Goal: Task Accomplishment & Management: Use online tool/utility

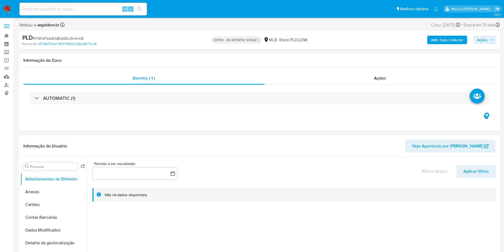
select select "10"
drag, startPoint x: 0, startPoint y: 127, endPoint x: 382, endPoint y: -42, distance: 417.7
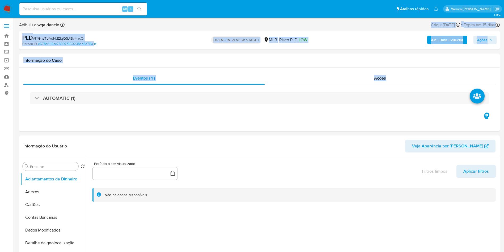
drag, startPoint x: 15, startPoint y: 117, endPoint x: 429, endPoint y: -48, distance: 445.7
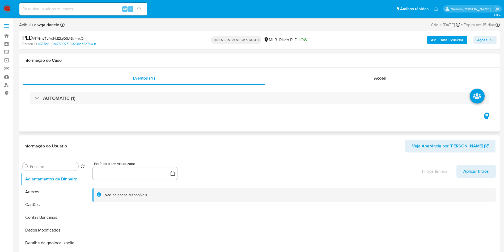
click at [162, 130] on div "Eventos ( 1 ) Ações AUTOMATIC (1)" at bounding box center [259, 99] width 481 height 64
click at [4, 10] on img at bounding box center [7, 9] width 9 height 9
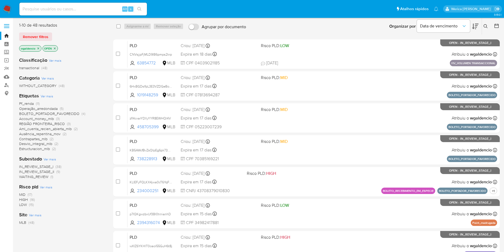
click at [27, 103] on span "Pf_renda" at bounding box center [26, 103] width 15 height 5
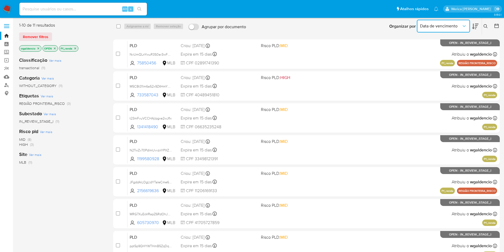
click at [456, 28] on span "Data de vencimento" at bounding box center [440, 25] width 41 height 5
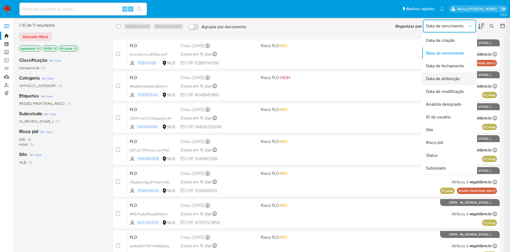
click at [445, 81] on span "Data de atribuição" at bounding box center [443, 78] width 34 height 5
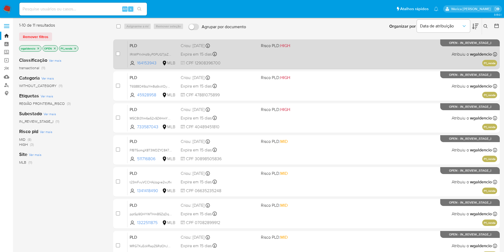
click at [347, 46] on div "PLD lRtWPYnIHd9iyP0PUGTjbZOC 164153943 MLB Risco PLD: HIGH Criou: 12/07/2025 Cr…" at bounding box center [313, 54] width 370 height 27
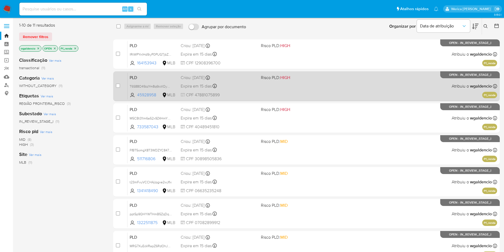
click at [344, 89] on div "PLD T6S88O49zzYm8q6tctIOyDNL 45928958 MLB Risco PLD: HIGH Criou: 12/07/2025 Cri…" at bounding box center [313, 86] width 370 height 27
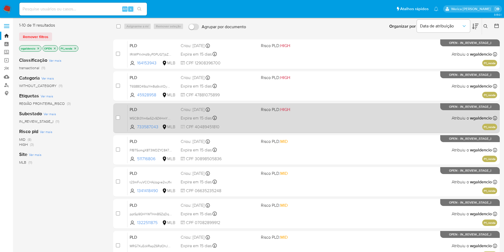
click at [356, 113] on div "PLD M5CBt31lm6a52x9Z4HmYZHDP 733587043 MLB Risco PLD: HIGH Criou: 12/07/2025 Cr…" at bounding box center [313, 117] width 370 height 27
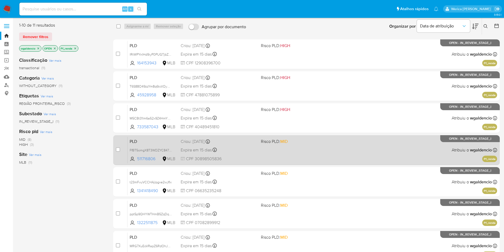
click at [343, 151] on div "PLD FfBT5omgX8T3WDZYC847276f 511716806 MLB Risco PLD: MID Criou: 12/07/2025 Cri…" at bounding box center [313, 149] width 370 height 27
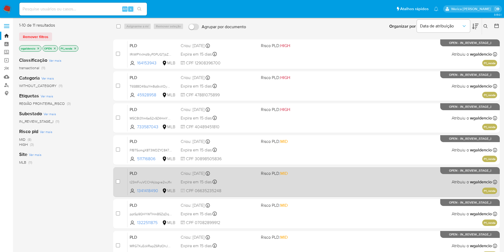
click at [323, 186] on div "PLD t23mFvuVCCHAjlpgxe2wJfIx 1341418490 MLB Risco PLD: MID Criou: 12/07/2025 Cr…" at bounding box center [313, 181] width 370 height 27
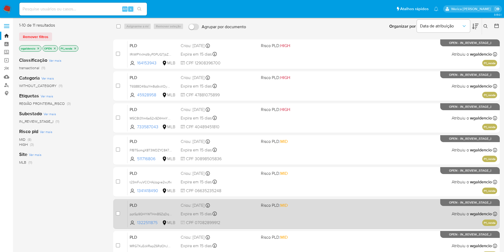
click at [307, 205] on span "Risco PLD: MID" at bounding box center [299, 204] width 76 height 7
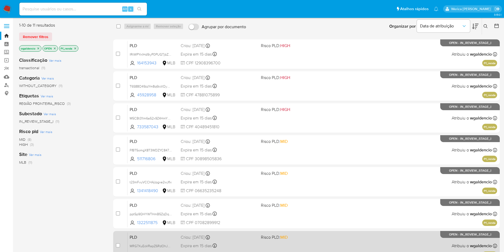
click at [359, 235] on div "PLD MRG7XuEoVRapZ6RdOhJS9lif 605730970 MLB Risco PLD: MID Criou: 12/07/2025 Cri…" at bounding box center [313, 245] width 370 height 27
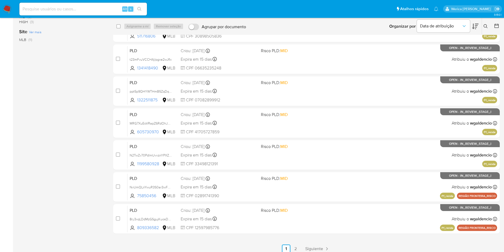
scroll to position [127, 0]
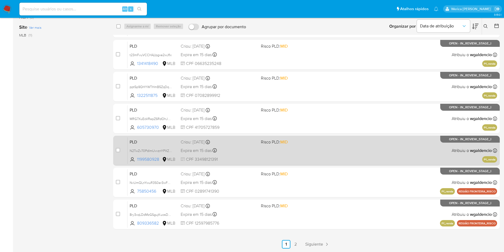
click at [310, 147] on div "PLD N2TwZv70PdlmUvvznYPXZsXs 1199580928 MLB Risco PLD: MID Criou: 12/07/2025 Cr…" at bounding box center [313, 150] width 370 height 27
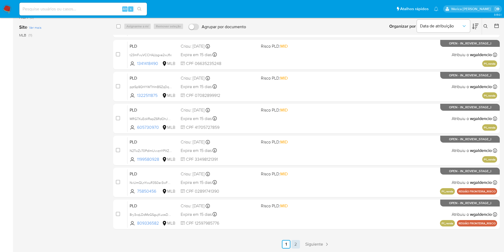
click at [296, 246] on link "2" at bounding box center [295, 244] width 9 height 9
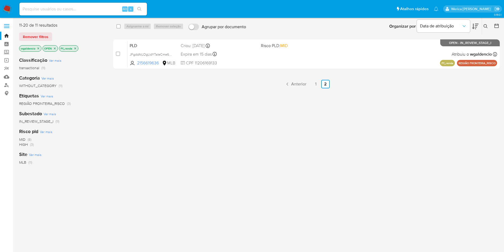
click at [77, 47] on icon "close-filter" at bounding box center [75, 48] width 3 height 3
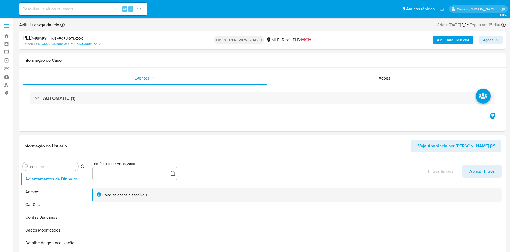
select select "10"
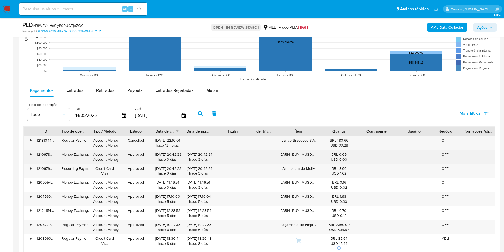
scroll to position [438, 0]
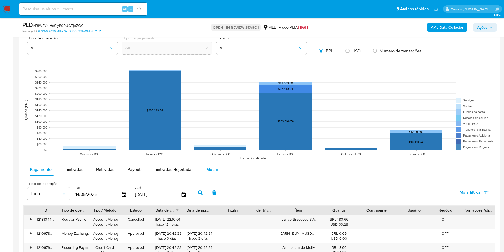
drag, startPoint x: 214, startPoint y: 169, endPoint x: 214, endPoint y: 166, distance: 3.7
click at [214, 166] on div "Mulan" at bounding box center [212, 169] width 12 height 13
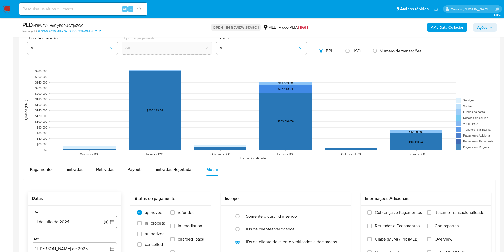
click at [72, 222] on button "11 de julio de 2024" at bounding box center [74, 221] width 85 height 13
click at [81, 140] on span "julio 2024" at bounding box center [72, 140] width 20 height 5
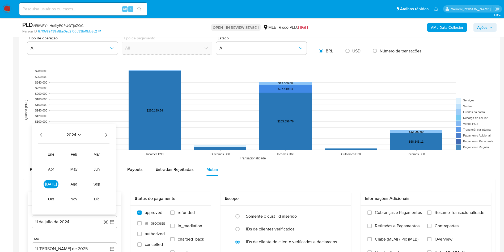
click at [107, 134] on icon "Año siguiente" at bounding box center [106, 135] width 2 height 4
click at [95, 170] on span "jun" at bounding box center [97, 169] width 6 height 4
click at [105, 148] on button "1" at bounding box center [106, 150] width 9 height 9
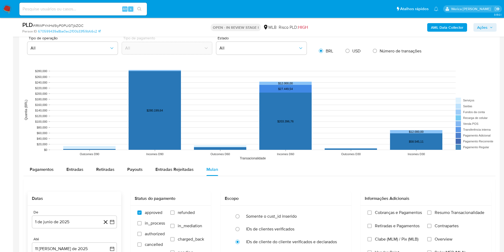
click at [231, 158] on rect at bounding box center [259, 110] width 472 height 106
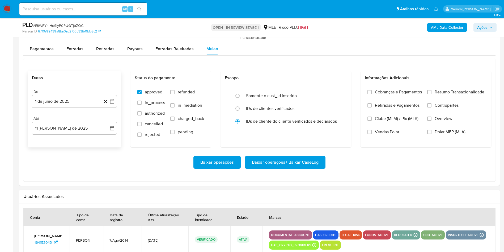
scroll to position [564, 0]
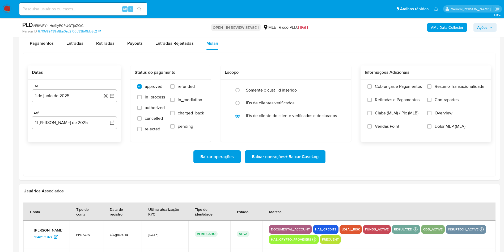
click at [392, 92] on label "Cobranças e Pagamentos" at bounding box center [394, 90] width 54 height 13
click at [372, 88] on input "Cobranças e Pagamentos" at bounding box center [369, 86] width 4 height 4
click at [385, 111] on div "Cobranças e Pagamentos Retiradas e Pagamentos Clabe (MLM) / Pix (MLB) Vendas Po…" at bounding box center [394, 110] width 54 height 53
click at [384, 133] on label "Vendas Point" at bounding box center [394, 130] width 54 height 13
click at [372, 128] on input "Vendas Point" at bounding box center [369, 126] width 4 height 4
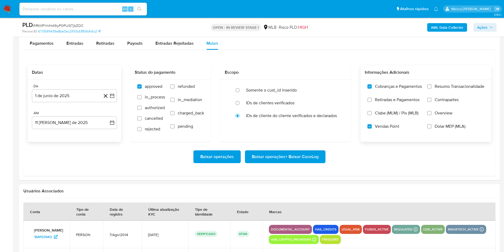
click at [385, 114] on span "Clabe (MLM) / Pix (MLB)" at bounding box center [397, 112] width 44 height 5
click at [372, 114] on input "Clabe (MLM) / Pix (MLB)" at bounding box center [369, 113] width 4 height 4
click at [392, 102] on span "Retiradas e Pagamentos" at bounding box center [397, 99] width 45 height 5
click at [443, 89] on span "Resumo Transacionalidade" at bounding box center [460, 86] width 50 height 5
click at [443, 105] on label "Contrapartes" at bounding box center [455, 103] width 57 height 13
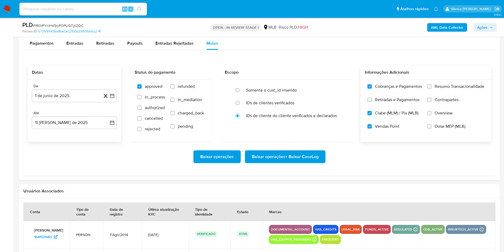
click at [432, 102] on input "Contrapartes" at bounding box center [429, 100] width 4 height 4
click at [442, 119] on label "Overview" at bounding box center [455, 116] width 57 height 13
click at [432, 115] on input "Overview" at bounding box center [429, 113] width 4 height 4
click at [440, 134] on label "Dolar MEP (MLA)" at bounding box center [455, 130] width 57 height 13
click at [432, 128] on input "Dolar MEP (MLA)" at bounding box center [429, 126] width 4 height 4
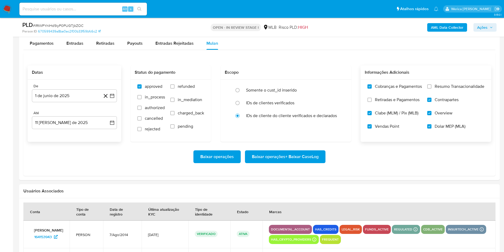
click at [429, 92] on label "Resumo Transacionalidade" at bounding box center [455, 90] width 57 height 13
click at [429, 88] on input "Resumo Transacionalidade" at bounding box center [429, 86] width 4 height 4
click at [391, 103] on label "Retiradas e Pagamentos" at bounding box center [394, 103] width 54 height 13
click at [372, 102] on input "Retiradas e Pagamentos" at bounding box center [369, 100] width 4 height 4
click at [316, 162] on span "Baixar operações + Baixar CaseLog" at bounding box center [285, 157] width 67 height 12
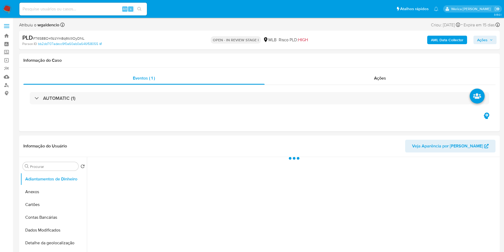
select select "10"
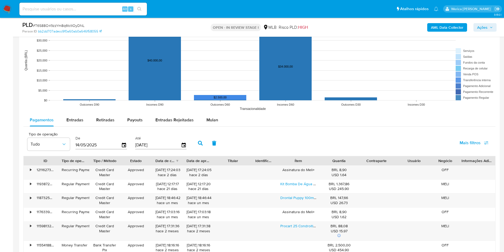
scroll to position [518, 0]
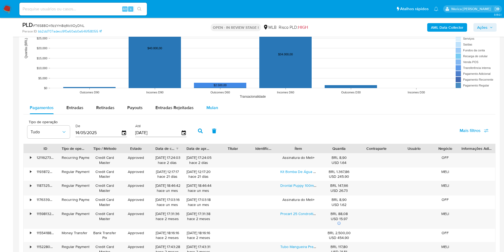
click at [212, 104] on span "Mulan" at bounding box center [212, 107] width 12 height 6
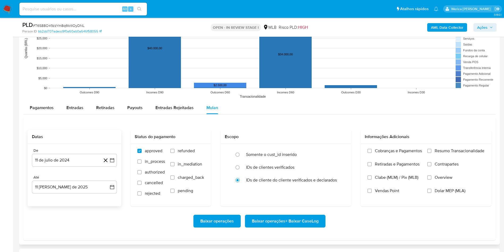
drag, startPoint x: 68, startPoint y: 168, endPoint x: 57, endPoint y: 150, distance: 21.2
click at [67, 168] on div "De 11 de [PERSON_NAME] de 2024 [DATE] Até 11 [PERSON_NAME] de 2025 [DATE]" at bounding box center [75, 175] width 94 height 62
click at [58, 158] on button "11 de julio de 2024" at bounding box center [74, 160] width 85 height 13
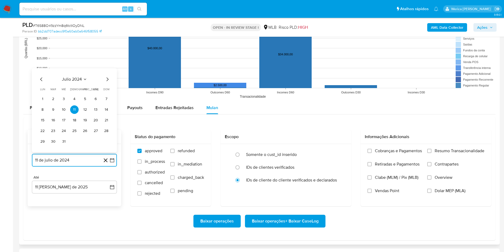
click at [74, 77] on span "julio 2024" at bounding box center [72, 79] width 20 height 5
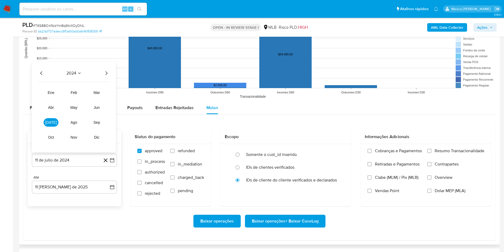
click at [108, 68] on div "2024 2024 ene feb mar abr may jun [DATE] ago sep oct nov dic" at bounding box center [74, 107] width 84 height 90
click at [107, 73] on icon "Año siguiente" at bounding box center [106, 73] width 6 height 6
click at [93, 107] on button "jun" at bounding box center [96, 107] width 15 height 9
click at [104, 86] on td "1" at bounding box center [106, 88] width 9 height 9
click at [104, 86] on button "1" at bounding box center [106, 88] width 9 height 9
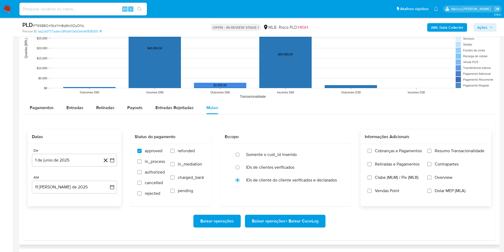
click at [387, 169] on label "Retiradas e Pagamentos" at bounding box center [394, 167] width 54 height 13
click at [391, 188] on span "Vendas Point" at bounding box center [387, 190] width 24 height 5
click at [381, 178] on span "Clabe (MLM) / Pix (MLB)" at bounding box center [397, 177] width 44 height 5
click at [372, 178] on input "Clabe (MLM) / Pix (MLB)" at bounding box center [369, 177] width 4 height 4
click at [376, 165] on span "Retiradas e Pagamentos" at bounding box center [397, 163] width 45 height 5
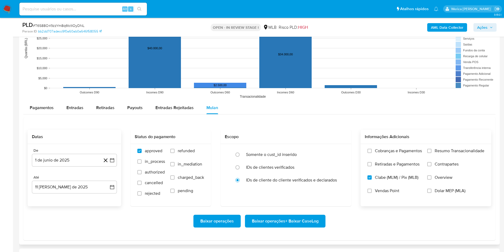
click at [382, 151] on span "Cobranças e Pagamentos" at bounding box center [398, 150] width 47 height 5
click at [372, 151] on input "Cobranças e Pagamentos" at bounding box center [369, 151] width 4 height 4
click at [453, 156] on label "Resumo Transacionalidade" at bounding box center [455, 154] width 57 height 13
click at [432, 153] on input "Resumo Transacionalidade" at bounding box center [429, 151] width 4 height 4
click at [450, 171] on label "Contrapartes" at bounding box center [455, 167] width 57 height 13
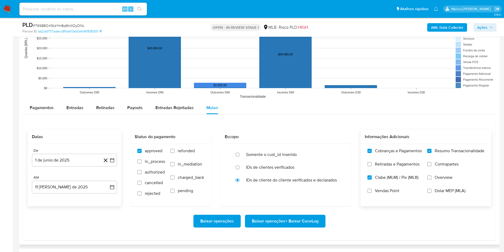
click at [432, 166] on input "Contrapartes" at bounding box center [429, 164] width 4 height 4
click at [444, 183] on label "Overview" at bounding box center [455, 181] width 57 height 13
click at [432, 179] on input "Overview" at bounding box center [429, 177] width 4 height 4
click at [440, 198] on label "Dolar MEP (MLA)" at bounding box center [455, 194] width 57 height 13
click at [432, 193] on input "Dolar MEP (MLA)" at bounding box center [429, 190] width 4 height 4
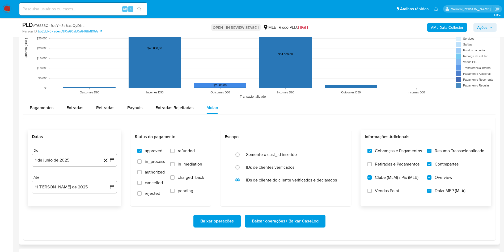
click at [377, 189] on span "Vendas Point" at bounding box center [387, 190] width 24 height 5
click at [372, 189] on input "Vendas Point" at bounding box center [369, 190] width 4 height 4
click at [374, 162] on label "Retiradas e Pagamentos" at bounding box center [394, 167] width 54 height 13
click at [372, 162] on input "Retiradas e Pagamentos" at bounding box center [369, 164] width 4 height 4
click at [308, 226] on span "Baixar operações + Baixar CaseLog" at bounding box center [285, 221] width 67 height 12
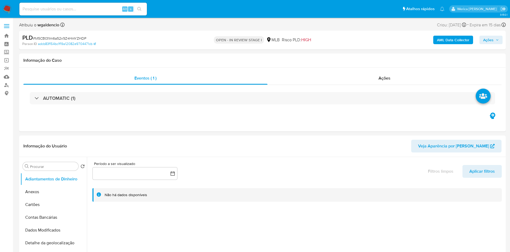
select select "10"
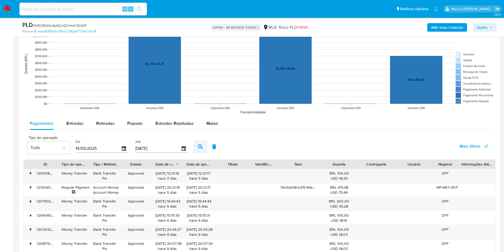
scroll to position [438, 0]
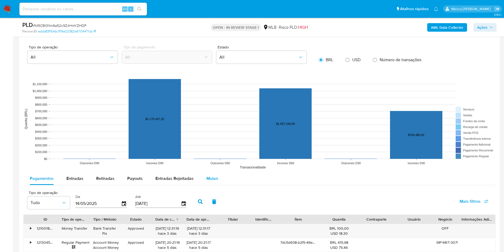
click at [214, 178] on span "Mulan" at bounding box center [212, 178] width 12 height 6
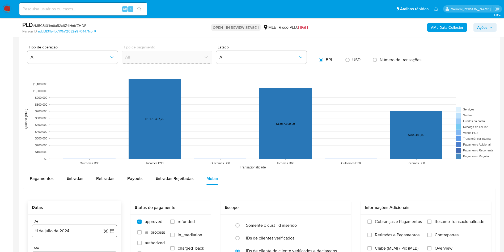
drag, startPoint x: 73, startPoint y: 239, endPoint x: 77, endPoint y: 229, distance: 10.5
click at [73, 236] on div "De 11 de [PERSON_NAME] de 2024 [DATE] Até 11 [PERSON_NAME] de 2025 [DATE]" at bounding box center [75, 245] width 94 height 62
click at [78, 228] on button "11 de julio de 2024" at bounding box center [74, 230] width 85 height 13
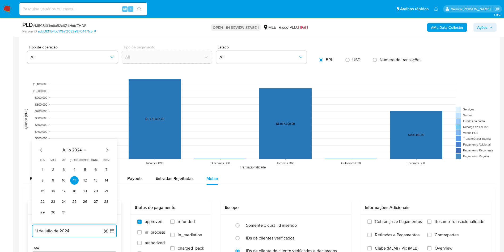
click at [74, 151] on span "julio 2024" at bounding box center [72, 149] width 20 height 5
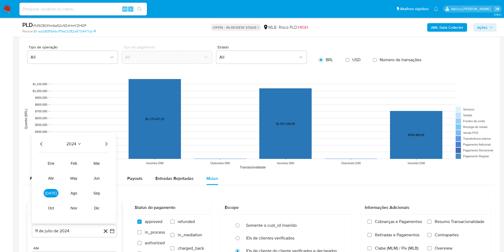
click at [103, 141] on div "2024" at bounding box center [73, 144] width 71 height 6
click at [104, 146] on icon "Año siguiente" at bounding box center [106, 144] width 6 height 6
click at [92, 178] on button "jun" at bounding box center [96, 178] width 15 height 9
drag, startPoint x: 104, startPoint y: 158, endPoint x: 113, endPoint y: 156, distance: 9.7
click at [103, 157] on button "1" at bounding box center [106, 159] width 9 height 9
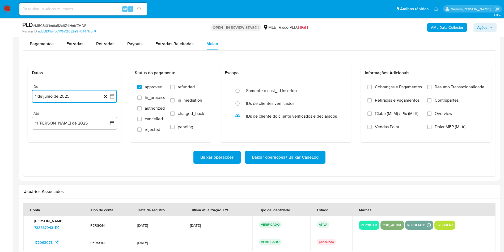
scroll to position [598, 0]
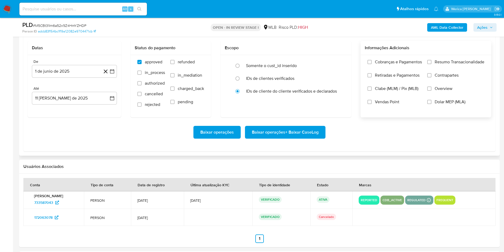
click at [394, 84] on label "Retiradas e Pagamentos" at bounding box center [394, 79] width 54 height 13
click at [372, 77] on input "Retiradas e Pagamentos" at bounding box center [369, 75] width 4 height 4
click at [385, 105] on label "Vendas Point" at bounding box center [394, 105] width 54 height 13
click at [372, 104] on input "Vendas Point" at bounding box center [369, 102] width 4 height 4
click at [377, 86] on span "Clabe (MLM) / Pix (MLB)" at bounding box center [397, 88] width 44 height 5
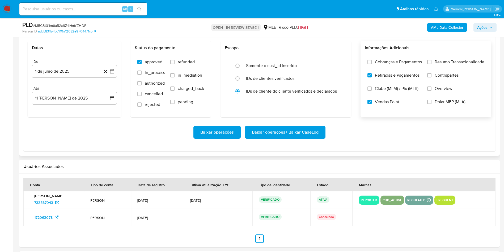
click at [372, 86] on input "Clabe (MLM) / Pix (MLB)" at bounding box center [369, 88] width 4 height 4
click at [378, 63] on span "Cobranças e Pagamentos" at bounding box center [398, 61] width 47 height 5
click at [372, 63] on input "Cobranças e Pagamentos" at bounding box center [369, 62] width 4 height 4
click at [443, 69] on label "Resumo Transacionalidade" at bounding box center [455, 65] width 57 height 13
click at [432, 64] on input "Resumo Transacionalidade" at bounding box center [429, 62] width 4 height 4
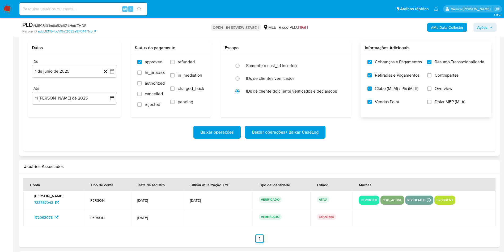
click at [445, 83] on label "Contrapartes" at bounding box center [455, 79] width 57 height 13
click at [432, 77] on input "Contrapartes" at bounding box center [429, 75] width 4 height 4
click at [441, 94] on label "Overview" at bounding box center [455, 92] width 57 height 13
click at [432, 91] on input "Overview" at bounding box center [429, 88] width 4 height 4
click at [441, 107] on label "Dolar MEP (MLA)" at bounding box center [455, 105] width 57 height 13
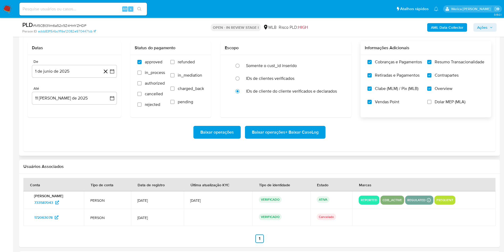
click at [432, 104] on input "Dolar MEP (MLA)" at bounding box center [429, 102] width 4 height 4
click at [292, 130] on span "Baixar operações + Baixar CaseLog" at bounding box center [285, 132] width 67 height 12
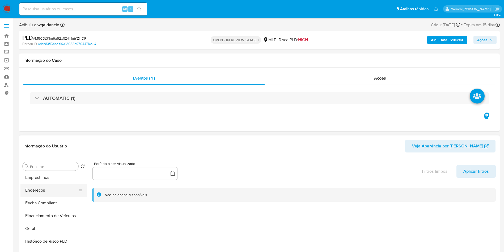
scroll to position [159, 0]
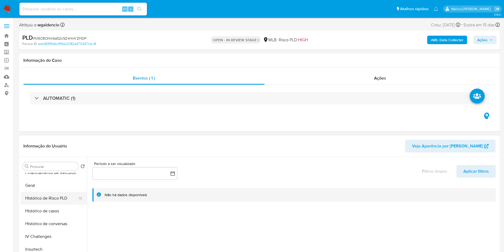
click at [56, 202] on button "Histórico de Risco PLD" at bounding box center [51, 198] width 62 height 13
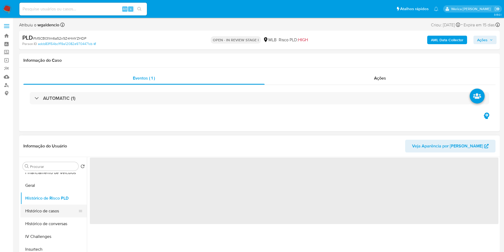
click at [54, 216] on button "Histórico de casos" at bounding box center [51, 210] width 62 height 13
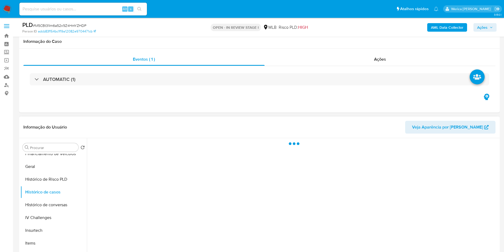
scroll to position [40, 0]
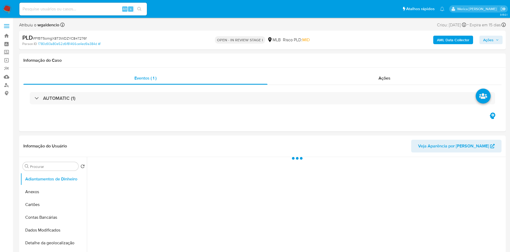
select select "10"
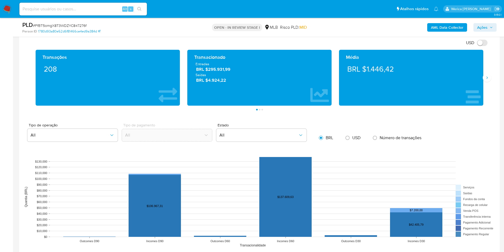
scroll to position [399, 0]
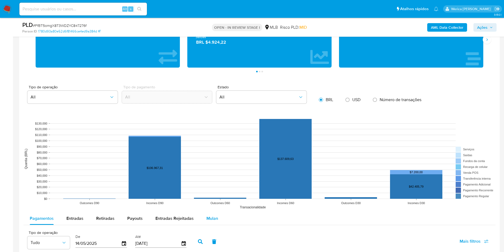
click at [208, 217] on span "Mulan" at bounding box center [212, 218] width 12 height 6
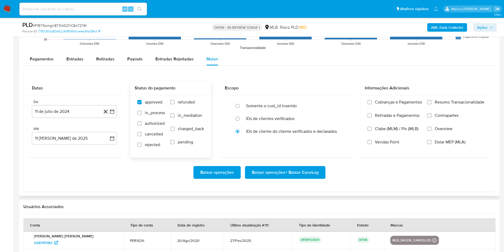
scroll to position [558, 0]
click at [73, 111] on button "11 de julio de 2024" at bounding box center [74, 111] width 85 height 13
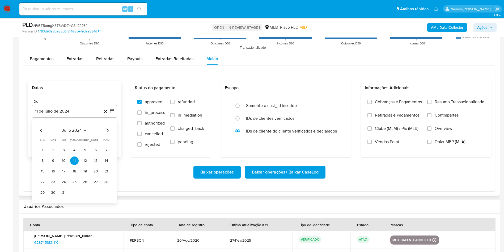
click at [78, 131] on span "julio 2024" at bounding box center [72, 130] width 20 height 5
click at [107, 129] on icon "Año siguiente" at bounding box center [106, 130] width 6 height 6
click at [96, 161] on button "jun" at bounding box center [96, 164] width 15 height 9
click at [103, 157] on td "8" at bounding box center [106, 160] width 9 height 9
click at [105, 151] on button "1" at bounding box center [106, 150] width 9 height 9
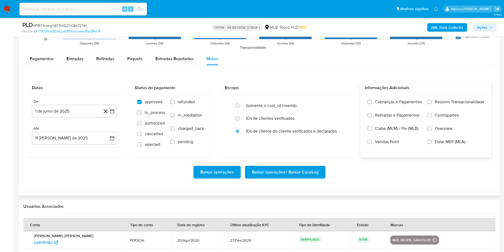
click at [383, 100] on span "Cobranças e Pagamentos" at bounding box center [398, 101] width 47 height 5
click at [372, 100] on input "Cobranças e Pagamentos" at bounding box center [369, 102] width 4 height 4
click at [383, 124] on label "Retiradas e Pagamentos" at bounding box center [394, 118] width 54 height 13
click at [372, 117] on input "Retiradas e Pagamentos" at bounding box center [369, 115] width 4 height 4
click at [382, 136] on label "Clabe (MLM) / Pix (MLB)" at bounding box center [394, 132] width 54 height 13
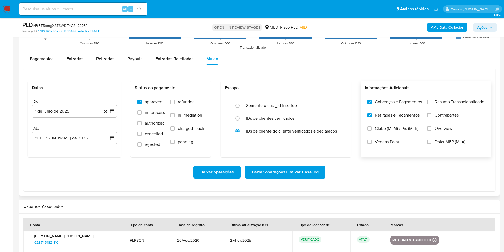
click at [372, 130] on input "Clabe (MLM) / Pix (MLB)" at bounding box center [369, 128] width 4 height 4
drag, startPoint x: 383, startPoint y: 141, endPoint x: 402, endPoint y: 137, distance: 19.5
click at [383, 141] on span "Vendas Point" at bounding box center [387, 141] width 24 height 5
click at [447, 138] on label "Overview" at bounding box center [455, 132] width 57 height 13
click at [432, 130] on input "Overview" at bounding box center [429, 128] width 4 height 4
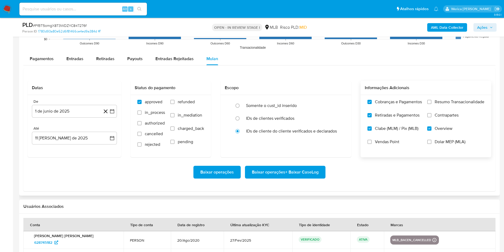
click at [445, 143] on span "Dolar MEP (MLA)" at bounding box center [450, 141] width 31 height 5
click at [432, 143] on input "Dolar MEP (MLA)" at bounding box center [429, 142] width 4 height 4
click at [444, 119] on label "Contrapartes" at bounding box center [455, 118] width 57 height 13
click at [432, 117] on input "Contrapartes" at bounding box center [429, 115] width 4 height 4
click at [446, 105] on label "Resumo Transacionalidade" at bounding box center [455, 105] width 57 height 13
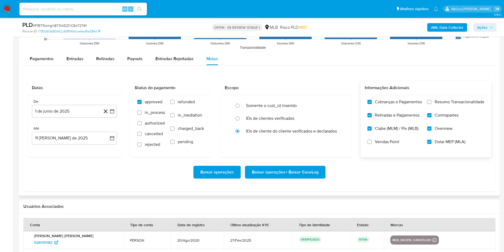
click at [432, 104] on input "Resumo Transacionalidade" at bounding box center [429, 102] width 4 height 4
click at [381, 150] on label "Vendas Point" at bounding box center [394, 145] width 54 height 13
click at [372, 144] on input "Vendas Point" at bounding box center [369, 142] width 4 height 4
click at [294, 179] on div "Baixar operações Baixar operações + Baixar CaseLog" at bounding box center [260, 172] width 464 height 30
click at [288, 177] on span "Baixar operações + Baixar CaseLog" at bounding box center [285, 172] width 67 height 12
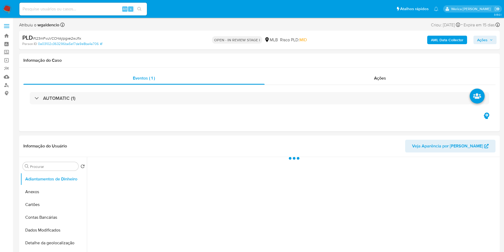
select select "10"
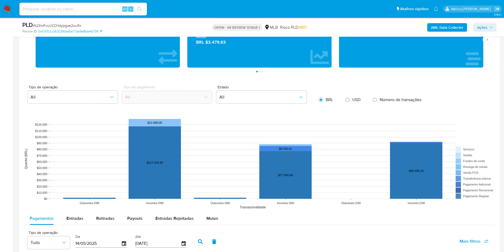
scroll to position [478, 0]
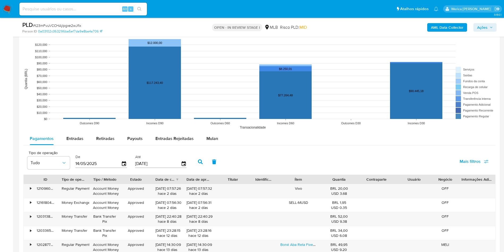
click at [204, 145] on div "Pagamentos Entradas Retiradas Payouts Entradas Rejeitadas Mulan" at bounding box center [259, 138] width 472 height 13
click at [213, 137] on span "Mulan" at bounding box center [212, 138] width 12 height 6
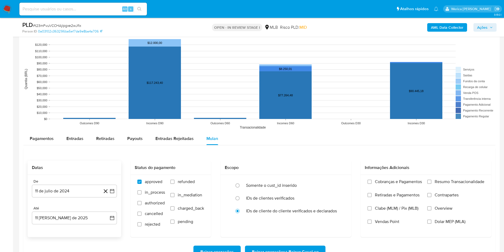
drag, startPoint x: 75, startPoint y: 196, endPoint x: 72, endPoint y: 199, distance: 3.8
click at [75, 198] on div "De 11 de julio de 2024 11-07-2024 Até 11 de agosto de 2025 11-08-2025" at bounding box center [75, 206] width 94 height 62
click at [73, 192] on button "11 de julio de 2024" at bounding box center [74, 190] width 85 height 13
click at [77, 106] on div "julio 2024 julio 2024 lun lunes mar martes mié miércoles jue jueves vie viernes…" at bounding box center [74, 141] width 85 height 84
click at [86, 112] on icon "Seleccionar mes y año" at bounding box center [85, 110] width 4 height 4
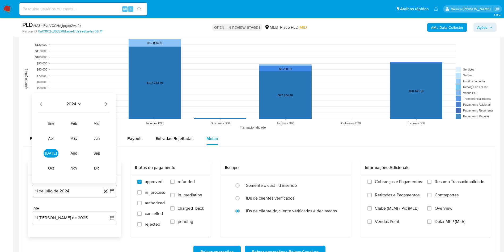
click at [103, 103] on icon "Año siguiente" at bounding box center [106, 104] width 6 height 6
click at [97, 141] on button "jun" at bounding box center [96, 138] width 15 height 9
click at [107, 123] on button "1" at bounding box center [106, 119] width 9 height 9
click at [379, 191] on label "Cobranças e Pagamentos" at bounding box center [394, 185] width 54 height 13
click at [385, 202] on label "Retiradas e Pagamentos" at bounding box center [394, 198] width 54 height 13
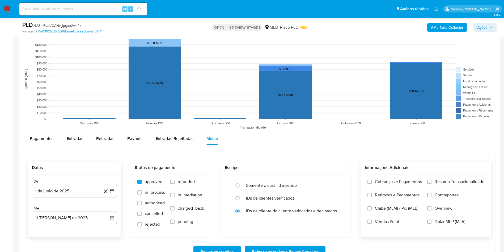
click at [372, 197] on input "Retiradas e Pagamentos" at bounding box center [369, 195] width 4 height 4
click at [389, 214] on label "Clabe (MLM) / Pix (MLB)" at bounding box center [394, 211] width 54 height 13
click at [372, 210] on input "Clabe (MLM) / Pix (MLB)" at bounding box center [369, 208] width 4 height 4
click at [388, 224] on label "Vendas Point" at bounding box center [394, 225] width 54 height 13
click at [372, 223] on input "Vendas Point" at bounding box center [369, 221] width 4 height 4
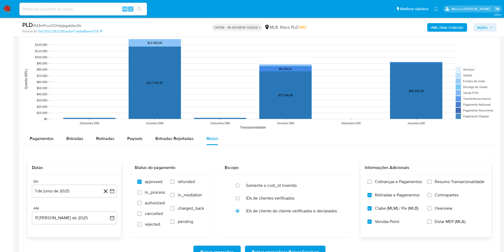
click at [386, 180] on span "Cobranças e Pagamentos" at bounding box center [398, 181] width 47 height 5
click at [372, 180] on input "Cobranças e Pagamentos" at bounding box center [369, 181] width 4 height 4
click at [449, 188] on label "Resumo Transacionalidade" at bounding box center [455, 185] width 57 height 13
click at [440, 203] on label "Contrapartes" at bounding box center [455, 198] width 57 height 13
click at [432, 197] on input "Contrapartes" at bounding box center [429, 195] width 4 height 4
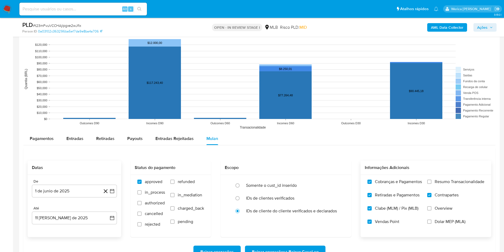
click at [438, 221] on span "Dolar MEP (MLA)" at bounding box center [450, 221] width 31 height 5
click at [432, 221] on input "Dolar MEP (MLA)" at bounding box center [429, 221] width 4 height 4
click at [438, 217] on label "Overview" at bounding box center [455, 211] width 57 height 13
click at [440, 192] on span "Contrapartes" at bounding box center [447, 194] width 24 height 5
click at [432, 193] on input "Contrapartes" at bounding box center [429, 195] width 4 height 4
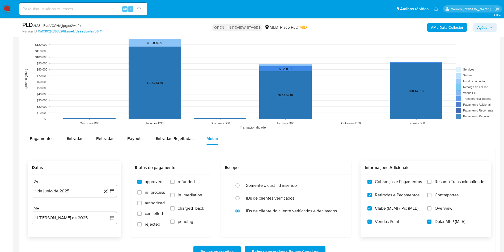
click at [439, 212] on label "Overview" at bounding box center [455, 211] width 57 height 13
click at [432, 210] on input "Overview" at bounding box center [429, 208] width 4 height 4
click at [437, 193] on span "Contrapartes" at bounding box center [447, 194] width 24 height 5
click at [432, 193] on input "Contrapartes" at bounding box center [429, 195] width 4 height 4
click at [435, 180] on span "Resumo Transacionalidade" at bounding box center [460, 181] width 50 height 5
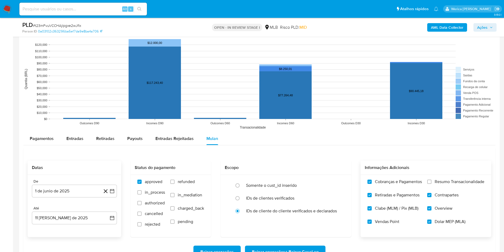
click at [432, 180] on input "Resumo Transacionalidade" at bounding box center [429, 181] width 4 height 4
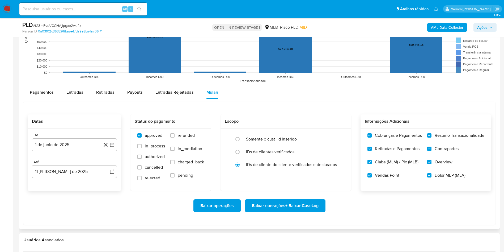
scroll to position [558, 0]
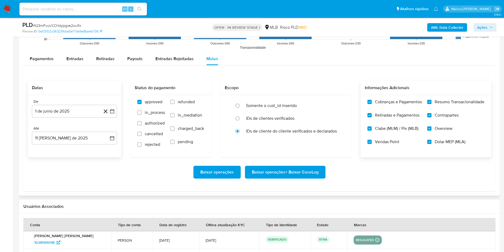
click at [304, 181] on div "Baixar operações Baixar operações + Baixar CaseLog" at bounding box center [260, 172] width 464 height 30
click at [300, 175] on span "Baixar operações + Baixar CaseLog" at bounding box center [285, 172] width 67 height 12
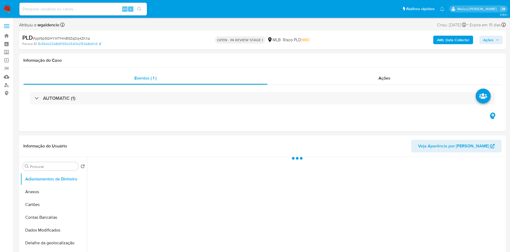
select select "10"
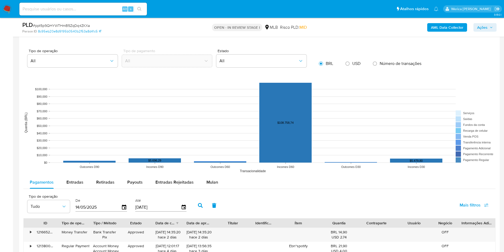
scroll to position [478, 0]
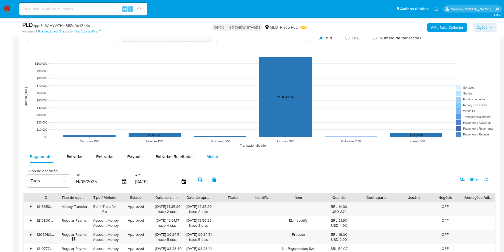
click at [208, 160] on div "Mulan" at bounding box center [212, 156] width 12 height 13
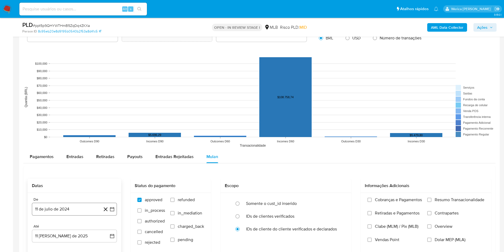
click at [59, 208] on button "11 de julio de 2024" at bounding box center [74, 208] width 85 height 13
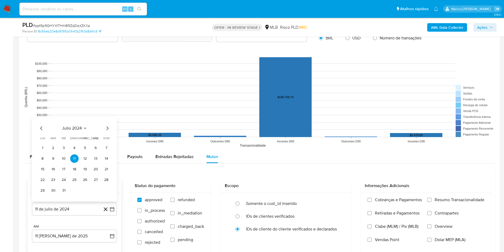
click at [82, 125] on div "julio 2024 julio 2024 lun lunes mar martes mié miércoles jue jueves vie viernes…" at bounding box center [74, 159] width 85 height 84
click at [83, 129] on icon "Seleccionar mes y año" at bounding box center [85, 128] width 4 height 4
click at [105, 120] on icon "Año siguiente" at bounding box center [106, 122] width 6 height 6
click at [95, 155] on span "jun" at bounding box center [97, 156] width 6 height 4
click at [105, 139] on button "1" at bounding box center [106, 137] width 9 height 9
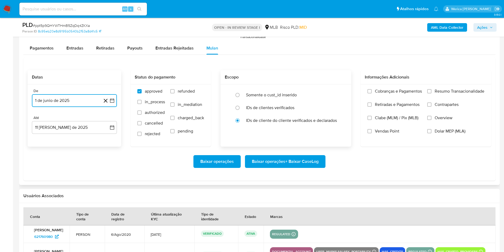
scroll to position [558, 0]
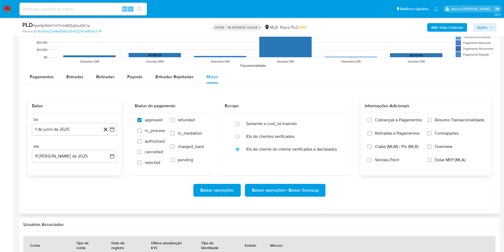
click at [396, 118] on span "Cobranças e Pagamentos" at bounding box center [398, 119] width 47 height 5
click at [390, 137] on label "Retiradas e Pagamentos" at bounding box center [394, 136] width 54 height 13
click at [372, 135] on input "Retiradas e Pagamentos" at bounding box center [369, 133] width 4 height 4
click at [387, 152] on label "Clabe (MLM) / Pix (MLB)" at bounding box center [394, 150] width 54 height 13
click at [372, 149] on input "Clabe (MLM) / Pix (MLB)" at bounding box center [369, 146] width 4 height 4
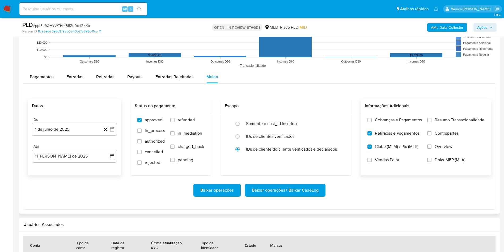
click at [387, 160] on span "Vendas Point" at bounding box center [387, 159] width 24 height 5
click at [372, 160] on input "Vendas Point" at bounding box center [369, 160] width 4 height 4
click at [382, 122] on span "Cobranças e Pagamentos" at bounding box center [398, 119] width 47 height 5
click at [372, 122] on input "Cobranças e Pagamentos" at bounding box center [369, 120] width 4 height 4
click at [450, 128] on label "Resumo Transacionalidade" at bounding box center [455, 123] width 57 height 13
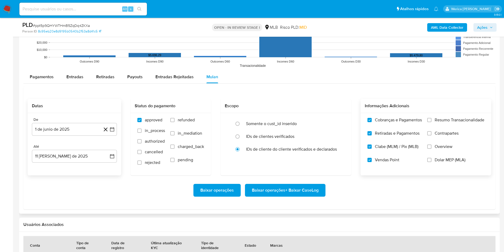
click at [432, 122] on input "Resumo Transacionalidade" at bounding box center [429, 120] width 4 height 4
click at [445, 142] on label "Contrapartes" at bounding box center [455, 136] width 57 height 13
click at [441, 153] on label "Overview" at bounding box center [455, 150] width 57 height 13
click at [432, 149] on input "Overview" at bounding box center [429, 146] width 4 height 4
click at [437, 166] on label "Dolar MEP (MLA)" at bounding box center [455, 163] width 57 height 13
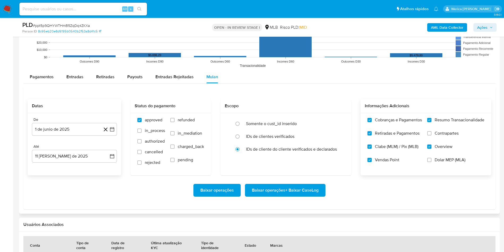
click at [432, 162] on input "Dolar MEP (MLA)" at bounding box center [429, 160] width 4 height 4
click at [428, 134] on input "Contrapartes" at bounding box center [429, 133] width 4 height 4
click at [300, 197] on div "Baixar operações Baixar operações + Baixar CaseLog" at bounding box center [260, 190] width 464 height 30
click at [299, 195] on span "Baixar operações + Baixar CaseLog" at bounding box center [285, 190] width 67 height 12
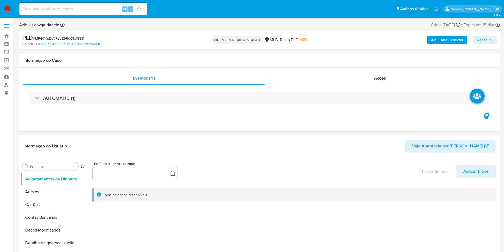
select select "10"
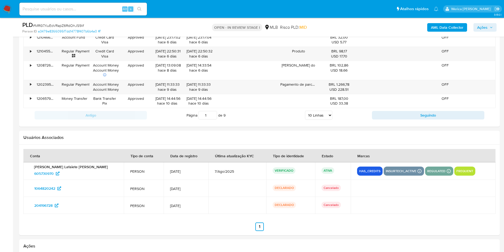
scroll to position [518, 0]
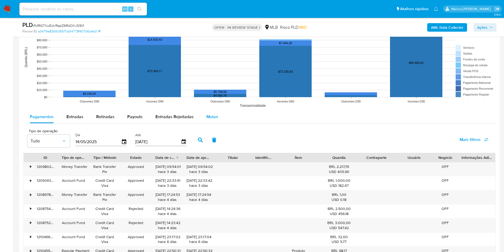
click at [210, 113] on span "Mulan" at bounding box center [212, 116] width 12 height 6
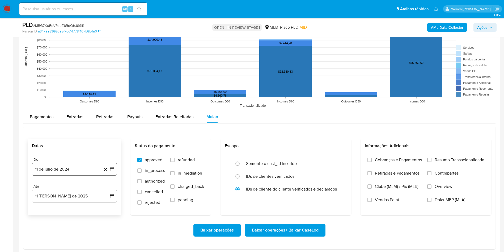
click at [97, 168] on button "11 de julio de 2024" at bounding box center [74, 169] width 85 height 13
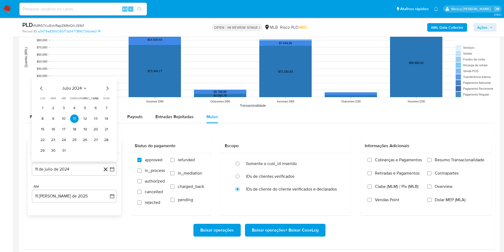
click at [82, 88] on span "julio 2024" at bounding box center [72, 88] width 20 height 5
click at [107, 84] on icon "Año siguiente" at bounding box center [106, 82] width 6 height 6
click at [99, 115] on span "jun" at bounding box center [97, 116] width 6 height 4
click at [105, 93] on button "1" at bounding box center [106, 97] width 9 height 9
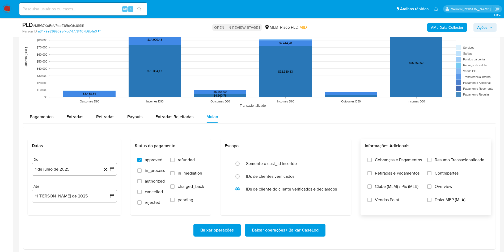
click at [387, 195] on label "Clabe (MLM) / Pix (MLB)" at bounding box center [394, 190] width 54 height 13
click at [380, 201] on span "Vendas Point" at bounding box center [387, 199] width 24 height 5
click at [372, 201] on input "Vendas Point" at bounding box center [369, 199] width 4 height 4
click at [366, 183] on div "Cobranças e Pagamentos Retiradas e Pagamentos Clabe (MLM) / Pix (MLB) Vendas Po…" at bounding box center [426, 183] width 122 height 53
click at [379, 175] on span "Retiradas e Pagamentos" at bounding box center [397, 172] width 45 height 5
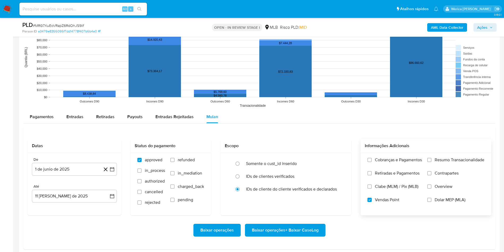
click at [382, 194] on label "Clabe (MLM) / Pix (MLB)" at bounding box center [394, 190] width 54 height 13
click at [372, 188] on input "Clabe (MLM) / Pix (MLB)" at bounding box center [369, 186] width 4 height 4
click at [367, 174] on input "Retiradas e Pagamentos" at bounding box center [369, 173] width 4 height 4
drag, startPoint x: 382, startPoint y: 158, endPoint x: 420, endPoint y: 160, distance: 38.4
click at [383, 158] on span "Cobranças e Pagamentos" at bounding box center [398, 159] width 47 height 5
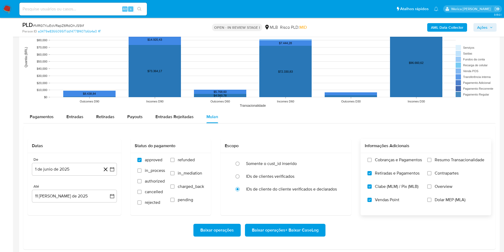
click at [459, 163] on label "Resumo Transacionalidade" at bounding box center [455, 163] width 57 height 13
click at [432, 162] on input "Resumo Transacionalidade" at bounding box center [429, 160] width 4 height 4
click at [444, 180] on label "Contrapartes" at bounding box center [455, 176] width 57 height 13
click at [432, 175] on input "Contrapartes" at bounding box center [429, 173] width 4 height 4
click at [441, 192] on label "Overview" at bounding box center [455, 190] width 57 height 13
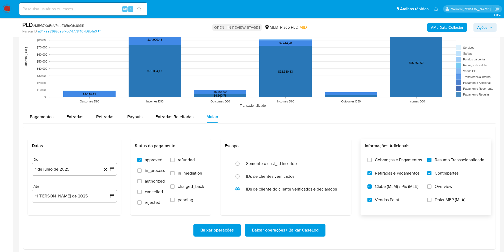
click at [432, 188] on input "Overview" at bounding box center [429, 186] width 4 height 4
click at [438, 200] on span "Dolar MEP (MLA)" at bounding box center [450, 199] width 31 height 5
click at [373, 165] on label "Cobranças e Pagamentos" at bounding box center [394, 163] width 54 height 13
click at [372, 162] on input "Cobranças e Pagamentos" at bounding box center [369, 160] width 4 height 4
click at [438, 210] on label "Dolar MEP (MLA)" at bounding box center [455, 203] width 57 height 13
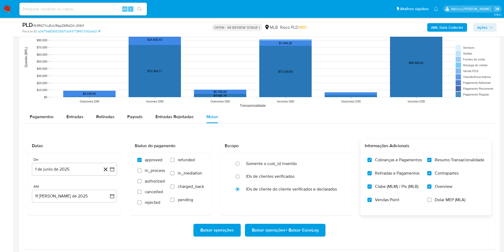
click at [432, 202] on label "Dolar MEP (MLA)" at bounding box center [455, 203] width 57 height 13
click at [432, 202] on input "Dolar MEP (MLA)" at bounding box center [429, 199] width 4 height 4
click at [295, 228] on span "Baixar operações + Baixar CaseLog" at bounding box center [285, 230] width 67 height 12
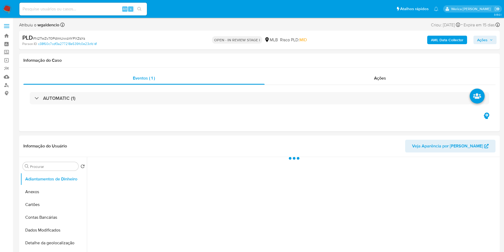
select select "10"
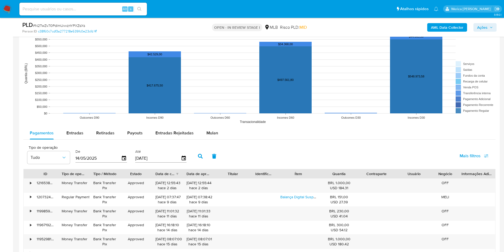
scroll to position [478, 0]
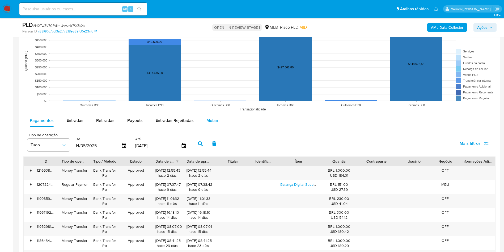
click at [214, 119] on span "Mulan" at bounding box center [212, 120] width 12 height 6
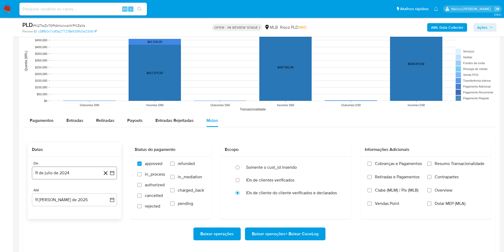
click at [86, 174] on button "11 de julio de 2024" at bounding box center [74, 172] width 85 height 13
click at [79, 91] on span "julio 2024" at bounding box center [72, 91] width 20 height 5
click at [104, 86] on icon "Año siguiente" at bounding box center [106, 86] width 6 height 6
click at [98, 117] on button "jun" at bounding box center [96, 120] width 15 height 9
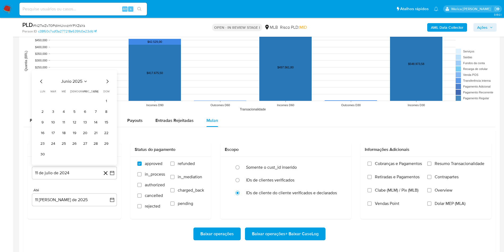
click at [106, 97] on button "1" at bounding box center [106, 101] width 9 height 9
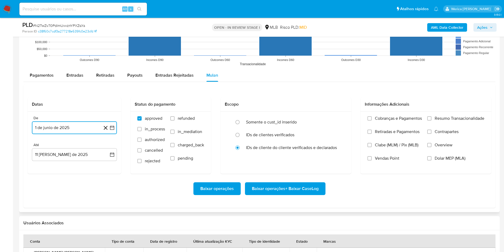
scroll to position [558, 0]
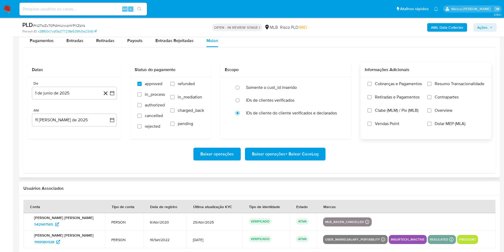
click at [398, 85] on span "Cobranças e Pagamentos" at bounding box center [398, 83] width 47 height 5
click at [372, 85] on input "Cobranças e Pagamentos" at bounding box center [369, 84] width 4 height 4
click at [388, 110] on span "Clabe (MLM) / Pix (MLB)" at bounding box center [397, 110] width 44 height 5
click at [372, 110] on input "Clabe (MLM) / Pix (MLB)" at bounding box center [369, 110] width 4 height 4
click at [386, 133] on label "Vendas Point" at bounding box center [394, 127] width 54 height 13
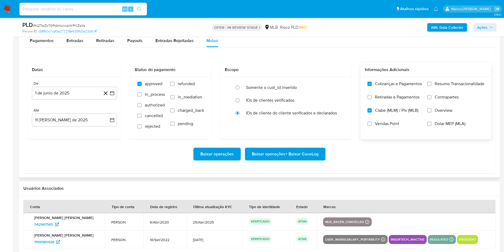
click at [372, 126] on input "Vendas Point" at bounding box center [369, 123] width 4 height 4
click at [392, 94] on span "Retiradas e Pagamentos" at bounding box center [397, 96] width 45 height 5
click at [372, 95] on input "Retiradas e Pagamentos" at bounding box center [369, 97] width 4 height 4
drag, startPoint x: 392, startPoint y: 94, endPoint x: 445, endPoint y: 103, distance: 53.0
click at [445, 103] on label "Contrapartes" at bounding box center [455, 100] width 57 height 13
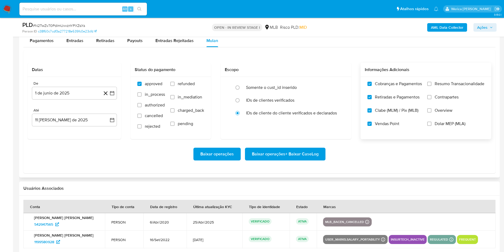
click at [432, 99] on input "Contrapartes" at bounding box center [429, 97] width 4 height 4
click at [447, 108] on span "Overview" at bounding box center [444, 110] width 18 height 5
click at [449, 130] on label "Dolar MEP (MLA)" at bounding box center [455, 127] width 57 height 13
click at [432, 126] on input "Dolar MEP (MLA)" at bounding box center [429, 123] width 4 height 4
click at [433, 112] on label "Overview" at bounding box center [455, 114] width 57 height 13
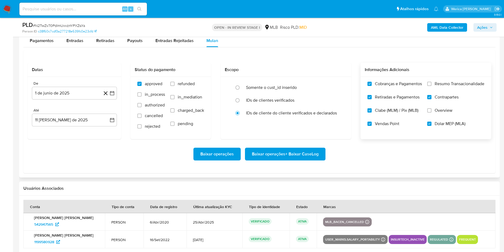
click at [432, 112] on input "Overview" at bounding box center [429, 110] width 4 height 4
click at [425, 85] on div "Cobranças e Pagamentos Retiradas e Pagamentos Clabe (MLM) / Pix (MLB) Vendas Po…" at bounding box center [426, 107] width 122 height 53
click at [442, 83] on span "Resumo Transacionalidade" at bounding box center [460, 83] width 50 height 5
click at [445, 82] on span "Resumo Transacionalidade" at bounding box center [460, 83] width 50 height 5
click at [433, 87] on label "Resumo Transacionalidade" at bounding box center [455, 87] width 57 height 13
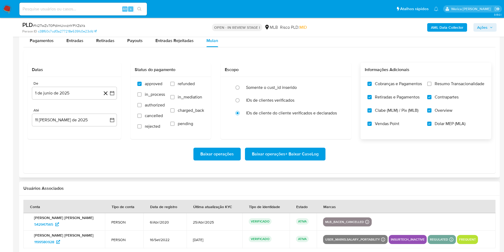
click at [432, 86] on input "Resumo Transacionalidade" at bounding box center [429, 84] width 4 height 4
click at [276, 166] on div "Baixar operações Baixar operações + Baixar CaseLog" at bounding box center [260, 154] width 464 height 30
click at [281, 160] on div "Baixar operações Baixar operações + Baixar CaseLog" at bounding box center [260, 154] width 464 height 30
click at [316, 150] on span "Baixar operações + Baixar CaseLog" at bounding box center [285, 154] width 67 height 12
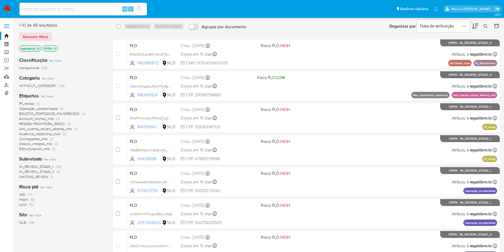
click at [44, 98] on span "Ver mais" at bounding box center [47, 96] width 12 height 5
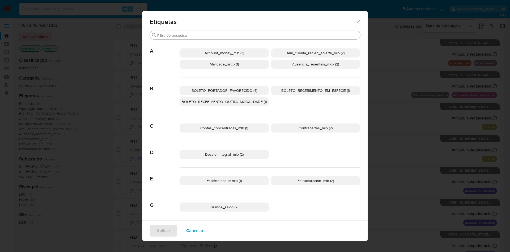
click at [323, 49] on p "Aml_cuenta_recien_abierta_mlb (2)" at bounding box center [315, 52] width 89 height 9
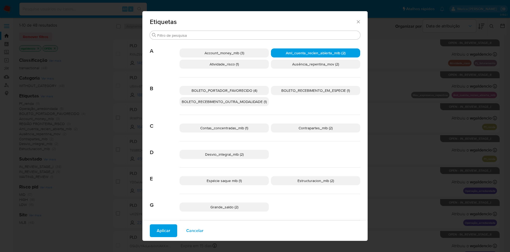
click at [162, 232] on span "Aplicar" at bounding box center [164, 231] width 14 height 12
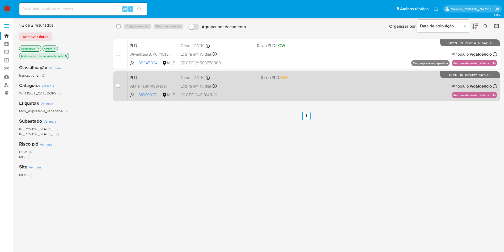
click at [229, 99] on div "PLD z5MlNvh3qRt7RCER3DBn5pJ5 161069327 MLB Risco PLD: MID Criou: 12/07/2025 Cri…" at bounding box center [313, 86] width 370 height 27
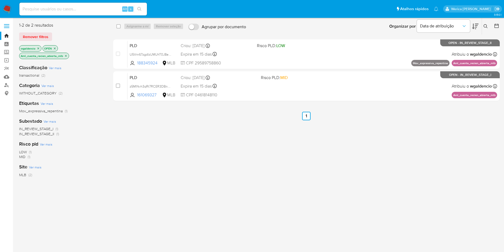
click at [67, 54] on icon "close-filter" at bounding box center [65, 55] width 3 height 3
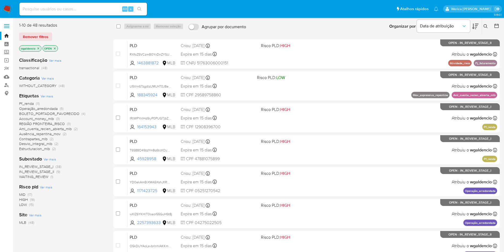
click at [49, 96] on span "Ver mais" at bounding box center [47, 96] width 12 height 5
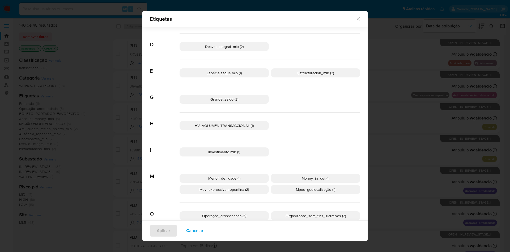
scroll to position [116, 0]
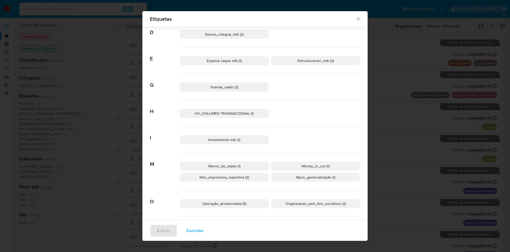
click at [211, 142] on p "Investimento mlb (1)" at bounding box center [224, 139] width 89 height 9
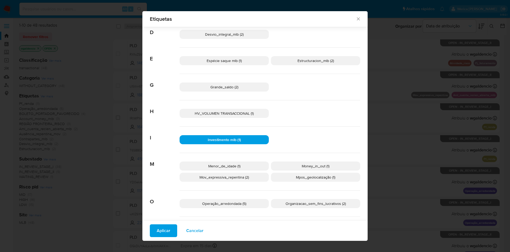
click at [169, 231] on button "Aplicar" at bounding box center [163, 230] width 27 height 13
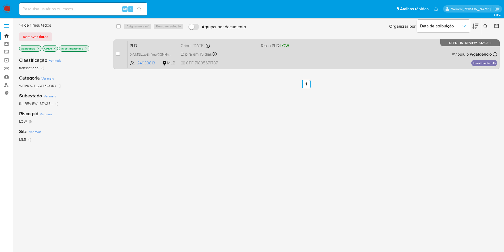
click at [276, 63] on div "PLD 0YgMGLvzoEm1muXlGNHhjSii 24933813 MLB Risco PLD: LOW Criou: 12/07/2025 Crio…" at bounding box center [313, 54] width 370 height 27
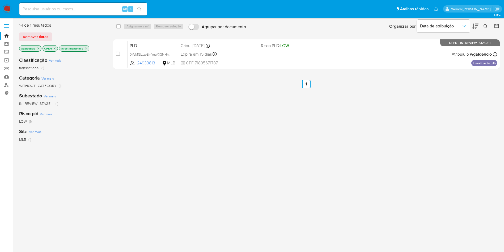
click at [89, 47] on p "Investimento mlb" at bounding box center [74, 48] width 30 height 6
click at [88, 47] on icon "close-filter" at bounding box center [85, 48] width 3 height 3
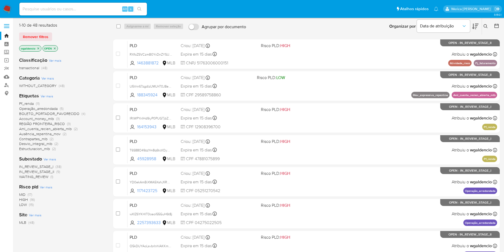
click at [50, 96] on span "Ver mais" at bounding box center [47, 96] width 12 height 5
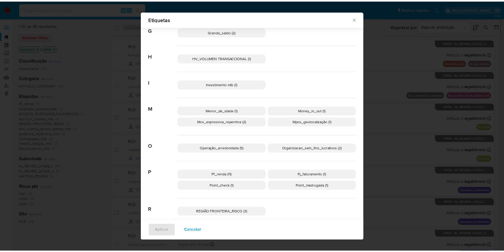
scroll to position [180, 0]
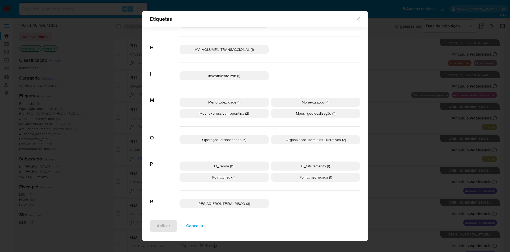
click at [228, 100] on span "Menor_de_idade (1)" at bounding box center [224, 101] width 32 height 5
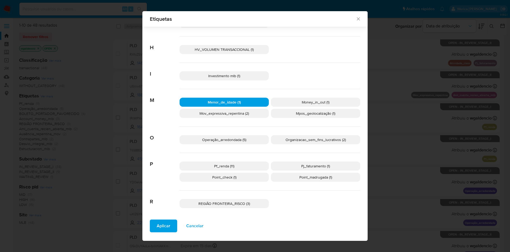
click at [157, 227] on span "Aplicar" at bounding box center [164, 226] width 14 height 12
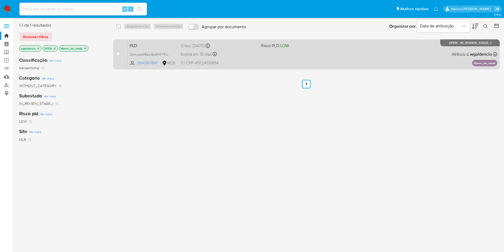
click at [271, 57] on div "PLD 2AHyapsV8ezr8zt4HFTRqBRv 264067841 MLB Risco PLD: LOW Criou: 12/07/2025 Cri…" at bounding box center [313, 54] width 370 height 27
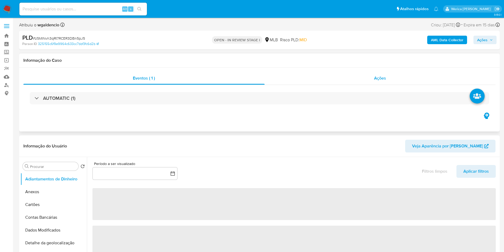
select select "10"
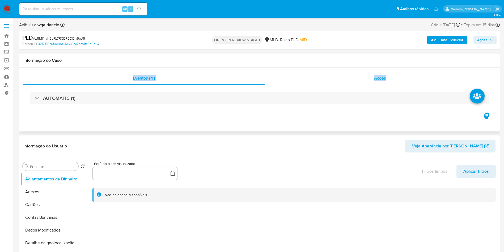
drag, startPoint x: 399, startPoint y: 78, endPoint x: 394, endPoint y: 79, distance: 4.9
click at [397, 87] on div "Informação do Caso Eventos ( 1 ) Ações AUTOMATIC (1)" at bounding box center [259, 92] width 481 height 78
drag, startPoint x: 166, startPoint y: 99, endPoint x: 337, endPoint y: 89, distance: 171.4
click at [166, 99] on div "AUTOMATIC (1)" at bounding box center [259, 98] width 459 height 12
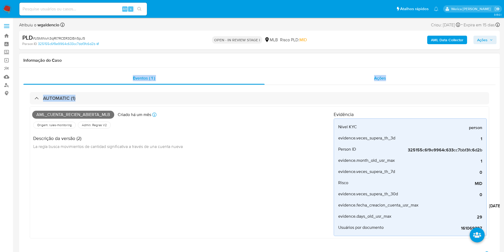
click at [386, 75] on div "Ações" at bounding box center [380, 78] width 231 height 13
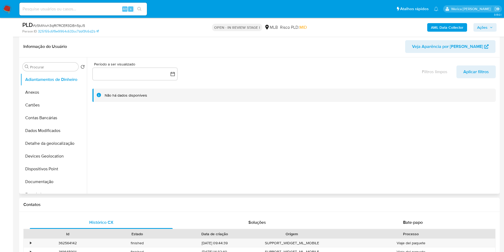
scroll to position [120, 0]
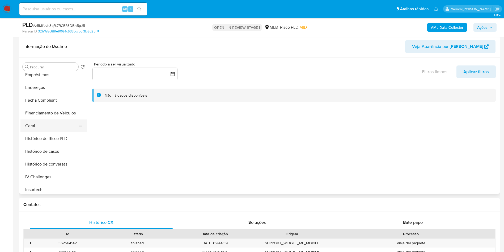
click at [50, 127] on button "Geral" at bounding box center [51, 125] width 62 height 13
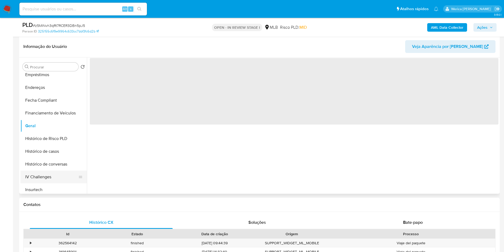
scroll to position [225, 0]
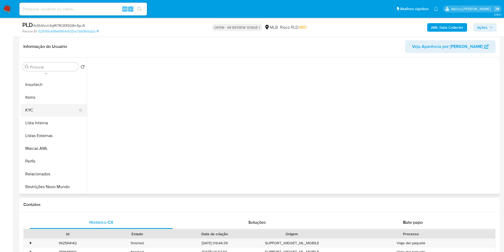
drag, startPoint x: 52, startPoint y: 104, endPoint x: 52, endPoint y: 107, distance: 3.5
click at [52, 107] on button "KYC" at bounding box center [51, 110] width 62 height 13
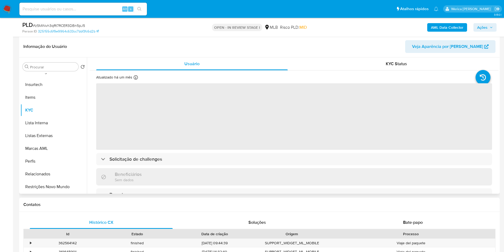
click at [197, 105] on span "‌" at bounding box center [294, 116] width 396 height 66
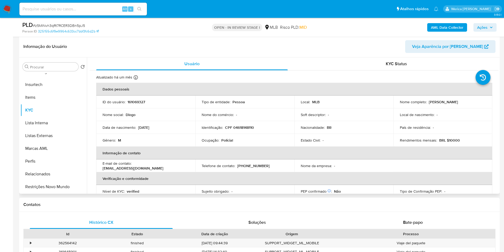
click at [245, 126] on p "CPF 04618148110" at bounding box center [239, 127] width 29 height 5
copy p "04618148110"
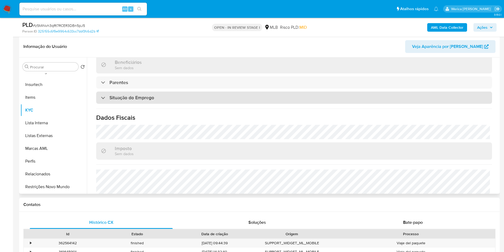
scroll to position [221, 0]
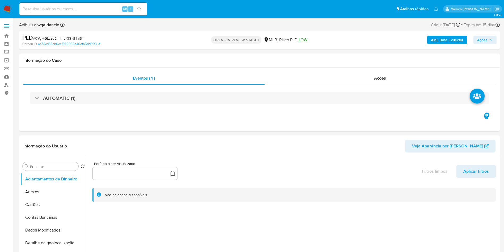
select select "10"
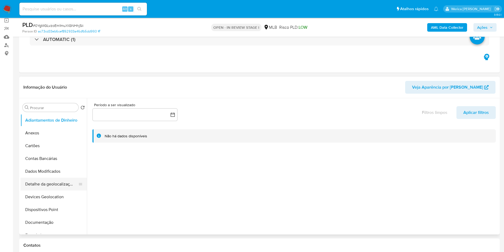
scroll to position [159, 0]
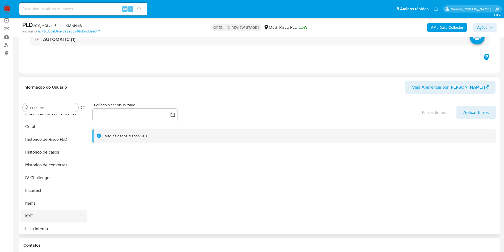
click at [48, 219] on button "KYC" at bounding box center [51, 215] width 62 height 13
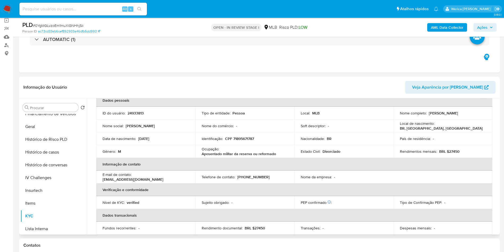
scroll to position [0, 0]
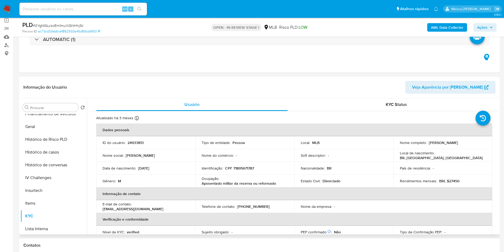
click at [138, 143] on p "24933813" at bounding box center [136, 142] width 16 height 5
copy p "24933813"
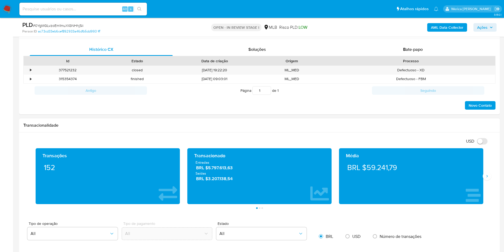
scroll to position [239, 0]
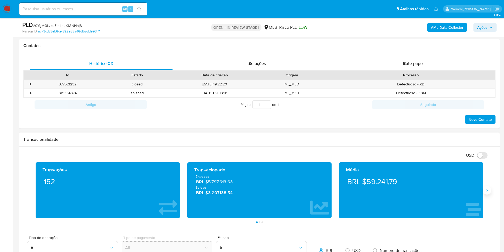
click at [486, 189] on button "Siguiente" at bounding box center [487, 190] width 9 height 9
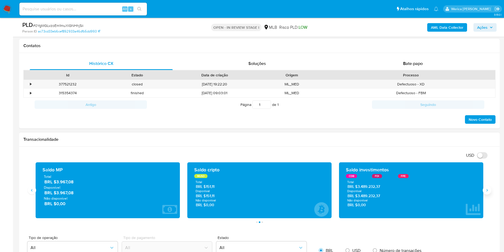
click at [487, 192] on icon "Siguiente" at bounding box center [487, 190] width 4 height 4
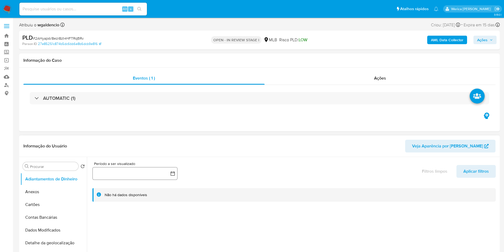
select select "10"
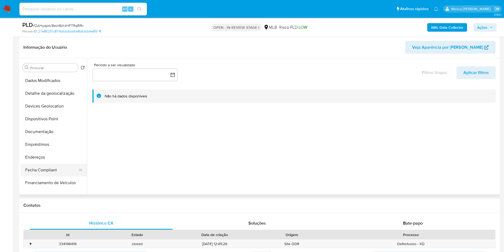
scroll to position [80, 0]
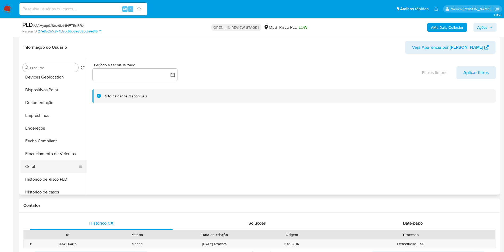
click at [52, 162] on button "Geral" at bounding box center [51, 166] width 62 height 13
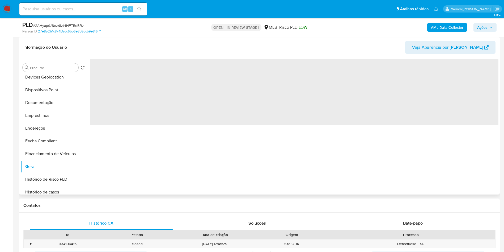
click at [132, 77] on span "‌" at bounding box center [294, 92] width 409 height 66
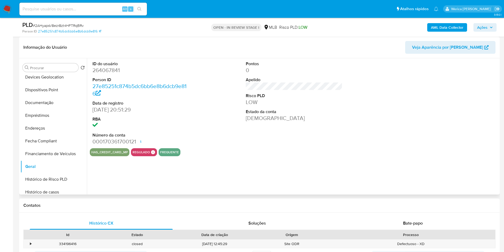
click at [130, 72] on dd "264067841" at bounding box center [140, 69] width 97 height 7
click at [119, 69] on dd "264067841" at bounding box center [140, 69] width 97 height 7
copy dd "264067841"
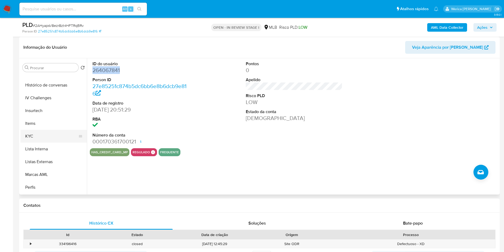
click at [41, 134] on button "KYC" at bounding box center [51, 136] width 62 height 13
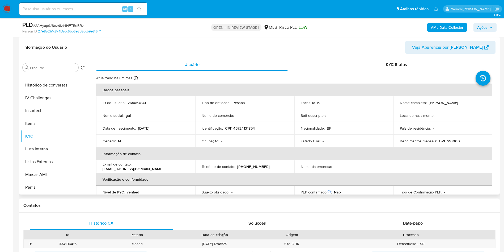
click at [244, 131] on td "Identificação : CPF 45724131854" at bounding box center [244, 128] width 99 height 13
click at [247, 125] on td "Identificação : CPF 45724131854" at bounding box center [244, 128] width 99 height 13
click at [247, 127] on p "CPF 45724131854" at bounding box center [240, 128] width 30 height 5
copy p "45724131854"
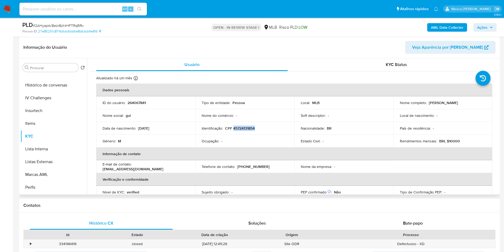
copy p "45724131854"
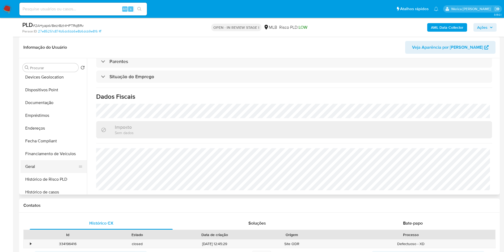
drag, startPoint x: 34, startPoint y: 170, endPoint x: 33, endPoint y: 164, distance: 5.9
click at [33, 168] on button "Geral" at bounding box center [51, 166] width 62 height 13
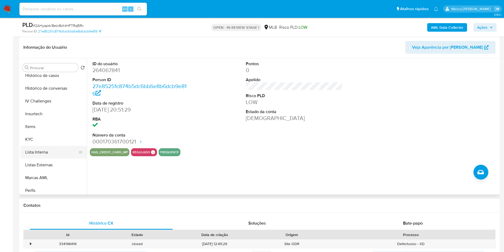
scroll to position [196, 0]
click at [34, 142] on button "KYC" at bounding box center [51, 139] width 62 height 13
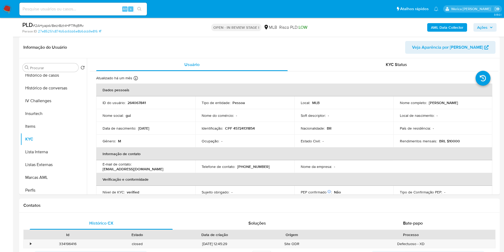
click at [139, 100] on p "264067841" at bounding box center [137, 102] width 18 height 5
drag, startPoint x: 85, startPoint y: 153, endPoint x: 83, endPoint y: 77, distance: 76.0
click at [83, 77] on ul "Adiantamentos de Dinheiro Anexos Cartões Contas Bancárias Dados Modificados Det…" at bounding box center [53, 134] width 66 height 120
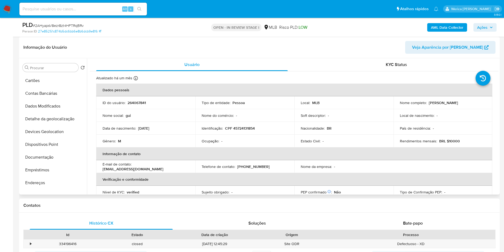
scroll to position [26, 0]
click at [61, 181] on button "Endereços" at bounding box center [51, 181] width 62 height 13
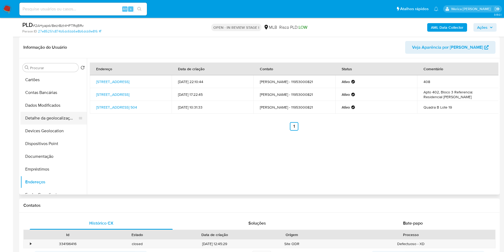
click at [72, 115] on button "Detalhe da geolocalização" at bounding box center [51, 118] width 62 height 13
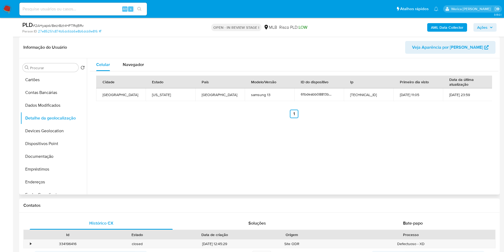
click at [459, 170] on div "Celular Navegador Cidade Estado País Modelo/Versão ID do dispositivo Ip Primeir…" at bounding box center [293, 126] width 412 height 136
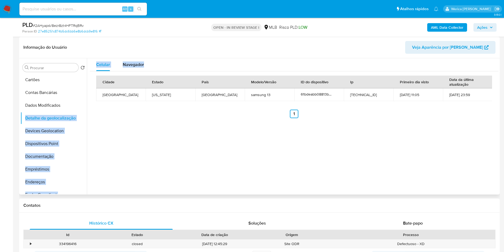
drag, startPoint x: 88, startPoint y: 95, endPoint x: 86, endPoint y: 100, distance: 5.8
click at [86, 100] on div "Procurar Retornar ao pedido padrão Adiantamentos de Dinheiro Anexos Cartões Con…" at bounding box center [259, 126] width 478 height 136
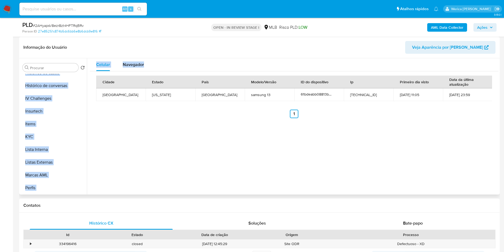
scroll to position [225, 0]
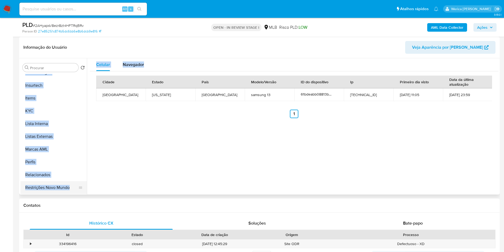
click at [78, 183] on div at bounding box center [80, 187] width 4 height 12
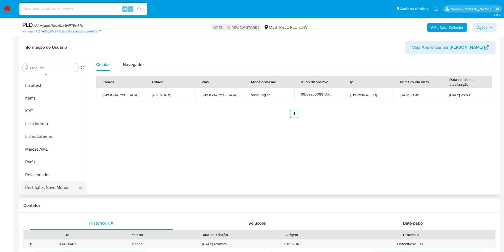
click at [50, 185] on button "Restrições Novo Mundo" at bounding box center [51, 187] width 62 height 13
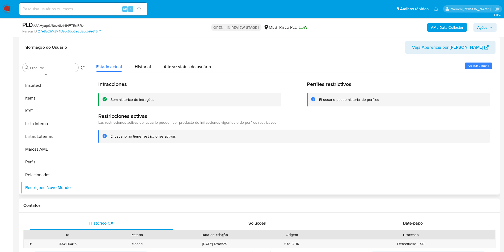
click at [451, 163] on div at bounding box center [293, 126] width 412 height 136
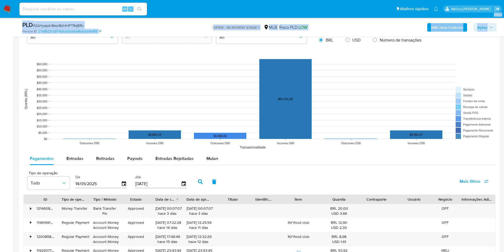
scroll to position [541, 0]
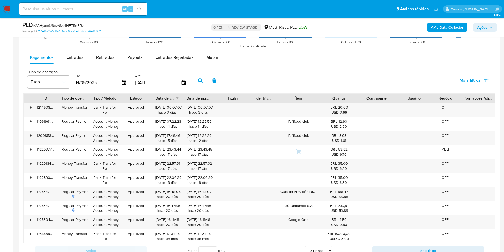
drag, startPoint x: 11, startPoint y: 132, endPoint x: 4, endPoint y: 137, distance: 8.6
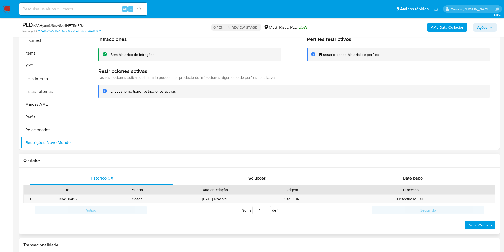
scroll to position [103, 0]
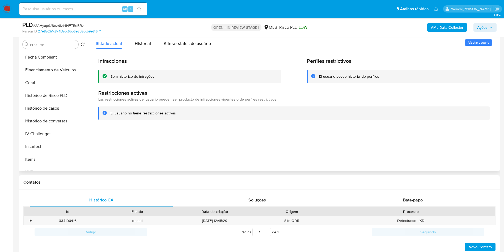
scroll to position [105, 0]
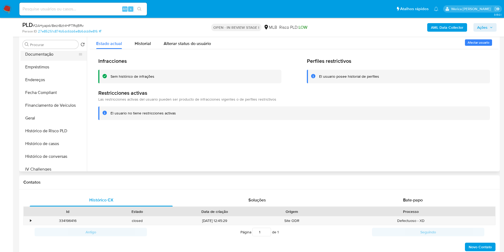
click at [55, 54] on button "Documentação" at bounding box center [51, 54] width 62 height 13
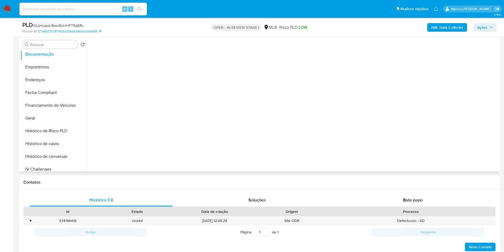
scroll to position [65, 0]
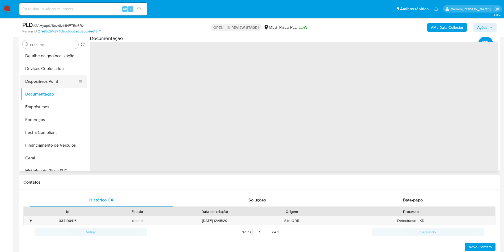
click at [61, 84] on button "Dispositivos Point" at bounding box center [51, 81] width 62 height 13
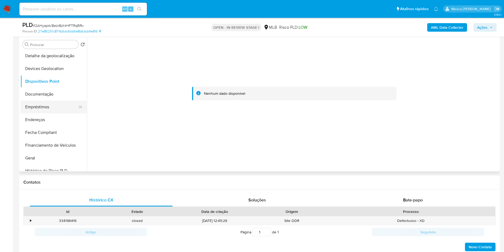
drag, startPoint x: 48, startPoint y: 98, endPoint x: 71, endPoint y: 101, distance: 24.1
click at [48, 98] on button "Documentação" at bounding box center [53, 94] width 66 height 13
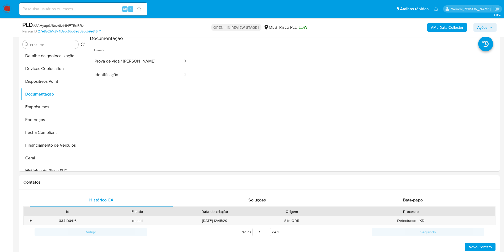
click at [126, 77] on button "Identificação" at bounding box center [137, 75] width 94 height 14
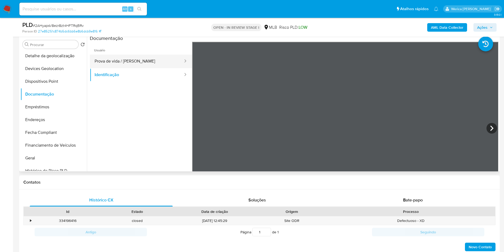
click at [158, 55] on button "Prova de vida / Selfie" at bounding box center [137, 61] width 94 height 14
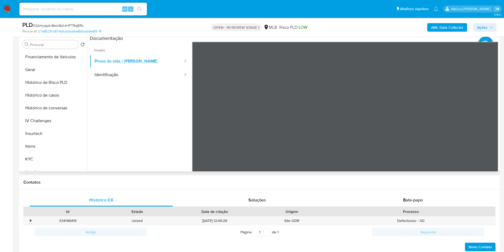
scroll to position [225, 0]
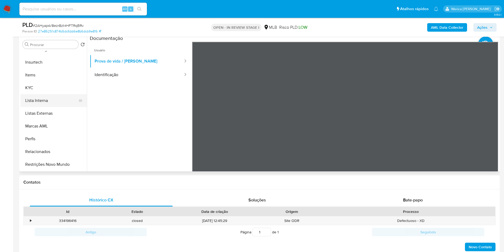
click at [44, 94] on button "Lista Interna" at bounding box center [51, 100] width 62 height 13
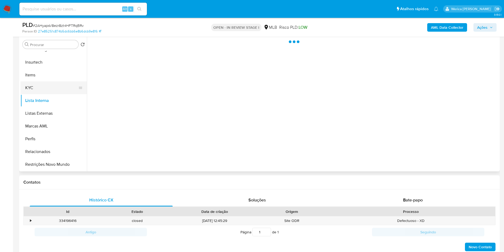
click at [43, 89] on button "KYC" at bounding box center [51, 87] width 62 height 13
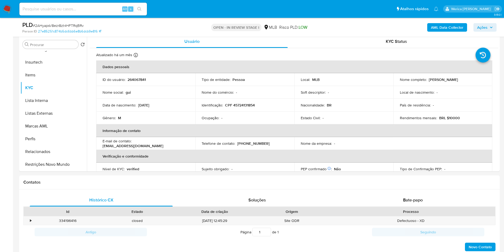
click at [261, 108] on td "Identificação : CPF 45724131854" at bounding box center [244, 105] width 99 height 13
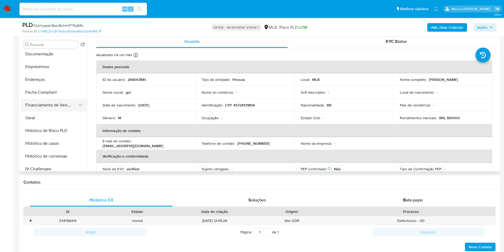
scroll to position [105, 0]
click at [66, 141] on button "Histórico de casos" at bounding box center [51, 143] width 62 height 13
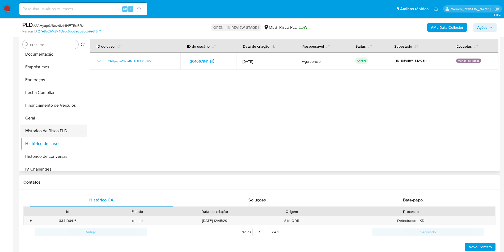
scroll to position [0, 0]
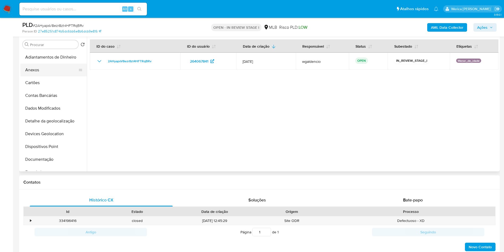
click at [45, 70] on button "Anexos" at bounding box center [51, 70] width 62 height 13
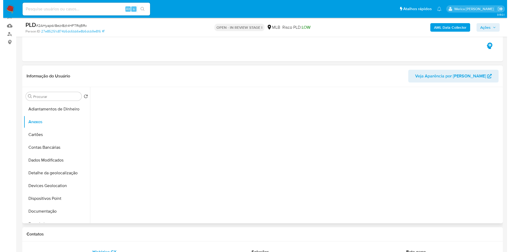
scroll to position [63, 0]
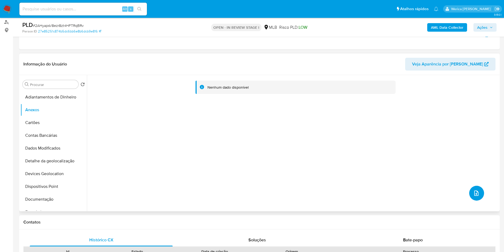
click at [476, 186] on button "upload-file" at bounding box center [476, 192] width 15 height 15
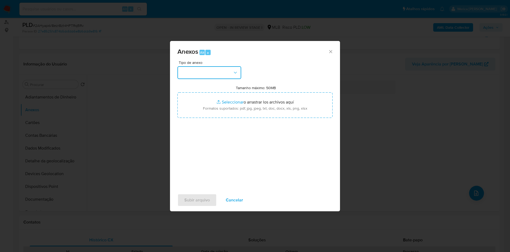
click at [211, 76] on button "button" at bounding box center [210, 72] width 64 height 13
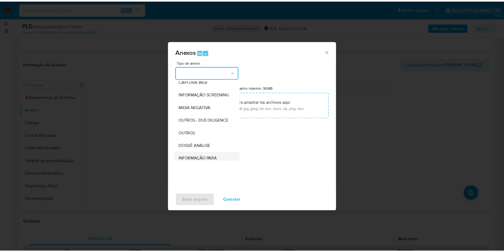
scroll to position [80, 0]
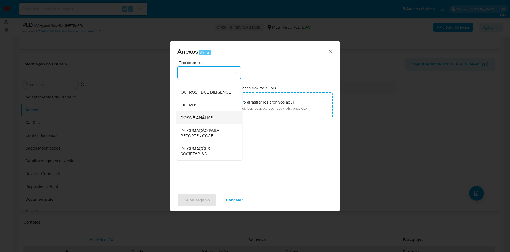
drag, startPoint x: 211, startPoint y: 134, endPoint x: 205, endPoint y: 121, distance: 14.3
click at [205, 121] on ul "CAPTURA BUREAU CAPTURA DOWJONES CAPTURA GOOGLE CAPTURA WEB INFORMAÇÃO SCREENING…" at bounding box center [209, 84] width 66 height 151
click at [205, 120] on span "DOSSIÊ ANÁLISE" at bounding box center [197, 117] width 32 height 5
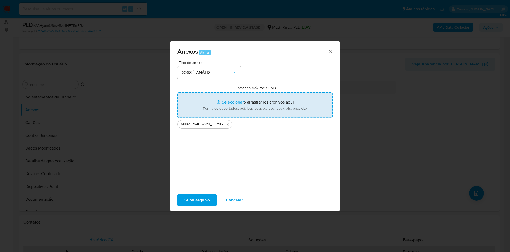
type input "C:\fakepath\SAR - XXXX - CPF 45724131854 - GUILHERME VICENTE RAIZA.pdf"
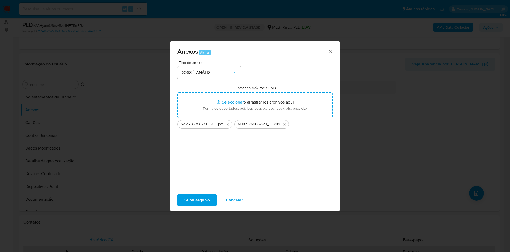
click at [200, 197] on span "Subir arquivo" at bounding box center [197, 200] width 26 height 12
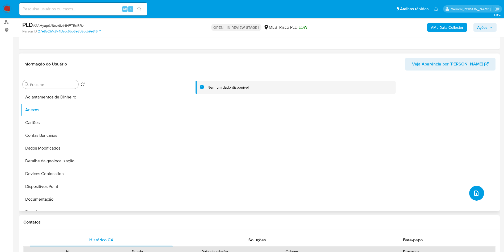
scroll to position [0, 0]
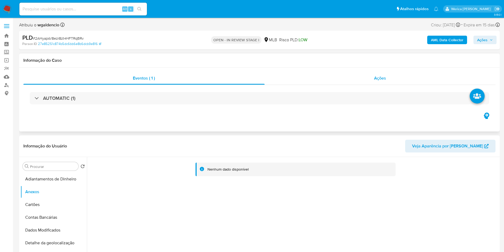
click at [384, 84] on div "Ações" at bounding box center [380, 78] width 231 height 13
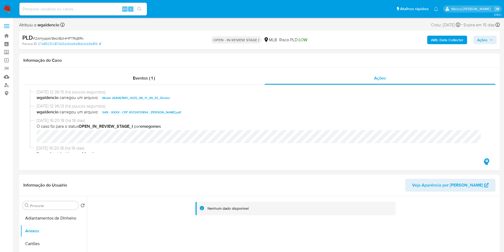
click at [484, 43] on span "Ações" at bounding box center [482, 40] width 10 height 9
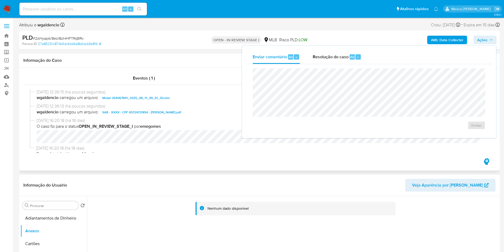
click at [377, 166] on div "Eventos ( 1 ) Ações 11/08/2025 12:36:15 (há poucos segundos) wgaldencio carrego…" at bounding box center [259, 118] width 481 height 103
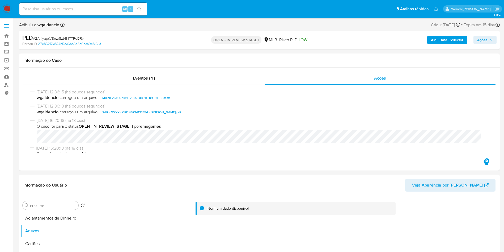
click at [486, 44] on span "Ações" at bounding box center [482, 40] width 10 height 9
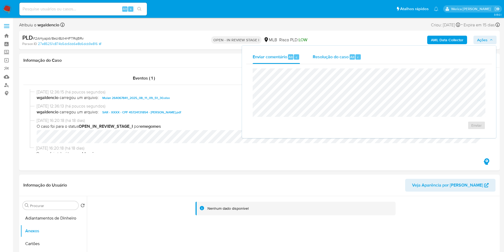
click at [333, 62] on div "Resolução do caso Alt r" at bounding box center [337, 57] width 49 height 14
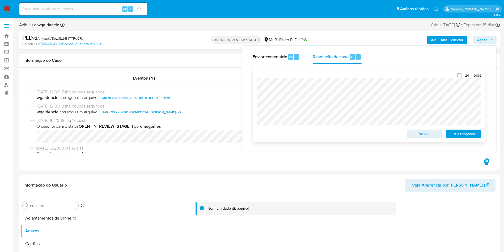
click at [462, 132] on span "ROI Proposal" at bounding box center [464, 133] width 28 height 7
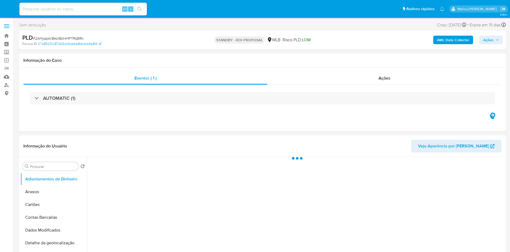
select select "10"
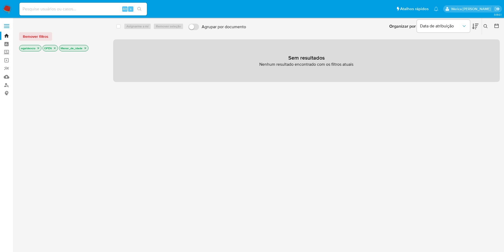
click at [87, 48] on icon "close-filter" at bounding box center [85, 48] width 3 height 3
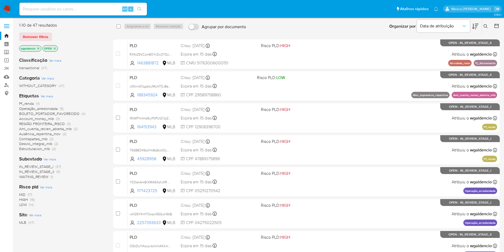
click at [50, 126] on span "Aml_cuenta_recien_abierta_mlb" at bounding box center [45, 128] width 53 height 5
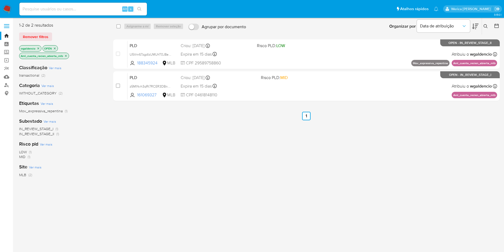
click at [66, 55] on icon "close-filter" at bounding box center [65, 55] width 3 height 3
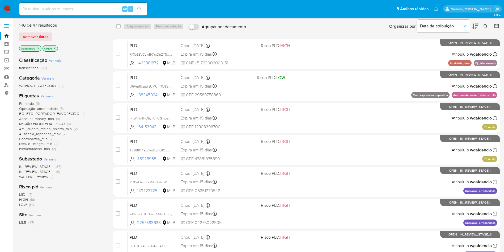
click at [35, 103] on span "Pf_renda (11)" at bounding box center [29, 103] width 20 height 5
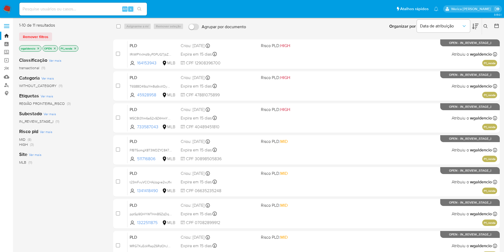
click at [28, 140] on span "(8)" at bounding box center [30, 139] width 4 height 5
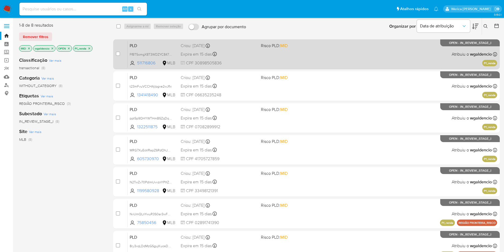
click at [361, 57] on div "PLD FfBT5omgX8T3WDZYC847276f 511716806 MLB Risco PLD: MID Criou: 12/07/2025 Cri…" at bounding box center [313, 54] width 370 height 27
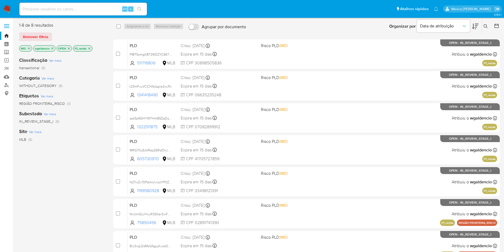
click at [92, 49] on p "Pf_renda" at bounding box center [82, 48] width 19 height 6
click at [29, 48] on icon "close-filter" at bounding box center [28, 48] width 3 height 3
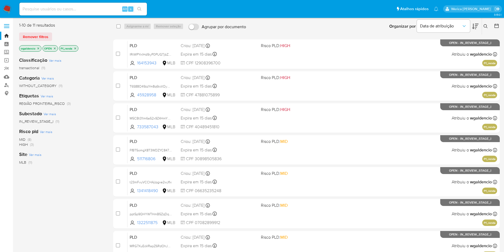
click at [77, 47] on icon "close-filter" at bounding box center [75, 48] width 3 height 3
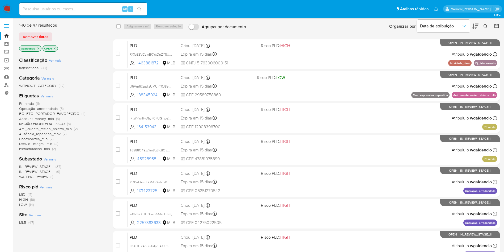
click at [48, 97] on span "Ver mais" at bounding box center [47, 96] width 12 height 5
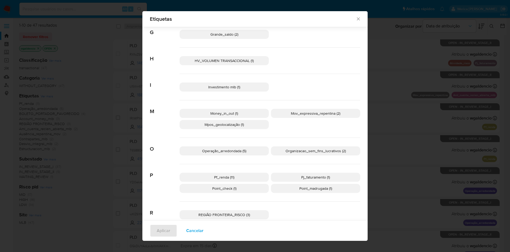
scroll to position [180, 0]
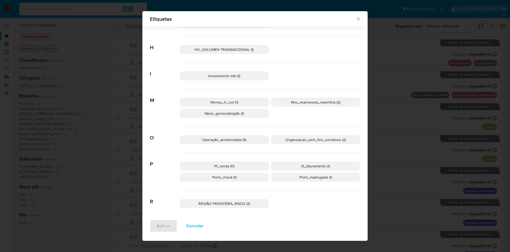
click at [235, 77] on span "Investimento mlb (1)" at bounding box center [224, 75] width 32 height 5
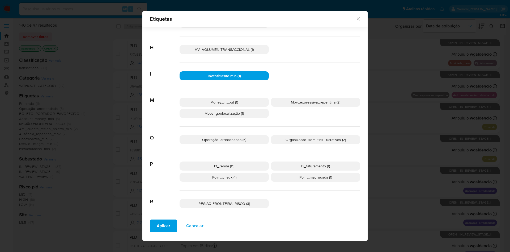
click at [234, 76] on span "Investimento mlb (1)" at bounding box center [224, 75] width 33 height 5
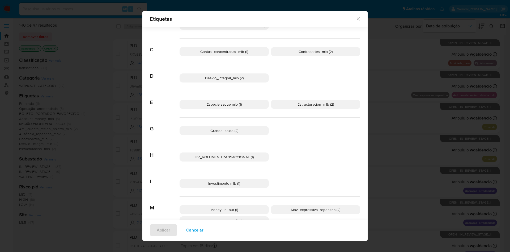
scroll to position [60, 0]
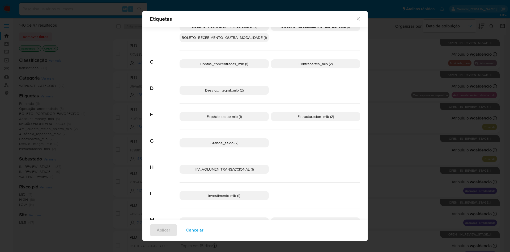
click at [300, 115] on span "Estructuracion_mlb (2)" at bounding box center [316, 116] width 36 height 5
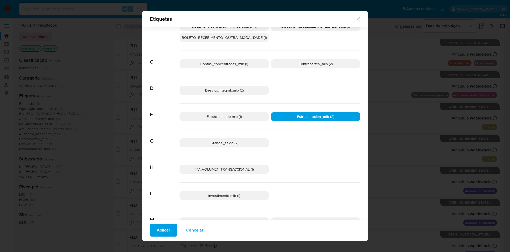
click at [165, 229] on span "Aplicar" at bounding box center [164, 230] width 14 height 12
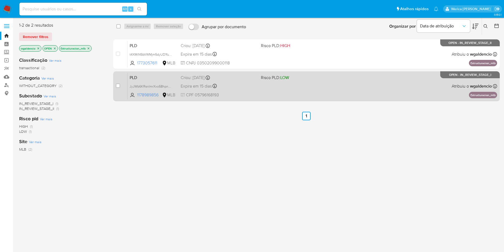
click at [341, 86] on div "PLD JyJWb6KRsnImrXxo58hpnbE8 1178989856 MLB Risco PLD: LOW Criou: 12/07/2025 Cr…" at bounding box center [313, 86] width 370 height 27
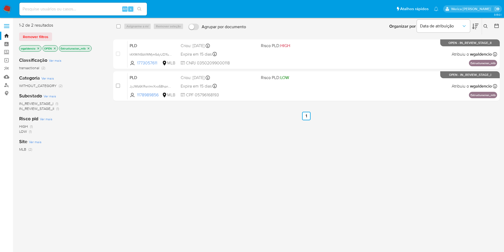
click at [88, 46] on p "Estructuracion_mlb" at bounding box center [75, 48] width 32 height 6
click at [91, 49] on p "Estructuracion_mlb" at bounding box center [75, 48] width 32 height 6
click at [89, 49] on icon "close-filter" at bounding box center [88, 48] width 3 height 3
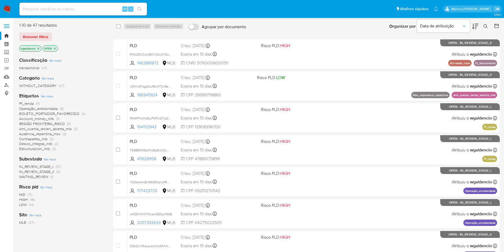
click at [41, 97] on span "Ver mais" at bounding box center [47, 96] width 12 height 5
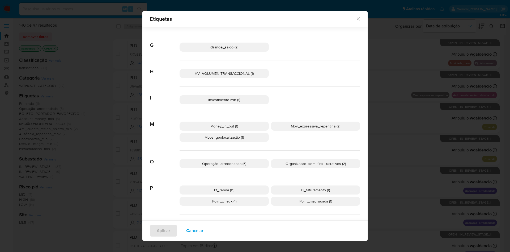
scroll to position [180, 0]
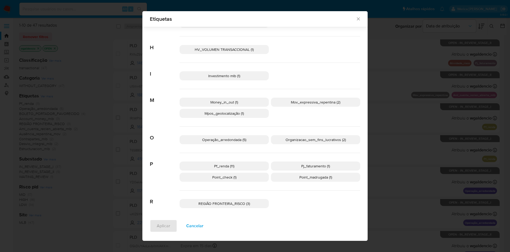
click at [247, 73] on p "Investimento mlb (1)" at bounding box center [224, 75] width 89 height 9
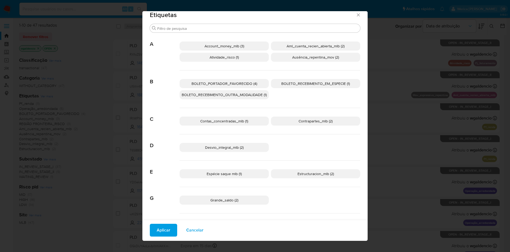
scroll to position [0, 0]
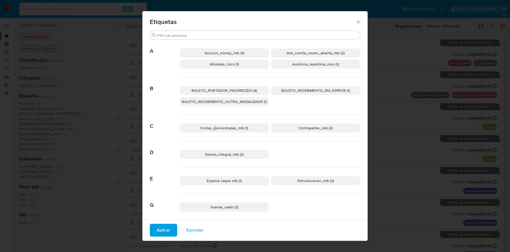
click at [213, 126] on span "Contas_concentradas_mlb (1)" at bounding box center [224, 127] width 48 height 5
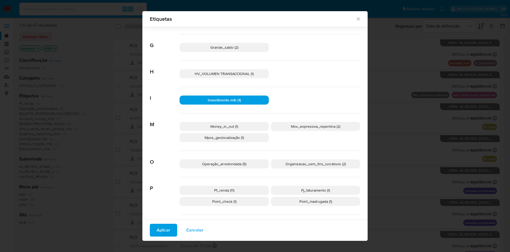
scroll to position [195, 0]
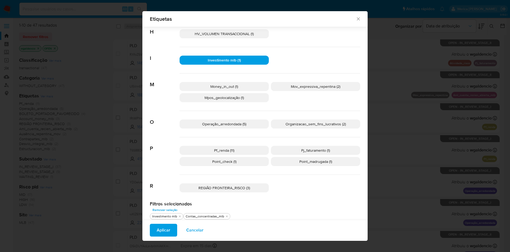
click at [221, 60] on span "Investimento mlb (1)" at bounding box center [224, 59] width 33 height 5
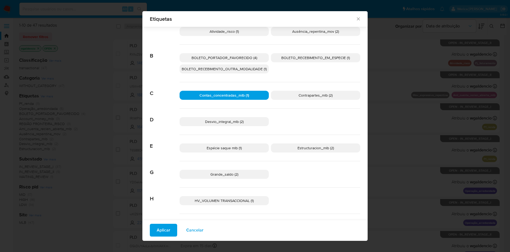
scroll to position [0, 0]
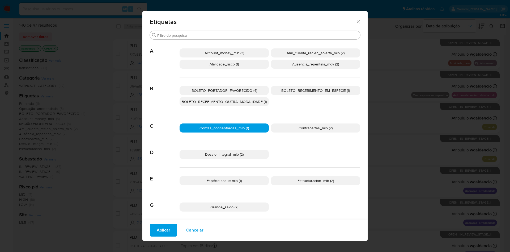
click at [165, 229] on span "Aplicar" at bounding box center [164, 230] width 14 height 12
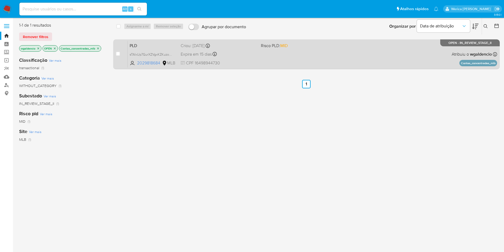
click at [321, 55] on div "PLD sTAIxUp7GurXZVgxKZKuzoQp 2029818684 MLB Risco PLD: MID Criou: 12/07/2025 Cr…" at bounding box center [313, 54] width 370 height 27
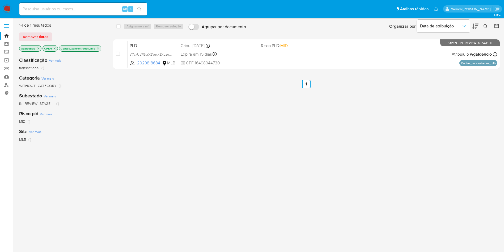
click at [99, 47] on icon "close-filter" at bounding box center [97, 48] width 3 height 3
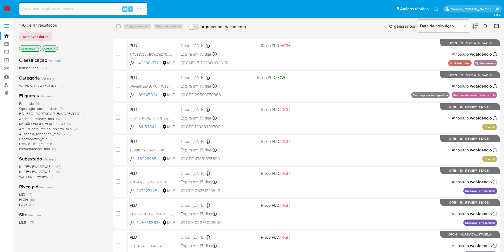
click at [43, 98] on span "Ver mais" at bounding box center [47, 96] width 12 height 5
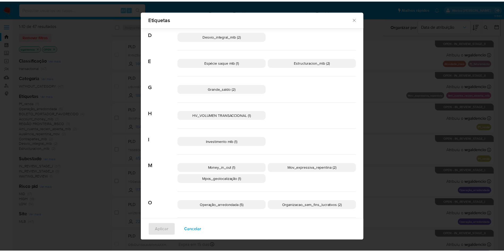
scroll to position [60, 0]
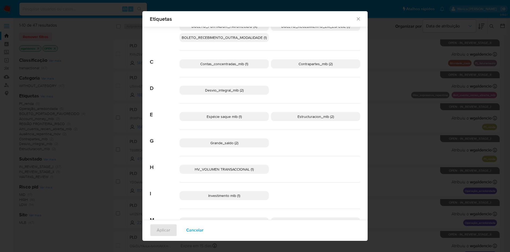
click at [244, 202] on div "Investimento mlb (1)" at bounding box center [270, 195] width 181 height 26
click at [242, 200] on div "Investimento mlb (1)" at bounding box center [270, 195] width 181 height 26
click at [239, 198] on p "Investimento mlb (1)" at bounding box center [224, 195] width 89 height 9
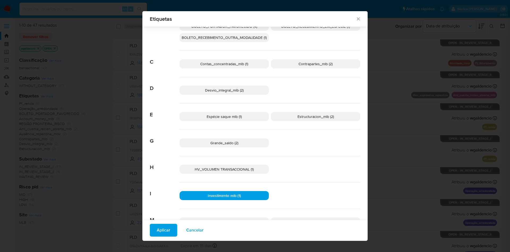
click at [154, 238] on div "Aplicar Cancelar" at bounding box center [254, 229] width 225 height 21
click at [160, 227] on span "Aplicar" at bounding box center [164, 230] width 14 height 12
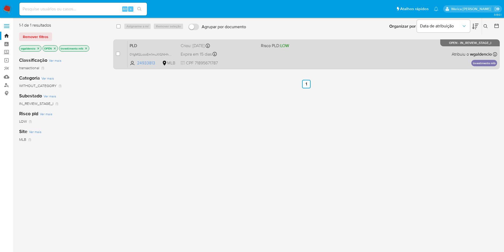
click at [261, 61] on div "PLD 0YgMGLvzoEm1muXlGNHhjSii 24933813 MLB Risco PLD: LOW Criou: 12/07/2025 Crio…" at bounding box center [313, 54] width 370 height 27
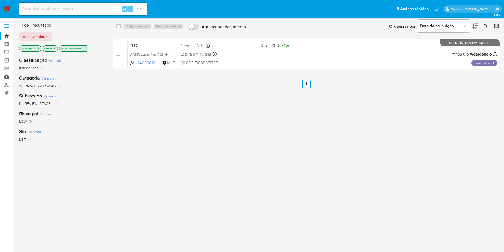
click at [8, 78] on link "Mulan" at bounding box center [31, 77] width 63 height 8
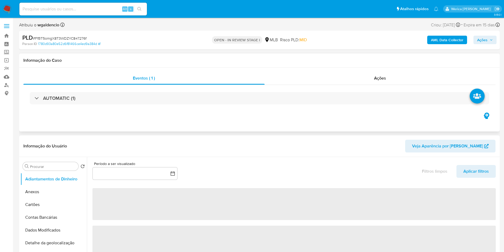
select select "10"
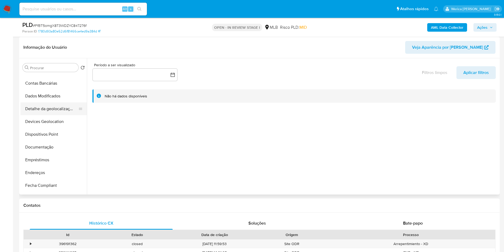
scroll to position [80, 0]
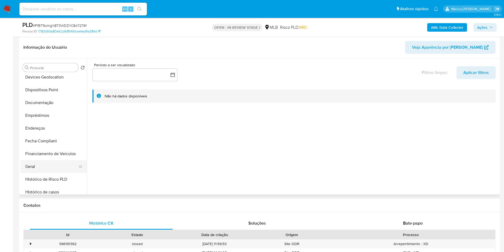
click at [42, 166] on button "Geral" at bounding box center [51, 166] width 62 height 13
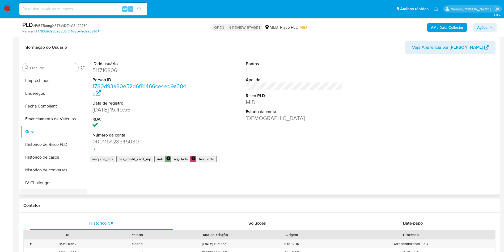
scroll to position [159, 0]
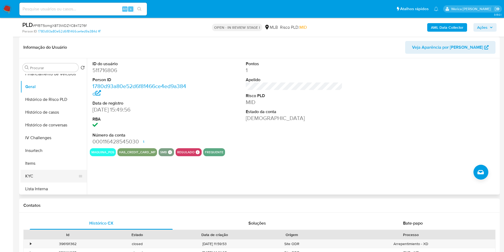
click at [44, 178] on button "KYC" at bounding box center [51, 176] width 62 height 13
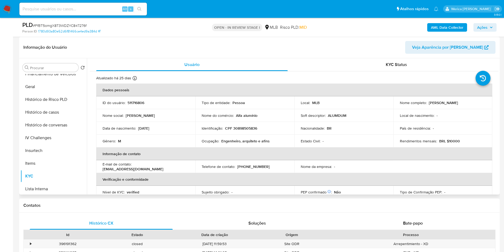
click at [248, 129] on p "CPF 30898505836" at bounding box center [241, 128] width 32 height 5
copy p "30898505836"
click at [138, 101] on p "511716806" at bounding box center [136, 102] width 17 height 5
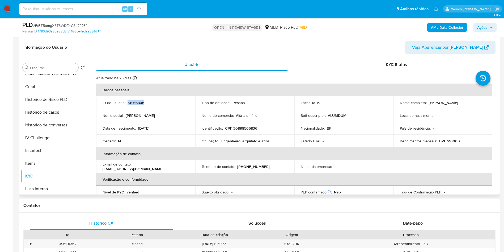
copy p "511716806"
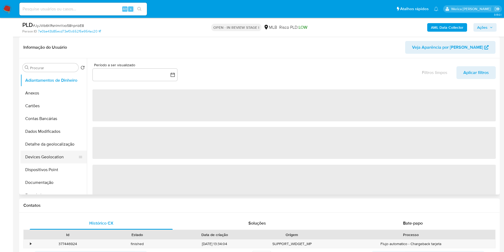
scroll to position [120, 0]
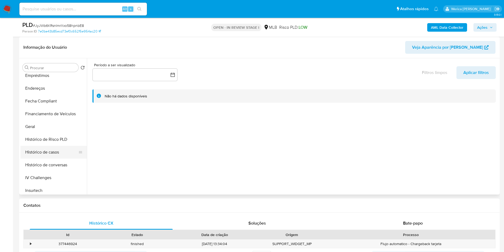
select select "10"
click at [45, 124] on button "Geral" at bounding box center [51, 126] width 62 height 13
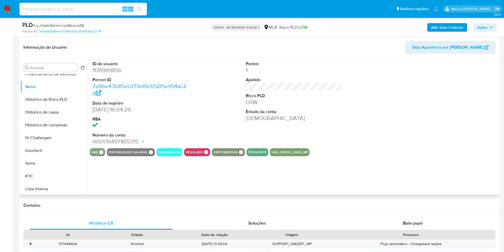
scroll to position [199, 0]
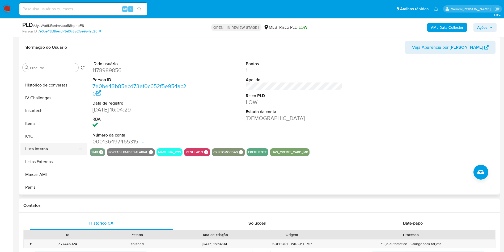
click at [46, 144] on button "Lista Interna" at bounding box center [51, 148] width 62 height 13
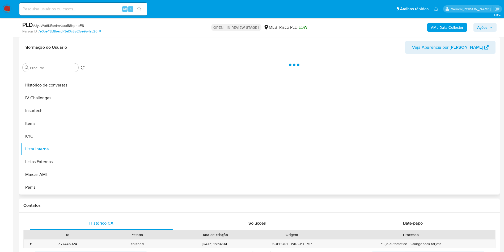
click at [151, 96] on div at bounding box center [293, 126] width 412 height 136
click at [136, 74] on div at bounding box center [293, 126] width 412 height 136
click at [145, 90] on div at bounding box center [293, 126] width 412 height 136
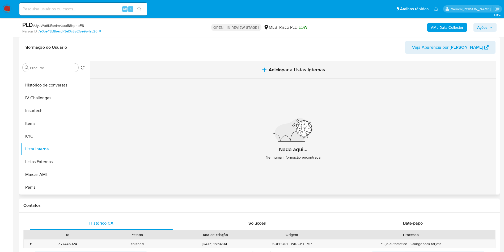
click at [144, 78] on button "Adicionar a Listas Internas" at bounding box center [293, 70] width 407 height 18
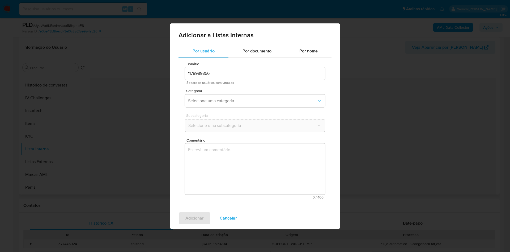
click at [84, 111] on div "Adicionar a Listas Internas Por usuário Por documento Por nome Usuário 11789898…" at bounding box center [255, 126] width 510 height 252
click at [236, 223] on span "Cancelar" at bounding box center [228, 218] width 17 height 12
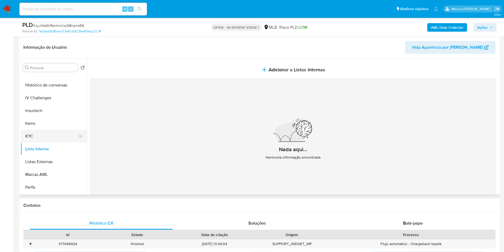
click at [60, 131] on button "KYC" at bounding box center [51, 136] width 62 height 13
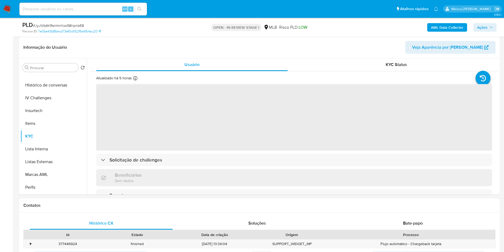
click at [161, 114] on span "‌" at bounding box center [294, 117] width 396 height 66
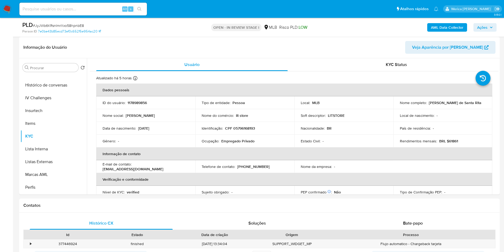
click at [134, 100] on p "1178989856" at bounding box center [137, 102] width 19 height 5
copy p "1178989856"
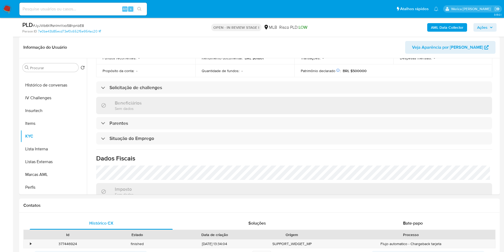
scroll to position [221, 0]
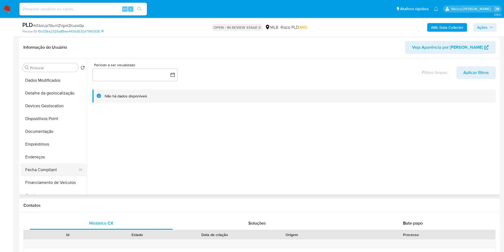
scroll to position [80, 0]
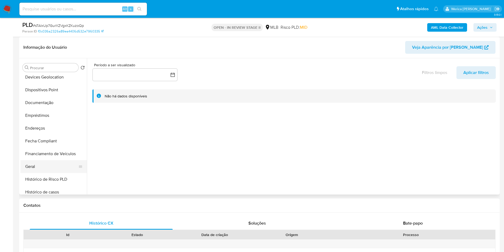
select select "10"
click at [53, 166] on button "Geral" at bounding box center [51, 166] width 62 height 13
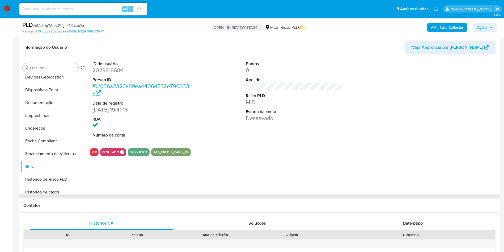
click at [117, 68] on dd "2029818684" at bounding box center [140, 69] width 97 height 7
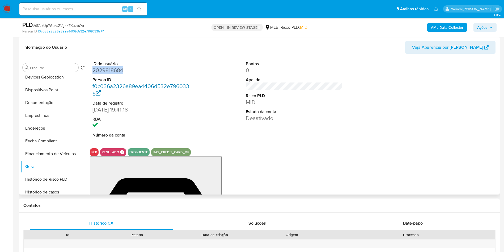
copy dd "2029818684"
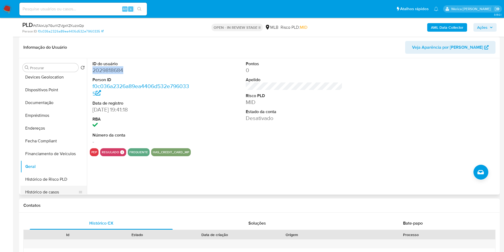
click at [54, 190] on button "Histórico de casos" at bounding box center [51, 191] width 62 height 13
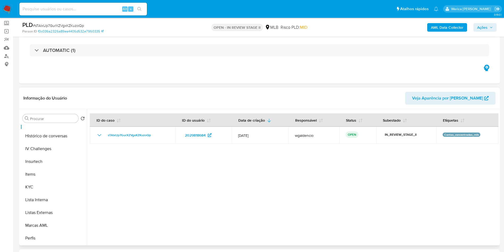
scroll to position [0, 0]
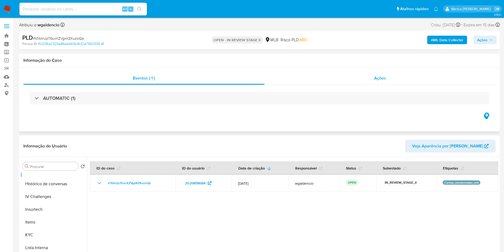
click at [361, 79] on div "Ações" at bounding box center [380, 78] width 231 height 13
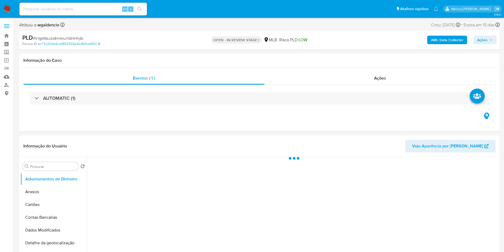
select select "10"
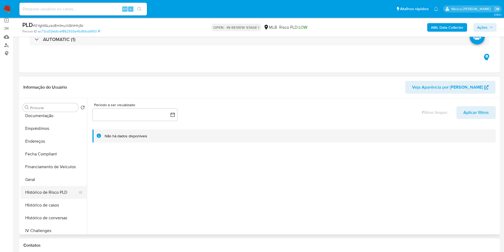
scroll to position [120, 0]
click at [43, 170] on button "Geral" at bounding box center [51, 166] width 62 height 13
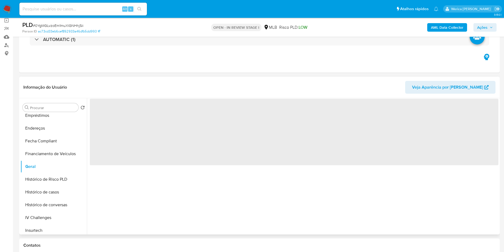
click at [155, 137] on span "‌" at bounding box center [294, 132] width 409 height 66
drag, startPoint x: 156, startPoint y: 127, endPoint x: 152, endPoint y: 125, distance: 4.3
click at [153, 127] on span "‌" at bounding box center [294, 132] width 409 height 66
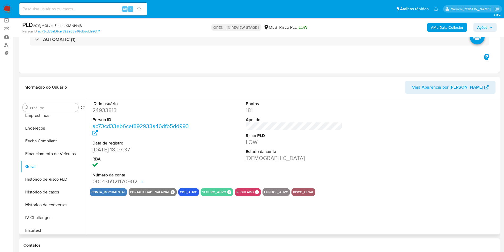
click at [104, 108] on dd "24933813" at bounding box center [140, 109] width 97 height 7
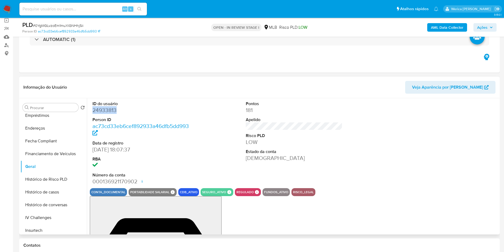
copy dd "24933813"
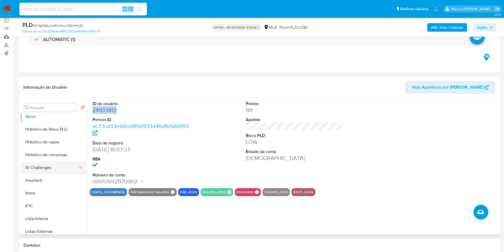
scroll to position [225, 0]
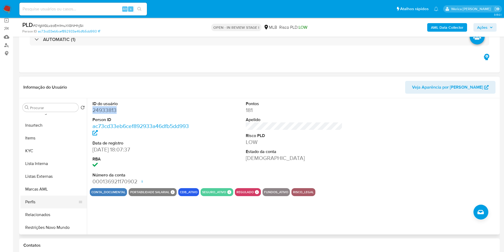
click at [52, 206] on button "Perfis" at bounding box center [51, 201] width 62 height 13
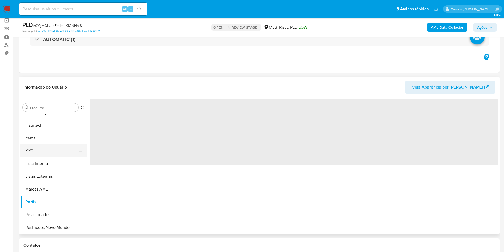
click at [36, 151] on button "KYC" at bounding box center [51, 150] width 62 height 13
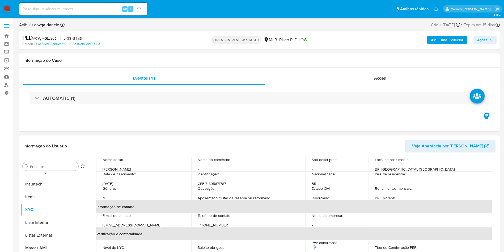
scroll to position [40, 0]
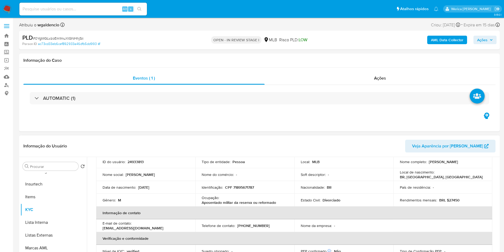
click at [245, 185] on p "CPF 71895671787" at bounding box center [239, 187] width 29 height 5
copy p "71895671787"
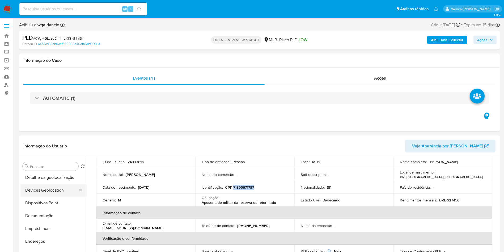
scroll to position [65, 0]
click at [52, 221] on button "Documentação" at bounding box center [51, 215] width 62 height 13
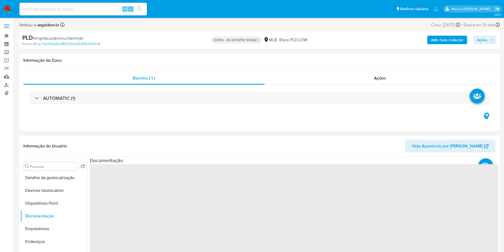
click at [128, 175] on section at bounding box center [294, 245] width 409 height 177
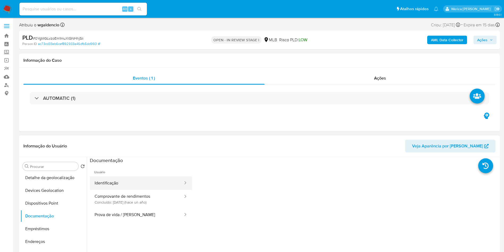
drag, startPoint x: 133, startPoint y: 184, endPoint x: 130, endPoint y: 184, distance: 2.7
click at [132, 184] on button "Identificação" at bounding box center [137, 183] width 94 height 14
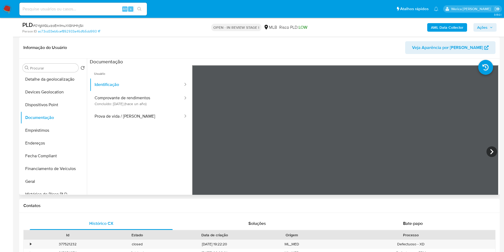
scroll to position [80, 0]
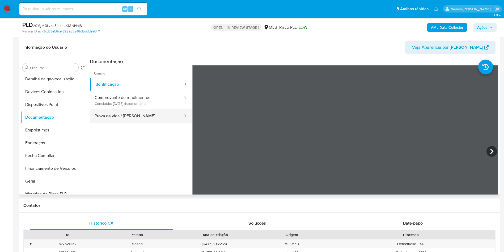
click at [122, 119] on button "Prova de vida / Selfie" at bounding box center [137, 116] width 94 height 14
click at [130, 109] on button "Prova de vida / Selfie" at bounding box center [137, 116] width 94 height 14
click at [118, 110] on button "Prova de vida / Selfie" at bounding box center [137, 116] width 94 height 14
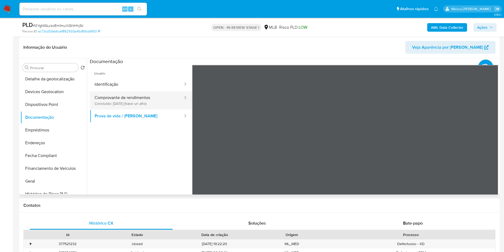
click at [116, 104] on button "Comprovante de rendimentos Concluído: 12/04/2024 (hace un año)" at bounding box center [137, 100] width 94 height 18
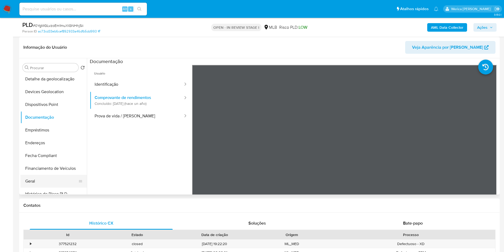
scroll to position [145, 0]
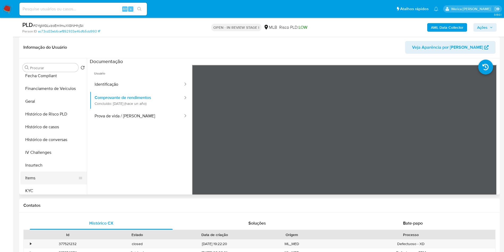
click at [57, 182] on button "Items" at bounding box center [51, 177] width 62 height 13
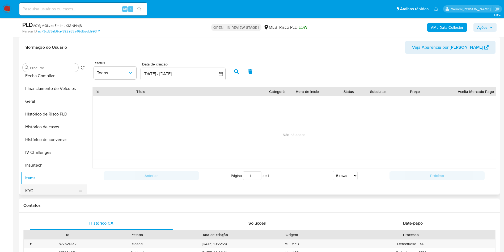
click at [49, 187] on button "KYC" at bounding box center [51, 190] width 62 height 13
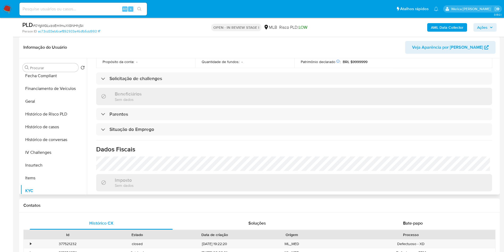
scroll to position [221, 0]
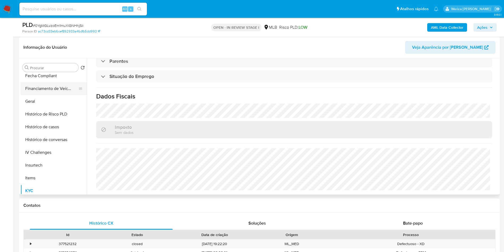
click at [36, 94] on button "Financiamento de Veículos" at bounding box center [51, 88] width 62 height 13
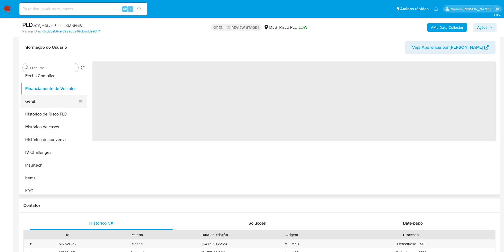
scroll to position [0, 0]
click at [44, 99] on button "Geral" at bounding box center [51, 101] width 62 height 13
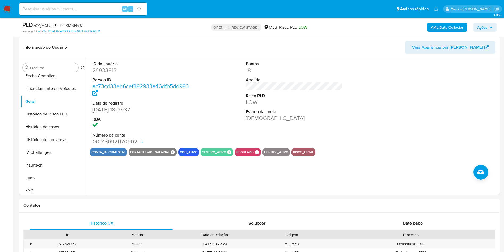
click at [36, 182] on button "Items" at bounding box center [51, 177] width 62 height 13
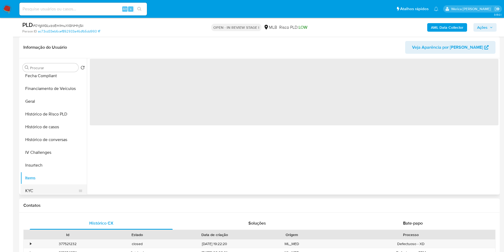
click at [40, 191] on button "KYC" at bounding box center [51, 190] width 62 height 13
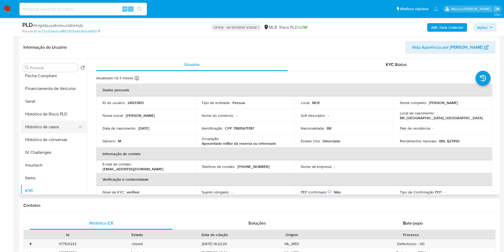
scroll to position [65, 0]
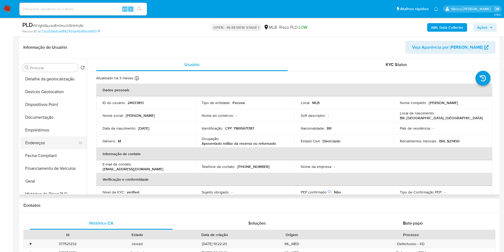
click at [43, 144] on button "Endereços" at bounding box center [51, 142] width 62 height 13
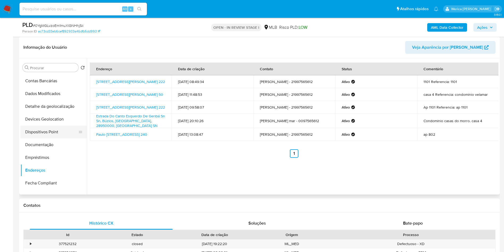
scroll to position [25, 0]
click at [60, 120] on button "Detalhe da geolocalização" at bounding box center [51, 118] width 62 height 13
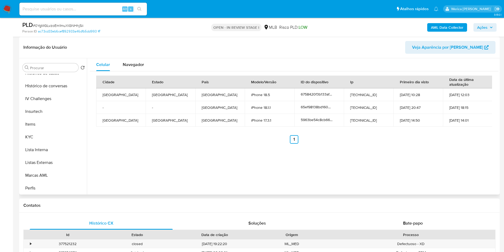
scroll to position [225, 0]
click at [52, 175] on button "Relacionados" at bounding box center [51, 174] width 62 height 13
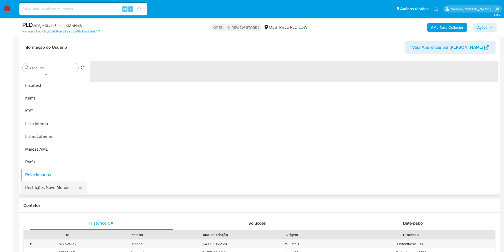
click at [53, 184] on button "Restrições Novo Mundo" at bounding box center [51, 187] width 62 height 13
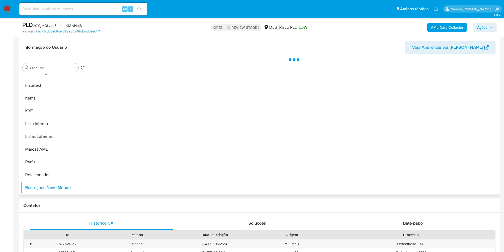
click at [142, 89] on div at bounding box center [293, 126] width 412 height 136
click at [139, 74] on div at bounding box center [293, 126] width 412 height 136
click at [141, 69] on div at bounding box center [293, 126] width 412 height 136
click at [141, 69] on span "Historial" at bounding box center [143, 67] width 16 height 6
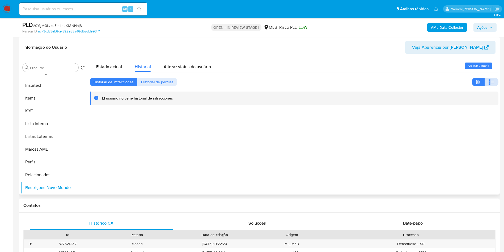
click at [485, 84] on button "button" at bounding box center [492, 82] width 14 height 9
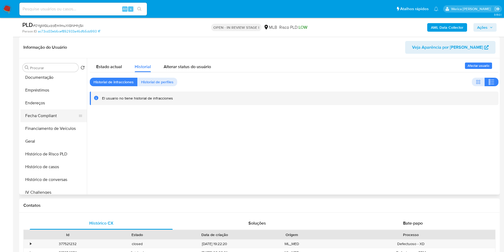
scroll to position [0, 0]
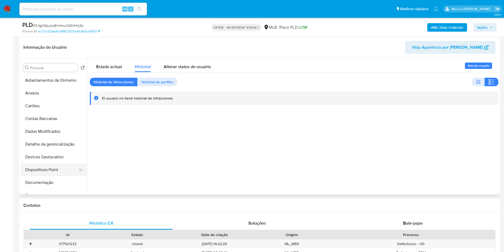
click at [61, 171] on button "Dispositivos Point" at bounding box center [51, 169] width 62 height 13
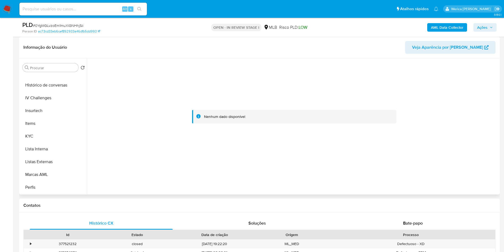
scroll to position [225, 0]
click at [53, 183] on button "Restrições Novo Mundo" at bounding box center [51, 187] width 62 height 13
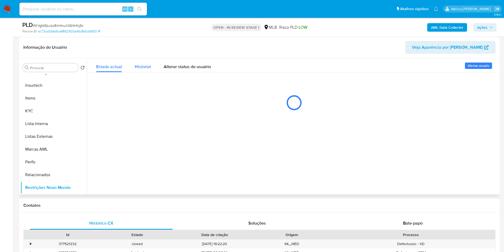
click at [145, 66] on span "Historial" at bounding box center [143, 67] width 16 height 6
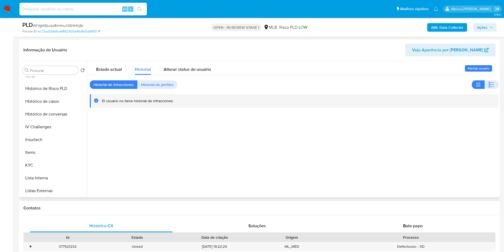
scroll to position [145, 0]
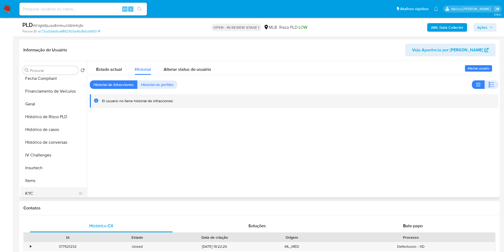
click at [53, 189] on button "KYC" at bounding box center [51, 193] width 62 height 13
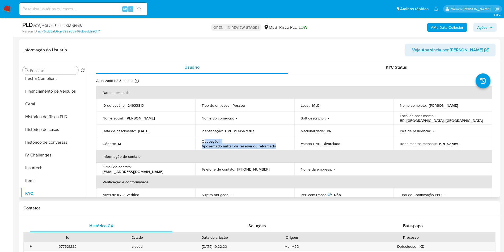
drag, startPoint x: 204, startPoint y: 140, endPoint x: 278, endPoint y: 150, distance: 75.1
click at [278, 150] on table "Dados pessoais ID do usuário : 24933813 Tipo de entidade : Pessoa Local : MLB N…" at bounding box center [294, 162] width 396 height 153
copy div "cupação : Aposentado militar da reserva ou reformado"
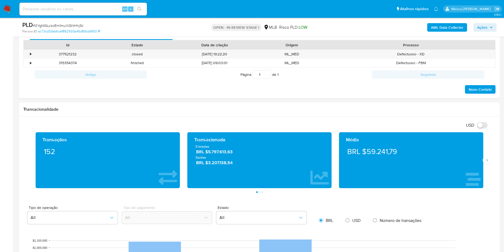
scroll to position [240, 0]
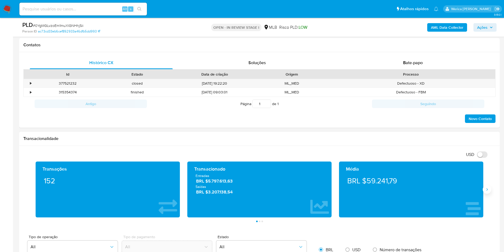
click at [489, 190] on button "Siguiente" at bounding box center [487, 189] width 9 height 9
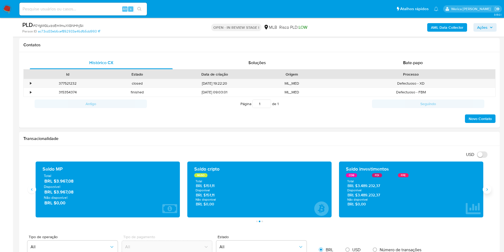
click at [490, 190] on button "Siguiente" at bounding box center [487, 189] width 9 height 9
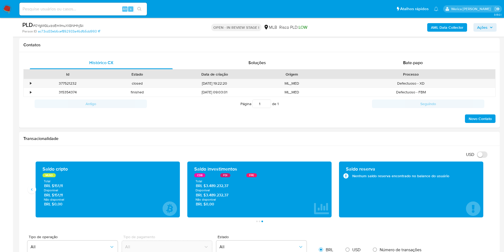
drag, startPoint x: 206, startPoint y: 188, endPoint x: 215, endPoint y: 188, distance: 9.6
click at [215, 188] on div "Total BRL $3.489.232,37 Disponível BRL $3.489.232,37 Não disponível BRL $0,00" at bounding box center [260, 193] width 136 height 28
drag, startPoint x: 231, startPoint y: 186, endPoint x: 206, endPoint y: 185, distance: 24.7
click at [206, 185] on span "BRL $3.489.232,37" at bounding box center [260, 185] width 128 height 5
click at [399, 133] on div "Transacionalidade" at bounding box center [259, 139] width 481 height 14
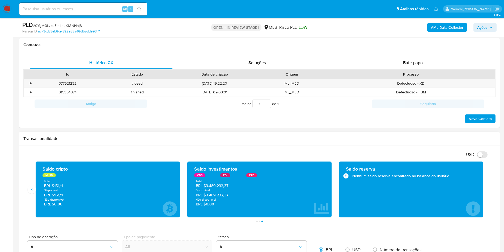
click at [214, 186] on span "BRL $3.489.232,37" at bounding box center [260, 185] width 128 height 5
click at [219, 186] on span "BRL $3.489.232,37" at bounding box center [260, 185] width 128 height 5
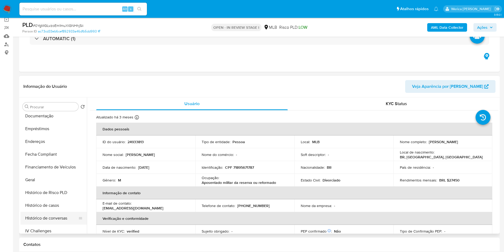
scroll to position [145, 0]
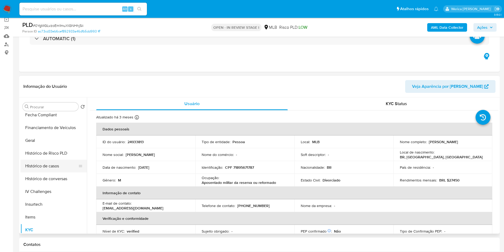
click at [47, 168] on button "Histórico de casos" at bounding box center [51, 165] width 62 height 13
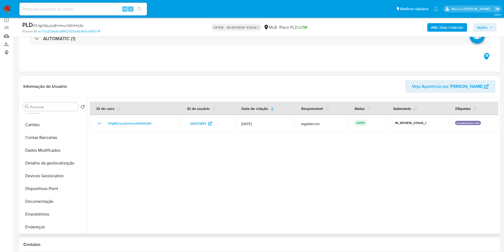
scroll to position [0, 0]
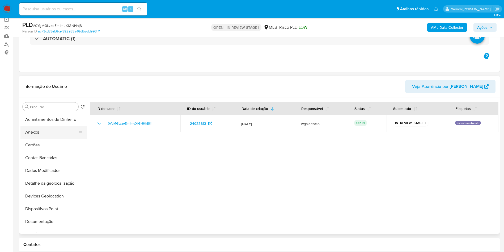
click at [50, 134] on button "Anexos" at bounding box center [51, 132] width 62 height 13
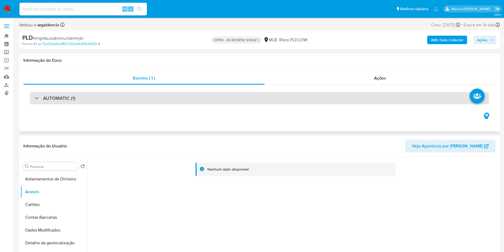
click at [165, 99] on div "AUTOMATIC (1)" at bounding box center [259, 98] width 459 height 12
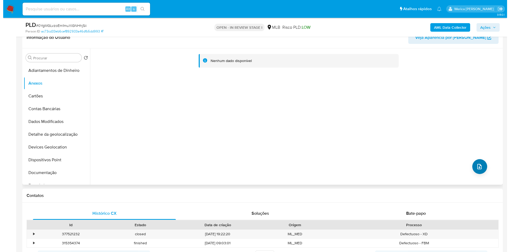
scroll to position [239, 0]
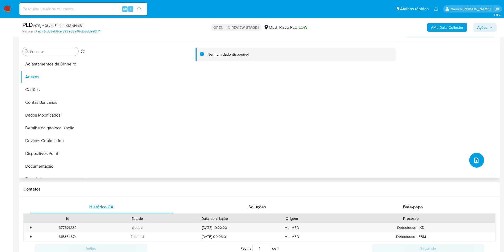
click at [471, 165] on button "upload-file" at bounding box center [476, 160] width 15 height 15
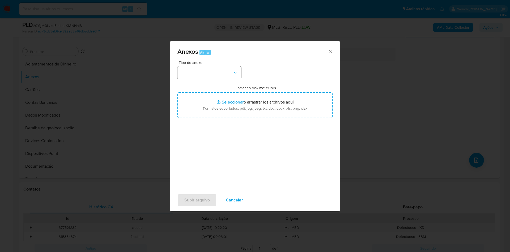
click at [242, 71] on div "Tipo de anexo Tamanho máximo: 50MB Seleccionar archivos Seleccionar o arrastrar…" at bounding box center [255, 123] width 155 height 125
click at [219, 76] on button "button" at bounding box center [210, 72] width 64 height 13
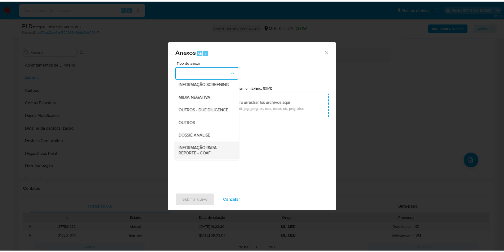
scroll to position [80, 0]
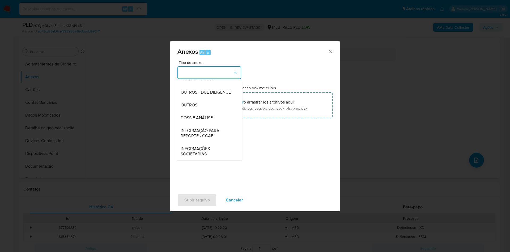
drag, startPoint x: 205, startPoint y: 121, endPoint x: 283, endPoint y: 85, distance: 86.0
click at [205, 120] on span "DOSSIÊ ANÁLISE" at bounding box center [197, 117] width 32 height 5
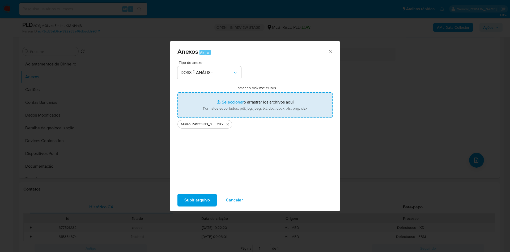
type input "C:\fakepath\Declinio - 0YgMGLvzoEm1muXlGNHhjSii - CPF 71895671787 - CLAUDIUS OL…"
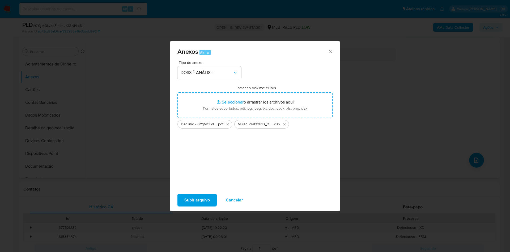
click at [196, 198] on span "Subir arquivo" at bounding box center [197, 200] width 26 height 12
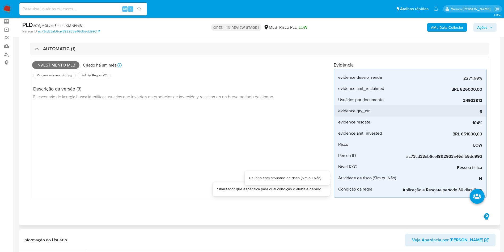
scroll to position [0, 0]
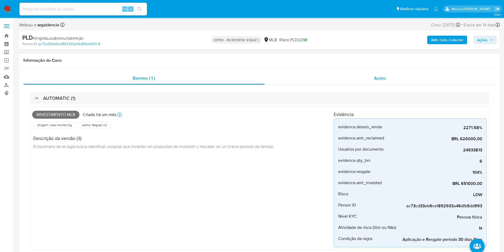
click at [383, 84] on div "Ações" at bounding box center [380, 78] width 231 height 13
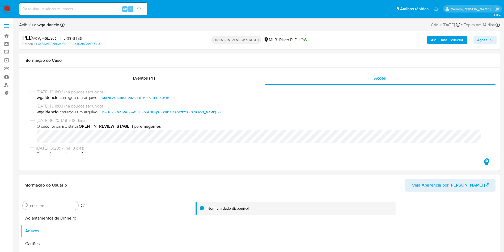
click at [485, 39] on span "Ações" at bounding box center [482, 40] width 10 height 9
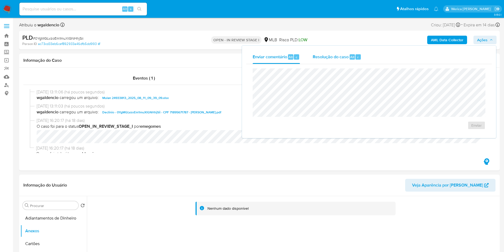
click at [337, 56] on span "Resolução do caso" at bounding box center [331, 57] width 36 height 6
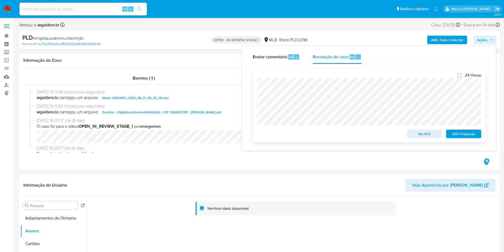
click at [419, 134] on span "No ROI" at bounding box center [425, 133] width 28 height 7
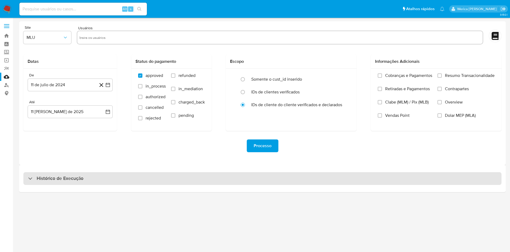
click at [146, 179] on div "Histórico de Execução" at bounding box center [262, 178] width 478 height 13
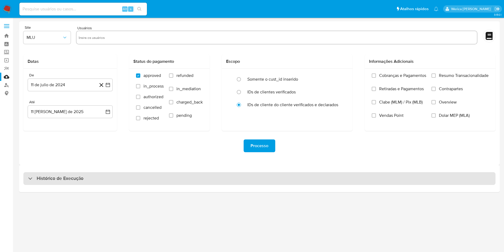
select select "10"
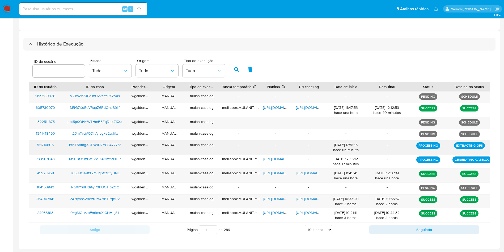
scroll to position [135, 0]
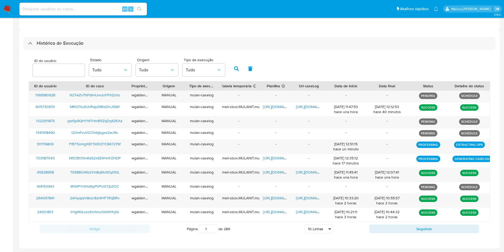
click at [442, 238] on div "ID do usuário Estado Tudo Origem Tudo Tipo de execução Tudo ID do usuário ID do…" at bounding box center [259, 145] width 472 height 191
click at [445, 235] on div "Antigo Página 1 de 289 5 Linhas 10 Linhas 20 Linhas 25 Linhas 50 Linhas 100 Lin…" at bounding box center [260, 228] width 462 height 14
click at [442, 230] on button "Seguindo" at bounding box center [424, 228] width 110 height 9
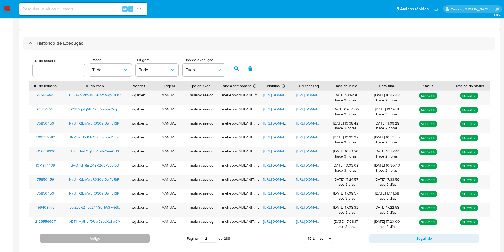
click at [129, 236] on button "Antigo" at bounding box center [95, 238] width 110 height 9
type input "1"
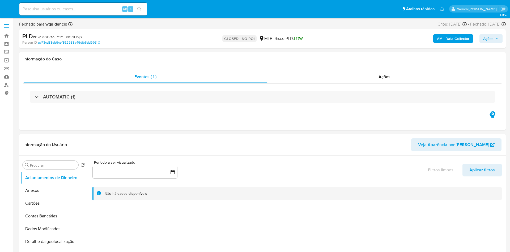
select select "10"
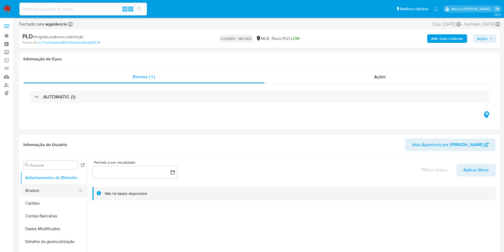
click at [41, 195] on button "Anexos" at bounding box center [51, 190] width 62 height 13
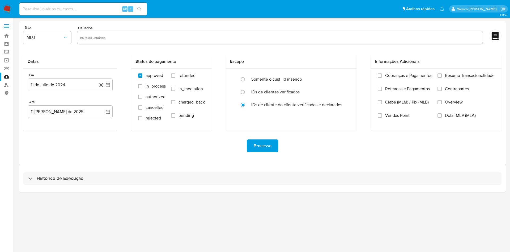
click at [111, 171] on div "Histórico de Execução" at bounding box center [262, 178] width 487 height 27
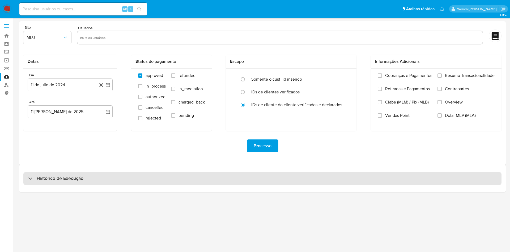
click at [114, 179] on div "Histórico de Execução" at bounding box center [262, 178] width 478 height 13
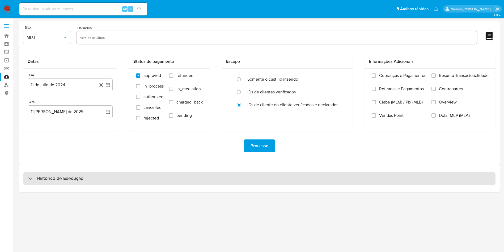
select select "10"
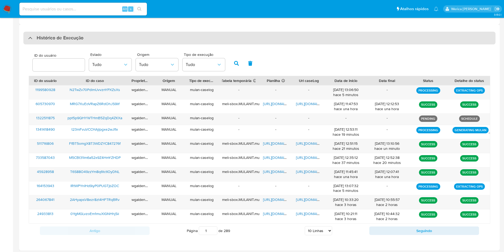
scroll to position [142, 0]
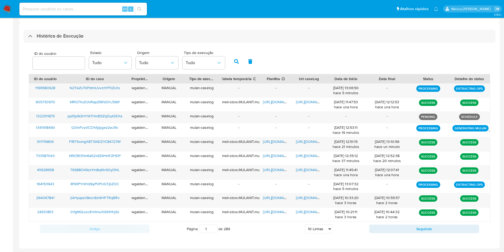
drag, startPoint x: 10, startPoint y: 3, endPoint x: 4, endPoint y: 6, distance: 6.4
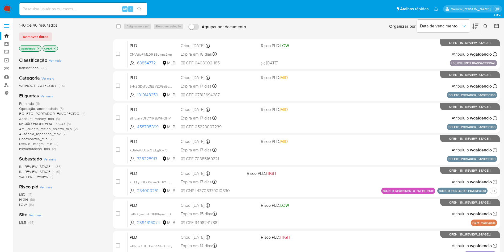
click at [51, 96] on span "Ver mais" at bounding box center [47, 96] width 12 height 5
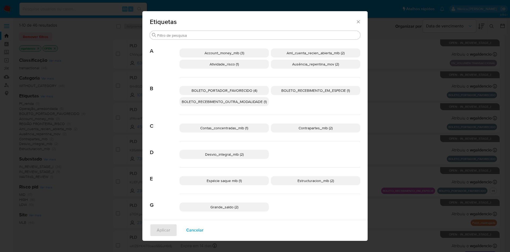
click at [235, 128] on span "Contas_concentradas_mlb (1)" at bounding box center [224, 127] width 48 height 5
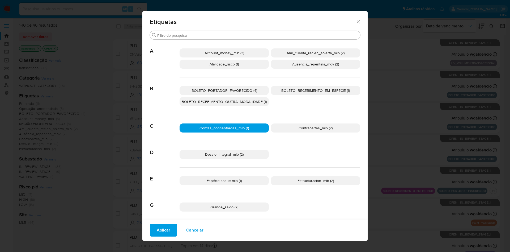
click at [163, 234] on span "Aplicar" at bounding box center [164, 230] width 14 height 12
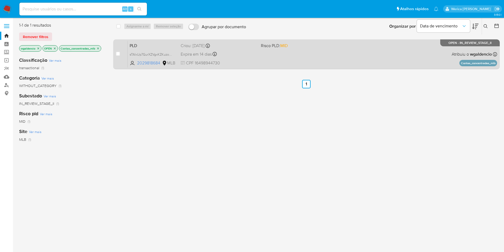
click at [289, 57] on div "PLD sTAIxUp7GurXZVgxKZKuzoQp 2029818684 MLB Risco PLD: MID Criou: 12/07/2025 Cr…" at bounding box center [313, 54] width 370 height 27
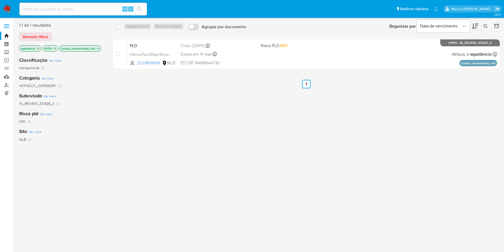
click at [99, 48] on icon "close-filter" at bounding box center [98, 48] width 2 height 2
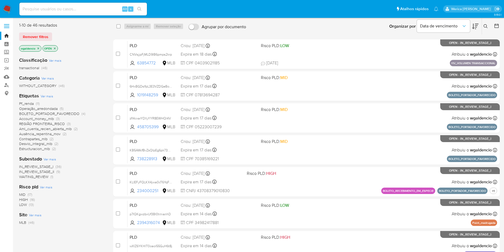
click at [30, 101] on span "Pf_renda" at bounding box center [26, 103] width 15 height 5
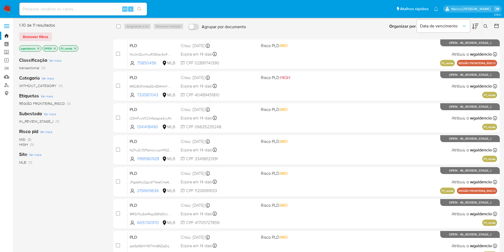
click at [476, 27] on icon at bounding box center [475, 27] width 6 height 6
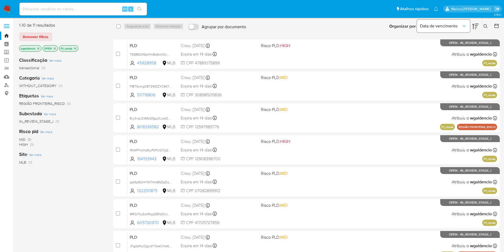
click at [462, 29] on button "Data de vencimento" at bounding box center [443, 26] width 53 height 13
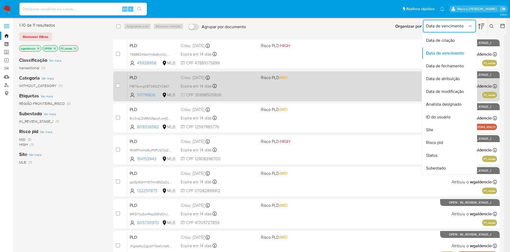
click at [454, 76] on span "Data de atribuição" at bounding box center [443, 78] width 34 height 5
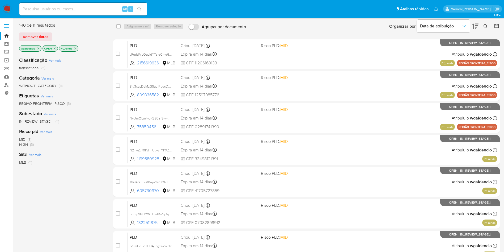
click at [476, 24] on icon at bounding box center [475, 27] width 6 height 6
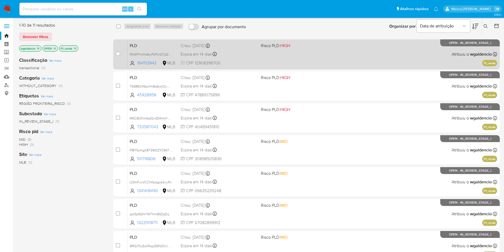
click at [325, 59] on div "PLD lRtWPYnIHd9iyP0PUGTjbZOC 164153943 MLB Risco PLD: HIGH Criou: 12/07/2025 Cr…" at bounding box center [313, 54] width 370 height 27
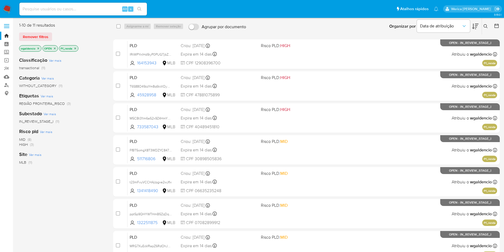
click at [77, 47] on icon "close-filter" at bounding box center [75, 48] width 3 height 3
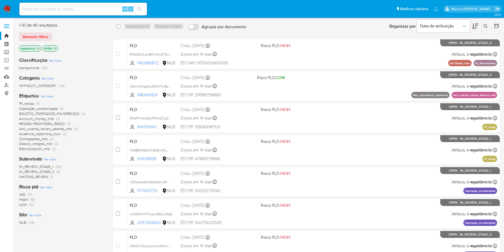
click at [52, 128] on span "Aml_cuenta_recien_abierta_mlb" at bounding box center [45, 128] width 53 height 5
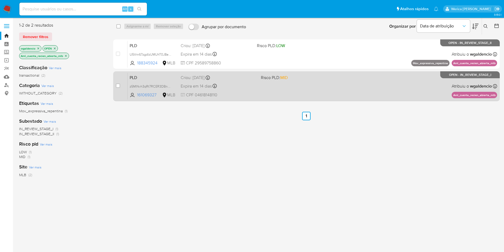
click at [325, 78] on span "Risco PLD: MID" at bounding box center [299, 77] width 76 height 7
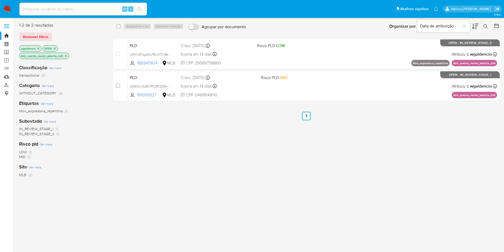
click at [341, 70] on div "case-item-checkbox Incapaz de atribuir o caso PLD U5Vrn67zgdIzUMUhT0J8eh0l 1883…" at bounding box center [306, 70] width 387 height 62
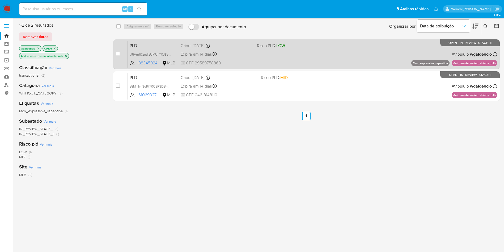
click at [342, 57] on div "PLD U5Vrn67zgdIzUMUhT0J8eh0l 188345924 MLB Risco PLD: LOW Criou: 12/07/2025 Cri…" at bounding box center [313, 54] width 370 height 27
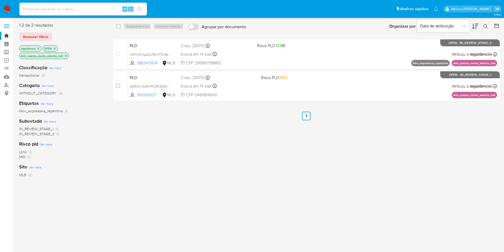
click at [84, 10] on input at bounding box center [83, 9] width 128 height 7
paste input "63854772"
type input "63854772"
click at [141, 10] on icon "search-icon" at bounding box center [139, 9] width 4 height 4
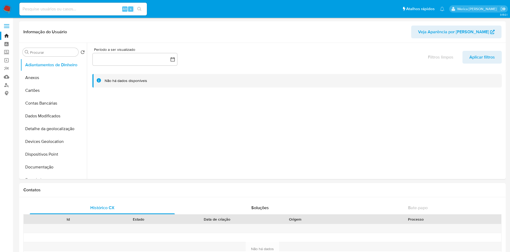
select select "10"
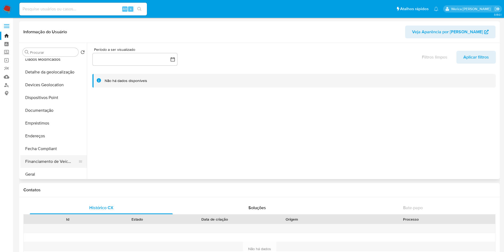
scroll to position [80, 0]
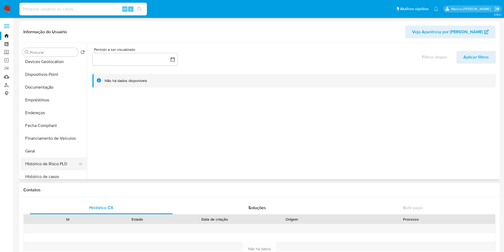
click at [55, 161] on button "Histórico de Risco PLD" at bounding box center [51, 163] width 62 height 13
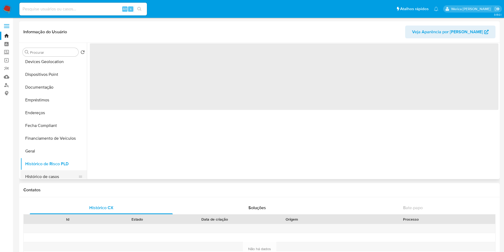
click at [60, 172] on button "Histórico de casos" at bounding box center [51, 176] width 62 height 13
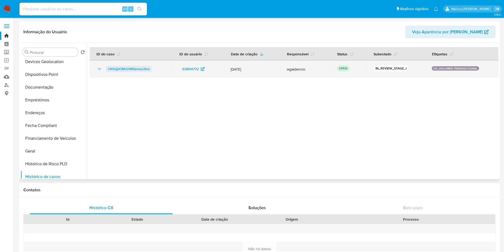
click at [119, 69] on span "CNVsjjpFjMLD9IB6pmps2krp" at bounding box center [129, 69] width 42 height 6
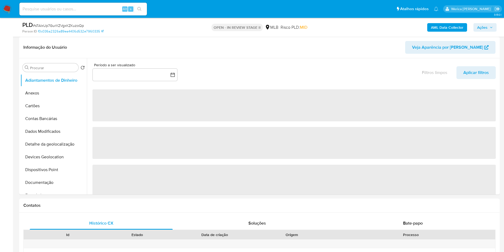
select select "10"
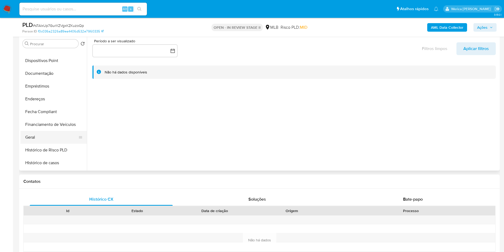
scroll to position [120, 0]
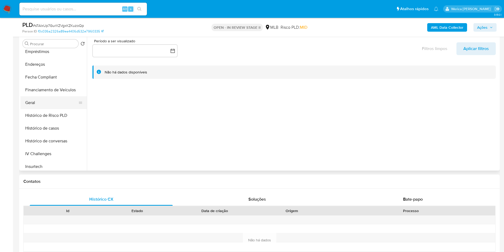
click at [48, 103] on button "Geral" at bounding box center [51, 102] width 62 height 13
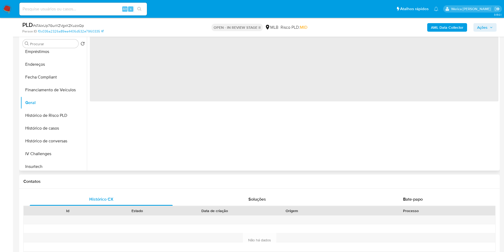
click at [163, 70] on span "‌" at bounding box center [294, 68] width 409 height 66
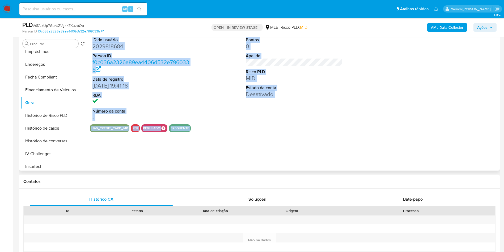
scroll to position [0, 0]
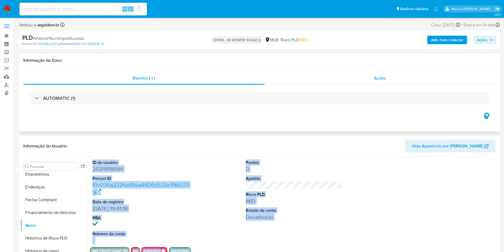
click at [384, 75] on span "Ações" at bounding box center [380, 78] width 12 height 6
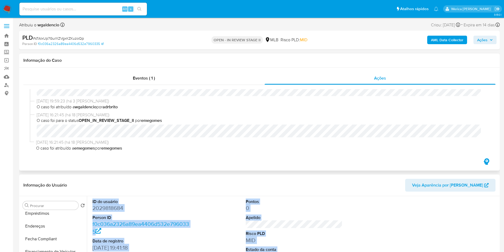
scroll to position [80, 0]
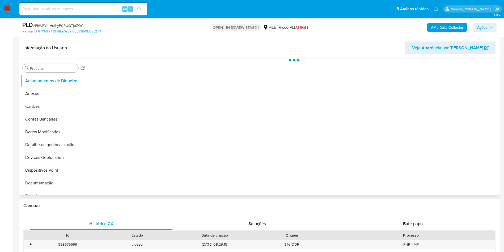
scroll to position [40, 0]
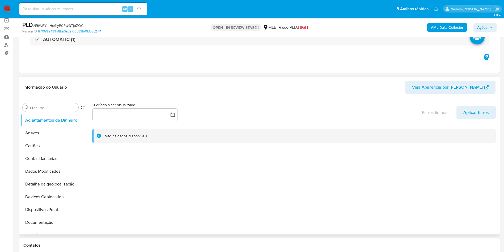
select select "10"
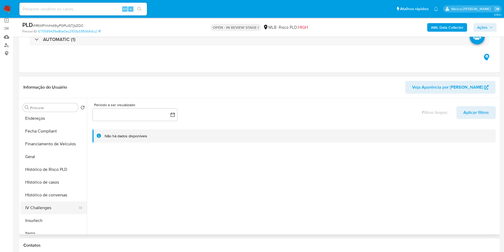
scroll to position [159, 0]
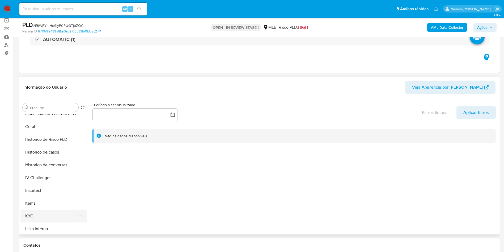
click at [39, 219] on button "KYC" at bounding box center [51, 215] width 62 height 13
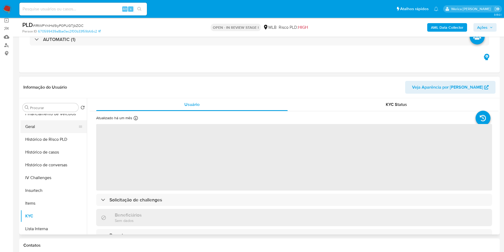
click at [56, 130] on button "Geral" at bounding box center [51, 126] width 62 height 13
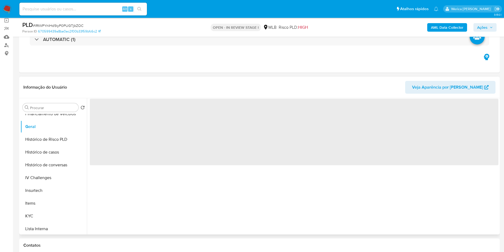
click at [118, 128] on span "‌" at bounding box center [294, 132] width 409 height 66
click at [117, 128] on span "‌" at bounding box center [294, 132] width 409 height 66
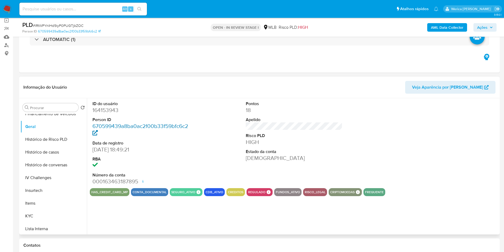
click at [116, 128] on link "670599439a8ba0ac2f00b33f59bfc6c2" at bounding box center [140, 129] width 96 height 15
click at [101, 110] on dd "164153943" at bounding box center [140, 109] width 97 height 7
copy dd "164153943"
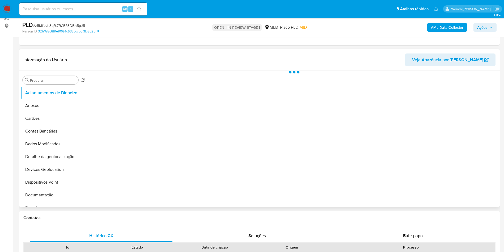
scroll to position [80, 0]
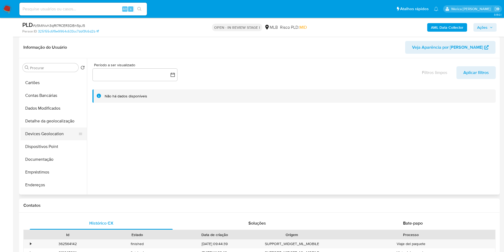
select select "10"
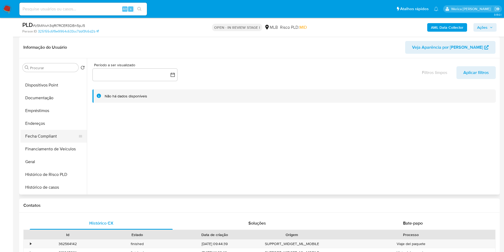
scroll to position [120, 0]
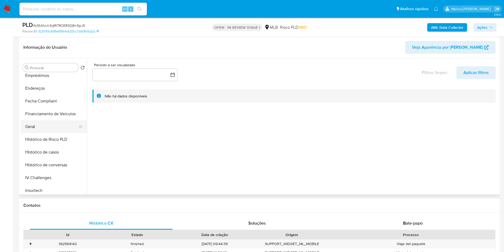
click at [48, 125] on button "Geral" at bounding box center [51, 126] width 62 height 13
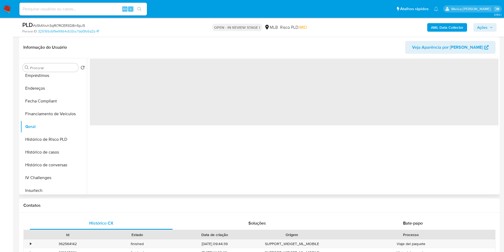
click at [145, 105] on span "‌" at bounding box center [294, 92] width 409 height 66
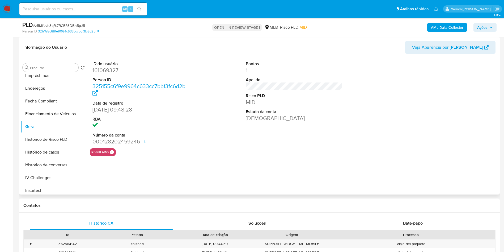
click at [104, 70] on dd "161069327" at bounding box center [140, 69] width 97 height 7
copy dd "161069327"
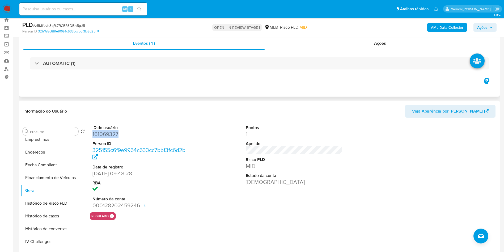
scroll to position [0, 0]
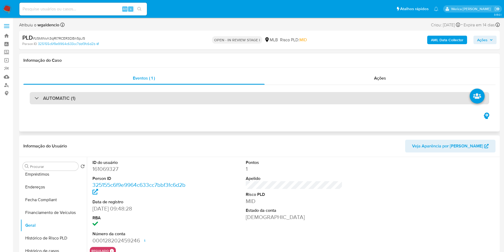
click at [299, 90] on div "AUTOMATIC (1)" at bounding box center [259, 98] width 472 height 27
click at [303, 95] on div "AUTOMATIC (1)" at bounding box center [259, 98] width 459 height 12
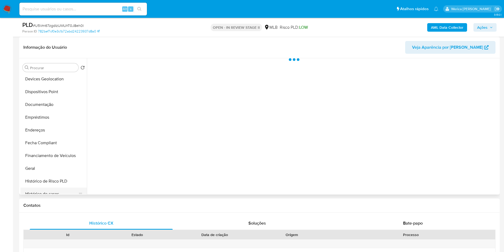
scroll to position [120, 0]
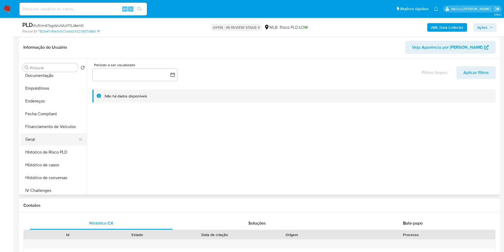
click at [37, 139] on button "Geral" at bounding box center [51, 139] width 62 height 13
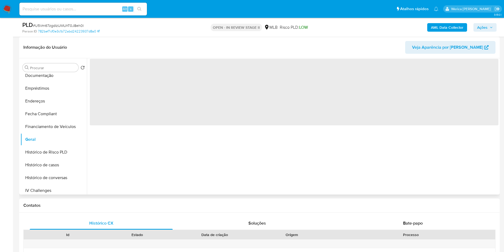
select select "10"
click at [132, 84] on span "‌" at bounding box center [294, 92] width 409 height 66
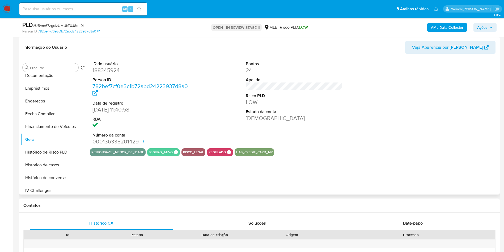
click at [129, 82] on link "782bef7cf0e3c1b72abd24223937d8a0" at bounding box center [139, 89] width 95 height 15
click at [106, 69] on dd "188345924" at bounding box center [140, 69] width 97 height 7
copy dd "188345924"
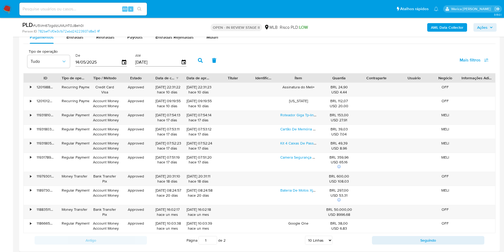
scroll to position [518, 0]
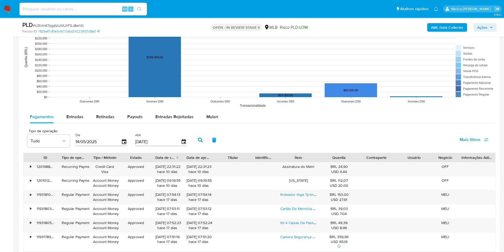
click at [213, 124] on div "Pagamentos Entradas Retiradas Payouts Entradas Rejeitadas Mulan Tipo de operaçã…" at bounding box center [259, 218] width 472 height 217
click at [209, 119] on span "Mulan" at bounding box center [212, 116] width 12 height 6
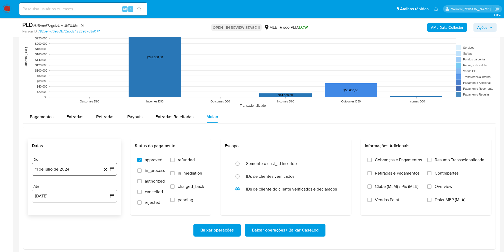
click at [76, 174] on button "11 de julio de 2024" at bounding box center [74, 169] width 85 height 13
click at [77, 87] on span "julio 2024" at bounding box center [72, 88] width 20 height 5
click at [54, 102] on span "ene" at bounding box center [51, 101] width 7 height 4
click at [46, 107] on button "1" at bounding box center [42, 108] width 9 height 9
click at [382, 171] on span "Retiradas e Pagamentos" at bounding box center [397, 172] width 45 height 5
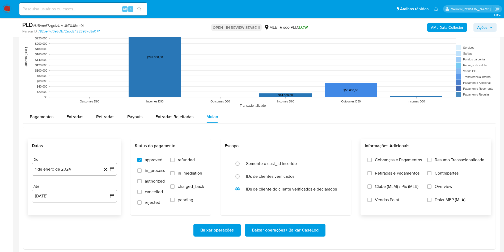
click at [372, 171] on input "Retiradas e Pagamentos" at bounding box center [369, 173] width 4 height 4
click at [384, 180] on label "Retiradas e Pagamentos" at bounding box center [394, 176] width 54 height 13
click at [372, 175] on input "Retiradas e Pagamentos" at bounding box center [369, 173] width 4 height 4
click at [384, 190] on label "Clabe (MLM) / Pix (MLB)" at bounding box center [394, 190] width 54 height 13
click at [372, 188] on input "Clabe (MLM) / Pix (MLB)" at bounding box center [369, 186] width 4 height 4
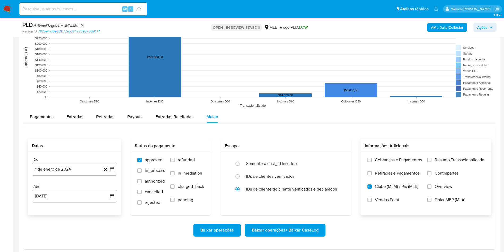
click at [381, 202] on span "Vendas Point" at bounding box center [387, 199] width 24 height 5
click at [372, 202] on input "Vendas Point" at bounding box center [369, 199] width 4 height 4
click at [379, 176] on span "Retiradas e Pagamentos" at bounding box center [397, 172] width 45 height 5
click at [377, 161] on span "Cobranças e Pagamentos" at bounding box center [398, 159] width 47 height 5
click at [372, 161] on input "Cobranças e Pagamentos" at bounding box center [369, 160] width 4 height 4
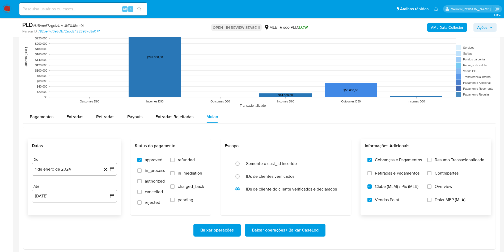
click at [391, 172] on span "Retiradas e Pagamentos" at bounding box center [397, 172] width 45 height 5
click at [372, 172] on input "Retiradas e Pagamentos" at bounding box center [369, 173] width 4 height 4
click at [457, 157] on span "Resumo Transacionalidade" at bounding box center [460, 159] width 50 height 5
click at [432, 158] on input "Resumo Transacionalidade" at bounding box center [429, 160] width 4 height 4
click at [452, 172] on span "Contrapartes" at bounding box center [447, 172] width 24 height 5
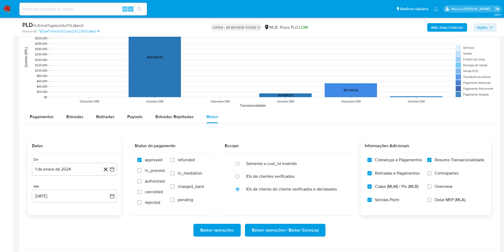
click at [432, 172] on input "Contrapartes" at bounding box center [429, 173] width 4 height 4
click at [450, 190] on label "Overview" at bounding box center [455, 190] width 57 height 13
click at [432, 188] on input "Overview" at bounding box center [429, 186] width 4 height 4
click at [444, 202] on span "Dolar MEP (MLA)" at bounding box center [450, 199] width 31 height 5
click at [432, 202] on input "Dolar MEP (MLA)" at bounding box center [429, 199] width 4 height 4
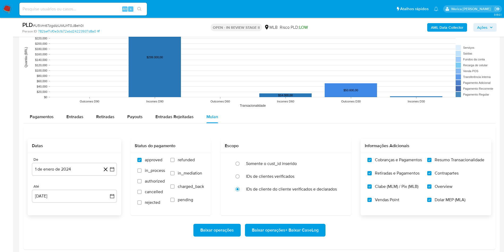
click at [315, 231] on span "Baixar operações + Baixar CaseLog" at bounding box center [285, 230] width 67 height 12
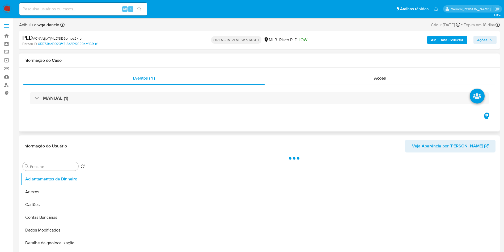
click at [240, 104] on div "MANUAL (1)" at bounding box center [259, 98] width 472 height 27
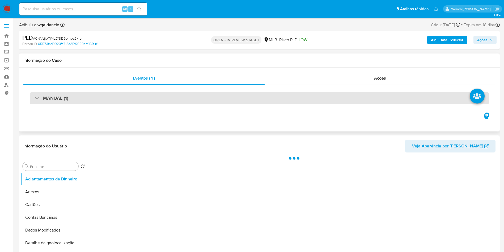
click at [240, 101] on div "MANUAL (1)" at bounding box center [259, 98] width 459 height 12
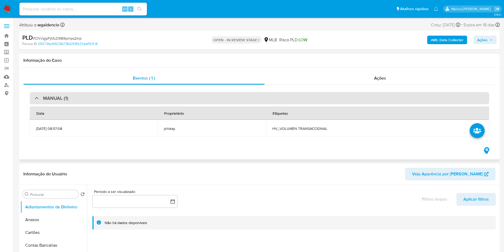
select select "10"
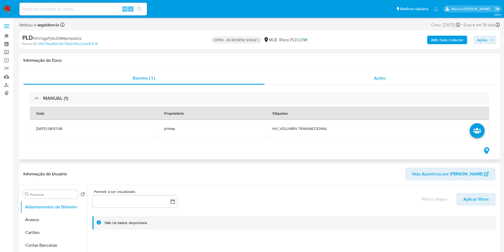
click at [362, 80] on div "Ações" at bounding box center [380, 78] width 231 height 13
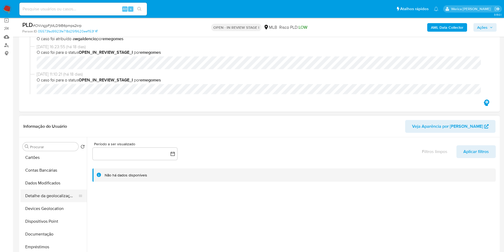
scroll to position [40, 0]
click at [56, 221] on button "Documentação" at bounding box center [51, 221] width 62 height 13
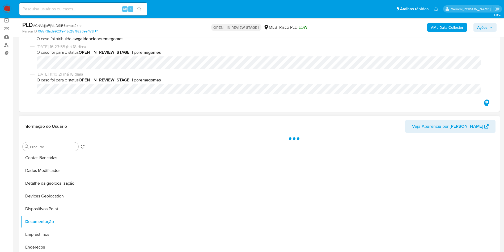
click at [135, 165] on div at bounding box center [293, 205] width 412 height 136
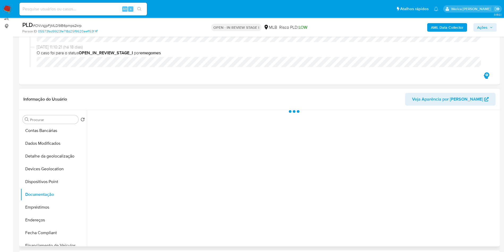
scroll to position [80, 0]
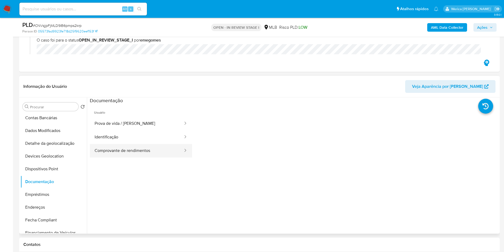
click at [156, 146] on button "Comprovante de rendimentos" at bounding box center [137, 151] width 94 height 14
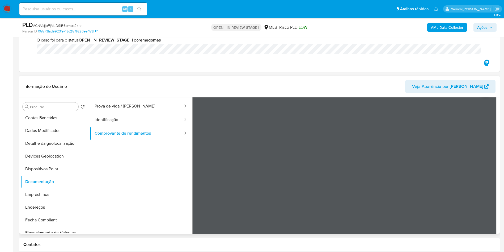
scroll to position [6, 0]
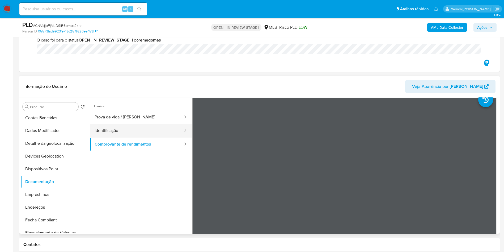
click at [151, 126] on button "Identificação" at bounding box center [137, 131] width 94 height 14
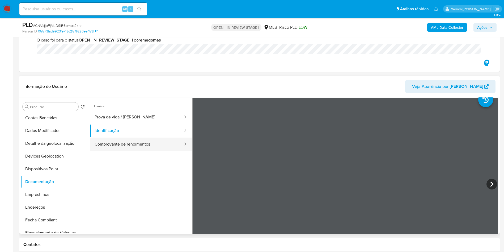
click at [172, 138] on button "Comprovante de rendimentos" at bounding box center [137, 144] width 94 height 14
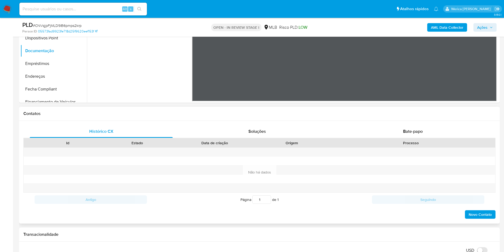
scroll to position [239, 0]
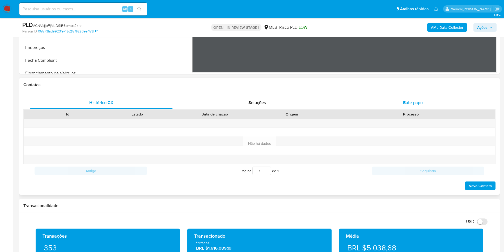
click at [423, 98] on div "Bate-papo" at bounding box center [412, 102] width 143 height 13
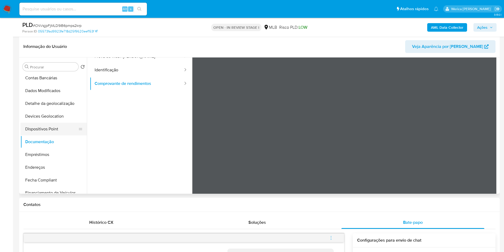
scroll to position [46, 0]
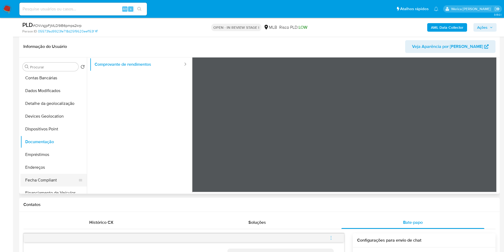
click at [34, 181] on button "Fecha Compliant" at bounding box center [51, 180] width 62 height 13
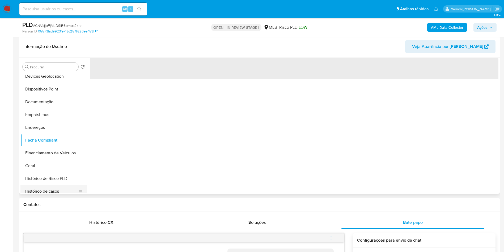
scroll to position [159, 0]
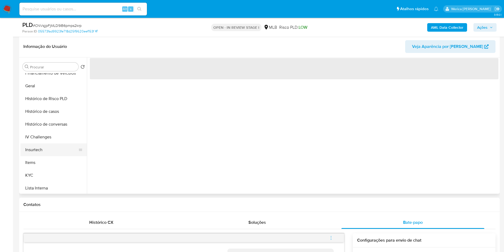
click at [47, 146] on button "Insurtech" at bounding box center [51, 149] width 62 height 13
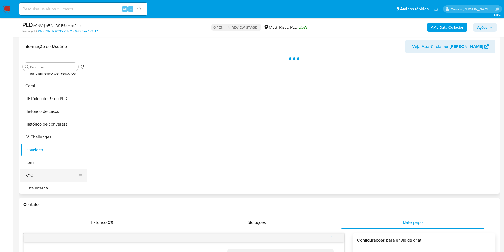
click at [38, 170] on button "KYC" at bounding box center [51, 175] width 62 height 13
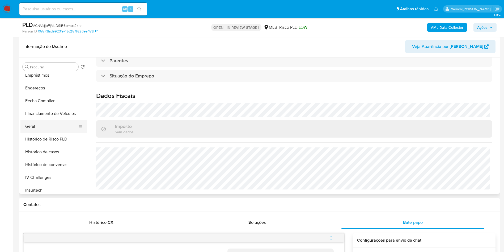
scroll to position [80, 0]
click at [41, 167] on button "Geral" at bounding box center [51, 165] width 62 height 13
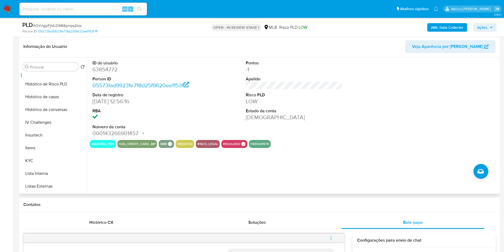
scroll to position [225, 0]
click at [45, 158] on button "Perfis" at bounding box center [51, 161] width 62 height 13
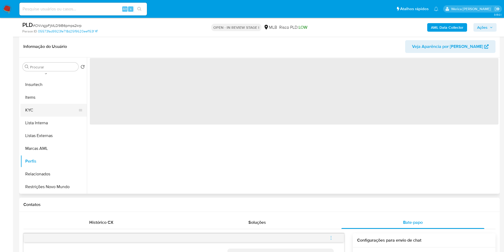
click at [37, 115] on button "KYC" at bounding box center [51, 110] width 62 height 13
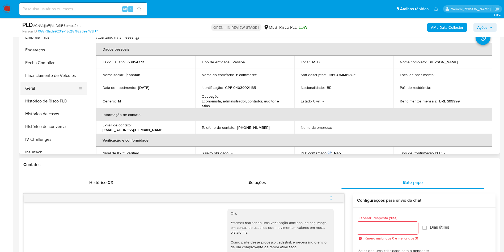
scroll to position [105, 0]
click at [44, 59] on button "Endereços" at bounding box center [51, 62] width 62 height 13
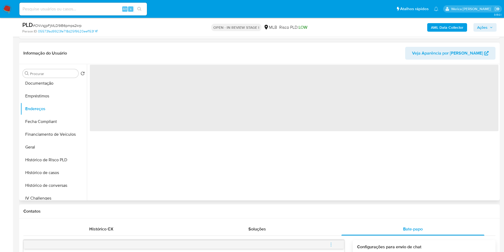
scroll to position [80, 0]
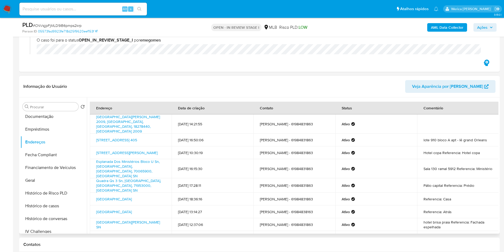
click at [478, 205] on td "Referencia: Atrás" at bounding box center [458, 211] width 82 height 13
click at [429, 192] on td "Referencia: Casa" at bounding box center [458, 198] width 82 height 13
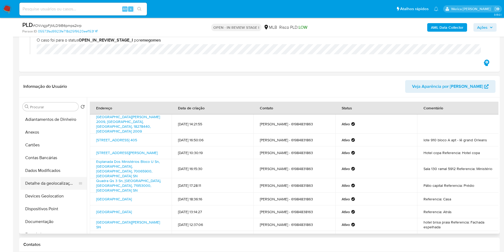
click at [68, 188] on button "Detalhe da geolocalização" at bounding box center [51, 183] width 62 height 13
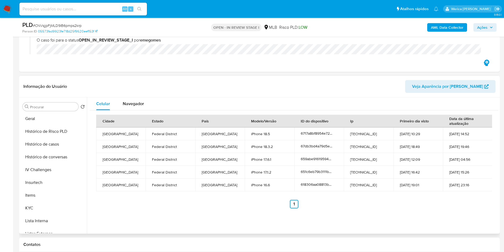
scroll to position [225, 0]
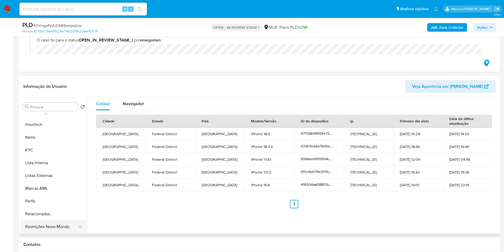
click at [49, 226] on button "Restrições Novo Mundo" at bounding box center [51, 226] width 62 height 13
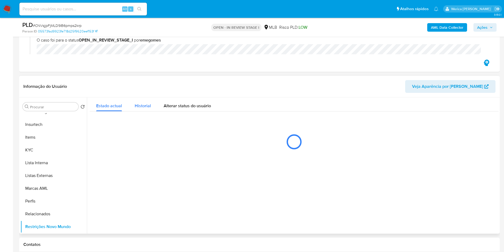
click at [142, 104] on span "Historial" at bounding box center [143, 106] width 16 height 6
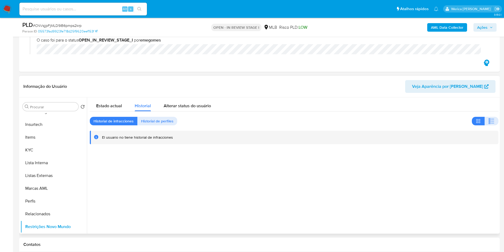
click at [499, 124] on div "Procurar Retornar ao pedido padrão Adiantamentos de Dinheiro Anexos Cartões Con…" at bounding box center [259, 165] width 481 height 136
click at [485, 120] on button "button" at bounding box center [492, 121] width 14 height 9
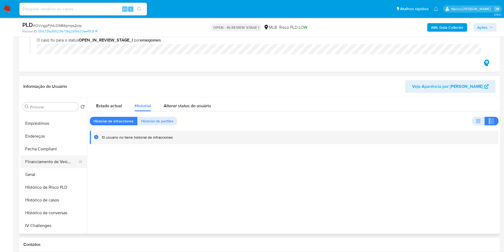
scroll to position [65, 0]
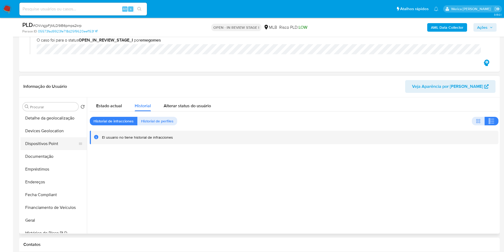
click at [37, 141] on button "Dispositivos Point" at bounding box center [51, 143] width 62 height 13
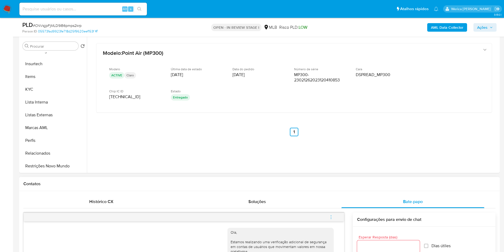
scroll to position [199, 0]
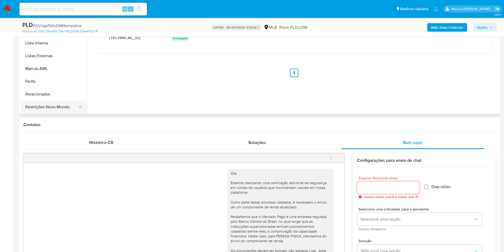
click at [58, 106] on button "Restrições Novo Mundo" at bounding box center [51, 106] width 62 height 13
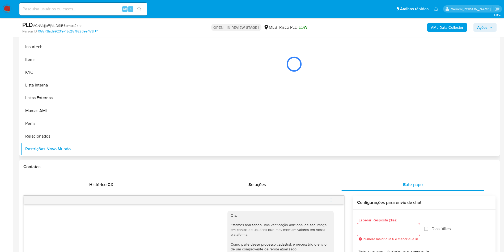
scroll to position [80, 0]
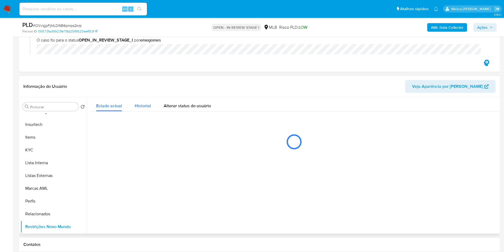
click at [140, 109] on div "Historial" at bounding box center [143, 104] width 16 height 14
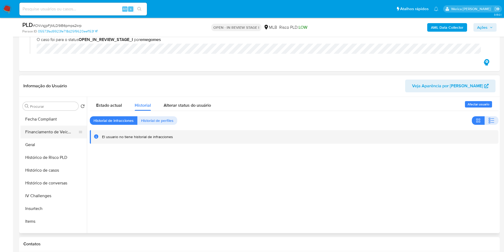
scroll to position [105, 0]
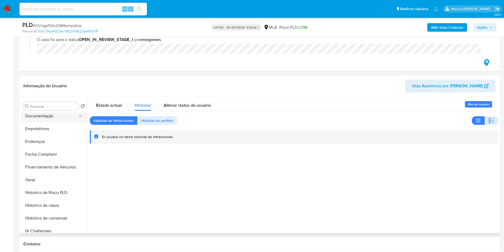
click at [44, 116] on button "Documentação" at bounding box center [51, 115] width 62 height 13
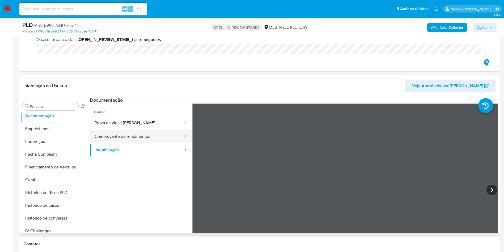
click at [157, 137] on button "Comprovante de rendimentos" at bounding box center [137, 137] width 94 height 14
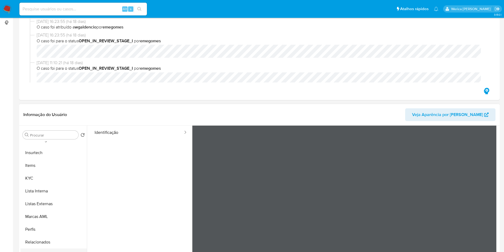
scroll to position [120, 0]
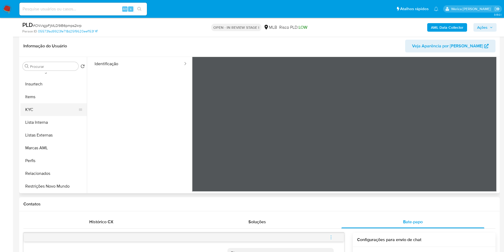
click at [43, 107] on button "KYC" at bounding box center [51, 109] width 62 height 13
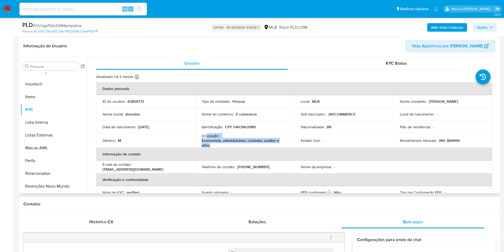
drag, startPoint x: 206, startPoint y: 137, endPoint x: 225, endPoint y: 144, distance: 20.0
click at [225, 144] on div "Ocupação : Economista, administrador, contador, auditor e afins" at bounding box center [245, 140] width 86 height 14
copy div "upação : Economista, administrador, contador, auditor e afins"
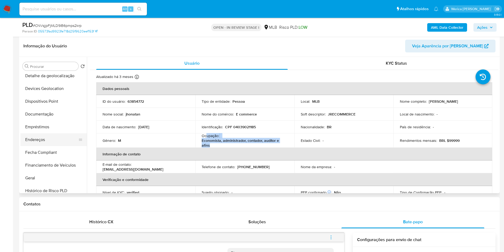
scroll to position [65, 0]
click at [56, 111] on button "Documentação" at bounding box center [51, 115] width 62 height 13
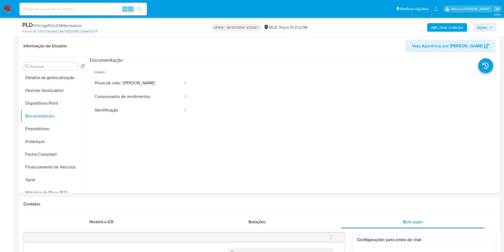
click at [138, 91] on button "Comprovante de rendimentos" at bounding box center [137, 97] width 94 height 14
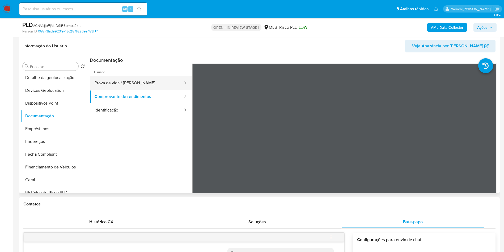
click at [148, 84] on button "Prova de vida / Selfie" at bounding box center [137, 83] width 94 height 14
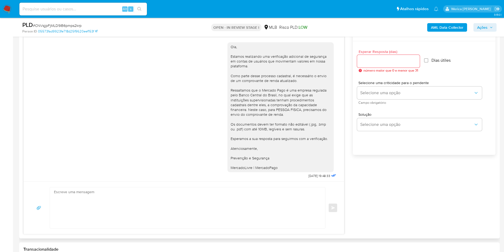
scroll to position [519, 0]
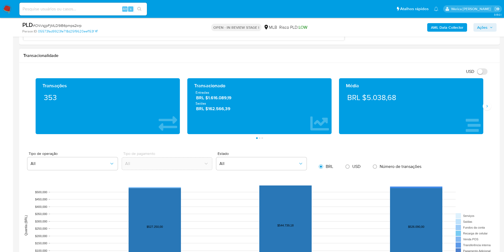
drag, startPoint x: 493, startPoint y: 109, endPoint x: 491, endPoint y: 106, distance: 3.5
click at [492, 109] on div "Transações 353 Transacionado Entradas BRL $1.616.089,19 Saídas BRL $162.566,39 …" at bounding box center [259, 108] width 472 height 61
drag, startPoint x: 491, startPoint y: 106, endPoint x: 487, endPoint y: 108, distance: 4.4
click at [491, 106] on div "Transações 353 Transacionado Entradas BRL $1.616.089,19 Saídas BRL $162.566,39 …" at bounding box center [259, 108] width 472 height 61
click at [485, 108] on button "Siguiente" at bounding box center [487, 106] width 9 height 9
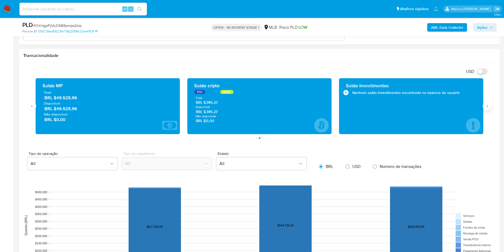
click at [485, 108] on button "Siguiente" at bounding box center [487, 106] width 9 height 9
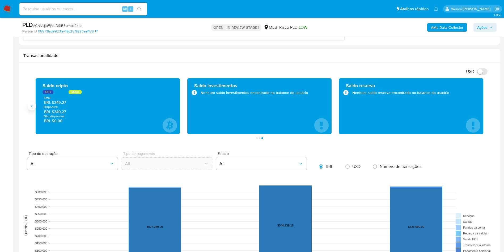
click at [29, 105] on button "Anterior" at bounding box center [32, 106] width 9 height 9
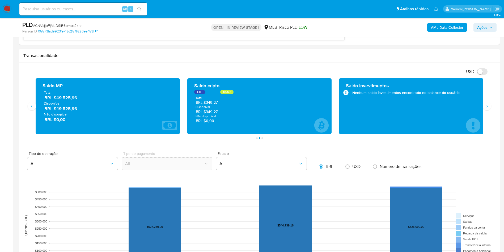
click at [7, 91] on aside "Bandeja Painel Screening Pesquisa em Listas Watchlist Ferramentas Operações em …" at bounding box center [6, 93] width 13 height 1225
drag, startPoint x: 82, startPoint y: 98, endPoint x: 57, endPoint y: 97, distance: 24.7
click at [57, 97] on span "BRL $49.525,96" at bounding box center [107, 98] width 127 height 6
drag, startPoint x: 463, startPoint y: 150, endPoint x: 464, endPoint y: 155, distance: 5.6
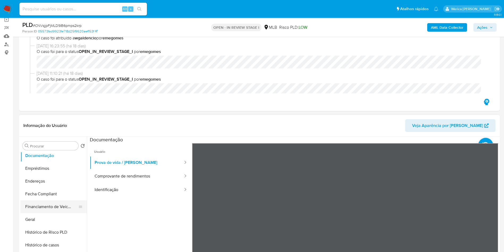
scroll to position [145, 0]
click at [54, 210] on button "Histórico de casos" at bounding box center [53, 204] width 66 height 13
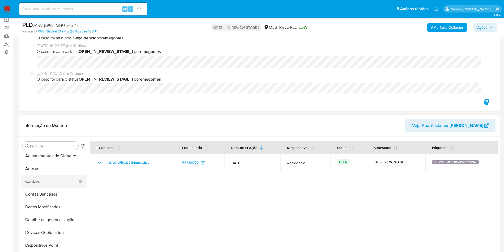
scroll to position [0, 0]
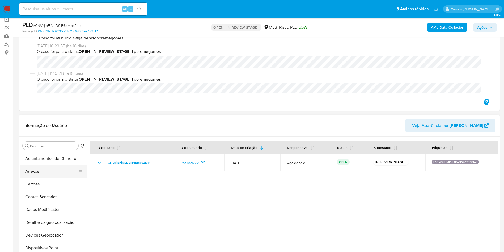
click at [50, 176] on button "Anexos" at bounding box center [51, 171] width 62 height 13
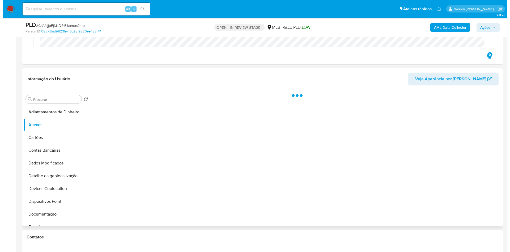
scroll to position [120, 0]
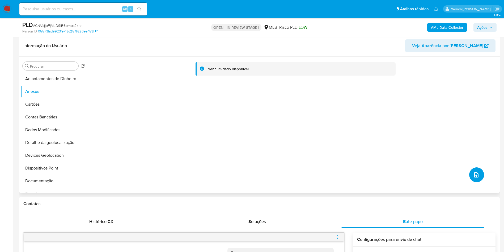
click at [474, 174] on icon "upload-file" at bounding box center [476, 174] width 6 height 6
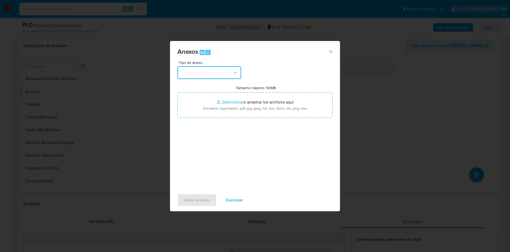
click at [221, 72] on button "button" at bounding box center [210, 72] width 64 height 13
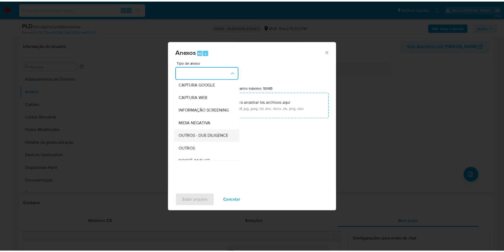
scroll to position [40, 0]
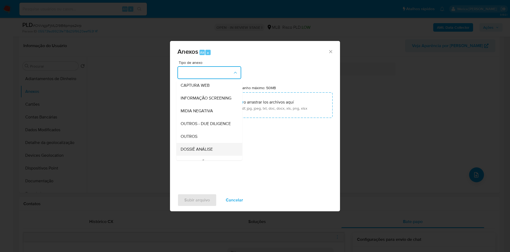
click at [215, 155] on div "DOSSIÊ ANÁLISE" at bounding box center [208, 149] width 54 height 13
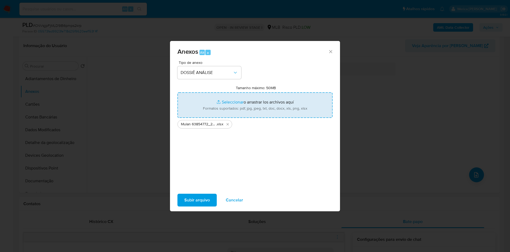
type input "C:\fakepath\SAR - XXXX - CPF 04039021185 - JHONATAN FERNANDES DA SILVA (1).pdf"
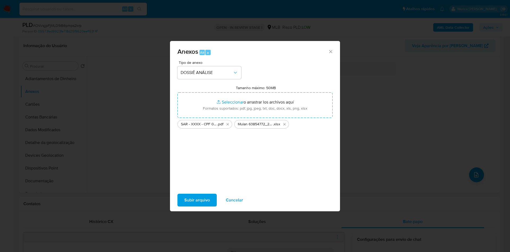
click at [199, 203] on span "Subir arquivo" at bounding box center [197, 200] width 26 height 12
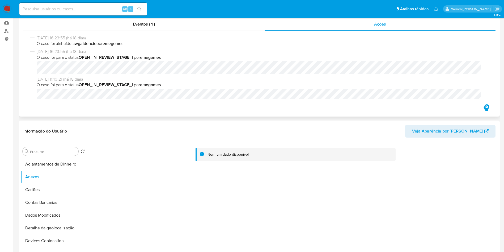
scroll to position [0, 0]
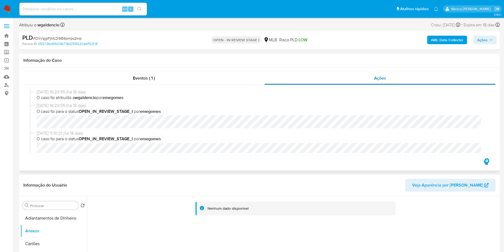
click at [374, 79] on div "Ações" at bounding box center [380, 78] width 231 height 13
click at [176, 79] on div "Eventos ( 1 )" at bounding box center [143, 78] width 241 height 13
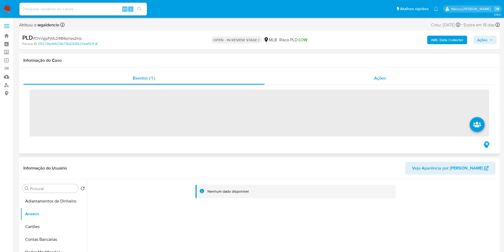
click at [378, 73] on div "Ações" at bounding box center [380, 78] width 231 height 13
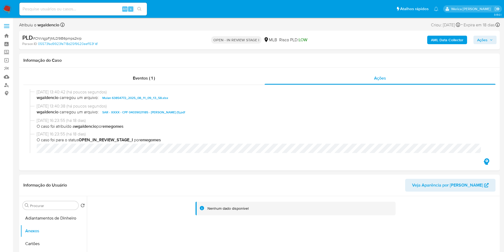
click at [478, 41] on span "Ações" at bounding box center [482, 40] width 10 height 9
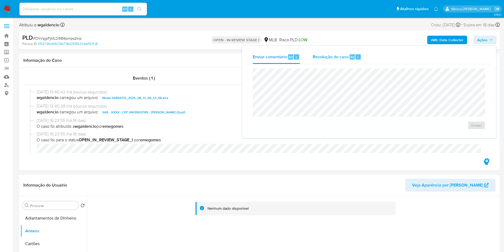
click at [352, 58] on span "Alt" at bounding box center [352, 56] width 4 height 5
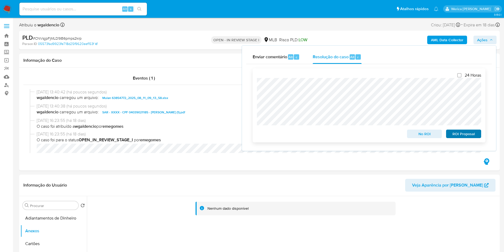
click at [465, 130] on div "ROI Proposal" at bounding box center [462, 132] width 37 height 11
click at [464, 133] on span "ROI Proposal" at bounding box center [464, 133] width 28 height 7
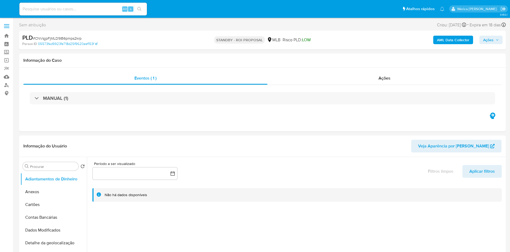
select select "10"
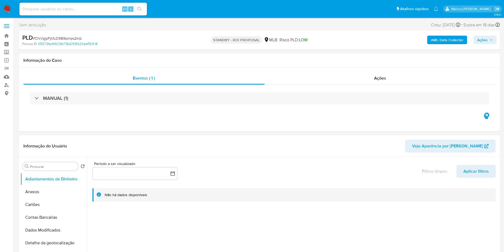
click at [1, 8] on nav "Pausado Ver notificaciones Alt s Atalhos rápidos Presiona las siguientes teclas…" at bounding box center [252, 9] width 504 height 18
click at [377, 79] on span "Ações" at bounding box center [380, 78] width 12 height 6
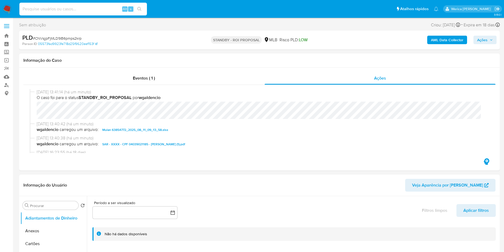
click at [88, 10] on input at bounding box center [83, 9] width 128 height 7
paste input "2156619636"
type input "2156619636"
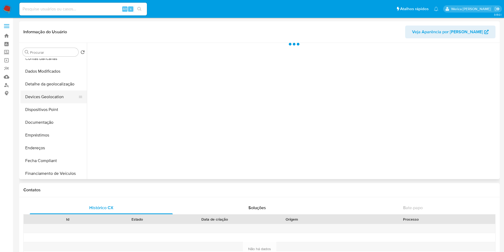
scroll to position [80, 0]
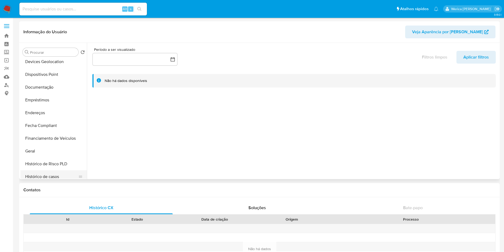
select select "10"
click at [50, 176] on button "Histórico de casos" at bounding box center [51, 176] width 62 height 13
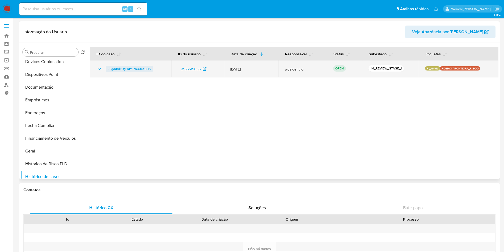
click at [134, 70] on span "JFgddAiLOgLldYTaIeCme6HS" at bounding box center [129, 69] width 43 height 6
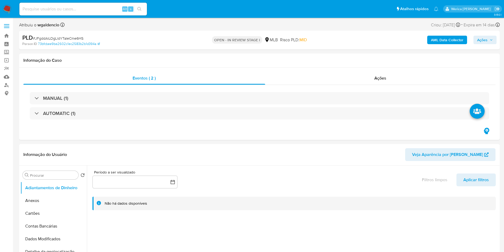
select select "10"
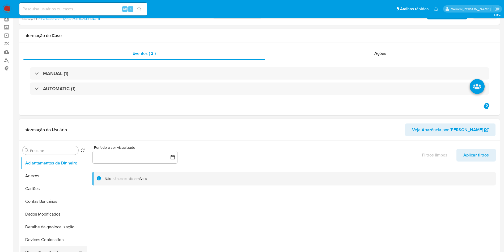
scroll to position [80, 0]
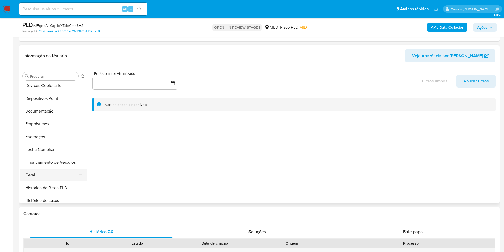
click at [53, 173] on button "Geral" at bounding box center [51, 174] width 62 height 13
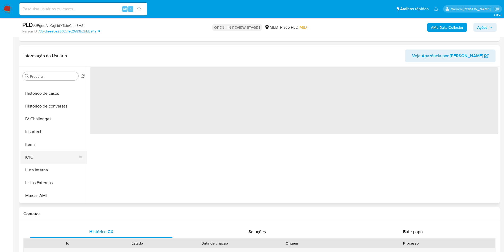
scroll to position [199, 0]
click at [54, 145] on button "KYC" at bounding box center [51, 144] width 62 height 13
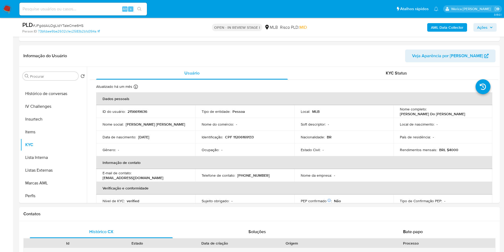
click at [443, 28] on b "AML Data Collector" at bounding box center [447, 27] width 32 height 9
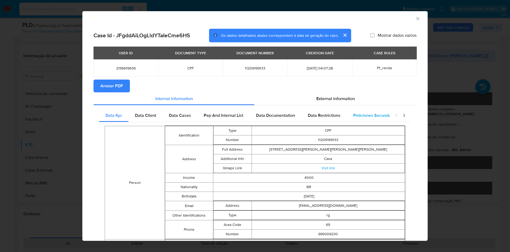
click at [377, 115] on span "Peticiones Secundarias" at bounding box center [375, 115] width 45 height 6
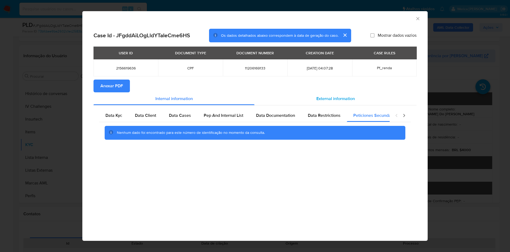
click at [344, 98] on span "External information" at bounding box center [335, 98] width 39 height 6
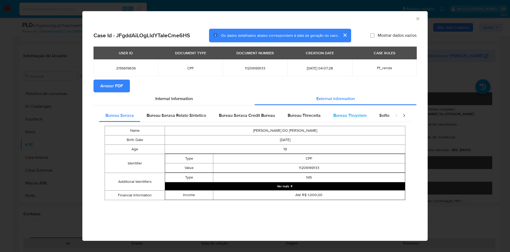
click at [356, 118] on div "Bureau Thsystem" at bounding box center [350, 115] width 46 height 13
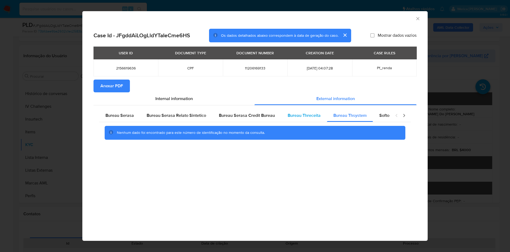
click at [300, 119] on div "Bureau Threceita" at bounding box center [304, 115] width 46 height 13
click at [246, 119] on div "Bureau Serasa Credit Bureau" at bounding box center [247, 115] width 69 height 13
click at [194, 115] on span "Bureau Serasa Relato Sintetico" at bounding box center [177, 115] width 60 height 6
click at [382, 113] on span "Softon" at bounding box center [385, 115] width 12 height 6
click at [355, 116] on span "Bureau Thsystem" at bounding box center [349, 115] width 33 height 6
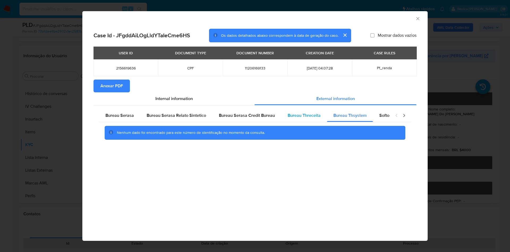
click at [301, 120] on div "Bureau Threceita" at bounding box center [304, 115] width 46 height 13
click at [270, 117] on span "Bureau Serasa Credit Bureau" at bounding box center [247, 115] width 56 height 6
click at [419, 18] on icon "Fechar a janela" at bounding box center [417, 18] width 5 height 5
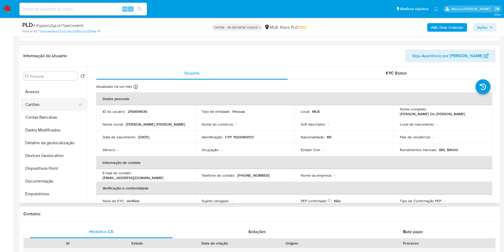
scroll to position [0, 0]
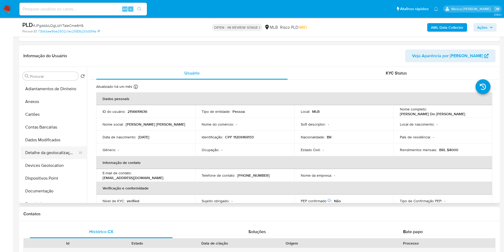
click at [41, 152] on button "Detalhe da geolocalização" at bounding box center [51, 152] width 62 height 13
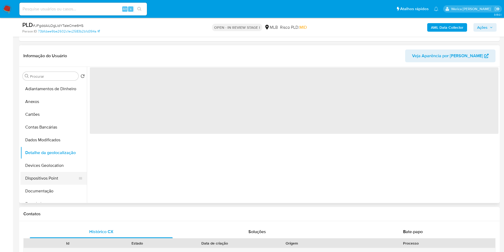
click at [41, 182] on button "Dispositivos Point" at bounding box center [51, 178] width 62 height 13
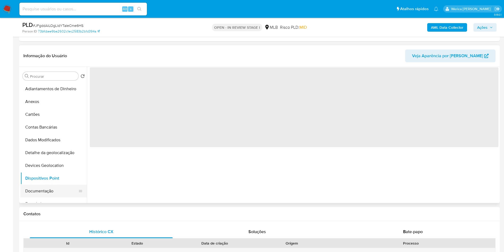
click at [42, 190] on button "Documentação" at bounding box center [51, 190] width 62 height 13
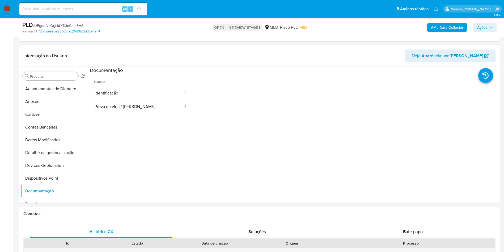
click at [142, 100] on button "Prova de vida / Selfie" at bounding box center [137, 107] width 94 height 14
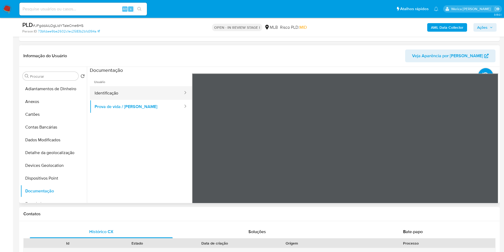
click at [134, 95] on button "Identificação" at bounding box center [137, 93] width 94 height 14
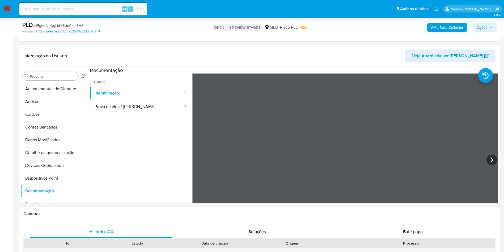
click at [444, 29] on b "AML Data Collector" at bounding box center [447, 27] width 32 height 9
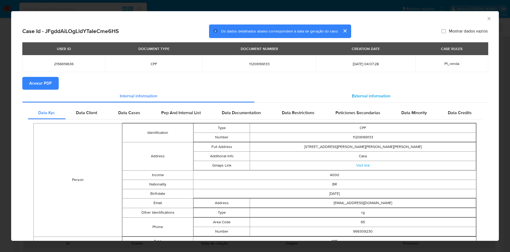
click at [345, 100] on div "External information" at bounding box center [371, 96] width 233 height 13
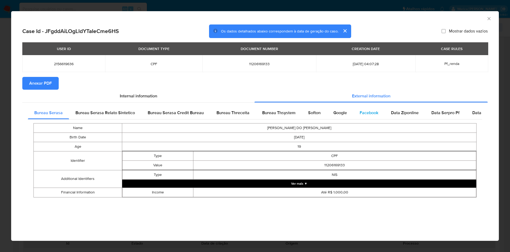
click at [366, 117] on div "Facebook" at bounding box center [368, 112] width 31 height 13
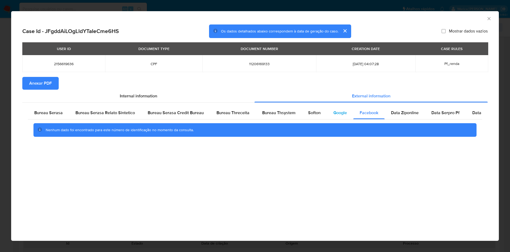
click at [331, 116] on div "Google" at bounding box center [340, 112] width 26 height 13
drag, startPoint x: 309, startPoint y: 115, endPoint x: 306, endPoint y: 116, distance: 3.0
click at [306, 116] on div "Softon" at bounding box center [314, 112] width 25 height 13
click at [276, 118] on div "Bureau Thsystem" at bounding box center [279, 112] width 46 height 13
click at [66, 105] on div "Bureau Serasa Bureau Serasa Relato Sintetico Bureau Serasa Credit Bureau Bureau…" at bounding box center [255, 124] width 466 height 42
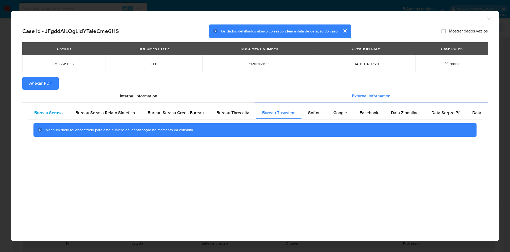
click at [60, 111] on div "Bureau Serasa" at bounding box center [48, 112] width 41 height 13
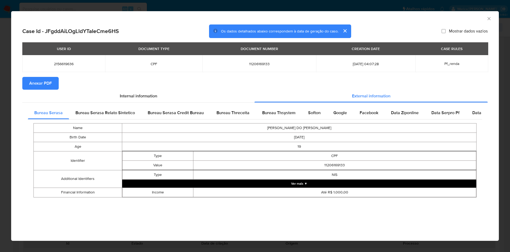
click at [92, 104] on div "Bureau Serasa Bureau Serasa Relato Sintetico Bureau Serasa Credit Bureau Bureau…" at bounding box center [255, 154] width 466 height 102
click at [94, 112] on span "Bureau Serasa Relato Sintetico" at bounding box center [105, 112] width 60 height 6
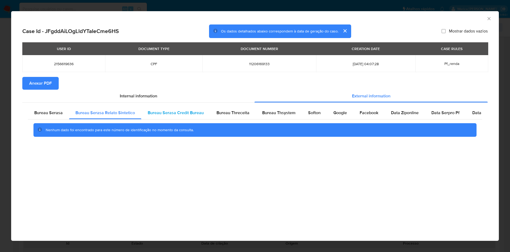
click at [169, 117] on div "Bureau Serasa Credit Bureau" at bounding box center [175, 112] width 69 height 13
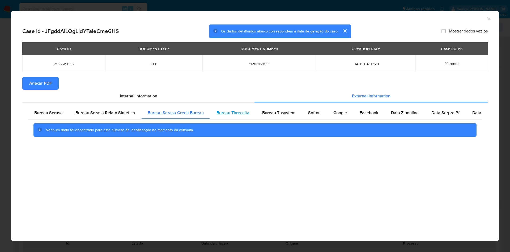
click at [225, 115] on span "Bureau Threceita" at bounding box center [233, 112] width 33 height 6
click at [281, 116] on div "Bureau Thsystem" at bounding box center [279, 112] width 46 height 13
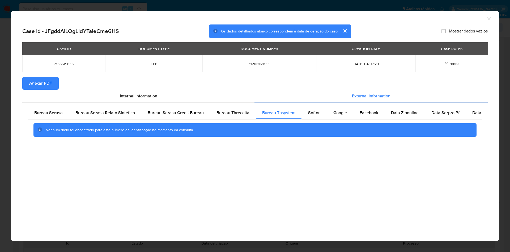
click at [492, 16] on icon "Fechar a janela" at bounding box center [489, 18] width 5 height 5
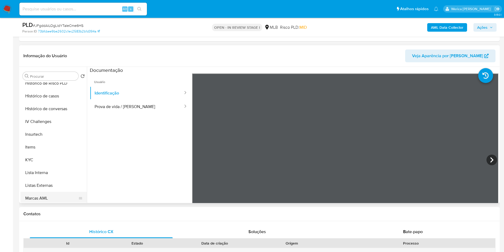
scroll to position [199, 0]
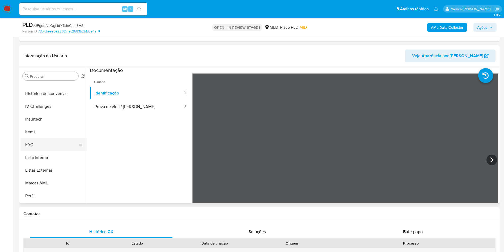
click at [36, 145] on button "KYC" at bounding box center [51, 144] width 62 height 13
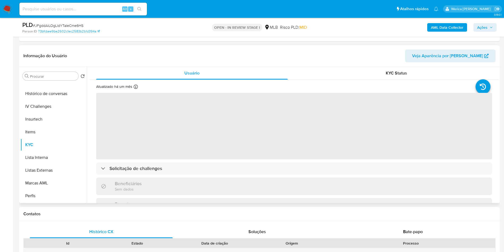
click at [247, 114] on span "‌" at bounding box center [294, 126] width 396 height 66
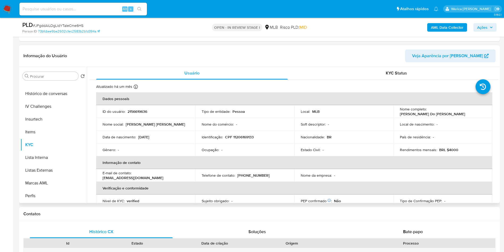
click at [415, 113] on p "Odete Karen Almeida Do Nascimento" at bounding box center [432, 113] width 65 height 5
drag, startPoint x: 398, startPoint y: 114, endPoint x: 469, endPoint y: 112, distance: 71.2
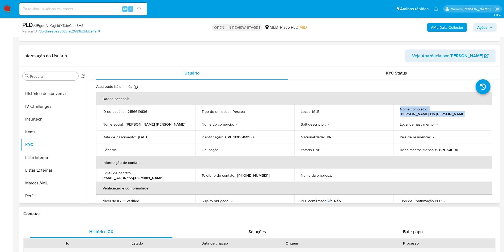
click at [469, 112] on td "Nome completo : Odete Karen Almeida Do Nascimento" at bounding box center [443, 111] width 99 height 13
copy p "Odete Karen Almeida Do Nascimento"
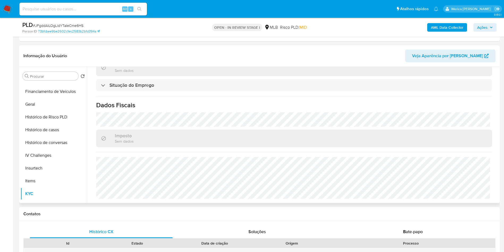
scroll to position [80, 0]
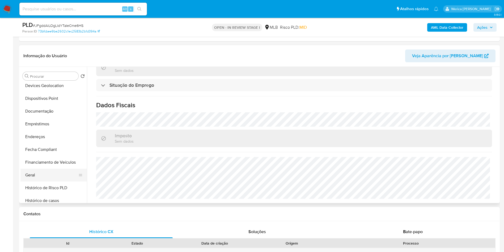
click at [48, 181] on button "Histórico de Risco PLD" at bounding box center [53, 187] width 66 height 13
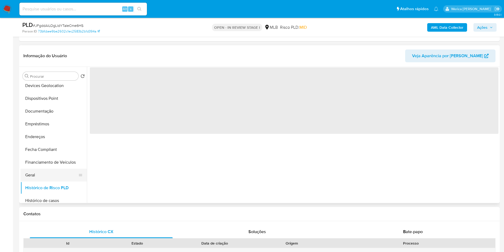
scroll to position [0, 0]
click at [37, 176] on button "Geral" at bounding box center [51, 174] width 62 height 13
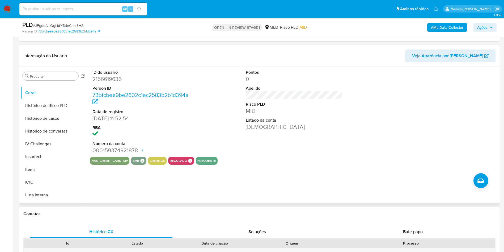
scroll to position [225, 0]
click at [40, 119] on button "KYC" at bounding box center [51, 119] width 62 height 13
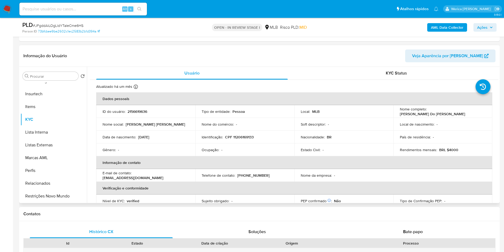
scroll to position [105, 0]
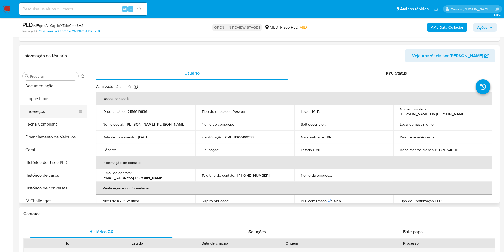
click at [36, 113] on button "Endereços" at bounding box center [51, 111] width 62 height 13
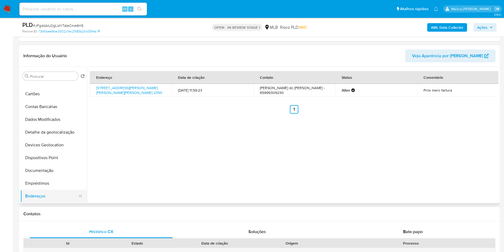
scroll to position [0, 0]
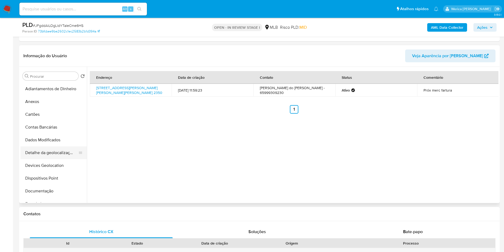
click at [67, 158] on button "Detalhe da geolocalização" at bounding box center [51, 152] width 62 height 13
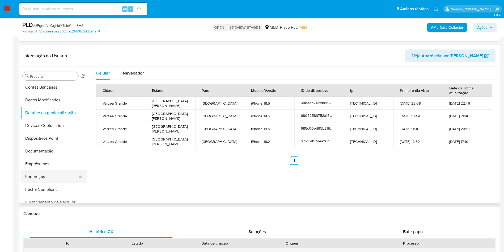
scroll to position [80, 0]
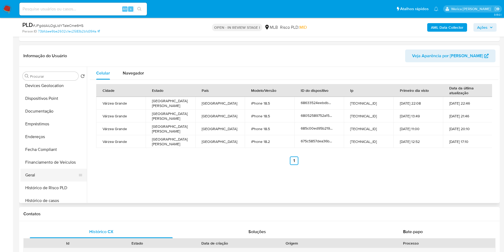
click at [48, 174] on button "Geral" at bounding box center [51, 174] width 62 height 13
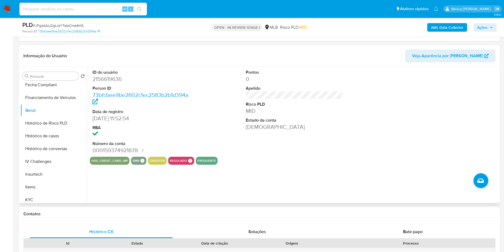
scroll to position [225, 0]
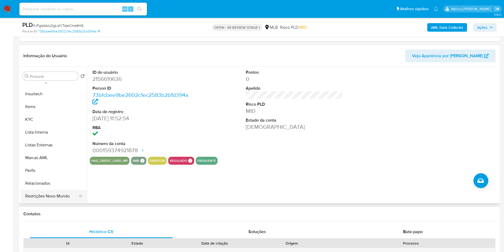
click at [59, 197] on button "Restrições Novo Mundo" at bounding box center [51, 195] width 62 height 13
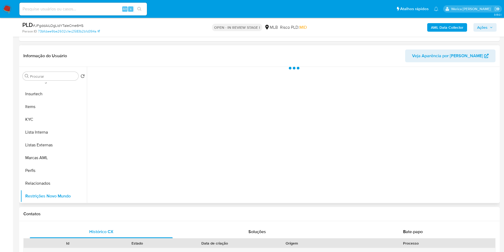
click at [124, 79] on div at bounding box center [293, 135] width 412 height 136
click at [121, 64] on div "Informação do Usuário Veja Aparência por Pessoa" at bounding box center [259, 56] width 481 height 22
click at [140, 78] on span "Historial" at bounding box center [143, 75] width 16 height 6
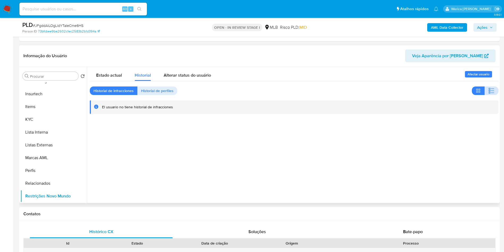
click at [489, 90] on icon "button" at bounding box center [491, 90] width 6 height 6
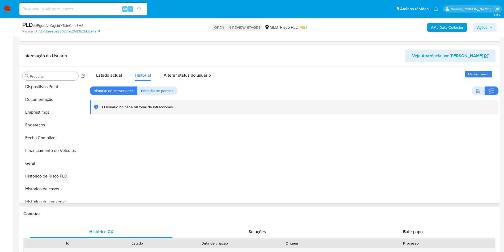
scroll to position [0, 0]
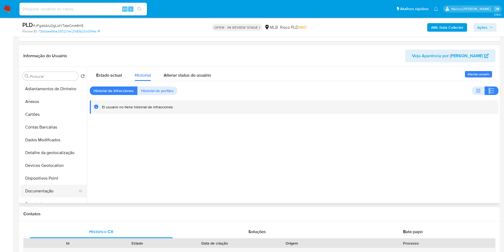
click at [64, 184] on button "Documentação" at bounding box center [51, 190] width 62 height 13
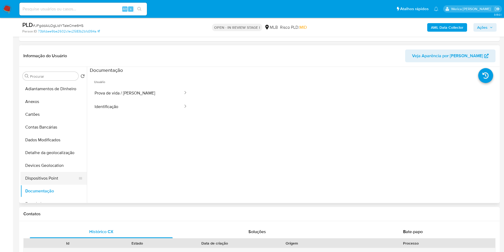
drag, startPoint x: 60, startPoint y: 177, endPoint x: 64, endPoint y: 176, distance: 3.5
click at [60, 176] on button "Dispositivos Point" at bounding box center [51, 178] width 62 height 13
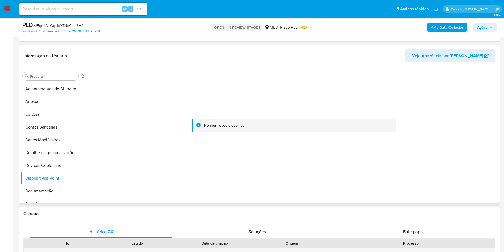
scroll to position [225, 0]
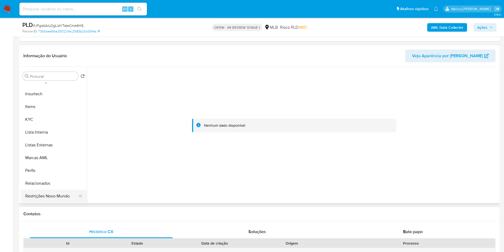
click at [50, 189] on button "Restrições Novo Mundo" at bounding box center [51, 195] width 62 height 13
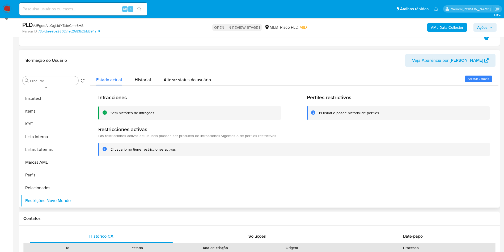
scroll to position [62, 0]
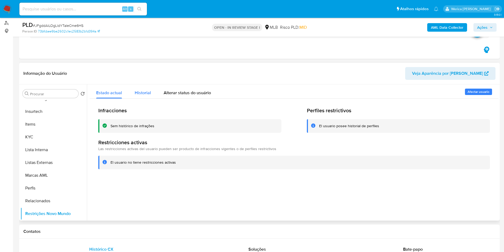
click at [142, 84] on div "Historial" at bounding box center [143, 91] width 16 height 14
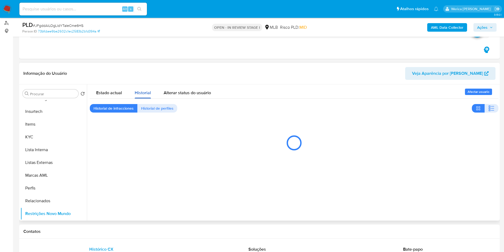
drag, startPoint x: 147, startPoint y: 90, endPoint x: 152, endPoint y: 92, distance: 4.9
click at [150, 90] on span "Historial" at bounding box center [143, 93] width 16 height 6
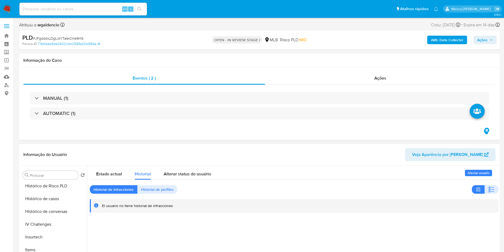
scroll to position [105, 0]
click at [51, 188] on button "Documentação" at bounding box center [51, 184] width 62 height 13
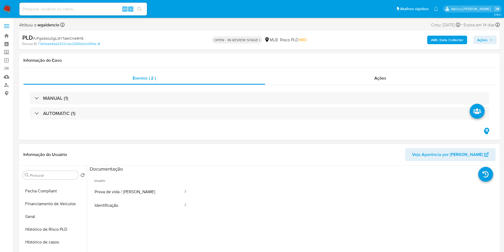
scroll to position [185, 0]
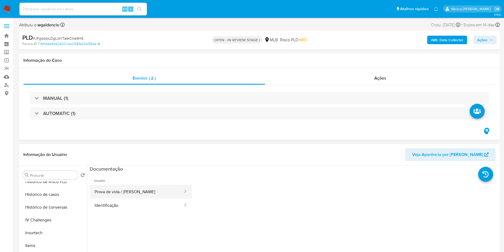
click at [127, 185] on button "Prova de vida / Selfie" at bounding box center [137, 192] width 94 height 14
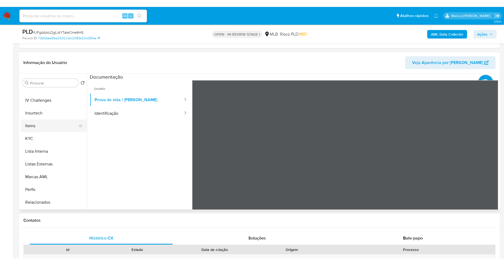
scroll to position [225, 0]
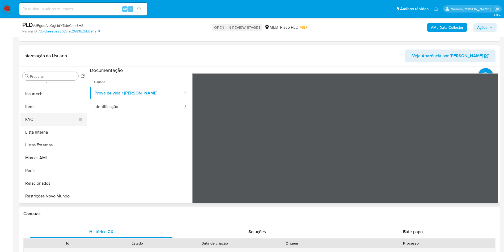
click at [47, 117] on button "KYC" at bounding box center [51, 119] width 62 height 13
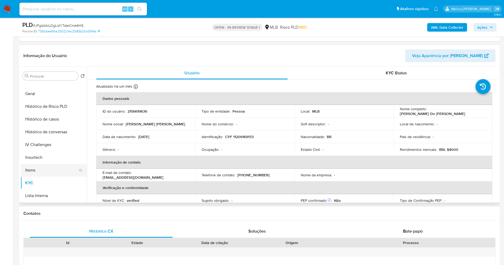
scroll to position [105, 0]
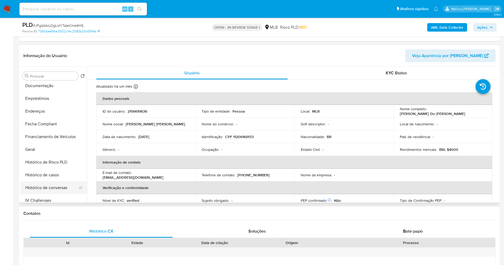
click at [59, 181] on button "Histórico de conversas" at bounding box center [51, 187] width 62 height 13
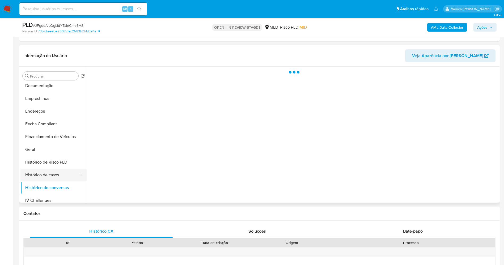
click at [55, 178] on button "Histórico de casos" at bounding box center [51, 175] width 62 height 13
click at [145, 140] on div at bounding box center [293, 135] width 412 height 136
click at [142, 122] on div at bounding box center [293, 135] width 412 height 136
click at [111, 116] on div at bounding box center [293, 135] width 412 height 136
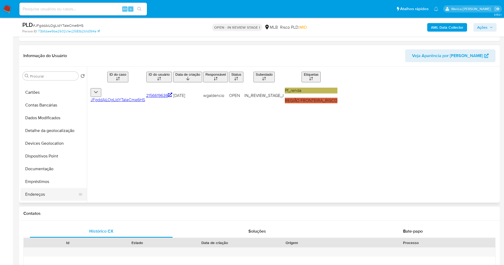
scroll to position [0, 0]
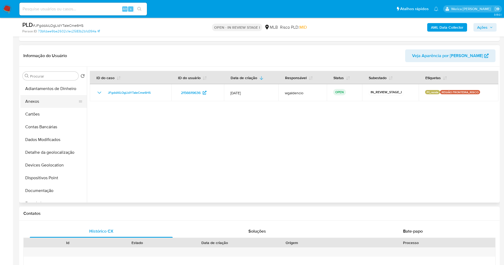
click at [33, 104] on button "Anexos" at bounding box center [51, 101] width 62 height 13
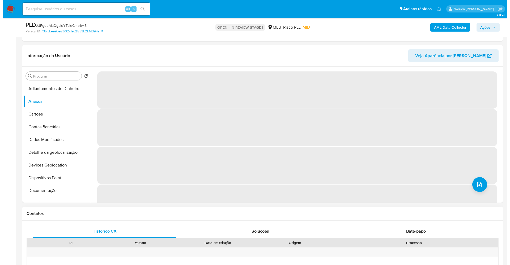
scroll to position [120, 0]
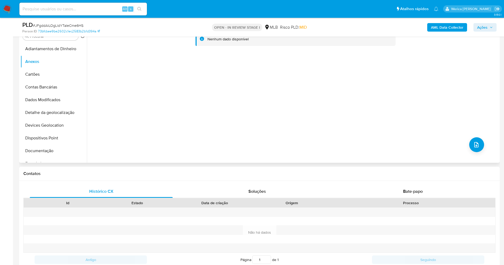
click at [484, 143] on div "Nenhum dado disponível" at bounding box center [293, 95] width 412 height 136
click at [480, 145] on button "upload-file" at bounding box center [476, 144] width 15 height 15
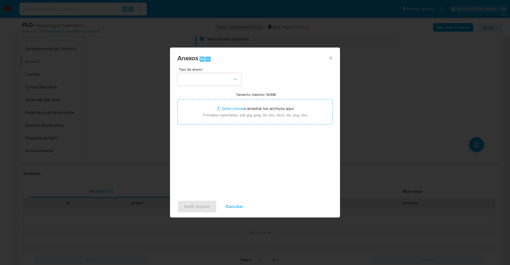
click at [209, 73] on div "Tipo de anexo" at bounding box center [210, 76] width 64 height 18
click at [215, 86] on div "Tipo de anexo Tamanho máximo: 50MB Seleccionar archivos Seleccionar o arrastrar…" at bounding box center [255, 129] width 155 height 125
click at [208, 82] on button "button" at bounding box center [210, 79] width 64 height 13
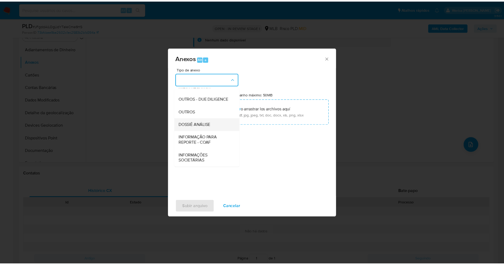
scroll to position [82, 0]
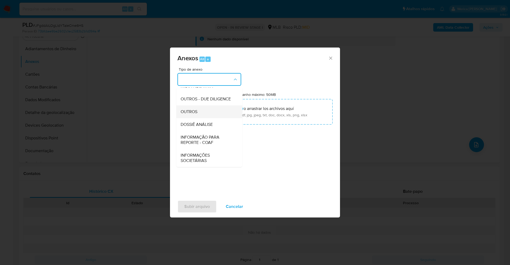
click at [204, 110] on div "OUTROS" at bounding box center [208, 111] width 54 height 13
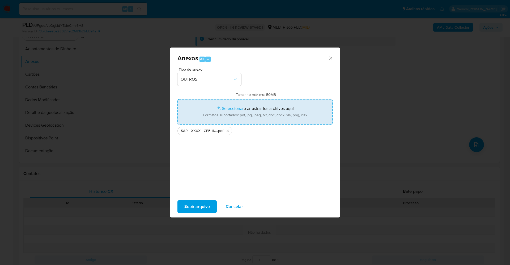
type input "C:\fakepath\Mulan 2156619636_2025_08_11_09_22_12.xlsx"
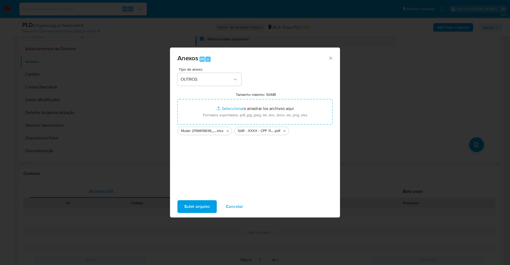
click at [202, 205] on span "Subir arquivo" at bounding box center [197, 207] width 26 height 12
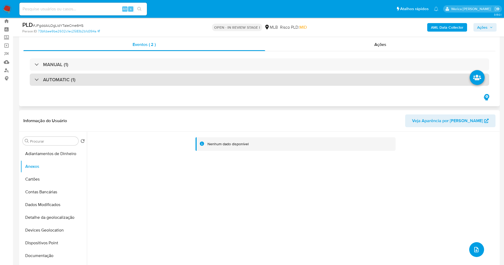
scroll to position [0, 0]
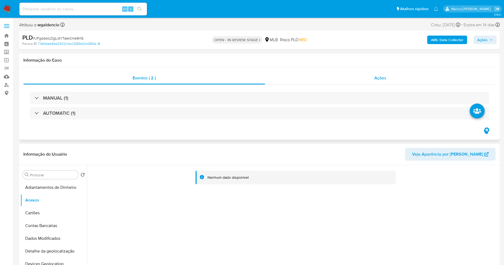
click at [370, 73] on div "Ações" at bounding box center [380, 78] width 231 height 13
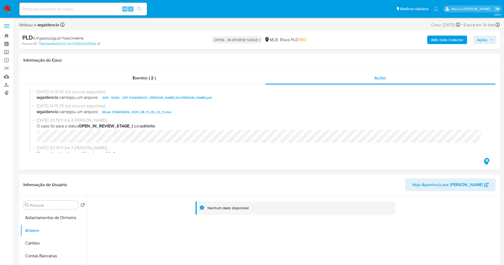
click at [478, 35] on div "AML Data Collector Ações" at bounding box center [418, 40] width 157 height 12
click at [487, 42] on span "Ações" at bounding box center [482, 40] width 10 height 9
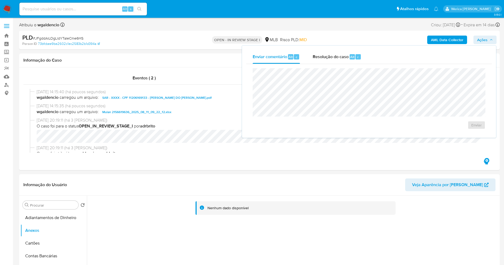
drag, startPoint x: 333, startPoint y: 62, endPoint x: 341, endPoint y: 67, distance: 9.8
click at [333, 62] on div "Resolução do caso Alt r" at bounding box center [337, 57] width 49 height 14
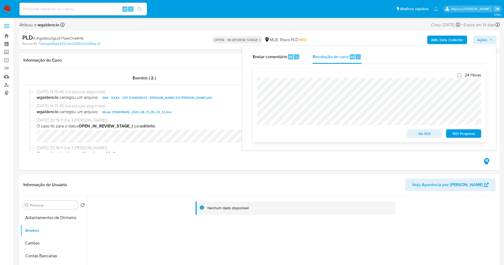
click at [461, 130] on div "ROI Proposal" at bounding box center [462, 132] width 37 height 11
click at [463, 139] on div "24 Horas No ROI ROI Proposal" at bounding box center [369, 105] width 233 height 74
click at [464, 137] on span "ROI Proposal" at bounding box center [464, 133] width 28 height 7
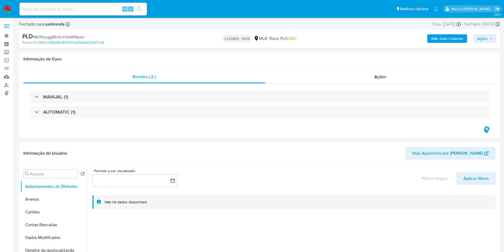
select select "10"
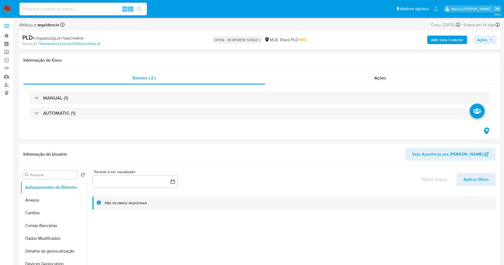
select select "10"
click at [376, 76] on span "Ações" at bounding box center [380, 78] width 12 height 6
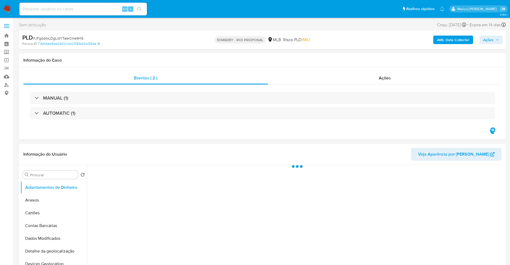
select select "10"
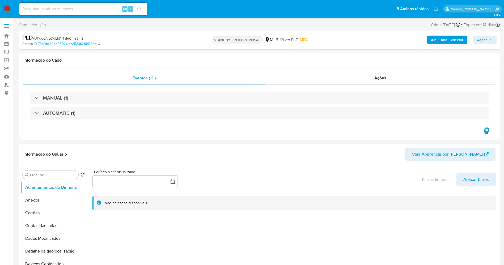
click at [4, 10] on img at bounding box center [7, 9] width 9 height 9
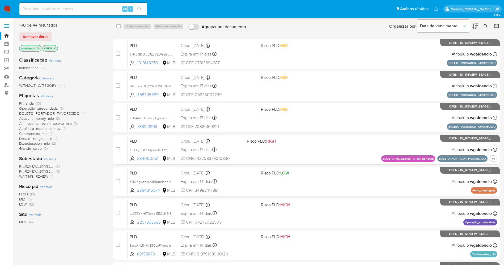
click at [13, 238] on section "Bandeja Painel Screening Pesquisa em Listas Watchlist Ferramentas Operações em …" at bounding box center [252, 189] width 504 height 379
click at [66, 229] on div "Classificação Ver mais transactional (44) Categoria Ver mais WITHOUT_CATEGORY (…" at bounding box center [62, 143] width 86 height 181
click at [91, 10] on input at bounding box center [83, 9] width 128 height 7
paste input "1071874439"
type input "1071874439"
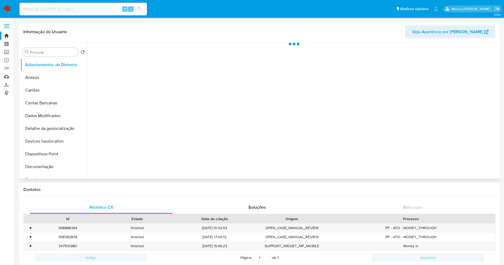
scroll to position [120, 0]
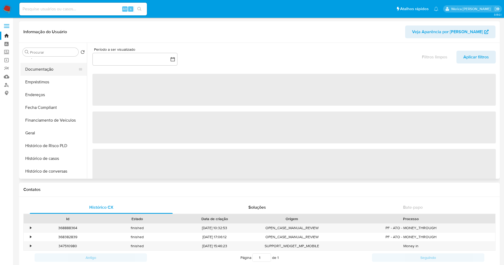
select select "10"
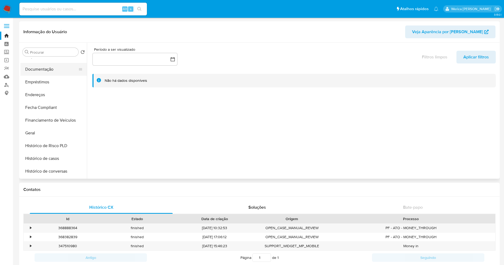
scroll to position [80, 0]
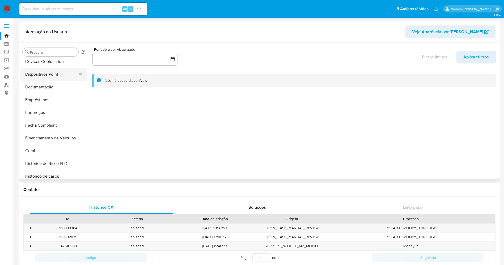
click at [54, 79] on button "Dispositivos Point" at bounding box center [51, 74] width 62 height 13
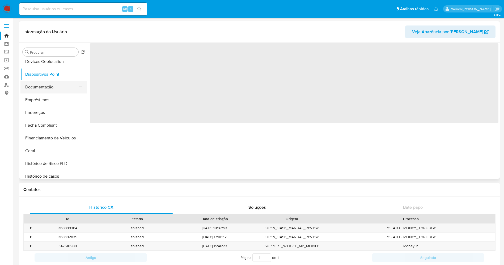
click at [64, 85] on button "Documentação" at bounding box center [51, 87] width 62 height 13
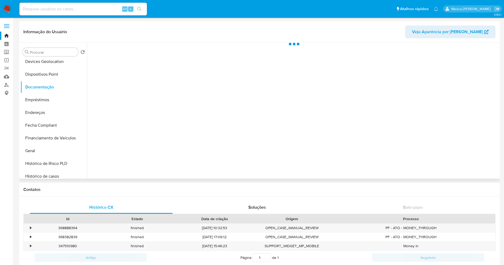
click at [123, 71] on div at bounding box center [293, 111] width 412 height 136
click at [126, 66] on div at bounding box center [293, 111] width 412 height 136
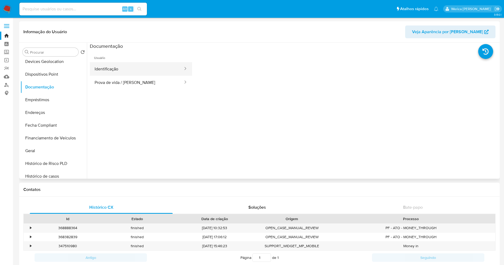
click at [129, 68] on button "Identificação" at bounding box center [137, 69] width 94 height 14
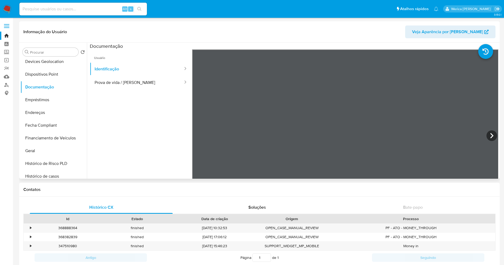
click at [147, 92] on ul "Usuário Identificação Prova de vida / Selfie" at bounding box center [141, 125] width 102 height 153
click at [139, 84] on button "Prova de vida / Selfie" at bounding box center [137, 83] width 94 height 14
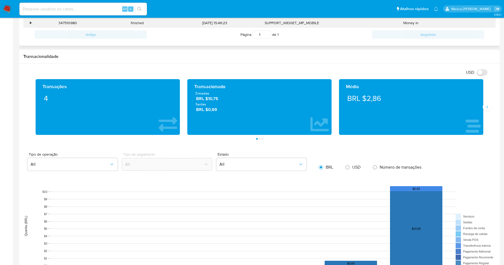
scroll to position [120, 0]
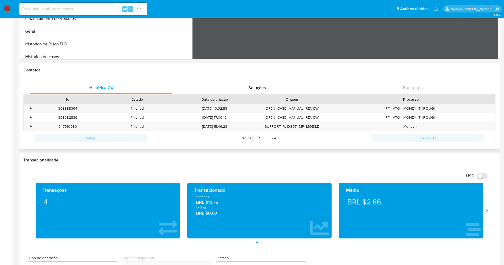
click at [416, 78] on div "Histórico CX Soluções Bate-papo Id Estado Data de criação Origem Processo • 368…" at bounding box center [259, 113] width 481 height 72
click at [241, 88] on div "Soluções" at bounding box center [256, 88] width 143 height 13
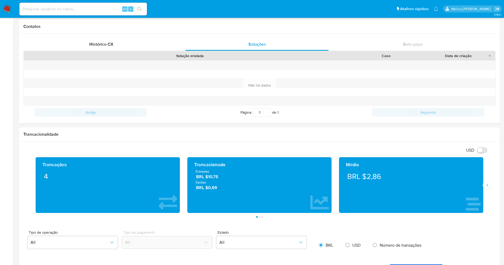
scroll to position [161, 0]
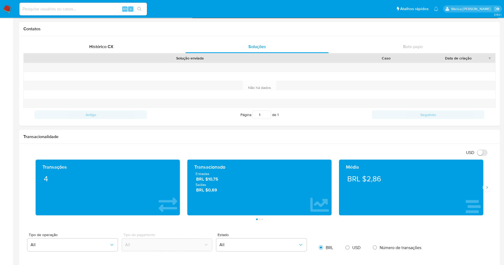
drag, startPoint x: 503, startPoint y: 91, endPoint x: 510, endPoint y: 74, distance: 18.5
click at [504, 74] on html "Pausado Ver notificaciones Alt s Atalhos rápidos Presiona las siguientes teclas…" at bounding box center [252, 199] width 504 height 721
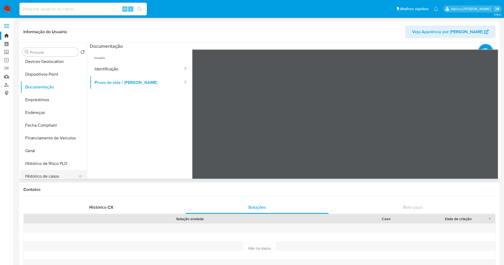
click at [58, 174] on button "Histórico de casos" at bounding box center [51, 176] width 62 height 13
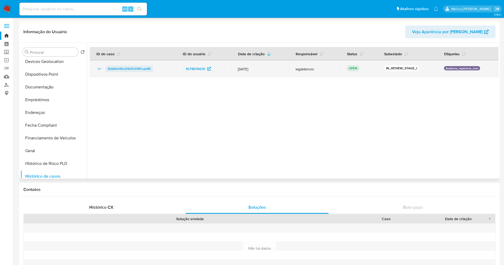
click at [129, 67] on span "BvkNisHRmZ4lrR2V9PLupl9B" at bounding box center [129, 69] width 43 height 6
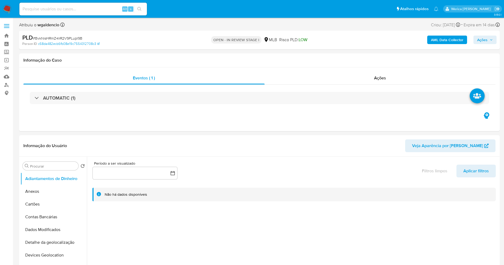
select select "10"
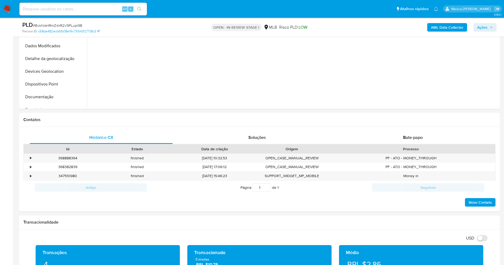
scroll to position [193, 0]
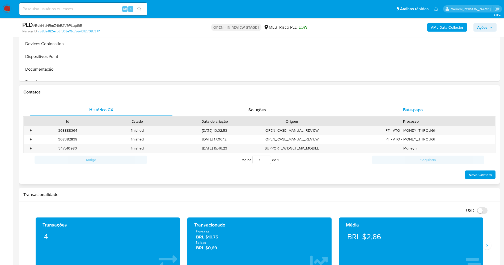
click at [408, 113] on div "Bate-papo" at bounding box center [412, 110] width 143 height 13
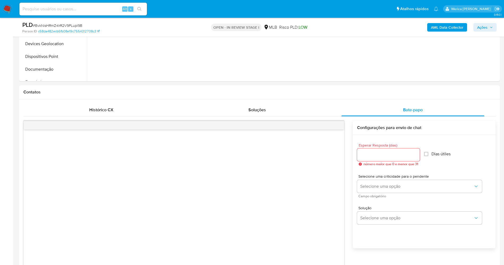
scroll to position [238, 0]
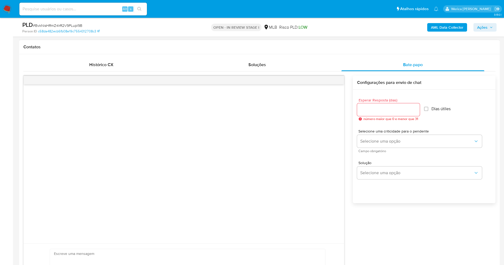
click at [397, 114] on div at bounding box center [388, 109] width 63 height 13
click at [391, 111] on input "3" at bounding box center [387, 109] width 61 height 7
type input "3"
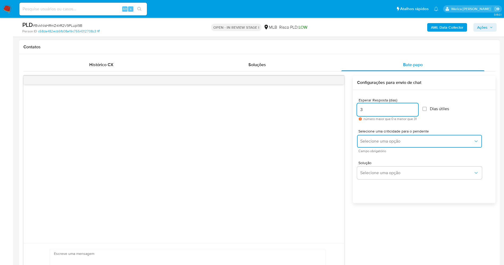
click at [409, 143] on span "Selecione uma opção" at bounding box center [416, 141] width 113 height 5
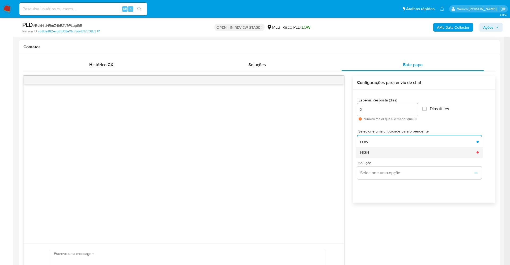
click at [407, 152] on div "HIGH" at bounding box center [416, 152] width 113 height 11
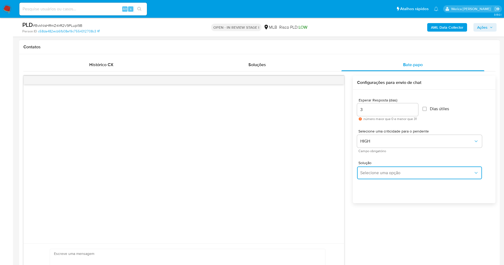
click at [405, 175] on span "Selecione uma opção" at bounding box center [416, 172] width 113 height 5
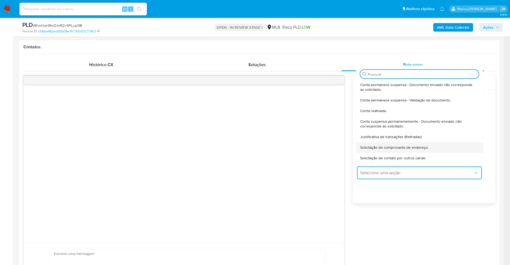
click at [390, 152] on div "Solicitação de comprovante de endereço." at bounding box center [417, 147] width 115 height 11
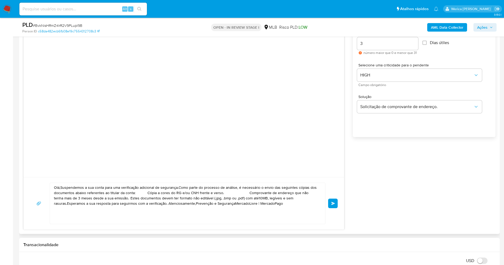
scroll to position [306, 0]
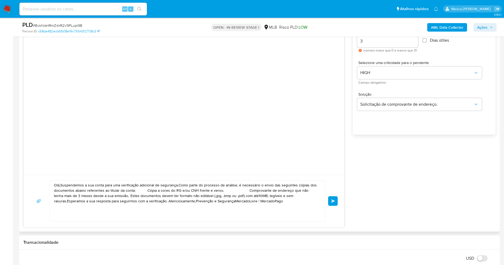
click at [247, 193] on textarea "Olá,Suspendemos a sua conta para uma verificação adicional de segurança.Como pa…" at bounding box center [186, 201] width 265 height 41
paste textarea "Olá! Estamos realizando uma verificação adicional de segurança em contas de usu…"
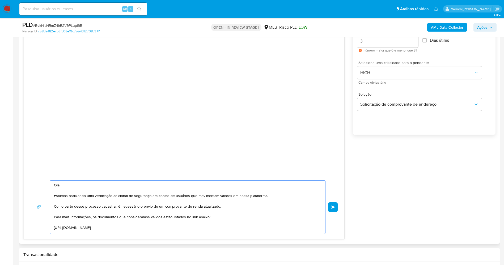
scroll to position [87, 0]
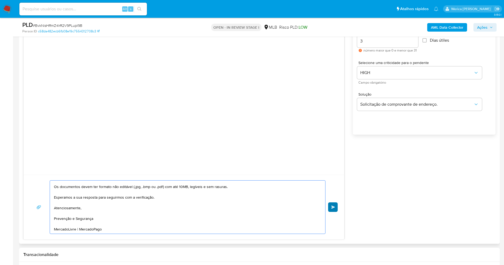
type textarea "Olá! Estamos realizando uma verificação adicional de segurança em contas de usu…"
click at [334, 209] on span "common.send" at bounding box center [333, 207] width 4 height 3
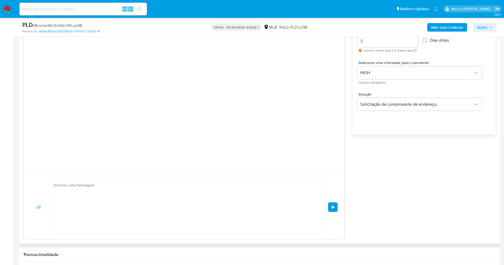
scroll to position [26, 0]
click at [333, 207] on div "common.send" at bounding box center [184, 207] width 308 height 54
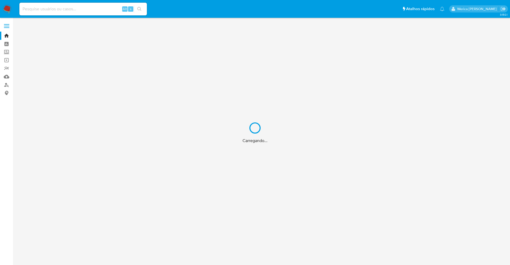
click at [78, 9] on div "Carregando..." at bounding box center [255, 132] width 510 height 265
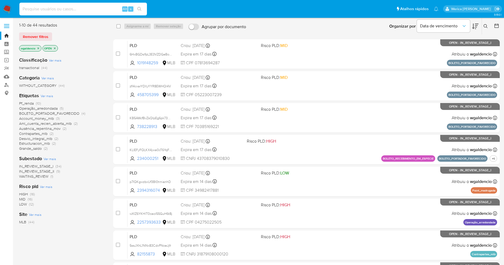
click at [78, 9] on input at bounding box center [83, 9] width 128 height 7
paste input "46986981"
type input "46986981"
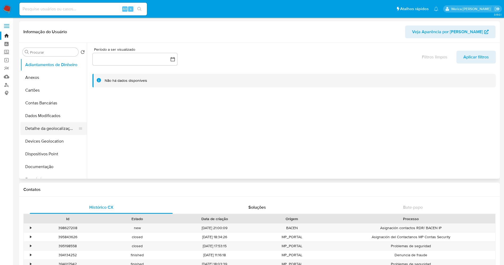
select select "10"
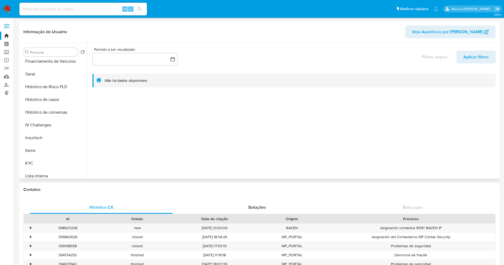
scroll to position [158, 0]
click at [58, 101] on button "Histórico de casos" at bounding box center [51, 98] width 62 height 13
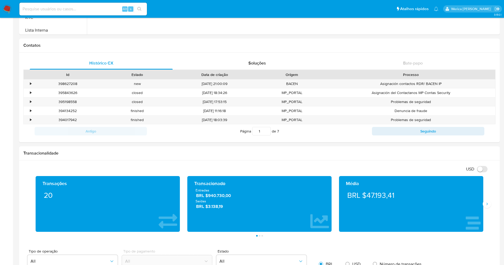
scroll to position [0, 0]
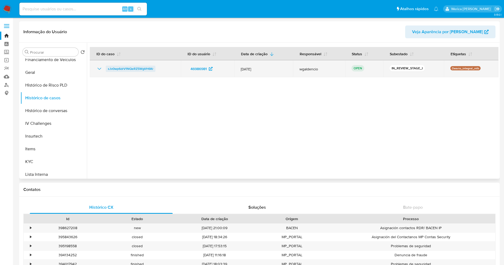
click at [127, 67] on span "sJv0wp6drV1NQeRZ5WgVH6Kr" at bounding box center [130, 69] width 45 height 6
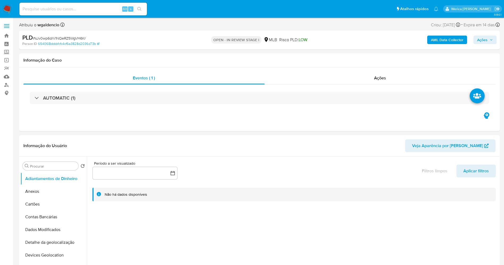
select select "10"
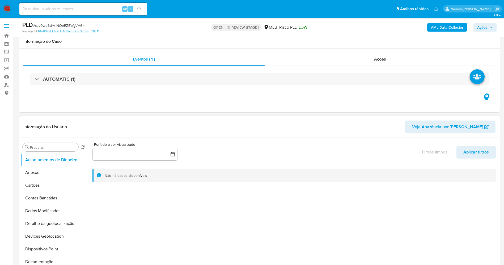
scroll to position [14, 0]
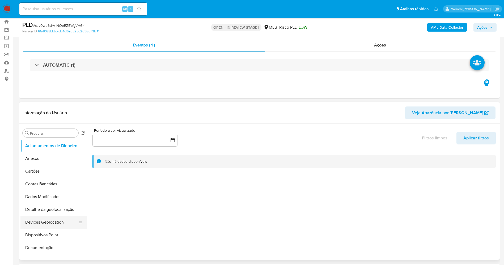
drag, startPoint x: 87, startPoint y: 159, endPoint x: 75, endPoint y: 220, distance: 62.1
click at [75, 220] on div "Procurar Retornar ao pedido padrão Adiantamentos de Dinheiro Anexos Cartões Con…" at bounding box center [259, 192] width 478 height 136
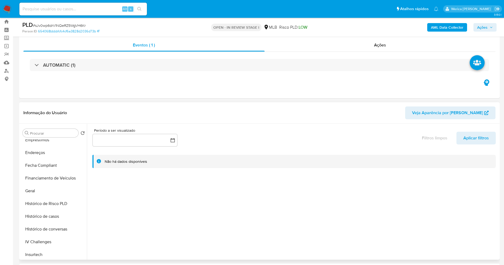
scroll to position [122, 0]
click at [52, 192] on button "Geral" at bounding box center [51, 189] width 62 height 13
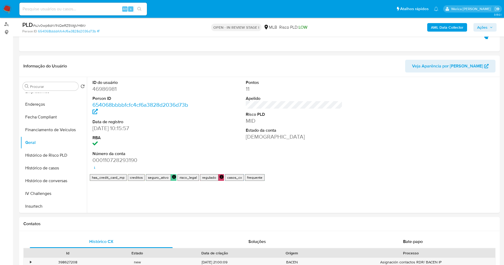
scroll to position [67, 0]
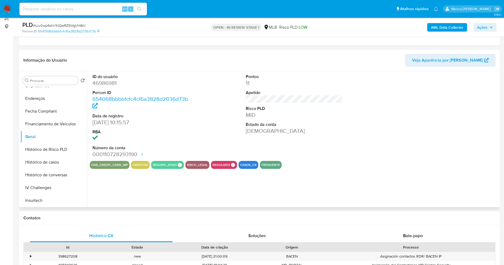
click at [202, 121] on div "ID do usuário 46986981 Person ID 654068bbbbfcfc4cf6a3828d2036d73b Data de regis…" at bounding box center [294, 116] width 409 height 90
click at [103, 83] on dd "46986981" at bounding box center [140, 82] width 97 height 7
copy dd "46986981"
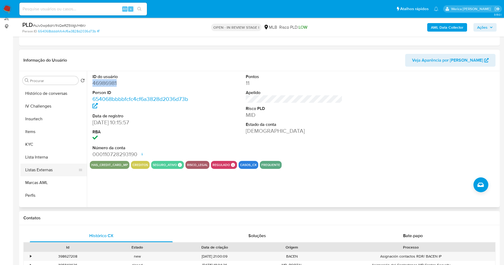
scroll to position [225, 0]
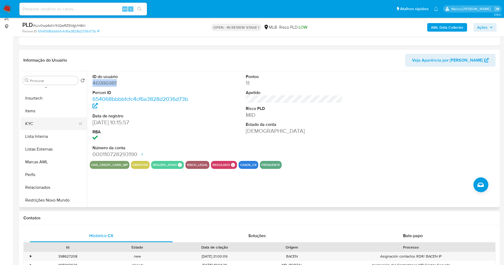
click at [55, 124] on button "KYC" at bounding box center [51, 123] width 62 height 13
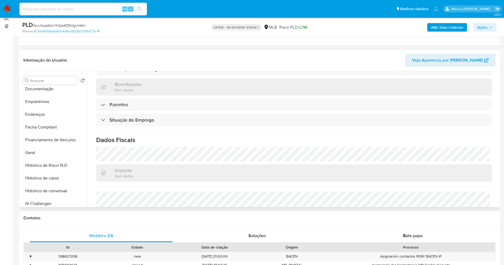
scroll to position [65, 0]
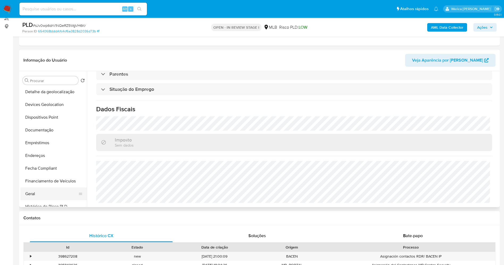
click at [54, 189] on button "Geral" at bounding box center [51, 194] width 62 height 13
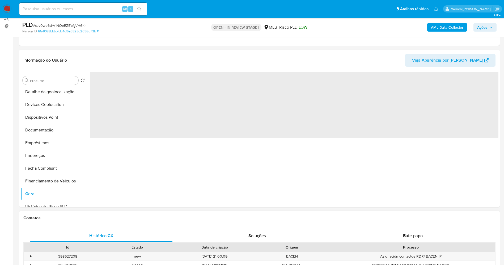
scroll to position [0, 0]
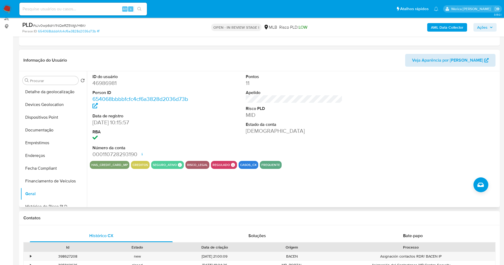
drag, startPoint x: 459, startPoint y: 88, endPoint x: 447, endPoint y: 66, distance: 24.8
click at [459, 88] on div at bounding box center [447, 116] width 102 height 90
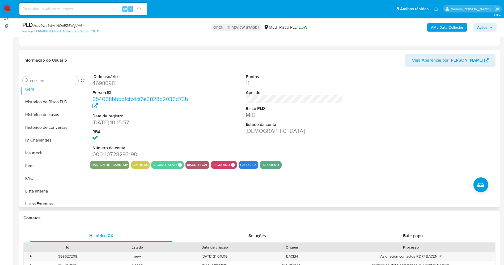
scroll to position [225, 0]
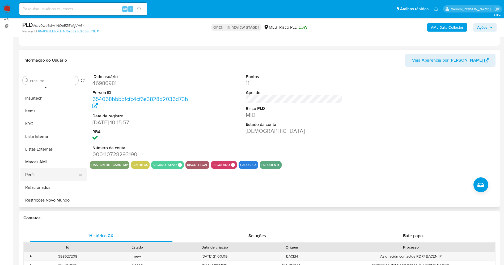
click at [31, 168] on button "Marcas AML" at bounding box center [53, 162] width 66 height 13
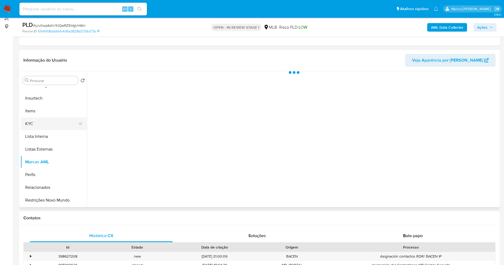
click at [26, 128] on button "KYC" at bounding box center [51, 123] width 62 height 13
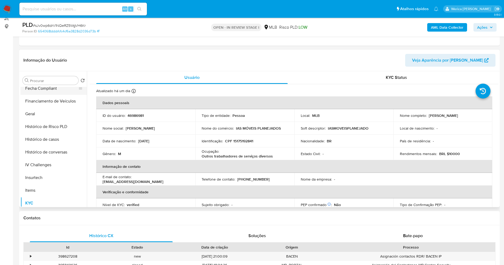
scroll to position [65, 0]
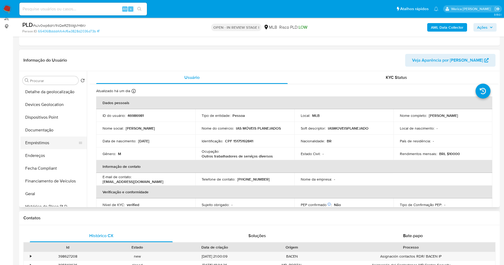
click at [62, 146] on button "Empréstimos" at bounding box center [51, 143] width 62 height 13
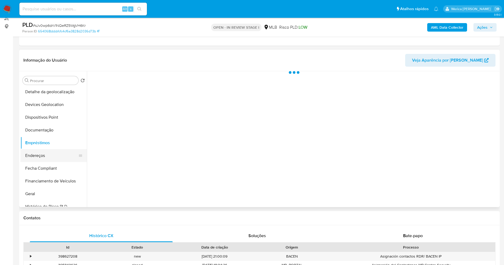
click at [58, 160] on button "Endereços" at bounding box center [51, 155] width 62 height 13
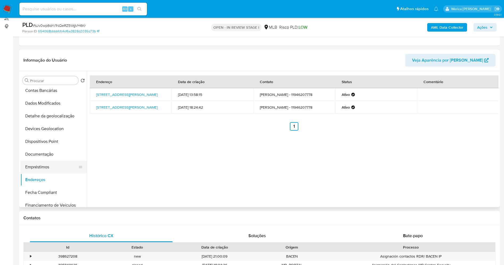
scroll to position [0, 0]
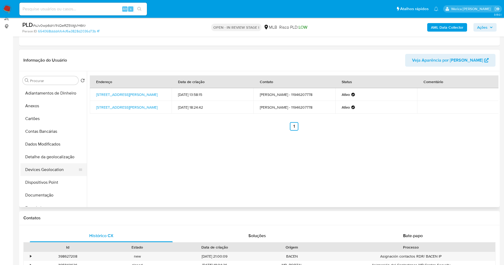
drag, startPoint x: 50, startPoint y: 158, endPoint x: 53, endPoint y: 168, distance: 10.5
click at [50, 159] on button "Detalhe da geolocalização" at bounding box center [53, 157] width 66 height 13
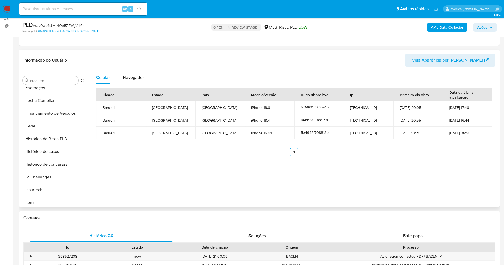
scroll to position [225, 0]
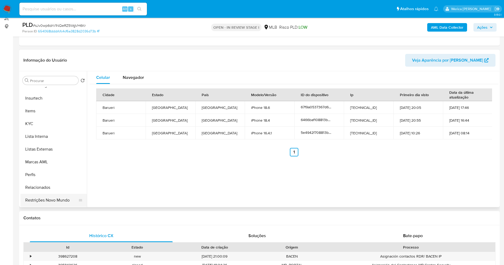
click at [54, 204] on button "Restrições Novo Mundo" at bounding box center [51, 200] width 62 height 13
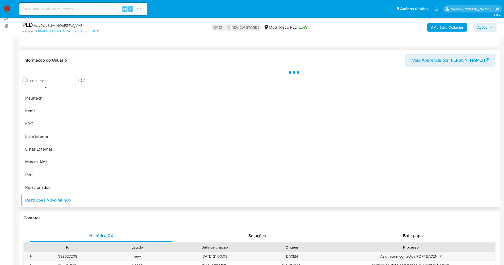
click at [140, 79] on div at bounding box center [293, 139] width 412 height 136
click at [140, 70] on div "Informação do Usuário Veja Aparência por Pessoa" at bounding box center [259, 61] width 481 height 22
click at [141, 79] on div at bounding box center [293, 139] width 412 height 136
click at [127, 75] on div at bounding box center [293, 139] width 412 height 136
click at [126, 77] on button "Estado actual" at bounding box center [109, 78] width 39 height 14
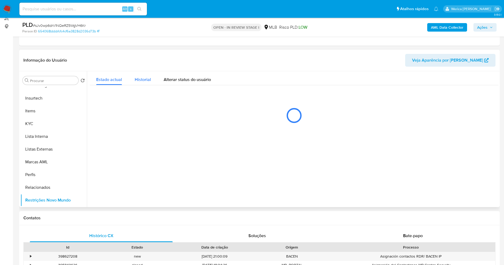
click at [145, 77] on span "Historial" at bounding box center [143, 80] width 16 height 6
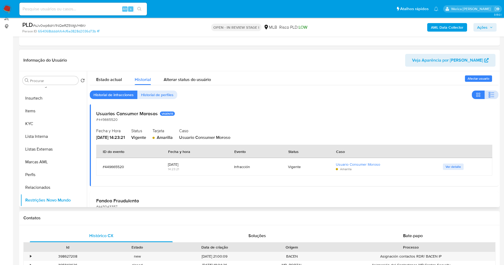
click at [488, 97] on icon "button" at bounding box center [491, 95] width 6 height 6
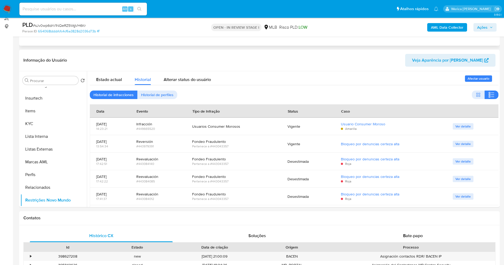
click at [449, 41] on div "Eventos ( 1 ) Ações AUTOMATIC (1)" at bounding box center [259, 14] width 481 height 64
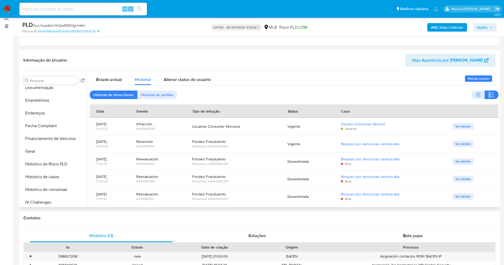
scroll to position [65, 0]
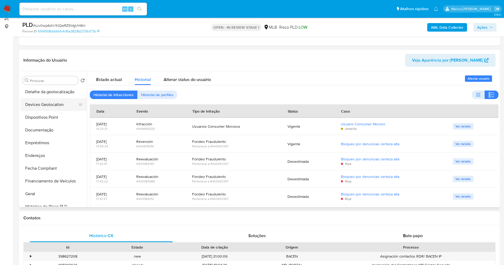
click at [47, 101] on button "Devices Geolocation" at bounding box center [51, 104] width 62 height 13
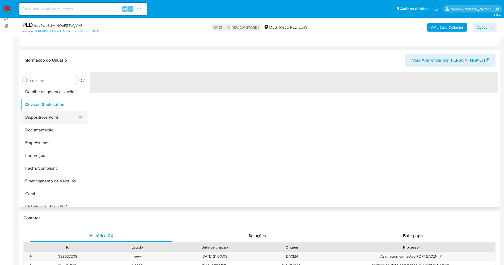
click at [47, 116] on button "Dispositivos Point" at bounding box center [51, 117] width 62 height 13
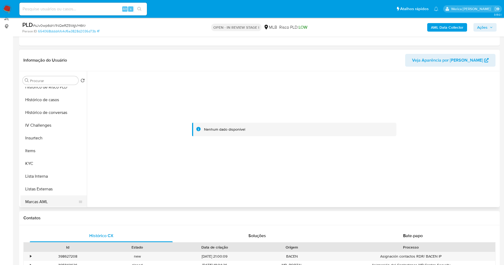
click at [49, 198] on button "Marcas AML" at bounding box center [51, 202] width 62 height 13
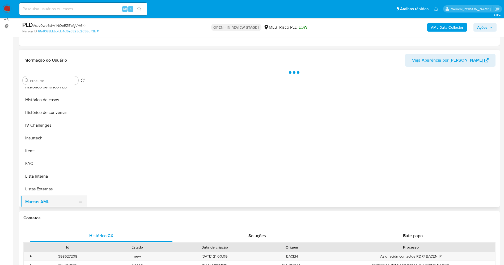
scroll to position [225, 0]
click at [53, 204] on button "Restrições Novo Mundo" at bounding box center [51, 200] width 62 height 13
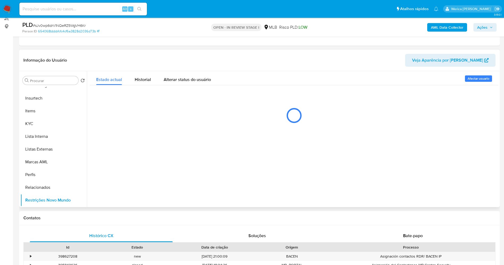
drag, startPoint x: 137, startPoint y: 142, endPoint x: 135, endPoint y: 99, distance: 43.6
click at [137, 141] on div at bounding box center [293, 139] width 412 height 136
click at [138, 82] on span "Historial" at bounding box center [143, 80] width 16 height 6
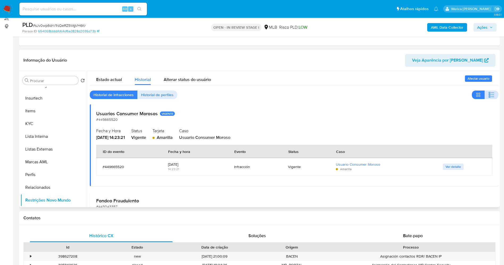
click at [488, 92] on icon "button" at bounding box center [491, 95] width 6 height 6
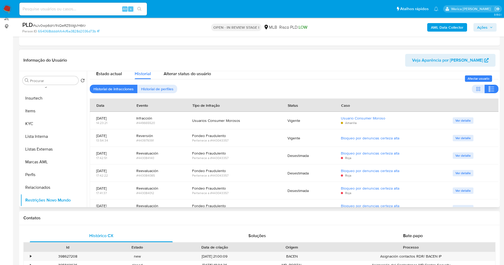
scroll to position [0, 0]
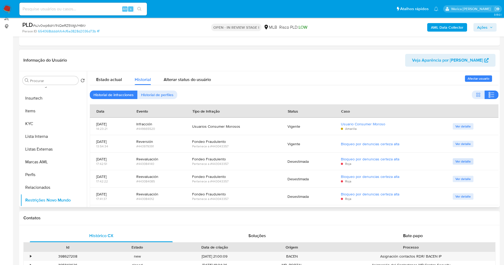
click at [467, 162] on span "Ver detalle" at bounding box center [462, 161] width 15 height 5
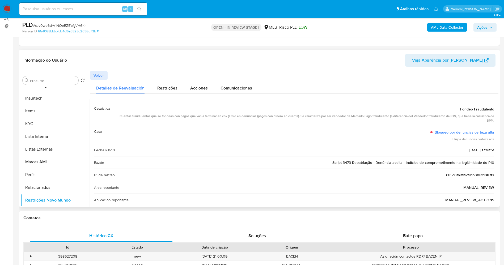
click at [93, 75] on button "Volver" at bounding box center [99, 75] width 18 height 9
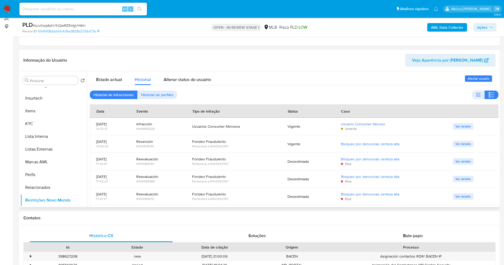
click at [465, 145] on span "Ver detalle" at bounding box center [462, 143] width 15 height 5
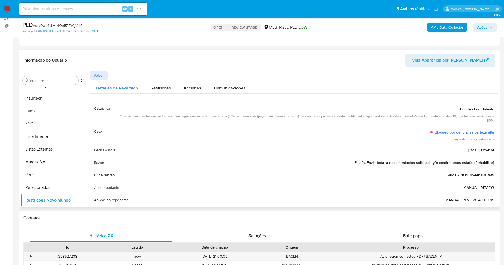
click at [101, 77] on span "Volver" at bounding box center [99, 75] width 10 height 7
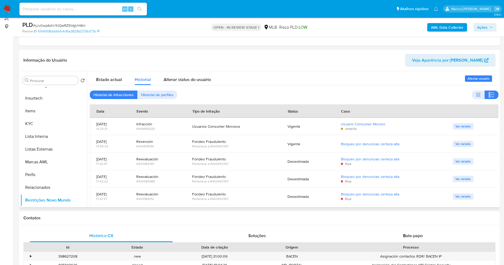
drag, startPoint x: 396, startPoint y: 125, endPoint x: 337, endPoint y: 125, distance: 59.3
click at [337, 125] on tr "2025-08-10 14:23:21 Infracción #449665520 Usuarios Consumer Morosos Vigente Usu…" at bounding box center [294, 127] width 409 height 18
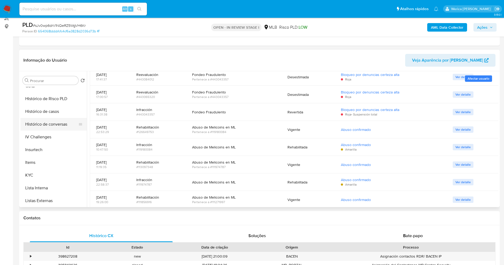
scroll to position [145, 0]
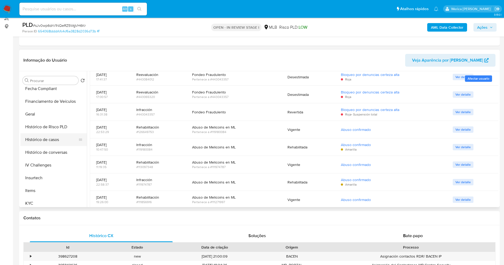
click at [58, 145] on button "Histórico de casos" at bounding box center [51, 139] width 62 height 13
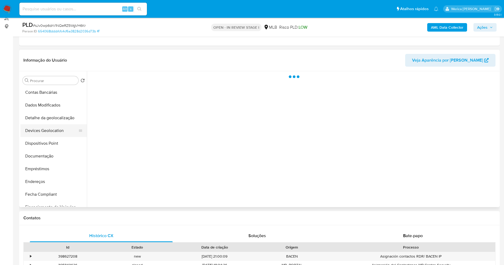
scroll to position [25, 0]
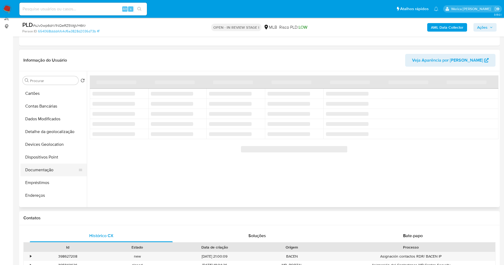
click at [42, 175] on button "Documentação" at bounding box center [51, 170] width 62 height 13
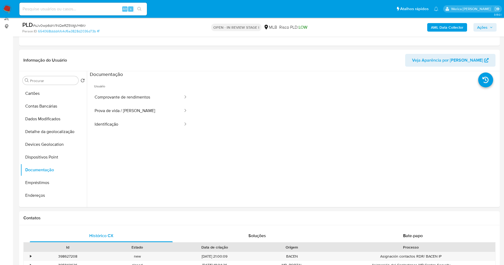
click at [113, 101] on button "Comprovante de rendimentos" at bounding box center [137, 98] width 94 height 14
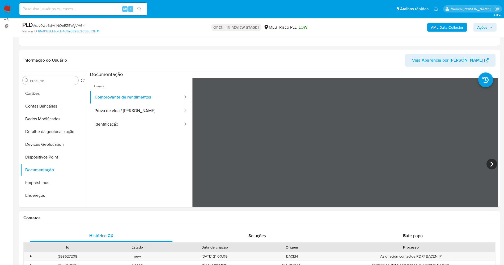
click at [487, 163] on icon at bounding box center [492, 164] width 11 height 11
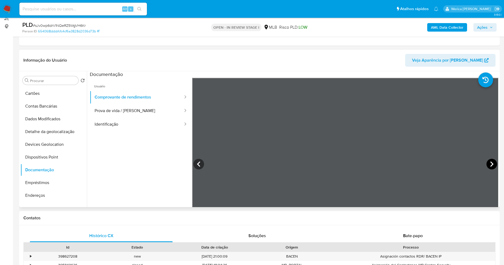
click at [487, 163] on icon at bounding box center [492, 164] width 11 height 11
click at [487, 164] on icon at bounding box center [492, 164] width 11 height 11
click at [491, 163] on icon at bounding box center [492, 164] width 11 height 11
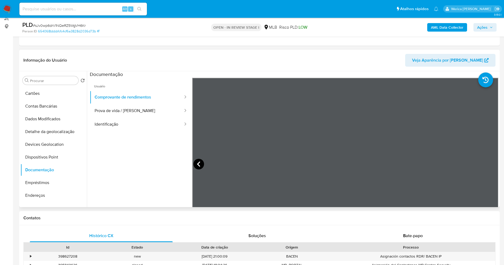
click at [194, 161] on icon at bounding box center [198, 164] width 11 height 11
click at [138, 117] on button "Prova de vida / [PERSON_NAME]" at bounding box center [137, 111] width 94 height 14
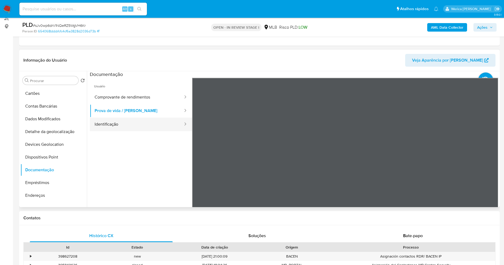
click at [167, 131] on button "Identificação" at bounding box center [137, 125] width 94 height 14
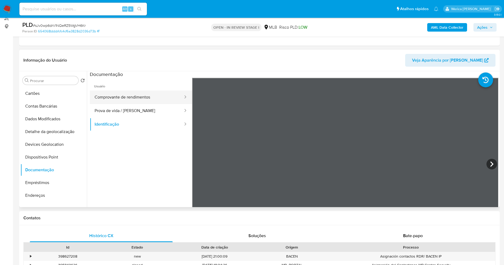
click at [140, 98] on button "Comprovante de rendimentos" at bounding box center [137, 98] width 94 height 14
click at [490, 160] on icon at bounding box center [492, 164] width 11 height 11
click at [198, 167] on icon at bounding box center [198, 164] width 11 height 11
click at [490, 164] on icon at bounding box center [492, 164] width 11 height 11
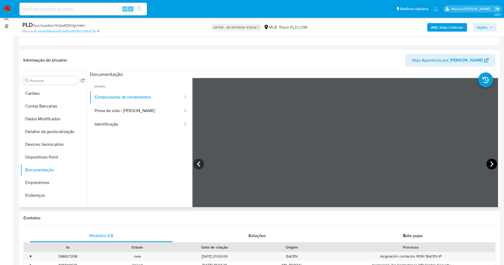
click at [492, 163] on icon at bounding box center [492, 164] width 11 height 11
click at [490, 162] on icon at bounding box center [492, 164] width 11 height 11
click at [490, 162] on icon at bounding box center [491, 164] width 3 height 5
click at [491, 162] on icon at bounding box center [492, 164] width 11 height 11
click at [487, 162] on icon at bounding box center [492, 164] width 11 height 11
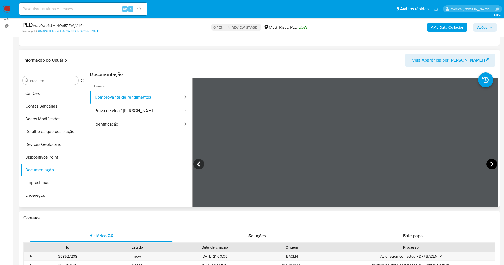
click at [489, 164] on icon at bounding box center [492, 164] width 11 height 11
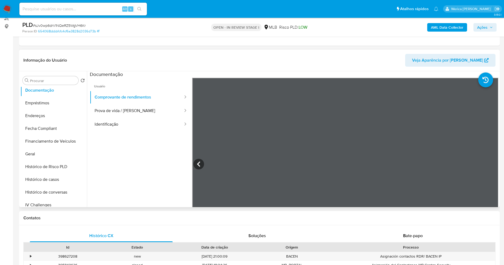
scroll to position [185, 0]
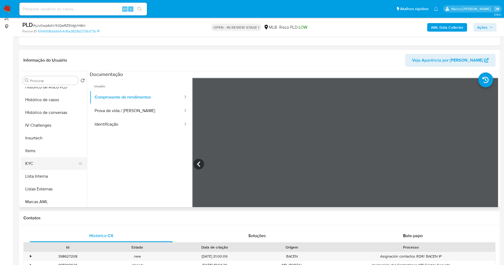
click at [62, 160] on button "KYC" at bounding box center [51, 163] width 62 height 13
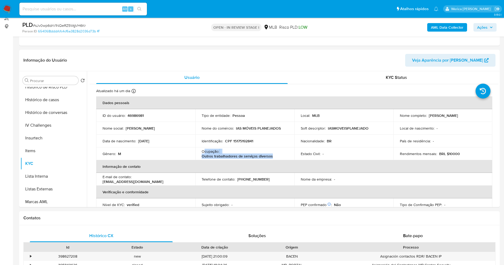
drag, startPoint x: 204, startPoint y: 153, endPoint x: 283, endPoint y: 153, distance: 78.4
click at [280, 156] on div "Ocupação : Outros trabalhadores de serviços diversos" at bounding box center [245, 154] width 86 height 10
copy div "cupação : Outros trabalhadores de serviços diversos"
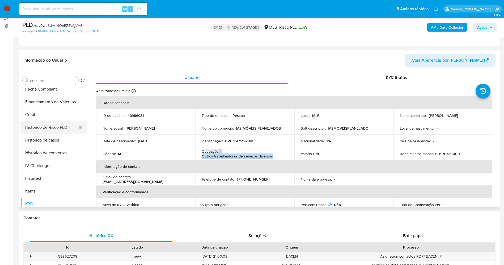
scroll to position [105, 0]
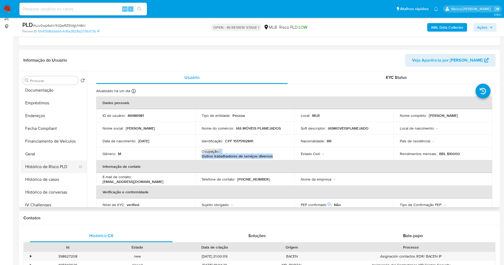
click at [57, 163] on button "Histórico de Risco PLD" at bounding box center [51, 166] width 62 height 13
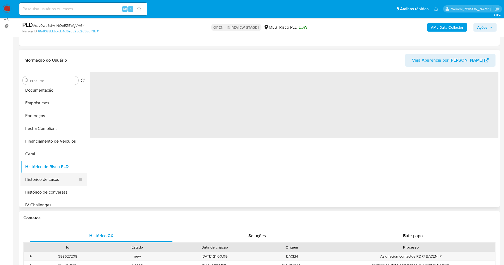
click at [58, 179] on button "Histórico de casos" at bounding box center [51, 179] width 62 height 13
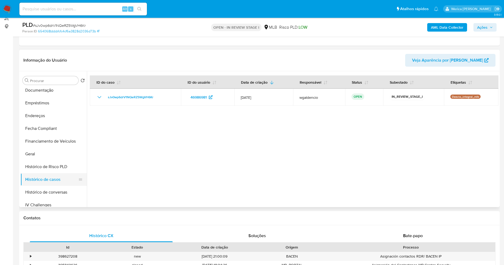
click at [62, 180] on button "Histórico de casos" at bounding box center [51, 179] width 62 height 13
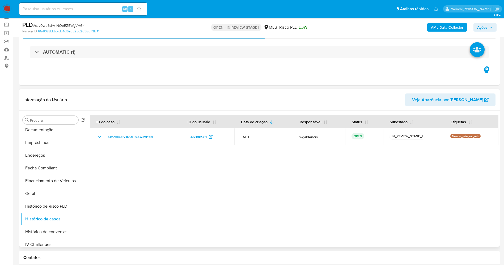
scroll to position [0, 0]
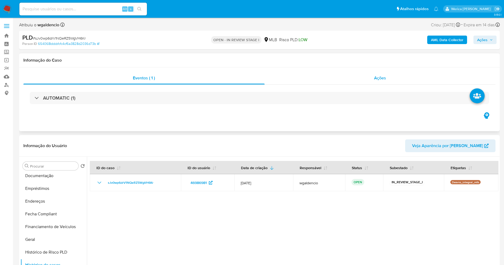
click at [369, 73] on div "Ações" at bounding box center [380, 78] width 231 height 13
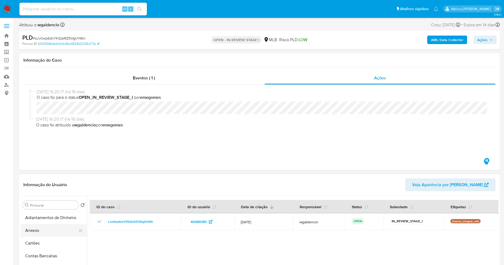
click at [49, 230] on button "Anexos" at bounding box center [51, 230] width 62 height 13
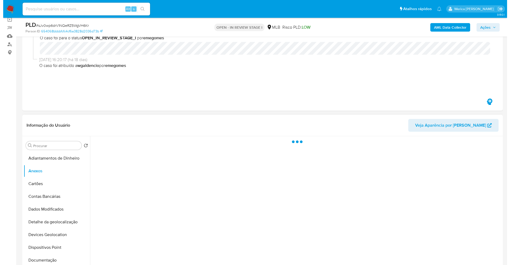
scroll to position [80, 0]
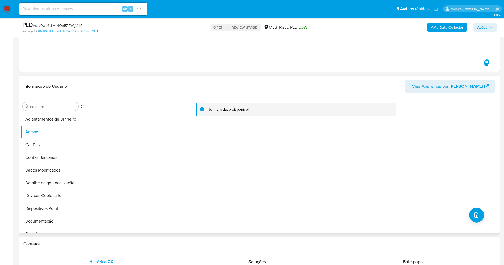
click at [468, 203] on div "Nenhum dado disponível" at bounding box center [293, 165] width 412 height 136
click at [472, 210] on button "upload-file" at bounding box center [476, 215] width 15 height 15
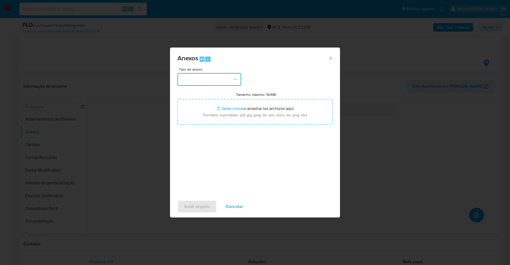
click at [219, 74] on button "button" at bounding box center [210, 79] width 64 height 13
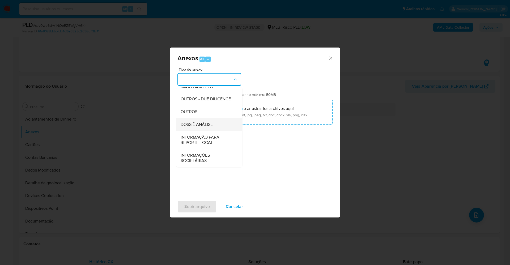
click at [206, 126] on span "DOSSIÊ ANÁLISE" at bounding box center [197, 124] width 32 height 5
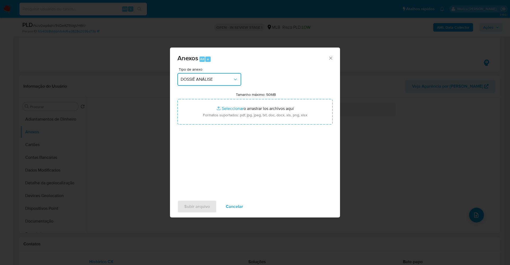
click at [12, 190] on div "Anexos Alt a Tipo de anexo DOSSIÊ ANÁLISE Tamanho máximo: 50MB Seleccionar arch…" at bounding box center [255, 132] width 510 height 265
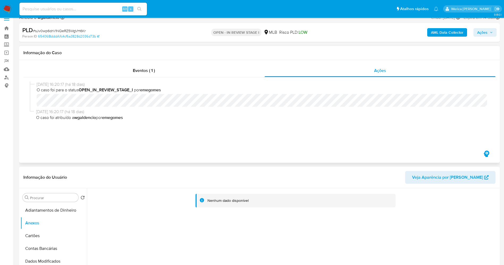
scroll to position [0, 0]
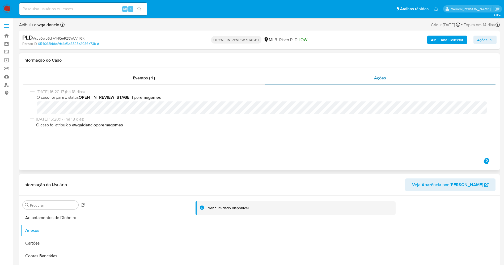
click at [369, 81] on div "Ações" at bounding box center [380, 78] width 231 height 13
click at [191, 84] on div "Eventos ( 1 )" at bounding box center [143, 78] width 241 height 13
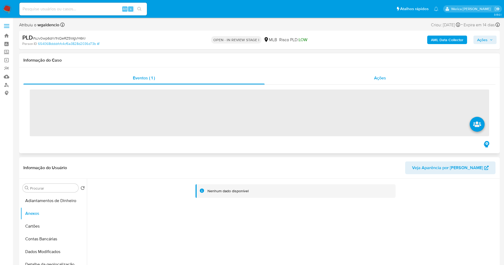
click at [364, 79] on div "Ações" at bounding box center [380, 78] width 231 height 13
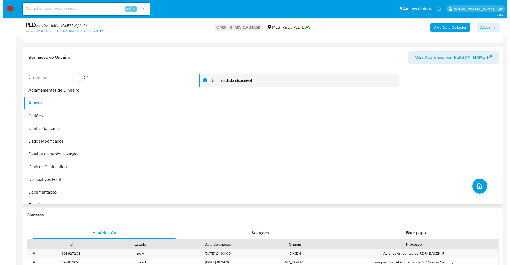
scroll to position [120, 0]
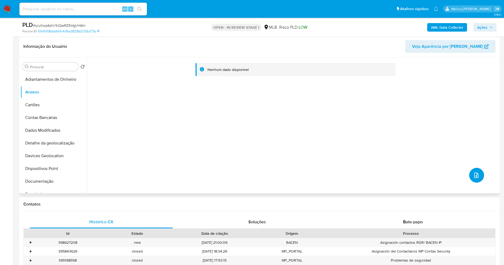
click at [470, 172] on button "upload-file" at bounding box center [476, 175] width 15 height 15
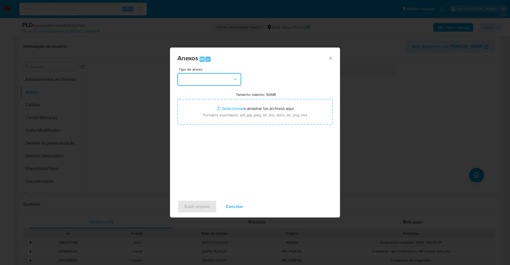
click at [210, 80] on button "button" at bounding box center [210, 79] width 64 height 13
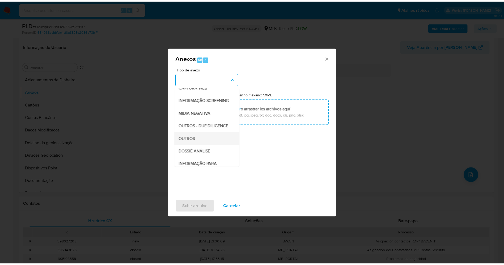
scroll to position [82, 0]
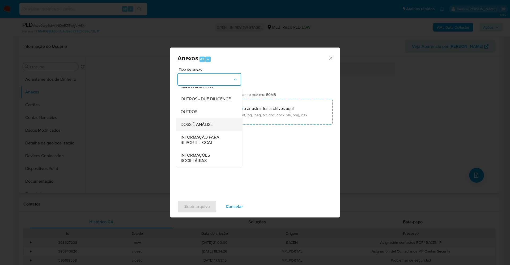
click at [216, 120] on div "DOSSIÊ ANÁLISE" at bounding box center [208, 124] width 54 height 13
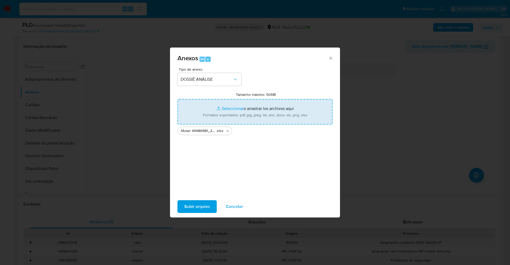
type input "C:\fakepath\SAR - XXXX - CPF 15175192841 - IVANOEL ALVES DA SILVA.pdf"
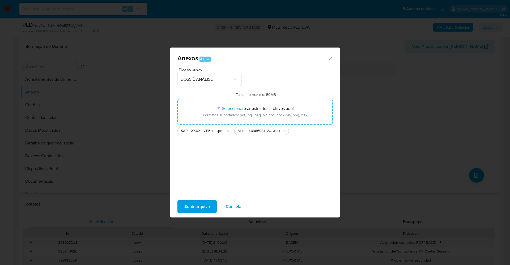
click at [192, 202] on span "Subir arquivo" at bounding box center [197, 207] width 26 height 12
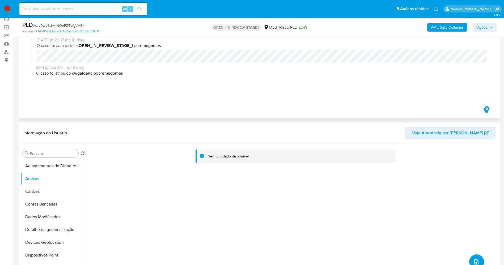
scroll to position [0, 0]
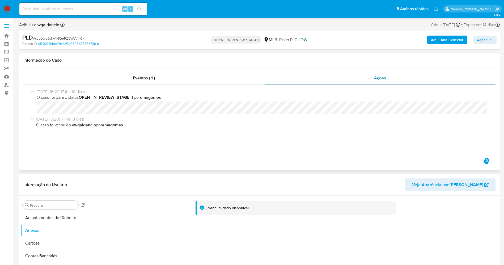
click at [383, 74] on div "Ações" at bounding box center [380, 78] width 231 height 13
click at [217, 82] on div "Eventos ( 1 )" at bounding box center [143, 78] width 241 height 13
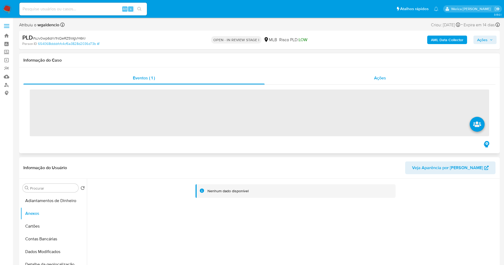
click at [360, 75] on div "Ações" at bounding box center [380, 78] width 231 height 13
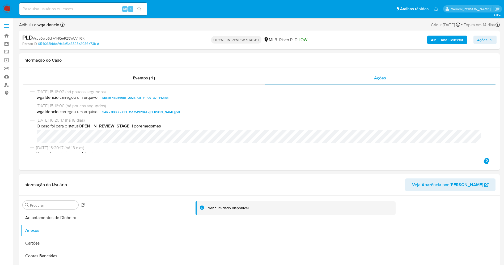
click at [494, 40] on button "Ações" at bounding box center [485, 40] width 23 height 9
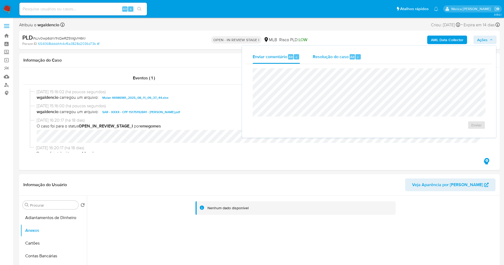
click at [329, 58] on span "Resolução do caso" at bounding box center [331, 57] width 36 height 6
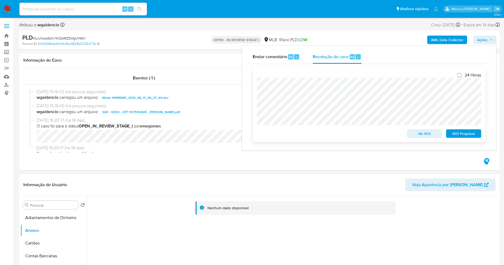
click at [458, 132] on span "ROI Proposal" at bounding box center [464, 133] width 28 height 7
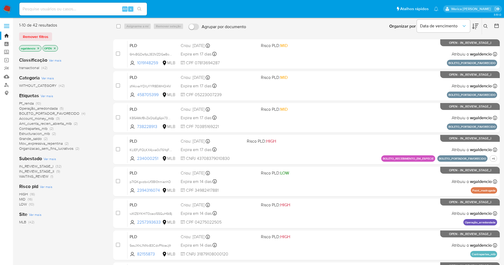
click at [485, 28] on icon at bounding box center [486, 26] width 4 height 4
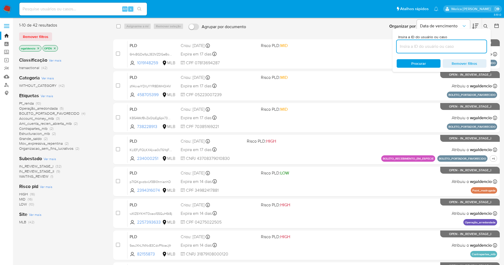
click at [430, 46] on input at bounding box center [442, 46] width 90 height 7
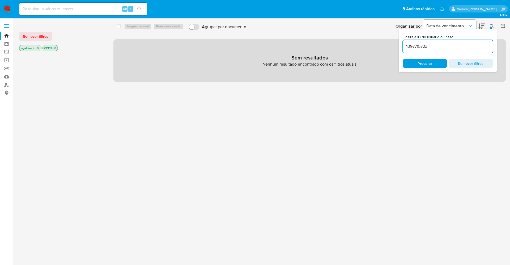
click at [442, 45] on input "1097715723" at bounding box center [448, 46] width 90 height 7
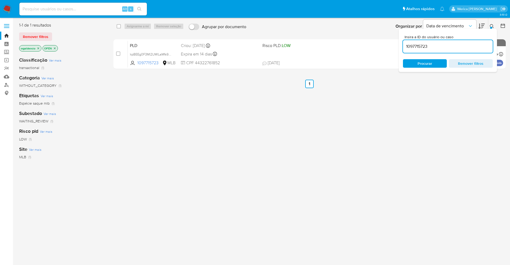
click at [489, 29] on div "Insira a ID do usuário ou caso 1097715723 Procurar Remover filtros" at bounding box center [448, 50] width 98 height 43
click at [489, 26] on button at bounding box center [492, 26] width 9 height 6
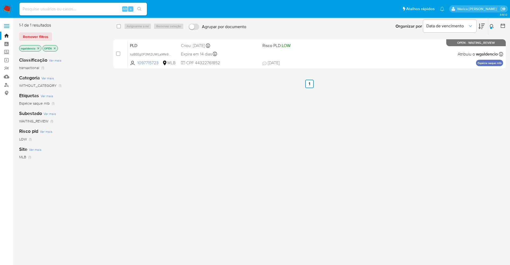
click at [491, 24] on icon at bounding box center [492, 26] width 4 height 4
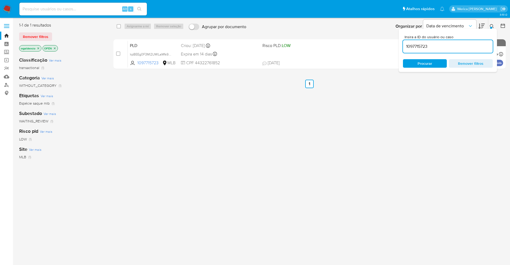
click at [455, 46] on input "1097715723" at bounding box center [448, 46] width 90 height 7
click at [456, 46] on input "1097715723" at bounding box center [448, 46] width 90 height 7
click at [490, 27] on icon at bounding box center [492, 26] width 4 height 4
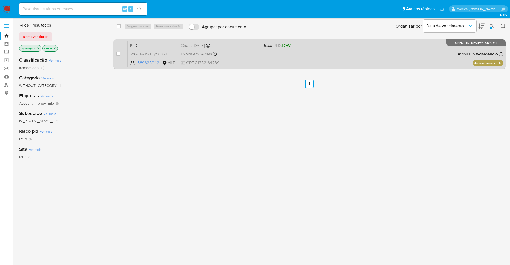
click at [356, 54] on div "PLD IYGhzTbAdNdElqQSJiSv4nxQ 589628042 MLB Risco PLD: LOW Criou: [DATE] Criou: …" at bounding box center [315, 54] width 375 height 27
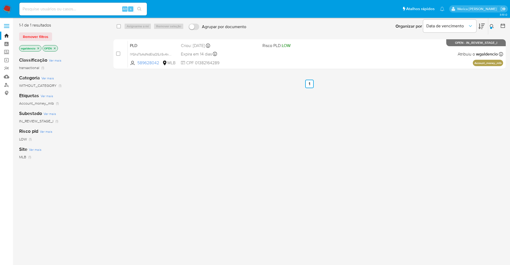
click at [490, 26] on icon at bounding box center [492, 26] width 4 height 4
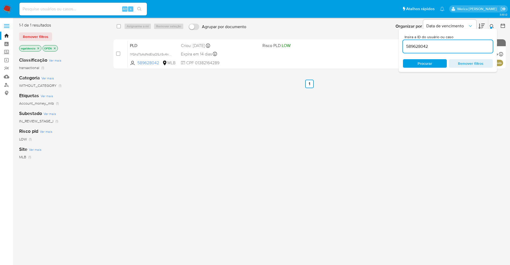
click at [430, 44] on input "589628042" at bounding box center [448, 46] width 90 height 7
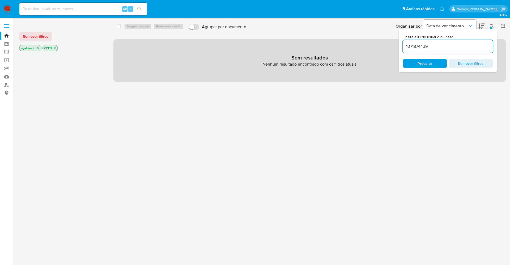
click at [444, 48] on input "1071874439" at bounding box center [448, 46] width 90 height 7
click at [481, 26] on icon at bounding box center [482, 26] width 6 height 6
click at [35, 35] on span "Remover filtros" at bounding box center [36, 36] width 26 height 7
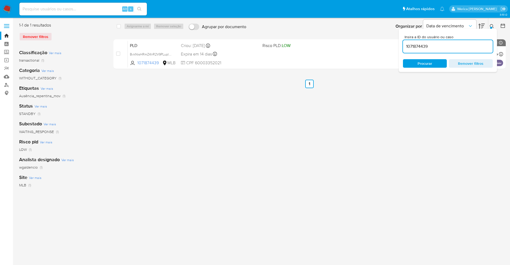
click at [493, 26] on icon at bounding box center [492, 26] width 4 height 4
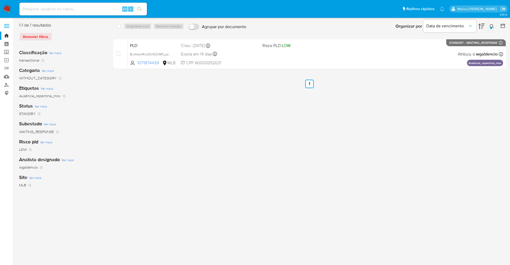
click at [493, 27] on icon at bounding box center [492, 26] width 4 height 4
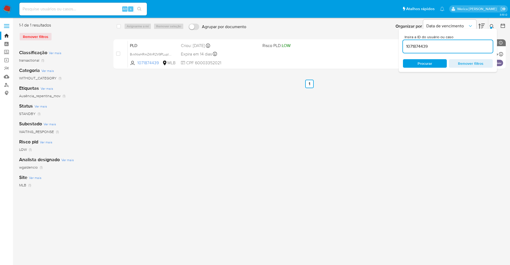
click at [452, 45] on input "1071874439" at bounding box center [448, 46] width 90 height 7
click at [492, 26] on icon at bounding box center [492, 26] width 4 height 4
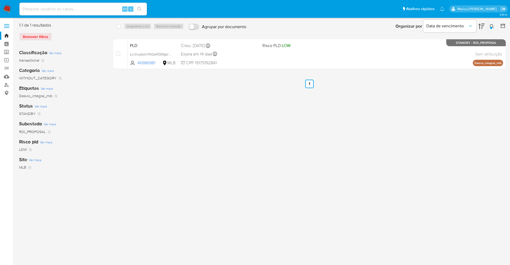
click at [491, 27] on div at bounding box center [491, 28] width 2 height 2
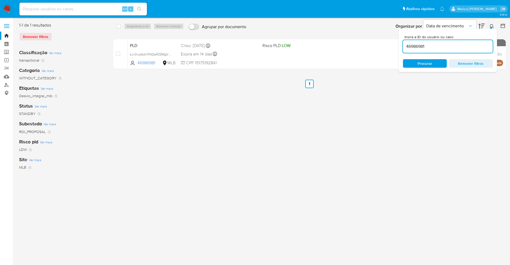
click at [442, 50] on input "46986981" at bounding box center [448, 46] width 90 height 7
click at [438, 47] on input "46986981" at bounding box center [448, 46] width 90 height 7
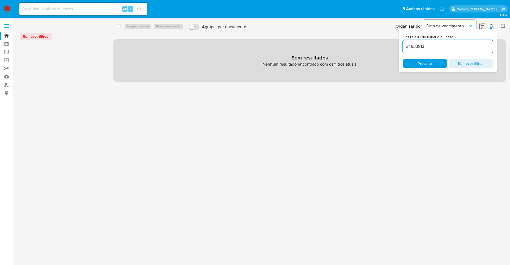
click at [438, 49] on input "24933813" at bounding box center [448, 46] width 90 height 7
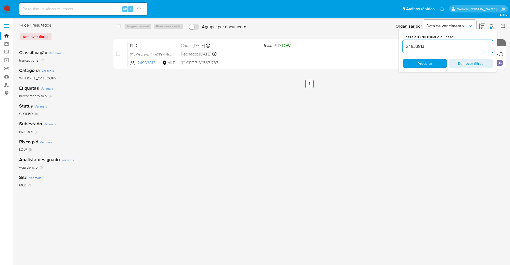
click at [489, 25] on button at bounding box center [492, 26] width 9 height 6
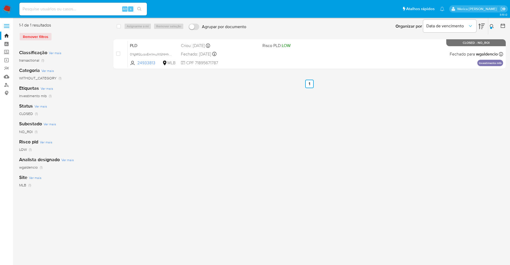
drag, startPoint x: 482, startPoint y: 27, endPoint x: 489, endPoint y: 27, distance: 6.4
click at [483, 27] on icon at bounding box center [482, 26] width 6 height 6
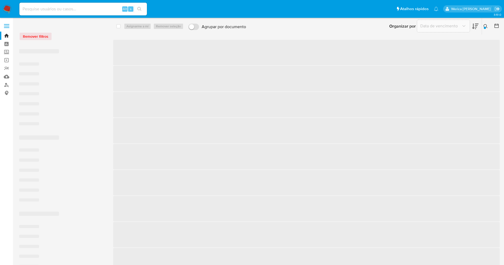
click at [494, 26] on div "Organizar por Data de vencimento Os resultados não podem ser classificados enqu…" at bounding box center [375, 26] width 252 height 16
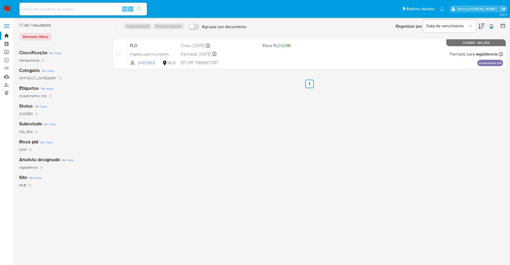
click at [490, 27] on div at bounding box center [491, 28] width 2 height 2
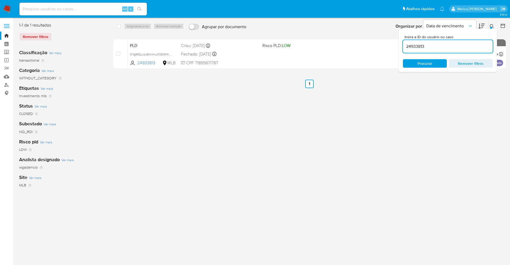
click at [440, 50] on div "24933813" at bounding box center [448, 46] width 90 height 13
click at [438, 46] on input "24933813" at bounding box center [448, 46] width 90 height 7
paste input "64067841"
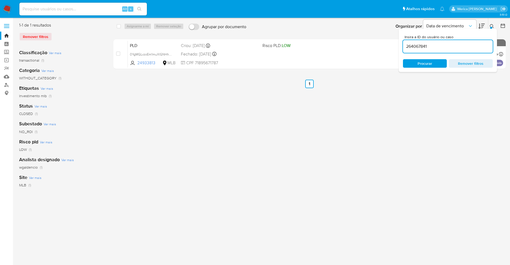
click at [438, 46] on input "264067841" at bounding box center [448, 46] width 90 height 7
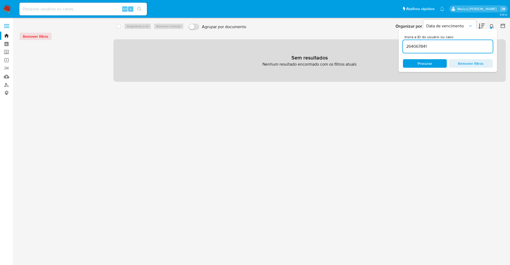
click at [438, 46] on input "264067841" at bounding box center [448, 46] width 90 height 7
click at [491, 23] on button at bounding box center [492, 26] width 9 height 6
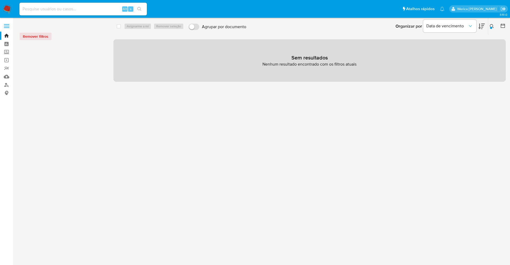
click at [492, 22] on div "Insira a ID do usuário ou caso 264067841 Procurar Remover filtros" at bounding box center [492, 26] width 9 height 16
click at [493, 23] on button at bounding box center [492, 26] width 9 height 6
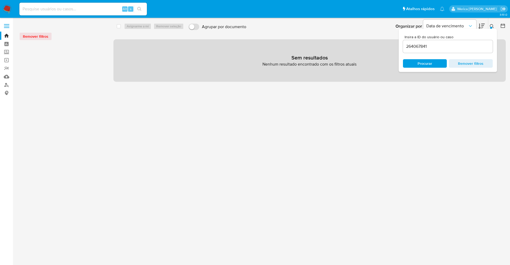
click at [457, 46] on input "264067841" at bounding box center [448, 46] width 90 height 7
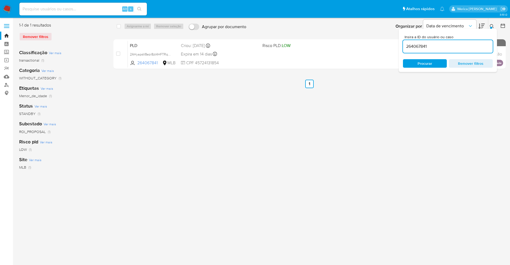
click at [489, 24] on button at bounding box center [492, 26] width 9 height 6
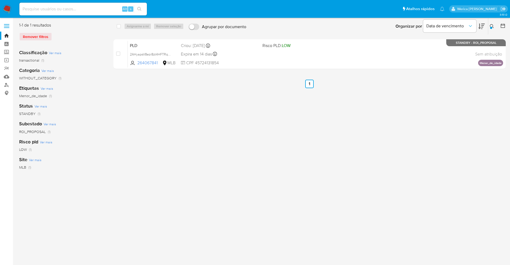
click at [491, 23] on button at bounding box center [492, 26] width 9 height 6
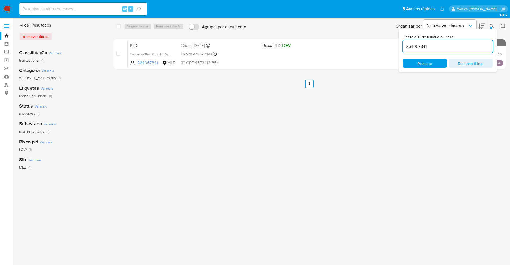
click at [432, 43] on input "264067841" at bounding box center [448, 46] width 90 height 7
click at [432, 44] on input "264067841" at bounding box center [448, 46] width 90 height 7
type input "75850456"
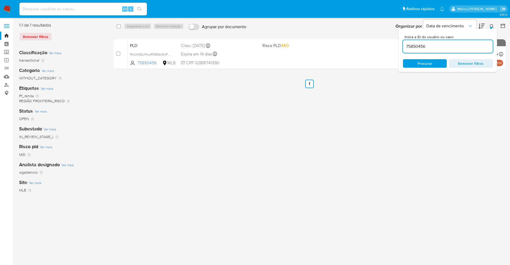
click at [491, 28] on div at bounding box center [491, 28] width 2 height 2
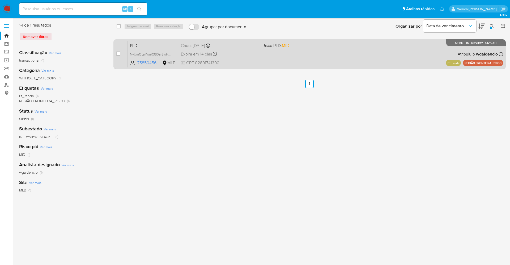
click at [366, 56] on div "PLD NvUmQLnYwuR3S0ar3wFdRfRI 75850456 MLB Risco PLD: MID Criou: [DATE] Criou: […" at bounding box center [315, 54] width 375 height 27
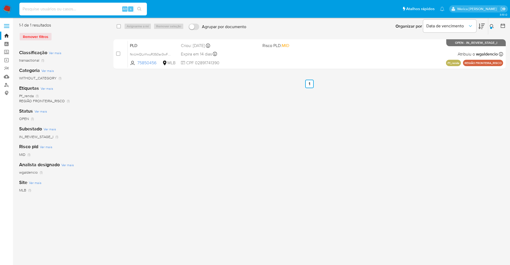
drag, startPoint x: 112, startPoint y: 7, endPoint x: 114, endPoint y: 12, distance: 5.1
click at [112, 7] on input at bounding box center [83, 9] width 128 height 7
drag, startPoint x: 114, startPoint y: 12, endPoint x: 108, endPoint y: 11, distance: 5.9
click at [108, 11] on input at bounding box center [83, 9] width 128 height 7
paste input "1719063580"
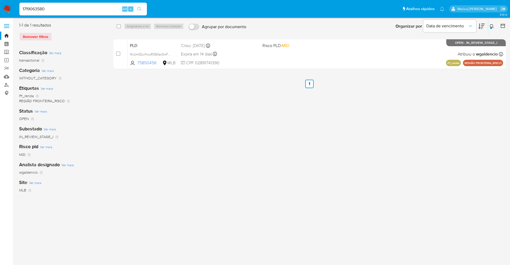
type input "1719063580"
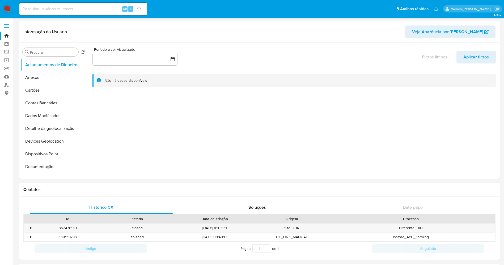
select select "10"
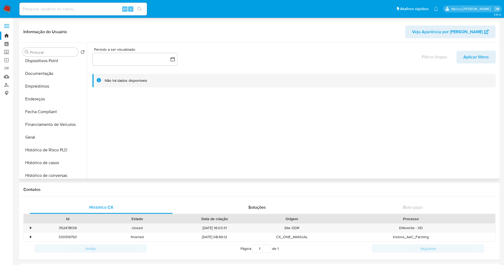
scroll to position [159, 0]
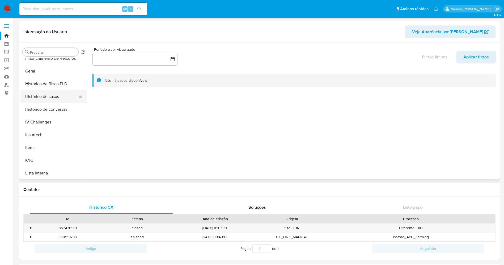
click at [46, 98] on button "Histórico de casos" at bounding box center [51, 96] width 62 height 13
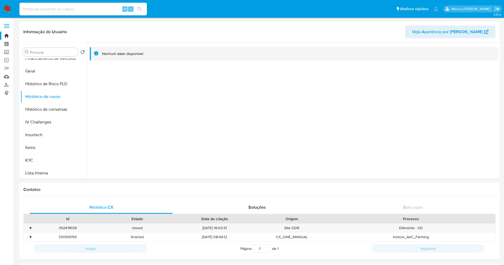
click at [10, 10] on img at bounding box center [7, 9] width 9 height 9
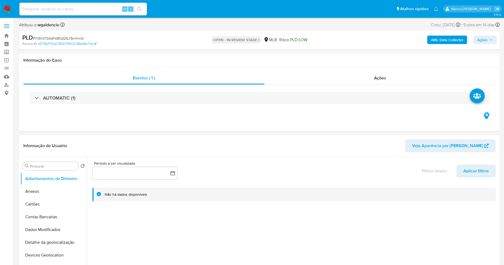
select select "10"
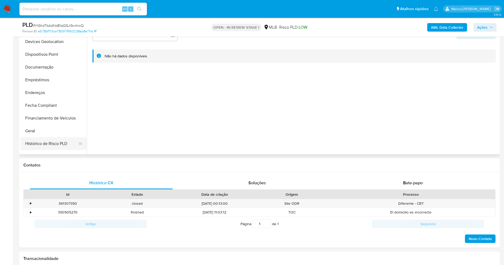
scroll to position [120, 0]
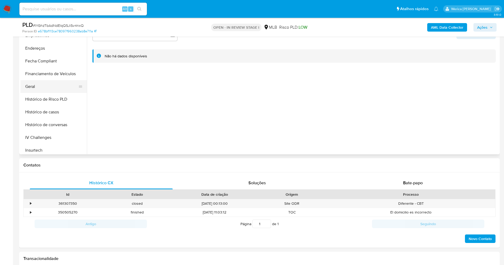
click at [46, 84] on button "Geral" at bounding box center [51, 86] width 62 height 13
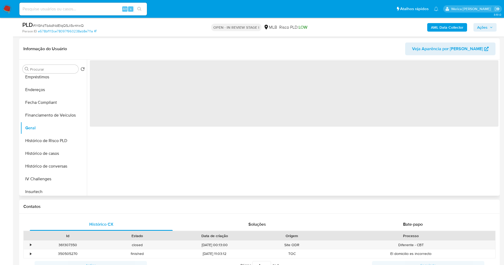
scroll to position [40, 0]
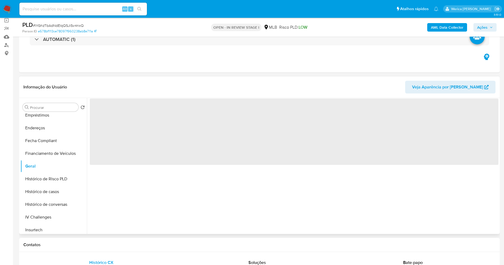
click at [130, 101] on span "‌" at bounding box center [294, 101] width 409 height 6
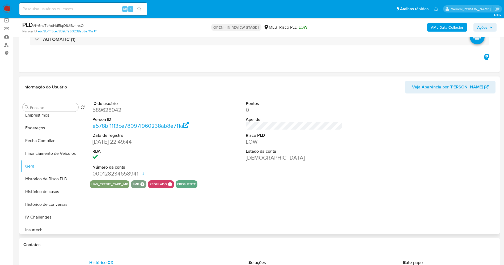
click at [132, 103] on dt "ID do usuário" at bounding box center [140, 104] width 97 height 6
click at [109, 108] on dd "589628042" at bounding box center [140, 109] width 97 height 7
copy dd "589628042"
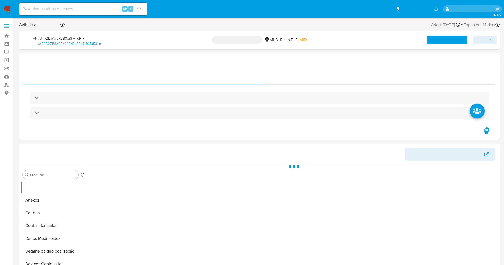
select select "10"
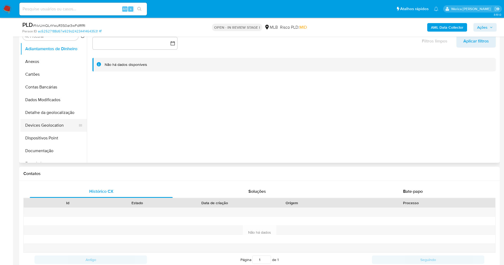
scroll to position [120, 0]
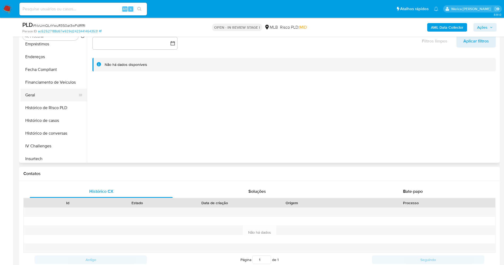
click at [41, 96] on button "Geral" at bounding box center [51, 95] width 62 height 13
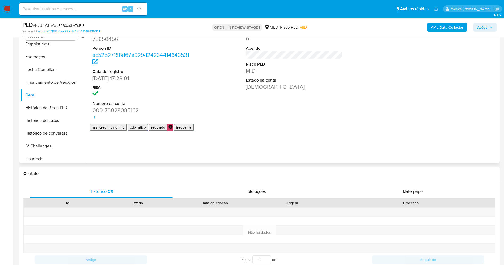
scroll to position [80, 0]
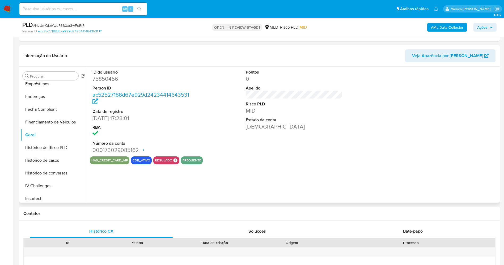
click at [101, 70] on dt "ID do usuário" at bounding box center [140, 72] width 97 height 6
click at [103, 76] on dd "75850456" at bounding box center [140, 78] width 97 height 7
copy dd "75850456"
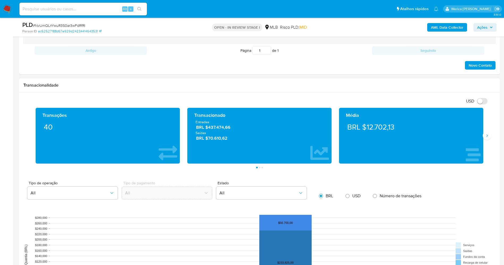
scroll to position [359, 0]
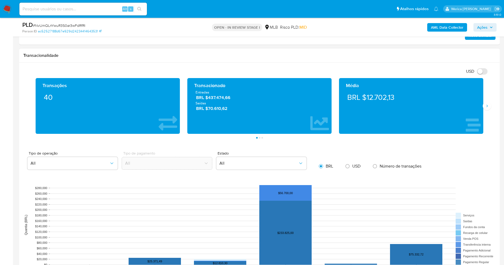
click at [492, 108] on div "Transações 40 Transacionado Entradas BRL $437.474,66 Saídas BRL $70.610,62 Médi…" at bounding box center [259, 108] width 472 height 61
click at [485, 108] on button "Siguiente" at bounding box center [487, 106] width 9 height 9
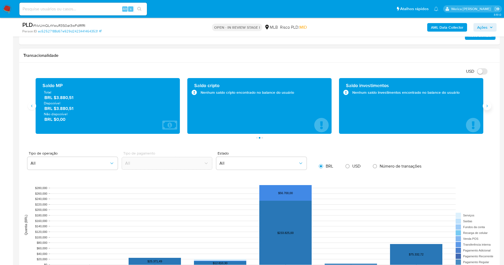
click at [485, 108] on button "Siguiente" at bounding box center [487, 106] width 9 height 9
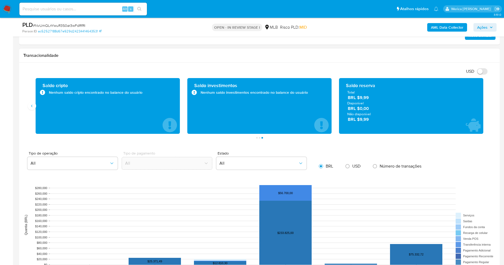
click at [37, 106] on div "Saldo cripto Nenhum saldo cripto encontrado no balance do usuário" at bounding box center [108, 106] width 144 height 56
click at [32, 107] on icon "Anterior" at bounding box center [31, 106] width 1 height 2
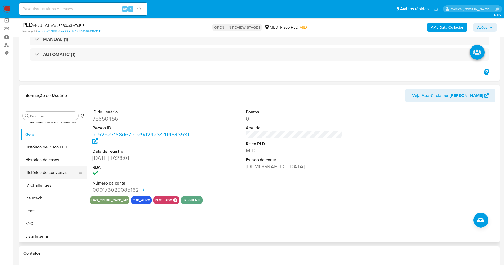
scroll to position [199, 0]
click at [48, 183] on button "KYC" at bounding box center [51, 184] width 62 height 13
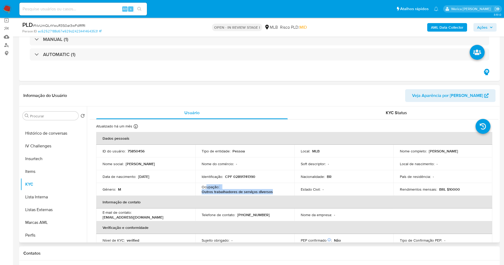
drag, startPoint x: 213, startPoint y: 192, endPoint x: 273, endPoint y: 191, distance: 59.5
click at [273, 191] on div "Ocupação : Outros trabalhadores de serviços diversos" at bounding box center [245, 190] width 86 height 10
copy div "upação : Outros trabalhadores de serviços diversos"
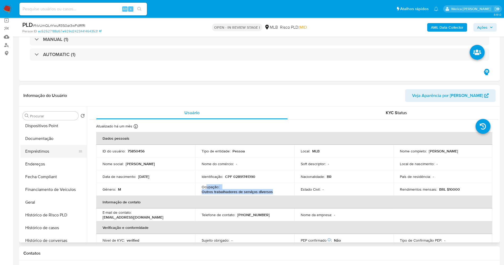
scroll to position [80, 0]
drag, startPoint x: 55, startPoint y: 156, endPoint x: 61, endPoint y: 154, distance: 5.9
click at [55, 155] on button "Documentação" at bounding box center [51, 151] width 62 height 13
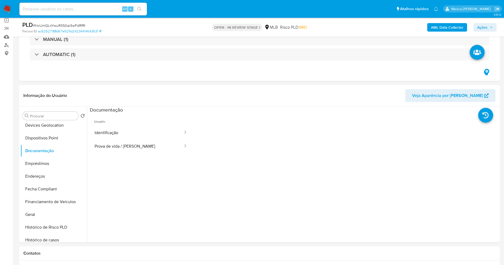
click at [134, 131] on button "Identificação" at bounding box center [137, 133] width 94 height 14
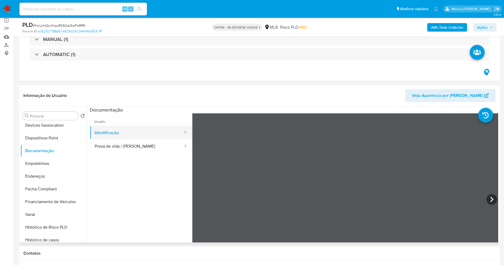
click at [147, 135] on button "Identificação" at bounding box center [137, 133] width 94 height 14
click at [146, 138] on button "Identificação" at bounding box center [137, 133] width 94 height 14
click at [141, 133] on button "Identificação" at bounding box center [137, 133] width 94 height 14
click at [142, 145] on button "Prova de vida / [PERSON_NAME]" at bounding box center [137, 147] width 94 height 14
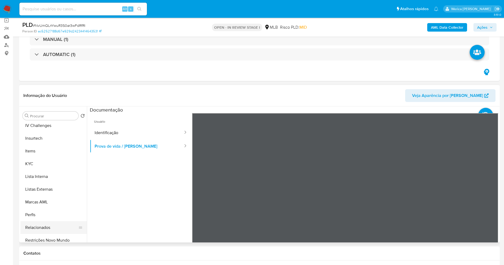
scroll to position [225, 0]
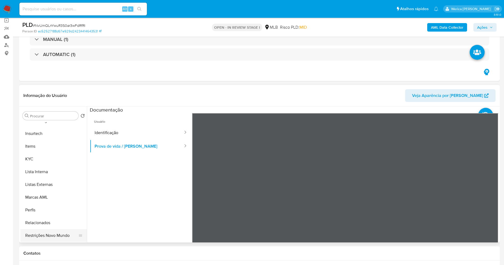
click at [60, 234] on button "Restrições Novo Mundo" at bounding box center [51, 235] width 62 height 13
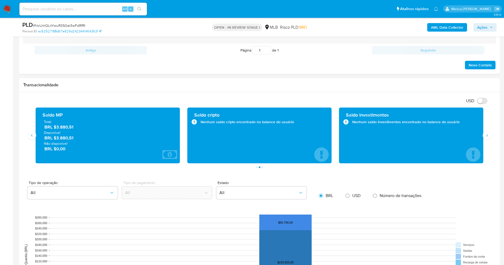
scroll to position [72, 0]
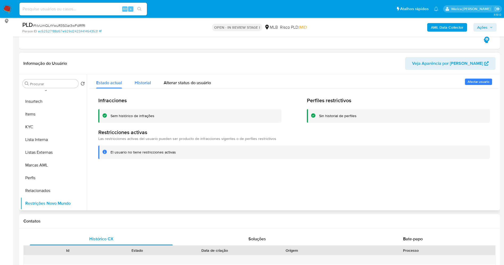
click at [149, 85] on span "Historial" at bounding box center [143, 83] width 16 height 6
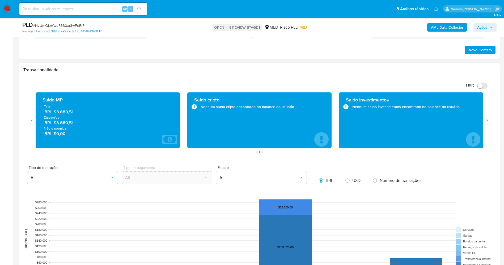
scroll to position [311, 0]
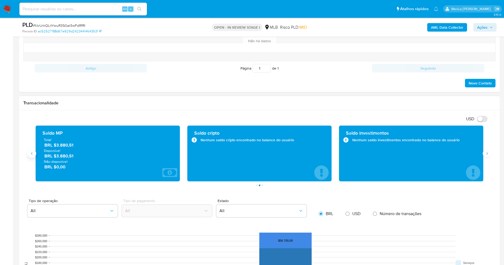
click at [33, 155] on icon "Anterior" at bounding box center [32, 153] width 4 height 4
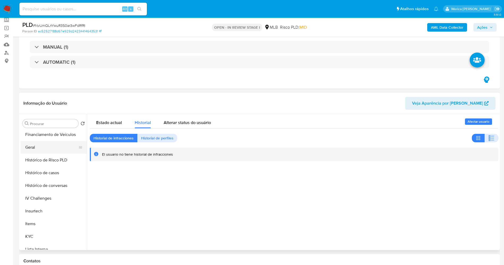
scroll to position [105, 0]
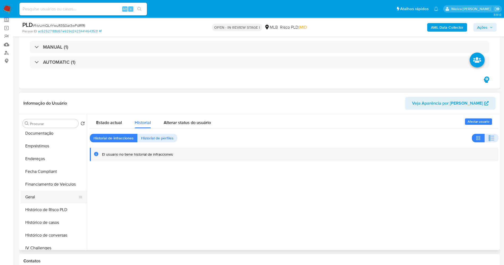
click at [50, 200] on button "Geral" at bounding box center [51, 197] width 62 height 13
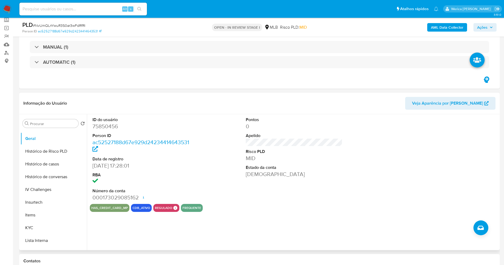
scroll to position [225, 0]
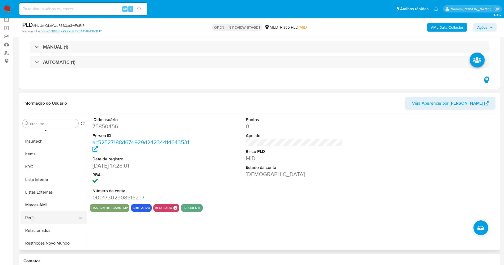
click at [46, 220] on button "Perfis" at bounding box center [51, 218] width 62 height 13
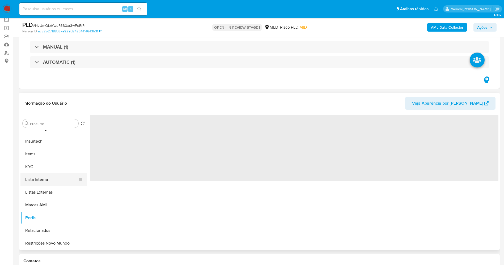
click at [43, 182] on button "Lista Interna" at bounding box center [51, 179] width 62 height 13
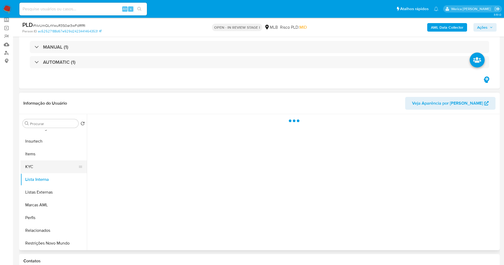
click at [45, 170] on button "KYC" at bounding box center [51, 166] width 62 height 13
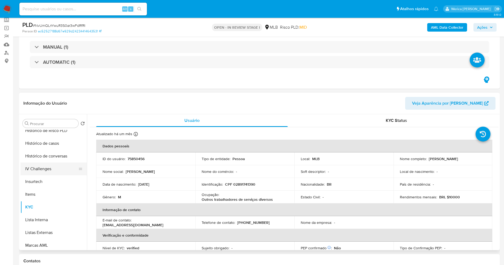
drag, startPoint x: 52, startPoint y: 202, endPoint x: 49, endPoint y: 205, distance: 4.1
click at [50, 205] on ul "Adiantamentos de Dinheiro Anexos Cartões Contas Bancárias Dados Modificados Det…" at bounding box center [53, 190] width 66 height 120
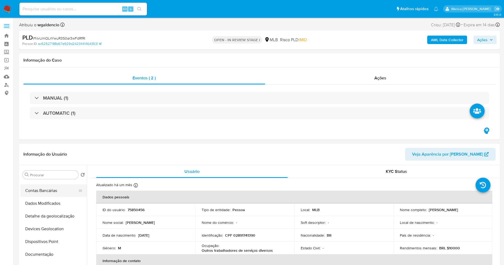
scroll to position [80, 0]
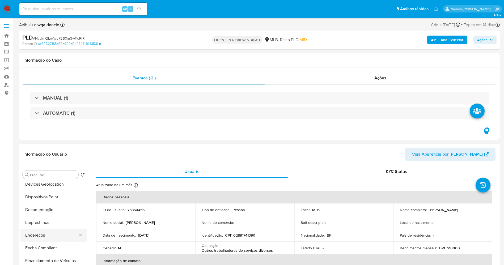
drag, startPoint x: 70, startPoint y: 236, endPoint x: 71, endPoint y: 233, distance: 3.8
click at [70, 236] on button "Endereços" at bounding box center [51, 235] width 62 height 13
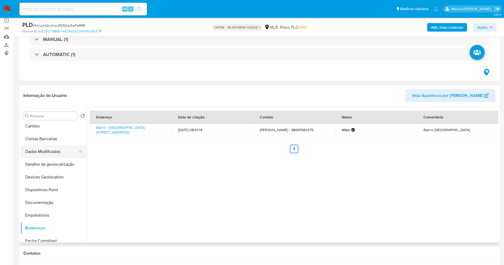
scroll to position [0, 0]
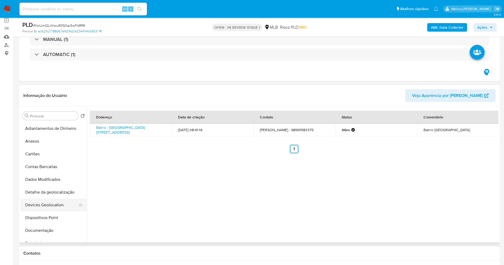
click at [65, 203] on button "Devices Geolocation" at bounding box center [51, 205] width 62 height 13
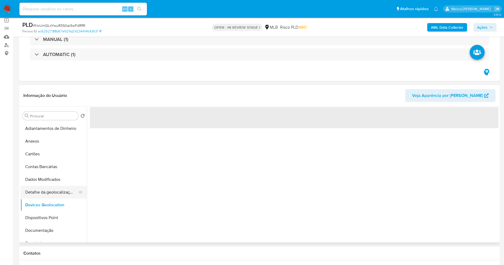
click at [61, 190] on button "Detalhe da geolocalização" at bounding box center [51, 192] width 62 height 13
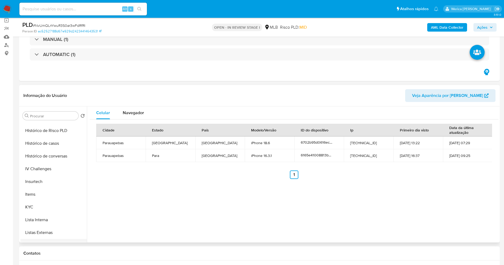
scroll to position [225, 0]
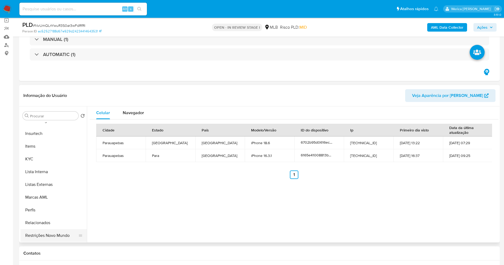
click at [45, 233] on button "Restrições Novo Mundo" at bounding box center [51, 235] width 62 height 13
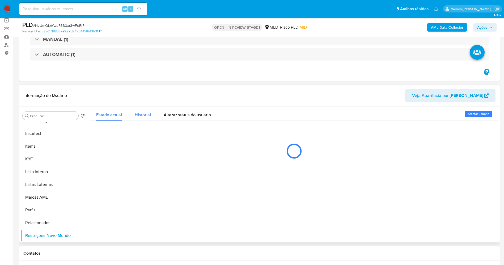
click at [145, 110] on div "Historial" at bounding box center [143, 114] width 16 height 14
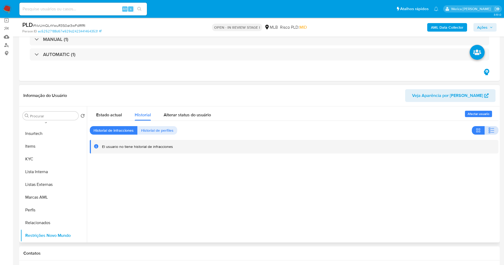
click at [488, 129] on icon "button" at bounding box center [491, 130] width 6 height 6
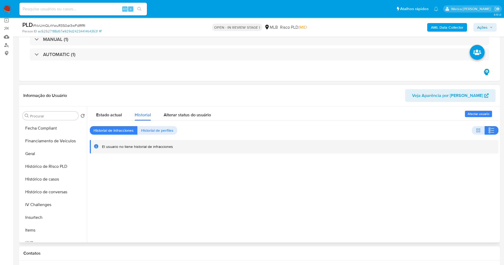
scroll to position [65, 0]
click at [58, 156] on button "Dispositivos Point" at bounding box center [51, 152] width 62 height 13
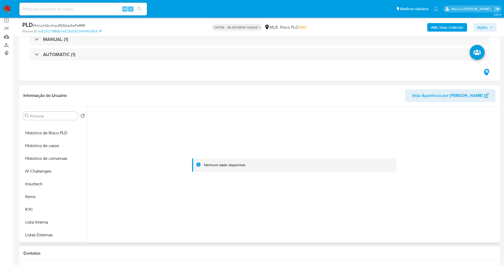
scroll to position [225, 0]
click at [47, 154] on button "KYC" at bounding box center [51, 159] width 62 height 13
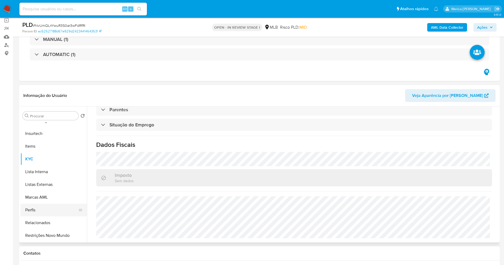
scroll to position [105, 0]
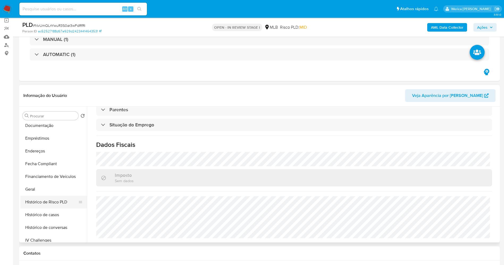
click at [48, 199] on button "Histórico de Risco PLD" at bounding box center [51, 202] width 62 height 13
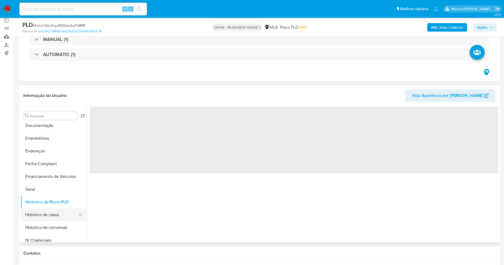
scroll to position [0, 0]
click at [43, 213] on button "Histórico de casos" at bounding box center [51, 215] width 62 height 13
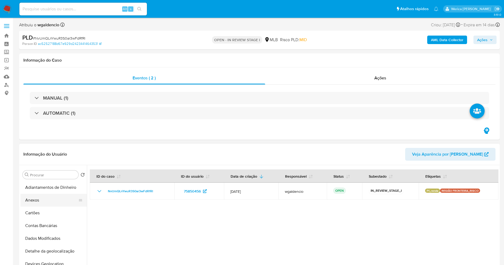
click at [39, 198] on button "Anexos" at bounding box center [51, 200] width 62 height 13
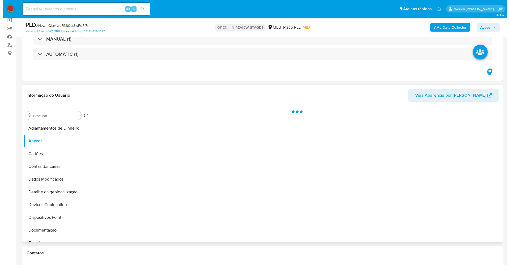
scroll to position [80, 0]
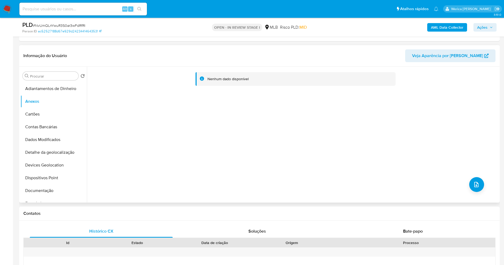
click at [473, 175] on div "Nenhum dado disponível" at bounding box center [293, 135] width 412 height 136
drag, startPoint x: 475, startPoint y: 176, endPoint x: 477, endPoint y: 179, distance: 3.0
click at [476, 178] on div "Nenhum dado disponível" at bounding box center [293, 135] width 412 height 136
click at [479, 182] on button "upload-file" at bounding box center [476, 184] width 15 height 15
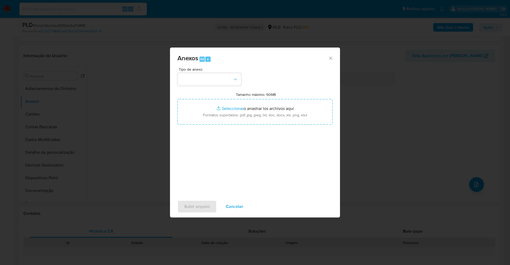
click at [217, 87] on div "Tipo de anexo Tamanho máximo: 50MB Seleccionar archivos Seleccionar o arrastrar…" at bounding box center [255, 129] width 155 height 125
drag, startPoint x: 218, startPoint y: 78, endPoint x: 218, endPoint y: 85, distance: 7.2
click at [218, 79] on button "button" at bounding box center [210, 79] width 64 height 13
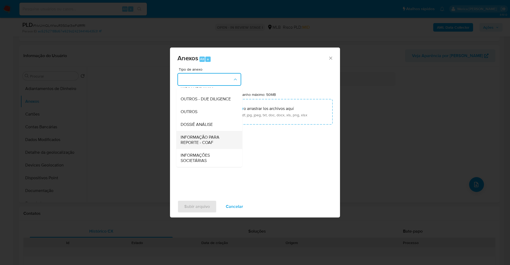
click at [210, 144] on span "INFORMAÇÃO PARA REPORTE - COAF" at bounding box center [208, 140] width 54 height 11
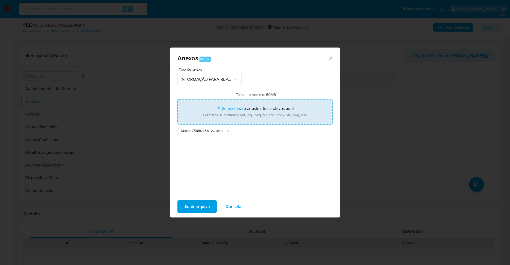
type input "C:\fakepath\SAR - XXXX - CPF 02891741390 - JOSE HENRIQUE DE ANDRADE JUNIOR.pdf"
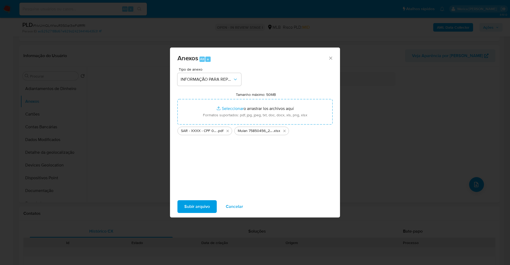
click at [190, 213] on div "Subir arquivo Cancelar" at bounding box center [255, 207] width 170 height 20
click at [191, 207] on span "Subir arquivo" at bounding box center [197, 207] width 26 height 12
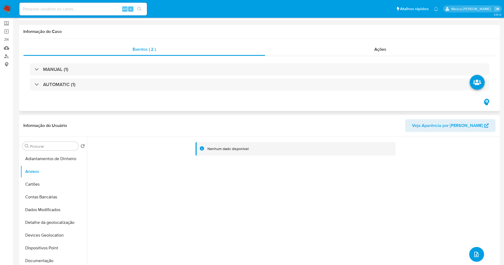
scroll to position [0, 0]
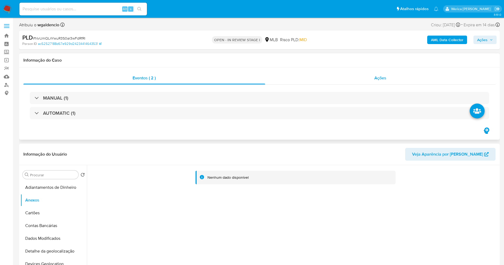
click at [390, 79] on div "Ações" at bounding box center [380, 78] width 231 height 13
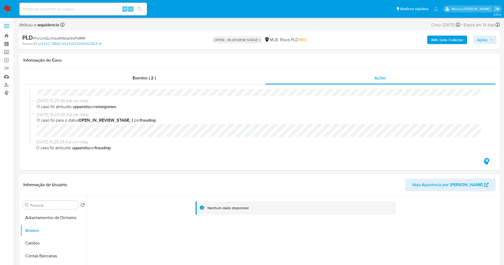
click at [478, 37] on span "Ações" at bounding box center [482, 40] width 10 height 9
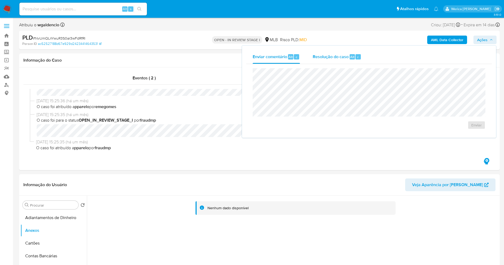
click at [342, 58] on span "Resolução do caso" at bounding box center [331, 57] width 36 height 6
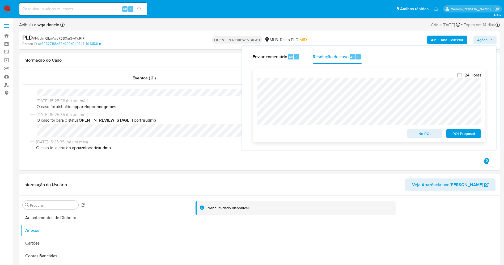
click at [465, 133] on span "ROI Proposal" at bounding box center [464, 133] width 28 height 7
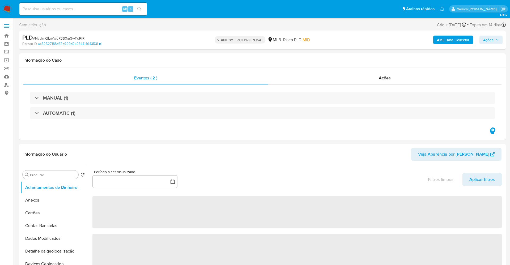
select select "10"
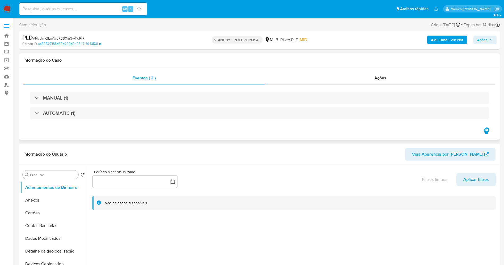
click at [380, 90] on div "MANUAL (1) AUTOMATIC (1)" at bounding box center [259, 106] width 472 height 42
click at [381, 73] on div "Ações" at bounding box center [380, 78] width 231 height 13
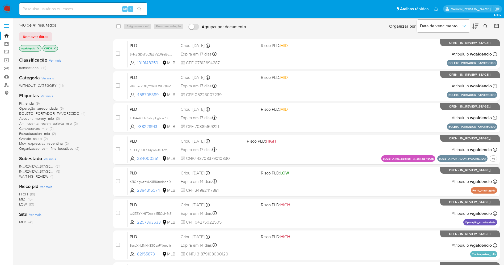
click at [486, 24] on icon at bounding box center [486, 26] width 4 height 4
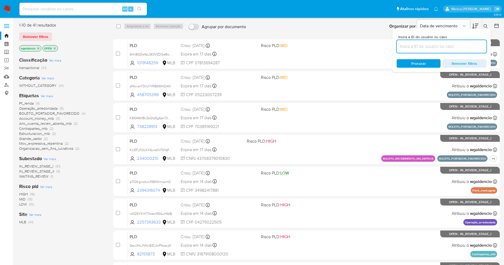
click at [444, 46] on input at bounding box center [442, 46] width 90 height 7
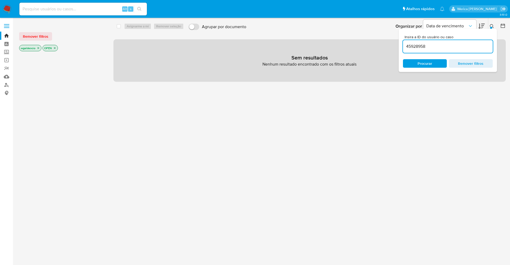
click at [442, 46] on input "45928958" at bounding box center [448, 46] width 90 height 7
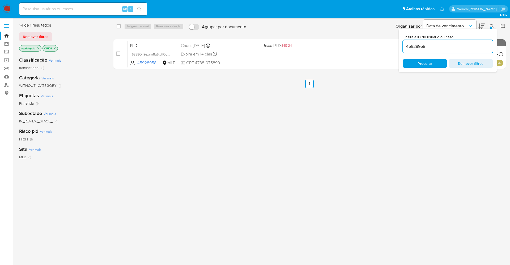
click at [484, 27] on icon at bounding box center [482, 26] width 6 height 6
click at [419, 119] on div "select-all-cases-checkbox Asignarme a mí Remover seleção Agrupar por documento …" at bounding box center [309, 140] width 392 height 236
click at [358, 109] on div "select-all-cases-checkbox Asignarme a mí Remover seleção Agrupar por documento …" at bounding box center [309, 140] width 392 height 236
click at [490, 27] on icon at bounding box center [492, 26] width 4 height 4
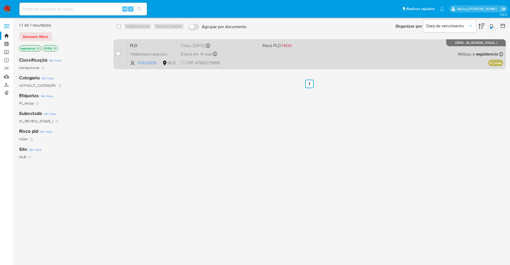
click at [380, 60] on div "PLD T6S88O49zzYm8q6tctIOyDNL 45928958 MLB Risco PLD: HIGH Criou: 12/07/2025 Cri…" at bounding box center [315, 54] width 375 height 27
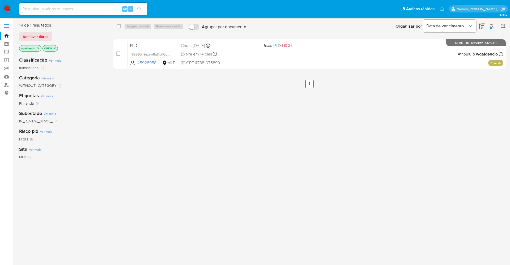
drag, startPoint x: 28, startPoint y: 196, endPoint x: 491, endPoint y: 282, distance: 470.9
click at [491, 265] on html "Pausado Ver notificaciones Alt s Atalhos rápidos Presiona las siguientes teclas…" at bounding box center [255, 132] width 510 height 265
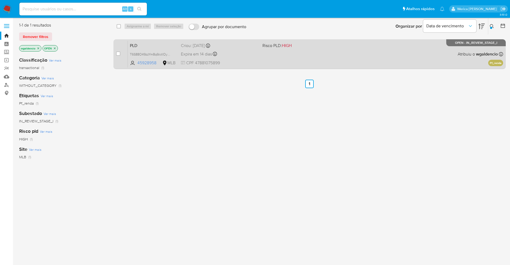
click at [363, 53] on div "PLD T6S88O49zzYm8q6tctIOyDNL 45928958 MLB Risco PLD: HIGH Criou: 12/07/2025 Cri…" at bounding box center [315, 54] width 375 height 27
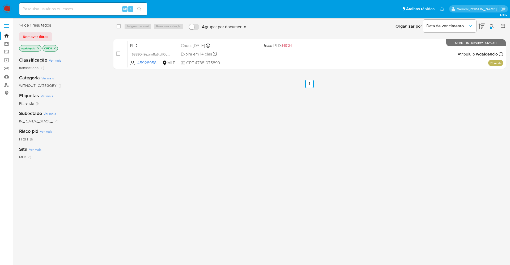
click at [491, 27] on div at bounding box center [491, 28] width 2 height 2
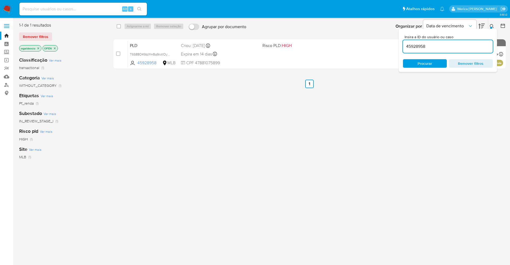
click at [425, 45] on input "45928958" at bounding box center [448, 46] width 90 height 7
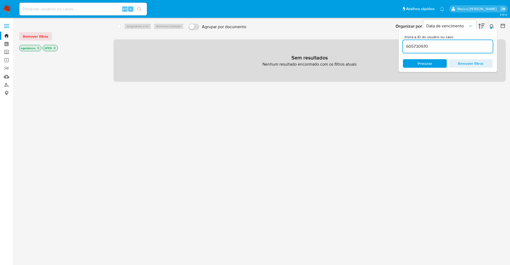
click at [434, 47] on input "605730970" at bounding box center [448, 46] width 90 height 7
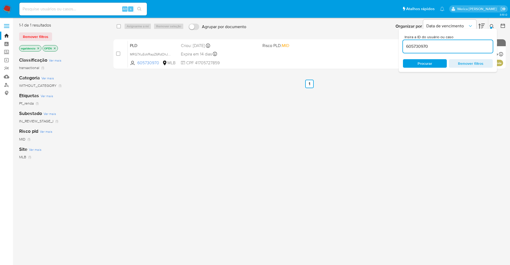
click at [383, 148] on div "select-all-cases-checkbox Asignarme a mí Remover seleção Agrupar por documento …" at bounding box center [309, 140] width 392 height 236
click at [492, 24] on icon at bounding box center [492, 26] width 4 height 4
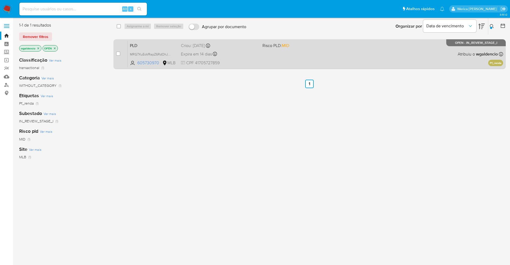
click at [414, 64] on div "PLD MRG7XuEoVRapZ6RdOhJS9lif 605730970 MLB Risco PLD: MID Criou: 12/07/2025 Cri…" at bounding box center [315, 54] width 375 height 27
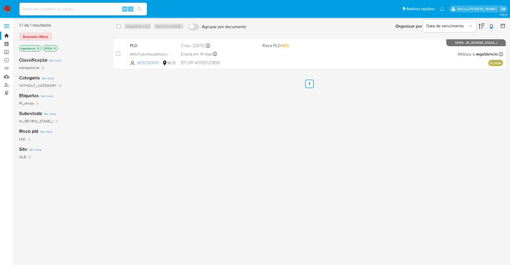
click at [491, 27] on div at bounding box center [491, 28] width 2 height 2
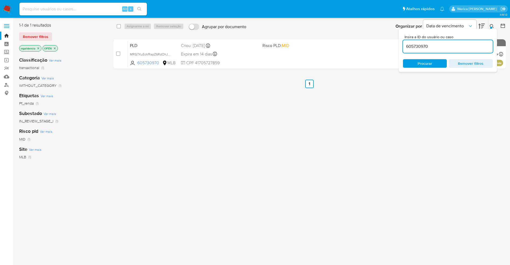
click at [444, 45] on input "605730970" at bounding box center [448, 46] width 90 height 7
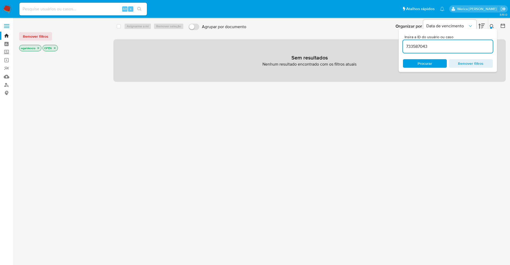
click at [441, 46] on input "733587043" at bounding box center [448, 46] width 90 height 7
type input "733587043"
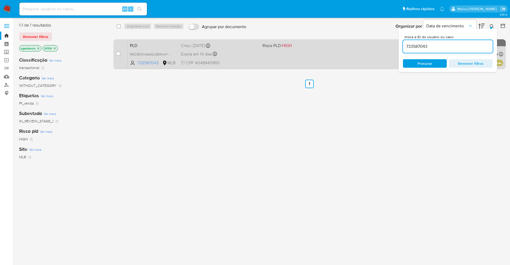
click at [348, 63] on div "PLD M5CBt31lm6a52x9Z4HmYZHDP 733587043 MLB Risco PLD: HIGH Criou: 12/07/2025 Cr…" at bounding box center [315, 54] width 375 height 27
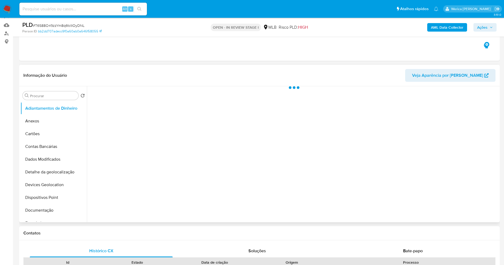
scroll to position [80, 0]
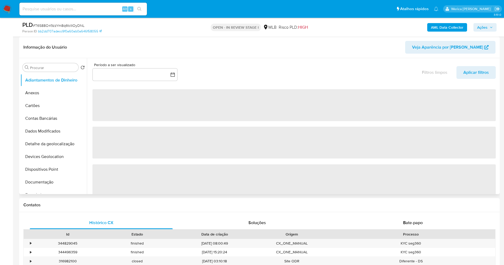
select select "10"
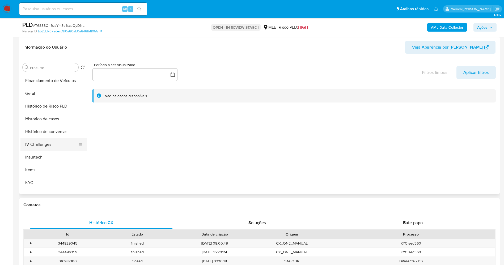
scroll to position [159, 0]
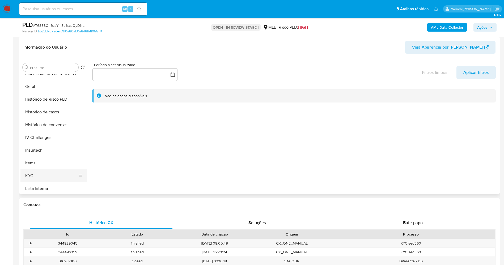
drag, startPoint x: 42, startPoint y: 175, endPoint x: 42, endPoint y: 171, distance: 3.7
click at [41, 175] on button "KYC" at bounding box center [51, 176] width 62 height 13
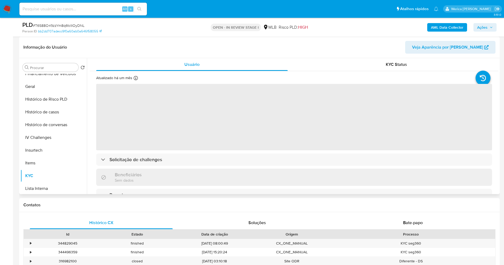
click at [129, 98] on span "‌" at bounding box center [294, 117] width 396 height 66
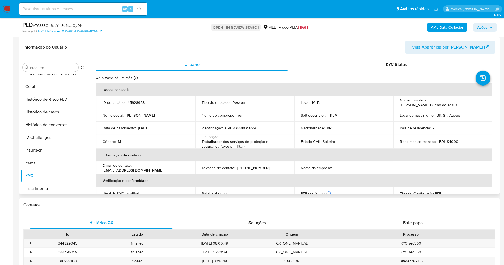
click at [129, 94] on th "Dados pessoais" at bounding box center [294, 89] width 396 height 13
click at [129, 95] on th "Dados pessoais" at bounding box center [294, 89] width 396 height 13
click at [132, 106] on td "ID do usuário : 45928958" at bounding box center [145, 102] width 99 height 13
click at [132, 103] on p "45928958" at bounding box center [136, 102] width 17 height 5
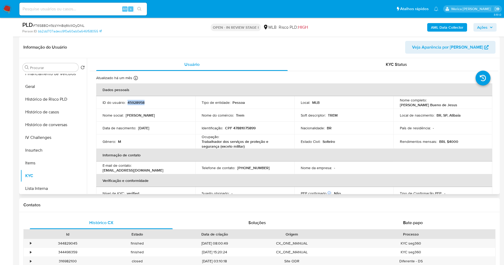
copy p "45928958"
drag, startPoint x: 204, startPoint y: 138, endPoint x: 243, endPoint y: 147, distance: 40.4
click at [243, 147] on div "Ocupação : Trabalhador dos serviços de proteção e segurança (exceto militar)" at bounding box center [245, 141] width 86 height 14
copy div "cupação : Trabalhador dos serviços de proteção e segurança (exceto militar)"
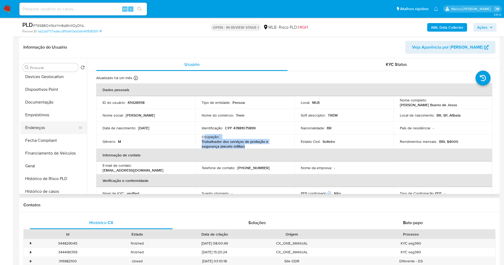
scroll to position [80, 0]
click at [50, 101] on button "Documentação" at bounding box center [51, 102] width 62 height 13
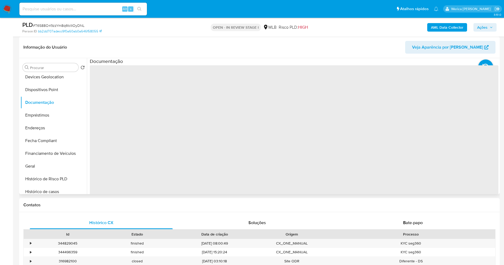
click at [117, 98] on span "‌" at bounding box center [294, 150] width 409 height 170
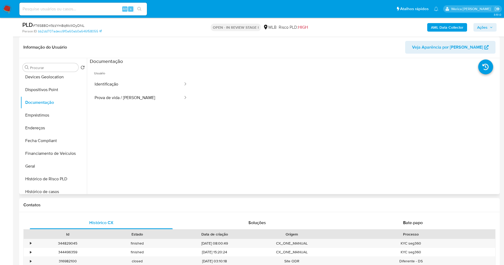
click at [117, 84] on button "Identificação" at bounding box center [137, 85] width 94 height 14
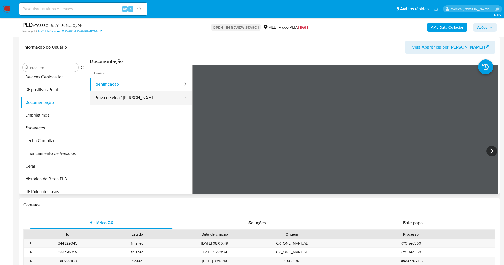
click at [164, 100] on button "Prova de vida / Selfie" at bounding box center [137, 98] width 94 height 14
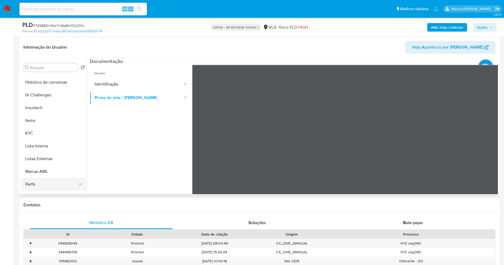
scroll to position [225, 0]
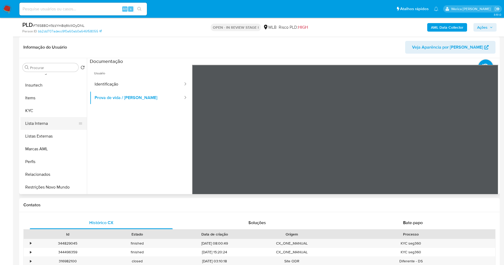
click at [56, 120] on button "Lista Interna" at bounding box center [51, 123] width 62 height 13
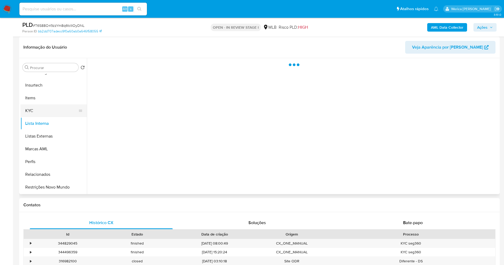
click at [51, 112] on button "KYC" at bounding box center [51, 110] width 62 height 13
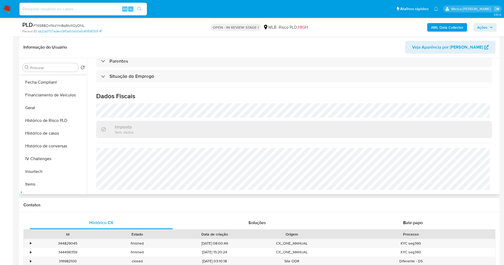
scroll to position [65, 0]
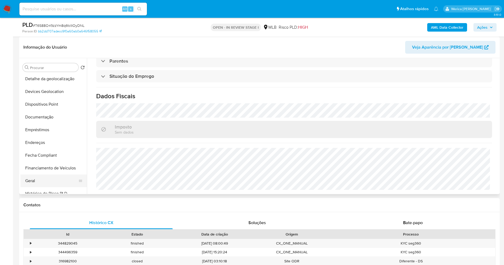
click at [44, 180] on button "Geral" at bounding box center [51, 181] width 62 height 13
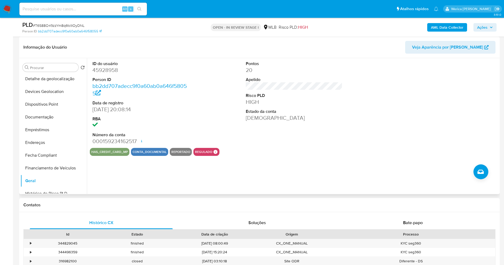
drag, startPoint x: 403, startPoint y: 45, endPoint x: 403, endPoint y: 48, distance: 3.2
click at [403, 48] on header "Informação do Usuário Veja Aparência por Pessoa" at bounding box center [259, 47] width 472 height 13
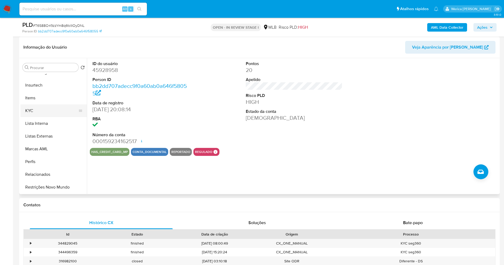
drag, startPoint x: 41, startPoint y: 111, endPoint x: 45, endPoint y: 108, distance: 4.1
click at [40, 110] on button "KYC" at bounding box center [51, 110] width 62 height 13
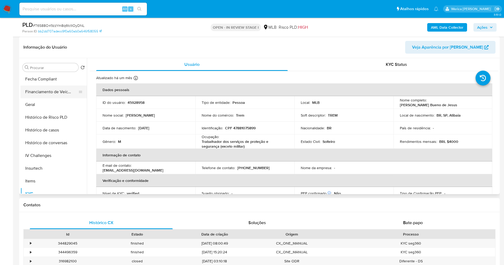
scroll to position [65, 0]
drag, startPoint x: 48, startPoint y: 150, endPoint x: 47, endPoint y: 144, distance: 6.4
click at [48, 149] on button "Fecha Compliant" at bounding box center [53, 155] width 66 height 13
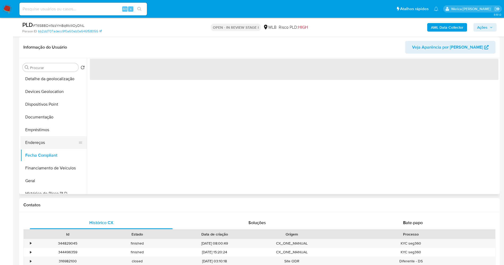
click at [47, 144] on button "Endereços" at bounding box center [51, 142] width 62 height 13
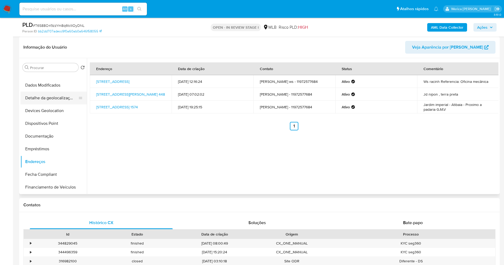
scroll to position [0, 0]
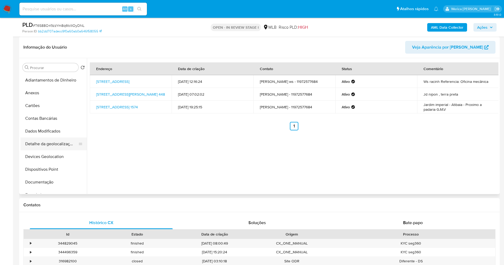
click at [63, 143] on button "Detalhe da geolocalização" at bounding box center [51, 144] width 62 height 13
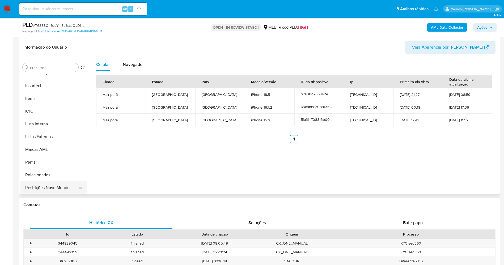
scroll to position [225, 0]
click at [60, 184] on button "Restrições Novo Mundo" at bounding box center [51, 187] width 62 height 13
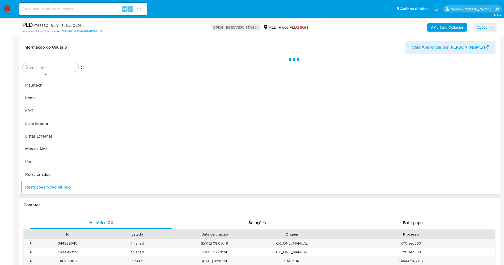
click at [138, 102] on div at bounding box center [293, 126] width 412 height 136
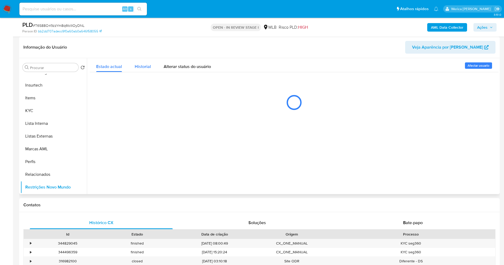
click at [141, 64] on span "Historial" at bounding box center [143, 67] width 16 height 6
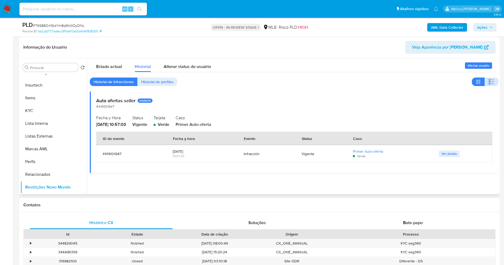
click at [488, 84] on icon "button" at bounding box center [491, 82] width 6 height 6
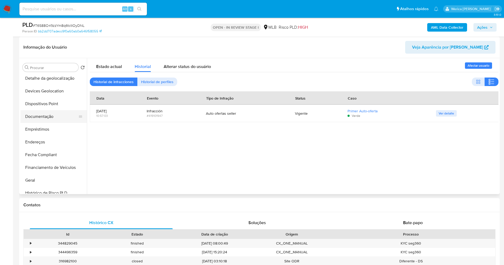
scroll to position [65, 0]
click at [54, 104] on button "Dispositivos Point" at bounding box center [51, 104] width 62 height 13
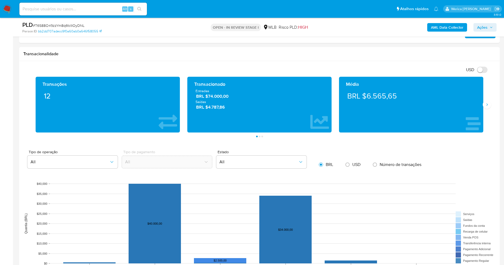
scroll to position [299, 0]
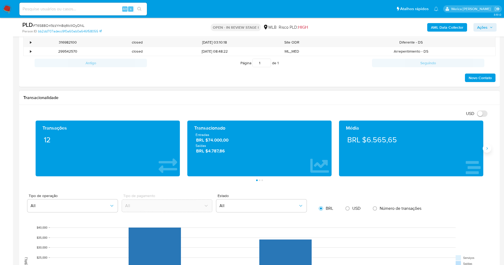
click at [485, 150] on icon "Siguiente" at bounding box center [487, 148] width 4 height 4
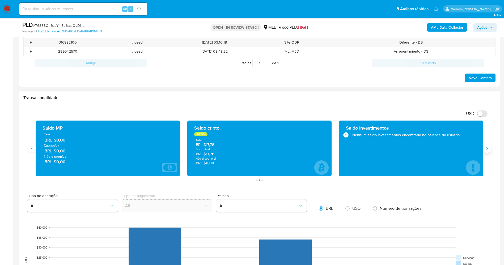
click at [490, 149] on button "Siguiente" at bounding box center [487, 148] width 9 height 9
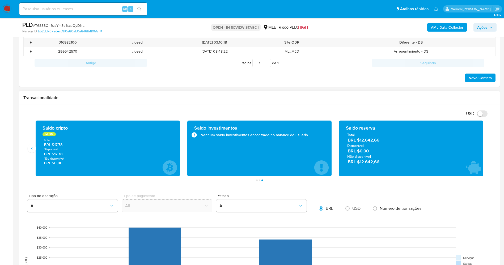
drag, startPoint x: 361, startPoint y: 143, endPoint x: 382, endPoint y: 143, distance: 20.2
click at [382, 143] on span "BRL $12.642,66" at bounding box center [411, 140] width 127 height 6
click at [407, 97] on h1 "Transacionalidade" at bounding box center [259, 97] width 472 height 5
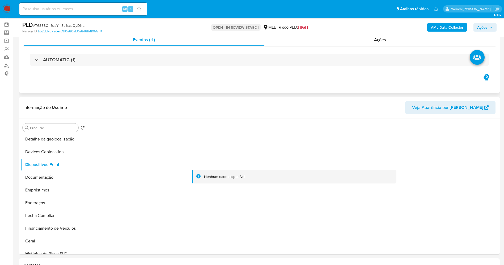
scroll to position [0, 0]
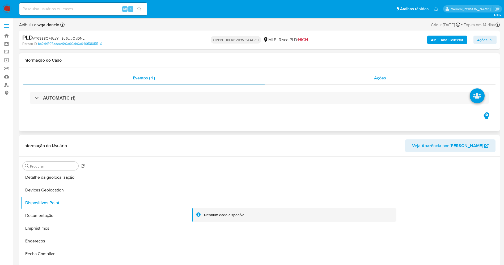
click at [360, 79] on div "Ações" at bounding box center [380, 78] width 231 height 13
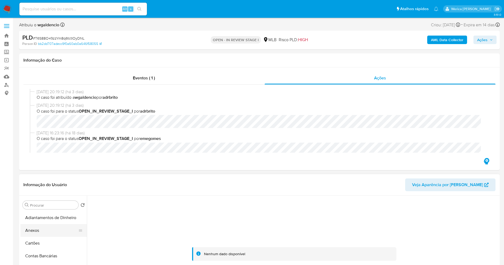
click at [45, 235] on button "Anexos" at bounding box center [51, 230] width 62 height 13
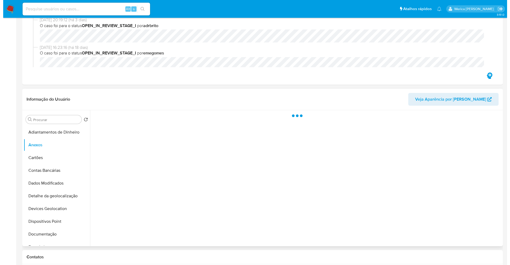
scroll to position [120, 0]
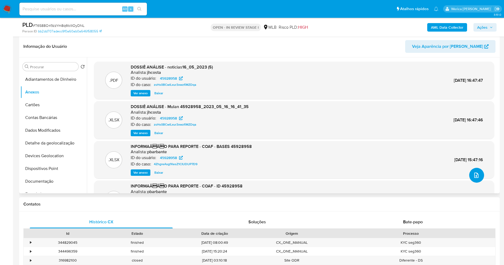
click at [476, 172] on span "upload-file" at bounding box center [476, 175] width 6 height 6
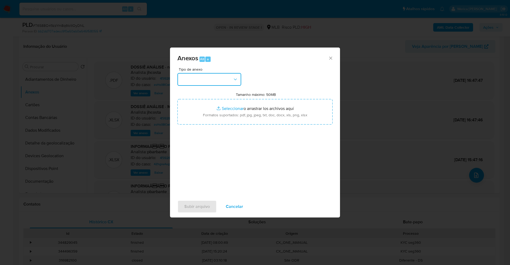
click at [211, 83] on button "button" at bounding box center [210, 79] width 64 height 13
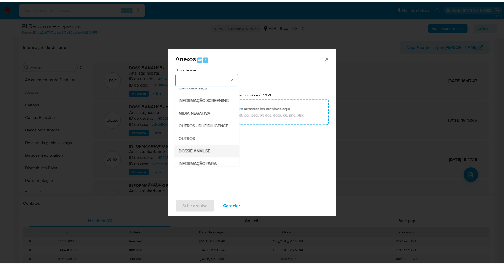
scroll to position [82, 0]
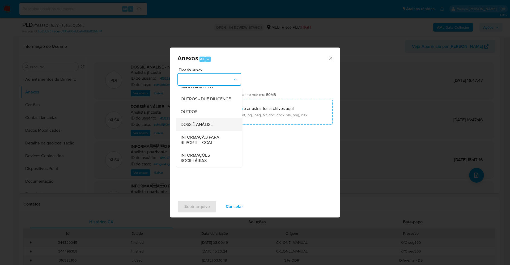
click at [222, 128] on div "DOSSIÊ ANÁLISE" at bounding box center [208, 124] width 54 height 13
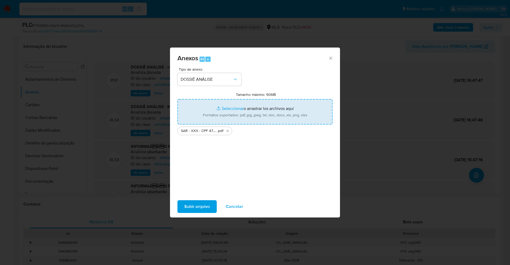
type input "C:\fakepath\Mulan 45928958_2025_08_11_11_01_39 (1).xlsx"
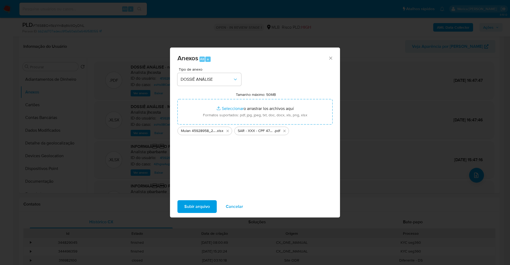
click at [197, 207] on span "Subir arquivo" at bounding box center [197, 207] width 26 height 12
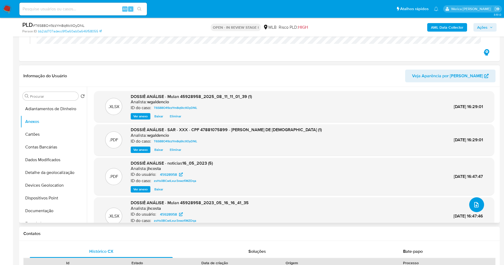
scroll to position [80, 0]
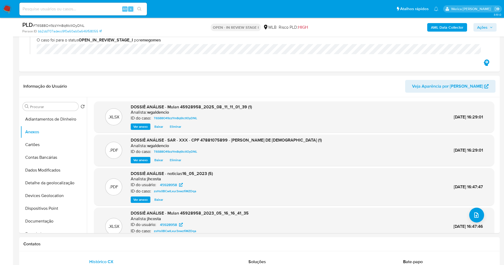
click at [494, 20] on div "PLD # T6S88O49zzYm8q6tctIOyDNL Person ID bb2dd707adecc9f0a60ab0a646f58055 OPEN …" at bounding box center [259, 27] width 481 height 19
click at [481, 28] on span "Ações" at bounding box center [482, 27] width 10 height 9
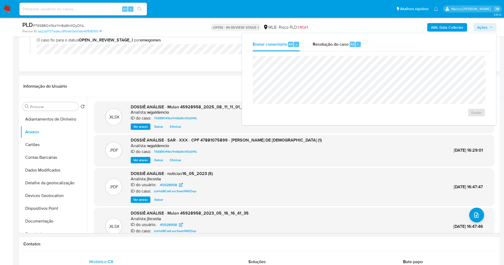
click at [330, 52] on div "Enviar" at bounding box center [369, 87] width 246 height 70
click at [327, 43] on span "Resolução do caso" at bounding box center [331, 44] width 36 height 6
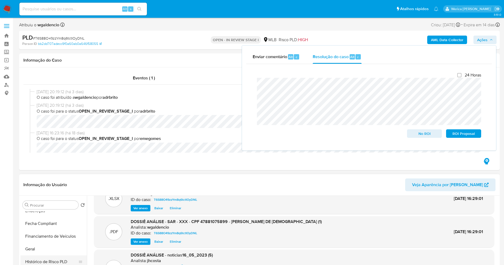
scroll to position [159, 0]
click at [56, 246] on button "Histórico de casos" at bounding box center [51, 249] width 62 height 13
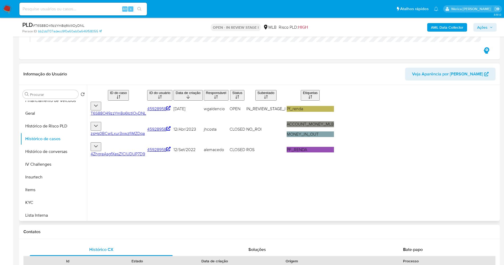
scroll to position [80, 0]
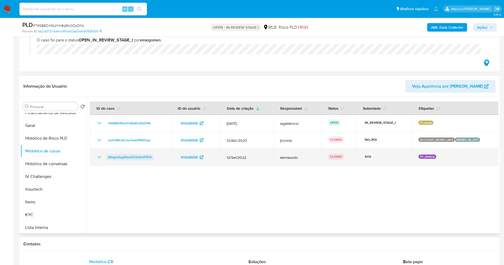
click at [122, 160] on span "4ZhgreAsgfXesZ1CIUDUP7D9" at bounding box center [130, 157] width 44 height 6
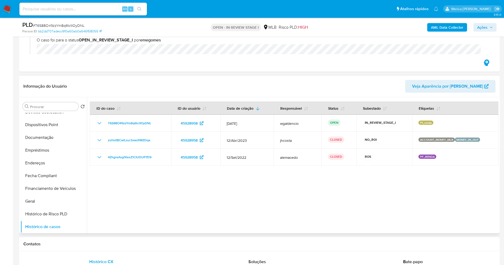
scroll to position [0, 0]
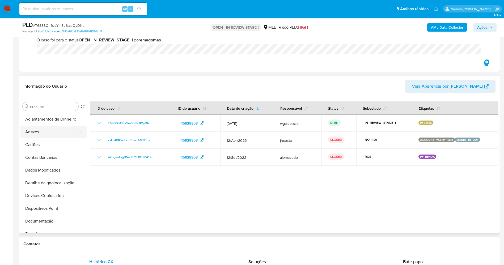
drag, startPoint x: 38, startPoint y: 136, endPoint x: 51, endPoint y: 130, distance: 14.5
click at [38, 134] on button "Anexos" at bounding box center [51, 132] width 62 height 13
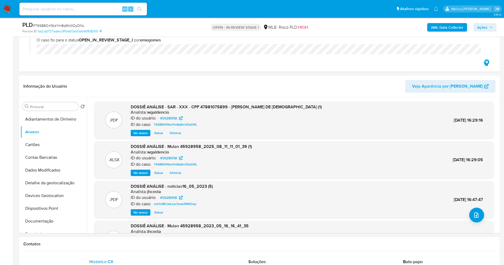
click at [475, 26] on button "Ações" at bounding box center [485, 27] width 23 height 9
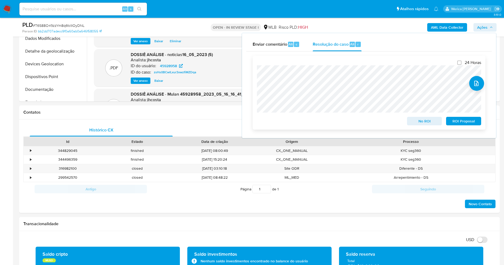
scroll to position [279, 0]
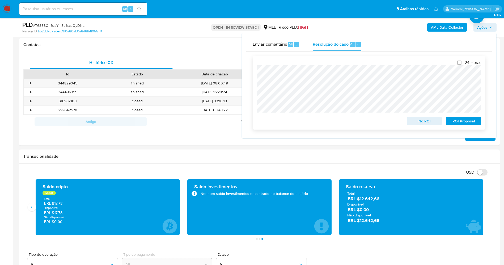
click at [367, 121] on div "24 Horas No ROI ROI Proposal" at bounding box center [369, 92] width 224 height 65
click at [453, 121] on span "ROI Proposal" at bounding box center [464, 120] width 28 height 7
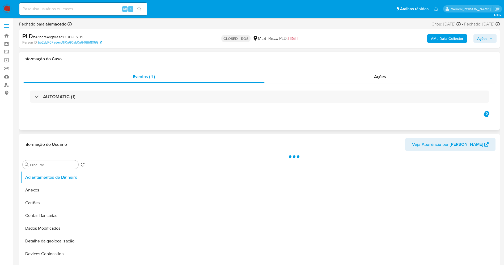
click at [361, 69] on div "Eventos ( 1 ) Ações AUTOMATIC (1)" at bounding box center [259, 98] width 481 height 64
click at [370, 73] on div "Ações" at bounding box center [380, 76] width 231 height 13
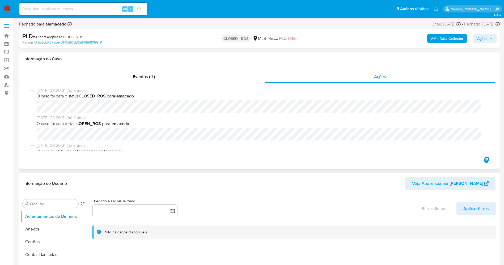
select select "10"
drag, startPoint x: 36, startPoint y: 90, endPoint x: 56, endPoint y: 91, distance: 19.7
click at [56, 91] on div "[DATE] 08:20:31 (há 3 anos) O caso foi para o status CLOSED_ROS por [PERSON_NAM…" at bounding box center [259, 102] width 459 height 28
copy span "[DATE]"
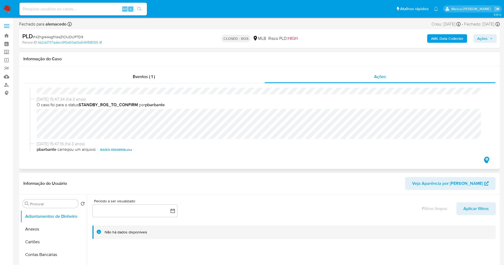
scroll to position [359, 0]
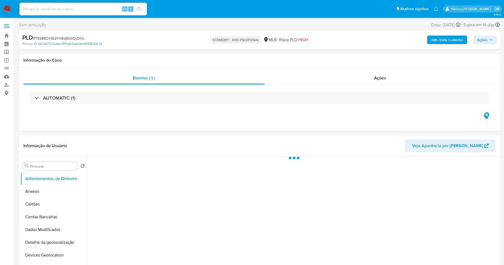
select select "10"
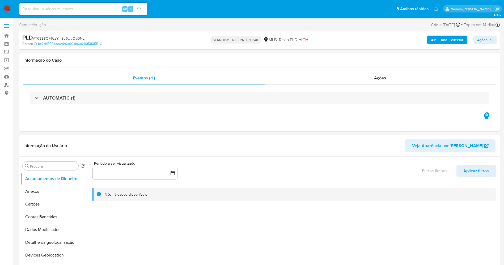
select select "10"
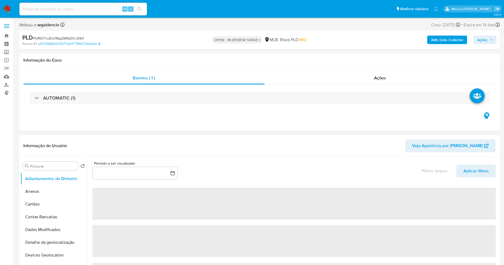
select select "10"
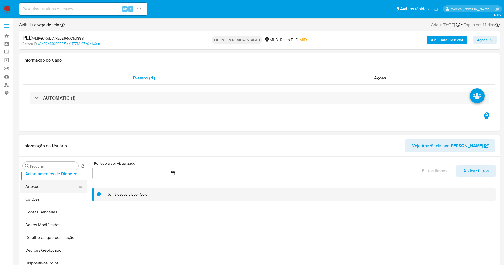
scroll to position [41, 0]
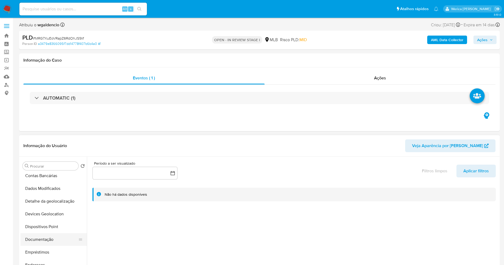
drag, startPoint x: 84, startPoint y: 201, endPoint x: 78, endPoint y: 235, distance: 34.3
click at [78, 235] on ul "Adiantamentos de Dinheiro Anexos Cartões Contas Bancárias Dados Modificados Det…" at bounding box center [53, 232] width 66 height 120
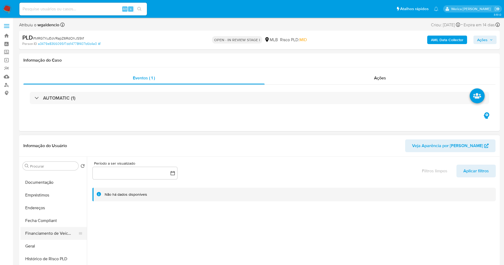
scroll to position [99, 0]
click at [42, 240] on button "Geral" at bounding box center [51, 245] width 62 height 13
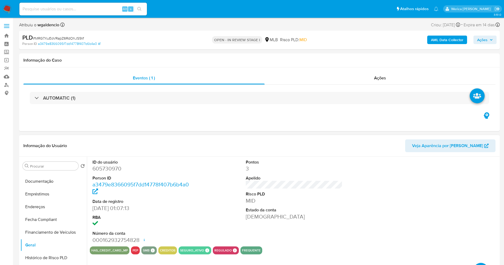
click at [113, 165] on dd "605730970" at bounding box center [140, 168] width 97 height 7
copy dd "605730970"
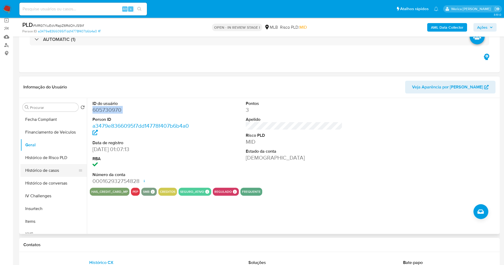
scroll to position [179, 0]
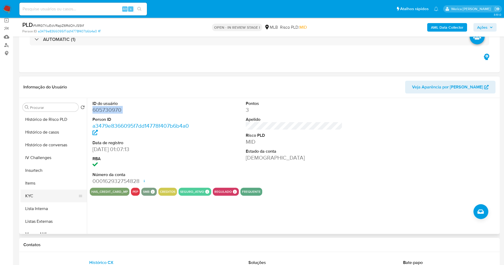
click at [63, 190] on button "KYC" at bounding box center [51, 196] width 62 height 13
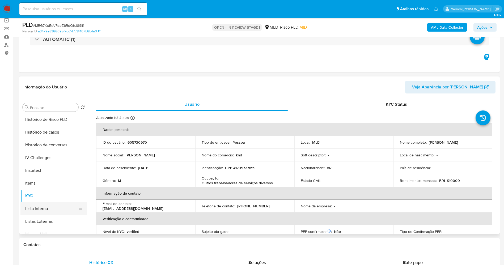
click at [59, 209] on button "Lista Interna" at bounding box center [51, 208] width 62 height 13
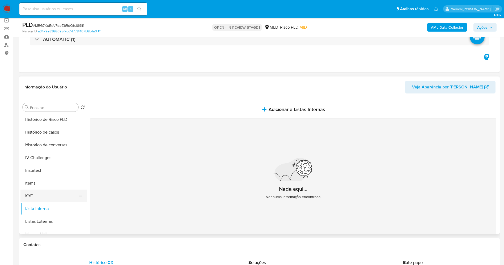
click at [51, 193] on button "KYC" at bounding box center [51, 196] width 62 height 13
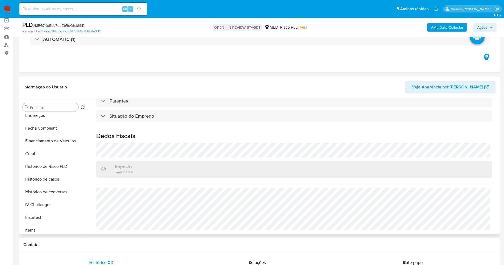
scroll to position [99, 0]
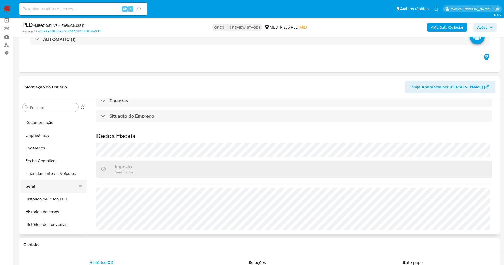
click at [50, 186] on button "Geral" at bounding box center [51, 186] width 62 height 13
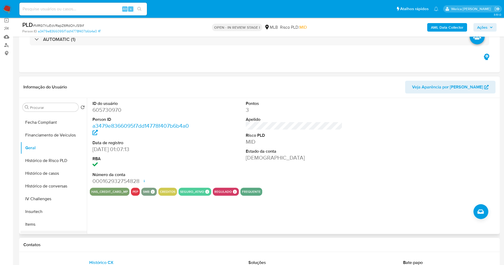
scroll to position [179, 0]
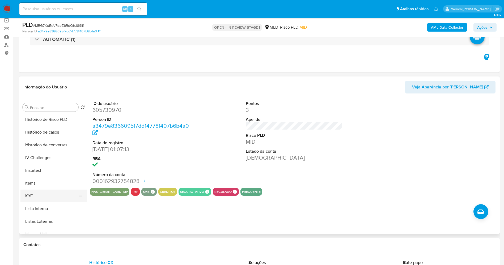
click at [41, 191] on button "KYC" at bounding box center [51, 196] width 62 height 13
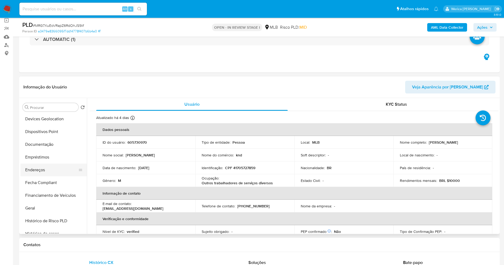
scroll to position [65, 0]
click at [33, 177] on button "Endereços" at bounding box center [51, 182] width 62 height 13
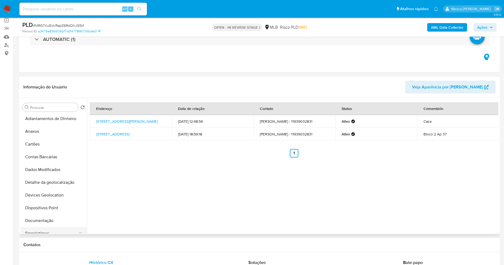
scroll to position [0, 0]
click at [59, 176] on button "Dados Modificados" at bounding box center [53, 171] width 66 height 13
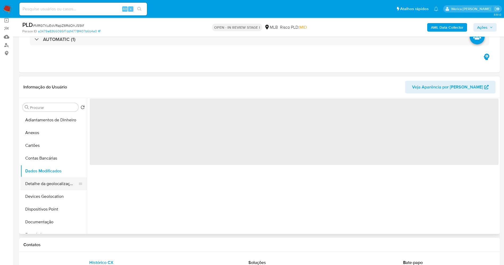
click at [59, 180] on button "Detalhe da geolocalização" at bounding box center [51, 184] width 62 height 13
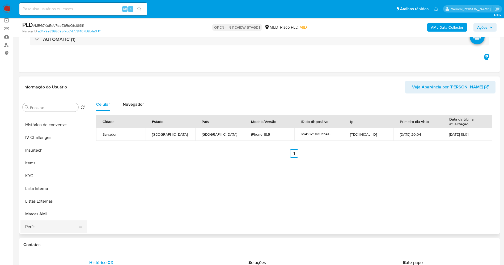
click at [53, 224] on button "Perfis" at bounding box center [51, 227] width 62 height 13
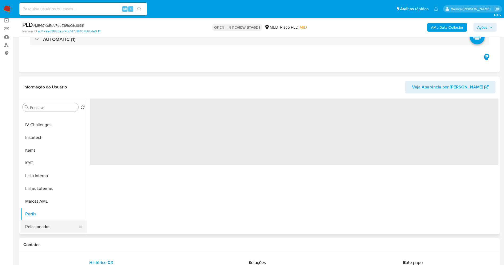
scroll to position [225, 0]
click at [56, 223] on button "Restrições Novo Mundo" at bounding box center [51, 227] width 62 height 13
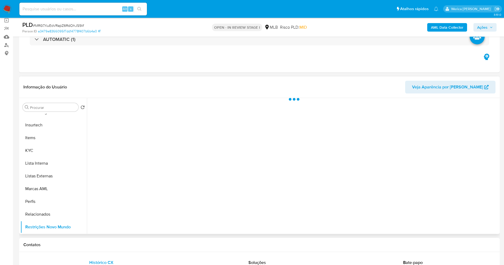
click at [140, 118] on div at bounding box center [293, 166] width 412 height 136
click at [140, 116] on div at bounding box center [293, 166] width 412 height 136
click at [173, 97] on div "Informação do Usuário Veja Aparência por Pessoa" at bounding box center [259, 88] width 481 height 22
click at [140, 112] on div "Estado actual Historial Alterar status do usuário" at bounding box center [294, 127] width 409 height 58
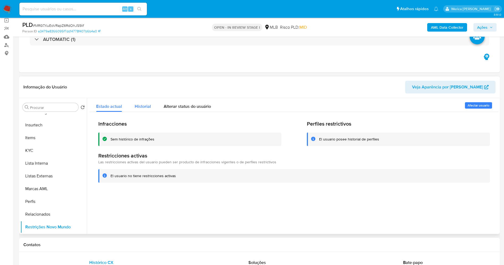
click at [150, 104] on span "Historial" at bounding box center [143, 106] width 16 height 6
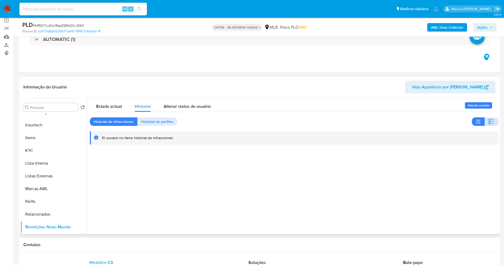
click at [489, 119] on icon "button" at bounding box center [491, 122] width 6 height 6
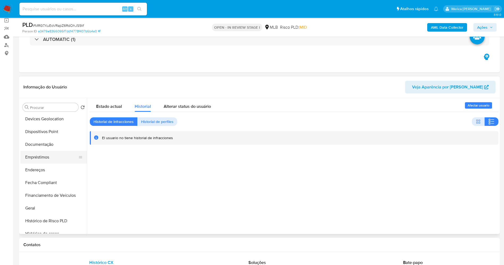
scroll to position [65, 0]
click at [54, 147] on button "Dispositivos Point" at bounding box center [51, 144] width 62 height 13
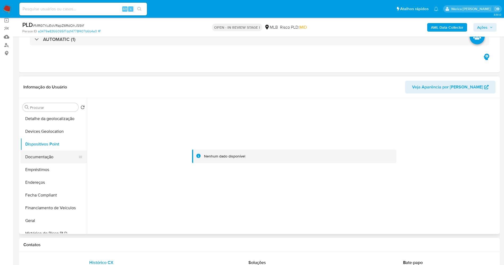
click at [69, 156] on button "Documentação" at bounding box center [51, 157] width 62 height 13
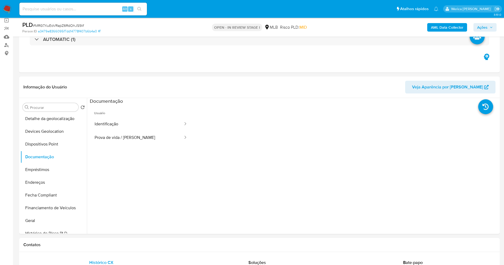
click at [132, 125] on button "Identificação" at bounding box center [137, 124] width 94 height 14
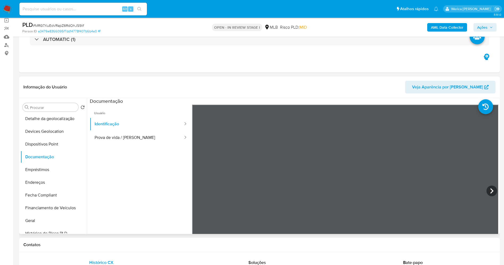
click at [129, 150] on ul "Usuário Identificação Prova de vida / Selfie" at bounding box center [141, 181] width 102 height 153
click at [128, 138] on button "Prova de vida / Selfie" at bounding box center [137, 138] width 94 height 14
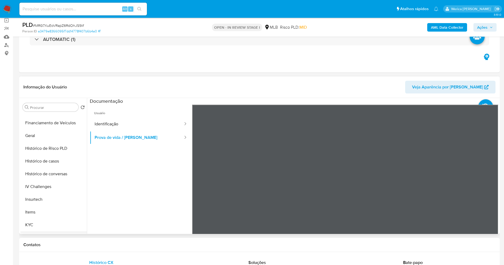
scroll to position [185, 0]
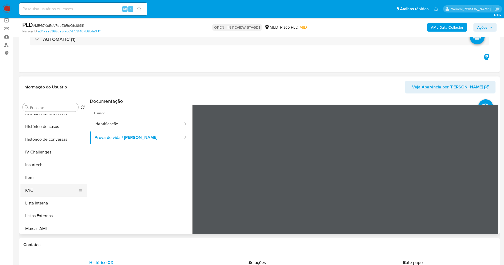
click at [56, 195] on button "KYC" at bounding box center [51, 190] width 62 height 13
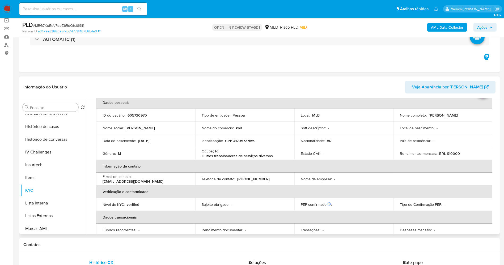
scroll to position [0, 0]
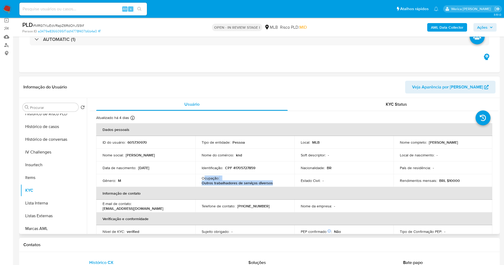
drag, startPoint x: 203, startPoint y: 179, endPoint x: 277, endPoint y: 182, distance: 74.5
click at [277, 182] on div "Ocupação : Outros trabalhadores de serviços diversos" at bounding box center [245, 181] width 86 height 10
copy div "cupação : Outros trabalhadores de serviços diversos"
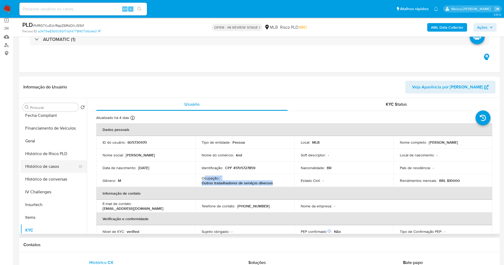
drag, startPoint x: 59, startPoint y: 168, endPoint x: 66, endPoint y: 166, distance: 8.2
click at [60, 168] on button "Histórico de casos" at bounding box center [51, 166] width 62 height 13
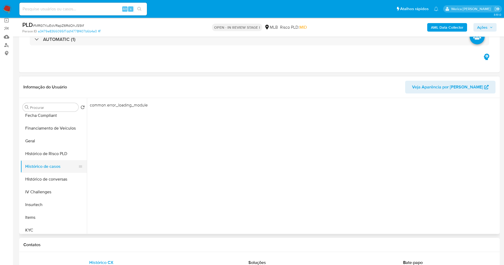
click at [67, 170] on button "Histórico de casos" at bounding box center [51, 166] width 62 height 13
click at [68, 179] on button "Histórico de conversas" at bounding box center [51, 179] width 62 height 13
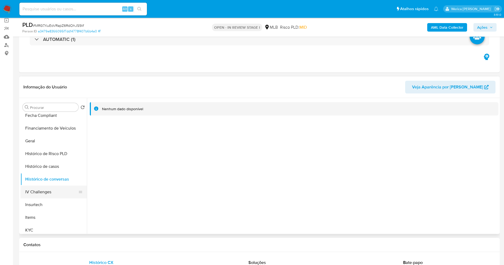
click at [55, 186] on button "IV Challenges" at bounding box center [51, 192] width 62 height 13
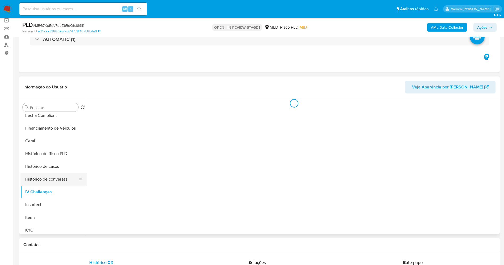
drag, startPoint x: 58, startPoint y: 172, endPoint x: 56, endPoint y: 175, distance: 3.6
click at [56, 175] on ul "Adiantamentos de Dinheiro Anexos Cartões Contas Bancárias Dados Modificados Det…" at bounding box center [53, 174] width 66 height 120
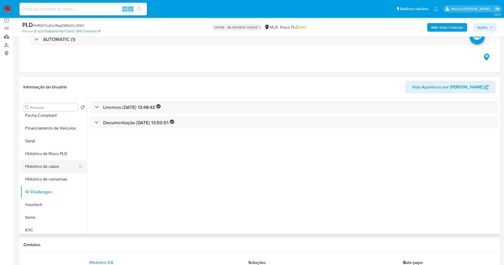
click at [59, 172] on button "Histórico de casos" at bounding box center [51, 166] width 62 height 13
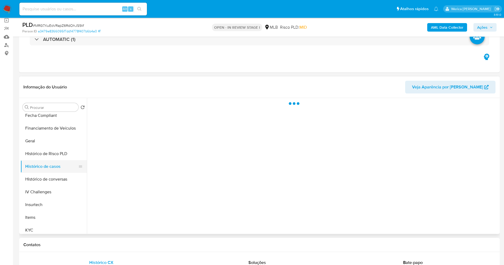
click at [59, 172] on button "Histórico de casos" at bounding box center [51, 166] width 62 height 13
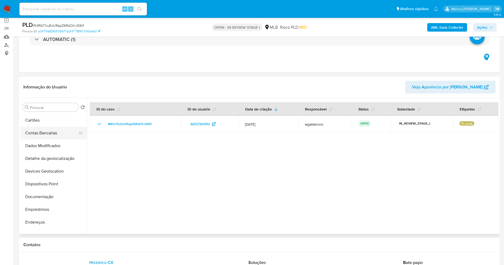
click at [34, 128] on button "Contas Bancárias" at bounding box center [51, 133] width 62 height 13
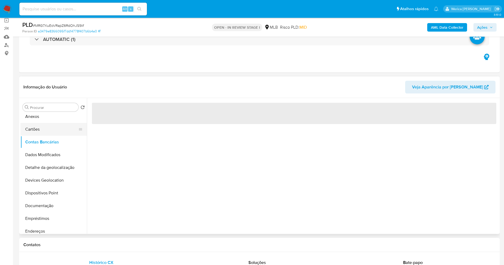
scroll to position [0, 0]
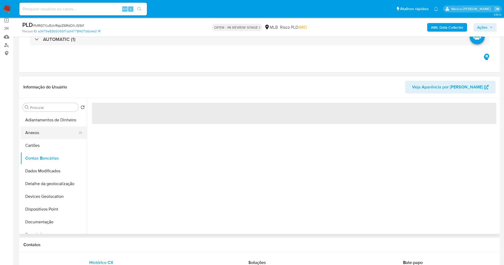
click at [45, 128] on button "Anexos" at bounding box center [51, 132] width 62 height 13
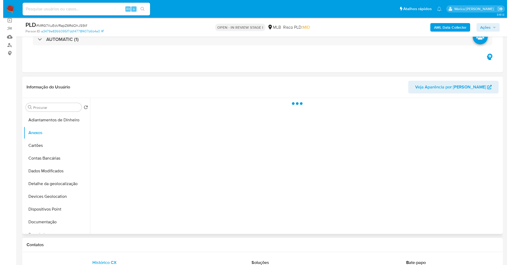
scroll to position [80, 0]
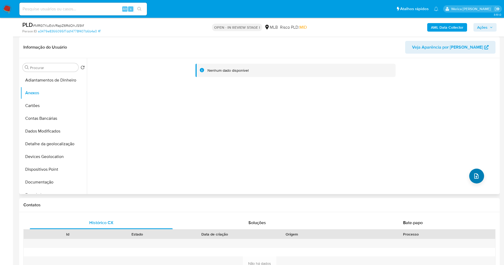
click at [467, 177] on div "Nenhum dado disponível" at bounding box center [293, 126] width 412 height 136
click at [471, 178] on button "upload-file" at bounding box center [476, 176] width 15 height 15
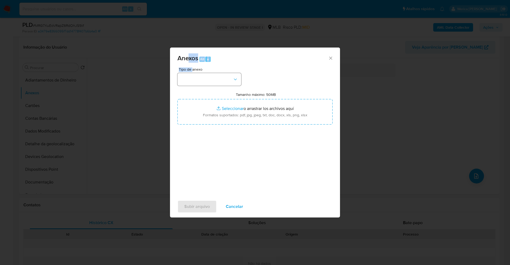
drag, startPoint x: 189, startPoint y: 63, endPoint x: 206, endPoint y: 76, distance: 20.7
click at [193, 69] on div "Anexos Alt a Tipo de anexo Tamanho máximo: 50MB Seleccionar archivos Selecciona…" at bounding box center [255, 133] width 170 height 170
click at [207, 76] on button "button" at bounding box center [210, 79] width 64 height 13
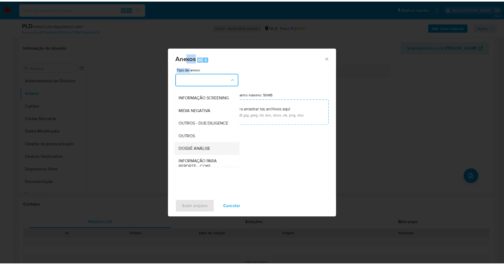
scroll to position [82, 0]
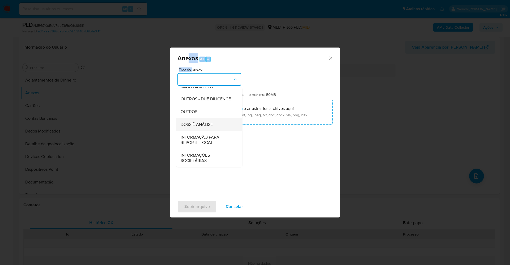
click at [221, 125] on div "DOSSIÊ ANÁLISE" at bounding box center [208, 124] width 54 height 13
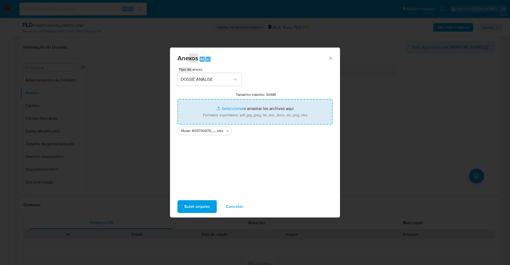
type input "C:\fakepath\SAR - XXXX - CPF 41705727859 - KENNEDY LAFAIETE DE SOUZA.pdf"
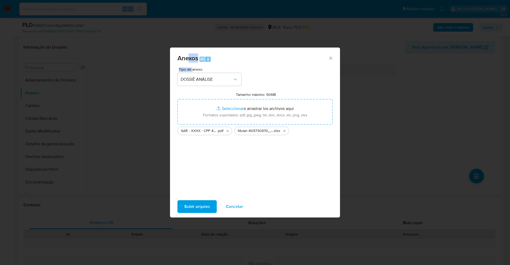
click at [200, 207] on span "Subir arquivo" at bounding box center [197, 207] width 26 height 12
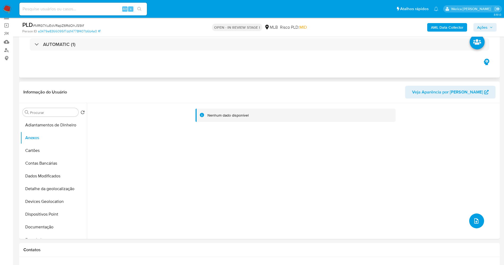
scroll to position [0, 0]
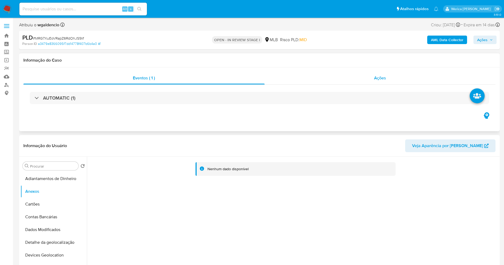
click at [384, 79] on span "Ações" at bounding box center [380, 78] width 12 height 6
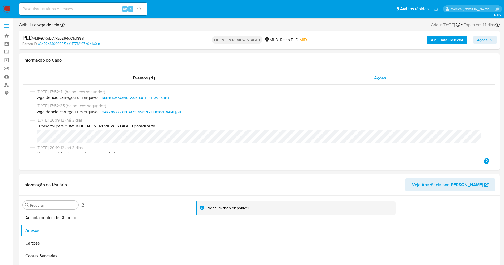
click at [479, 37] on span "Ações" at bounding box center [482, 40] width 10 height 9
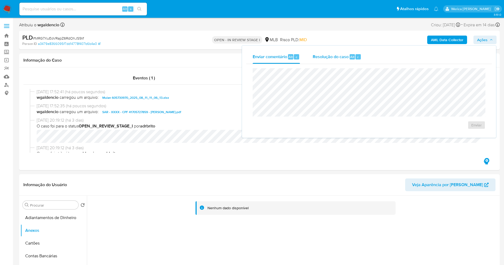
drag, startPoint x: 315, startPoint y: 62, endPoint x: 317, endPoint y: 59, distance: 3.6
click at [315, 61] on div "Resolução do caso Alt r" at bounding box center [337, 57] width 49 height 14
click at [341, 77] on div "24 Horas No ROI ROI Proposal" at bounding box center [369, 105] width 224 height 65
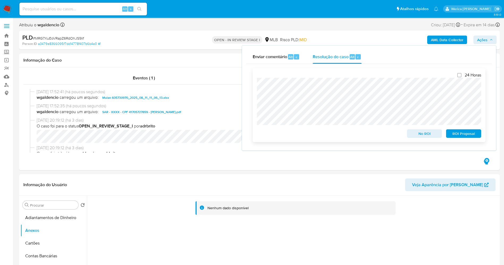
click at [455, 136] on span "ROI Proposal" at bounding box center [464, 133] width 28 height 7
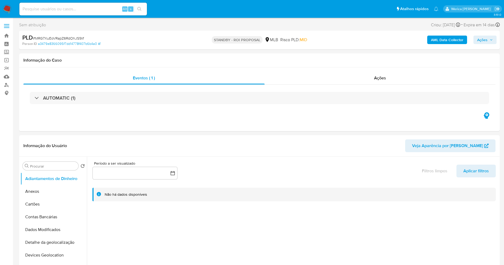
select select "10"
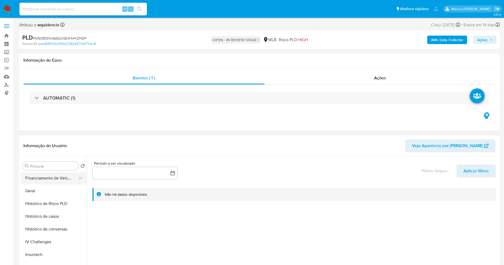
scroll to position [159, 0]
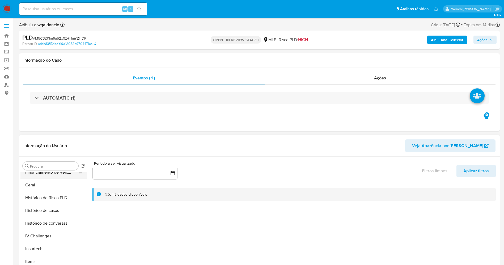
click at [51, 176] on button "Financiamento de Veículos" at bounding box center [51, 172] width 62 height 13
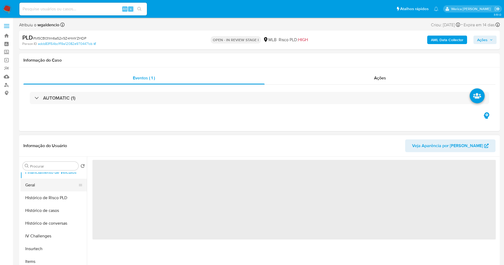
click at [60, 181] on button "Geral" at bounding box center [51, 185] width 62 height 13
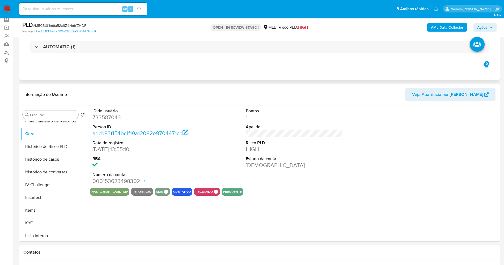
scroll to position [40, 0]
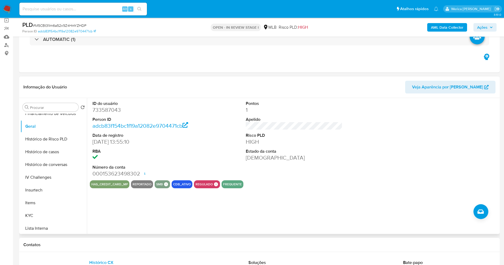
click at [104, 111] on dd "733587043" at bounding box center [140, 109] width 97 height 7
copy dd "733587043"
click at [62, 150] on button "Histórico de casos" at bounding box center [51, 152] width 62 height 13
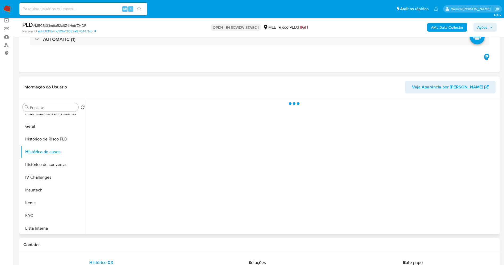
click at [164, 122] on div at bounding box center [293, 166] width 412 height 136
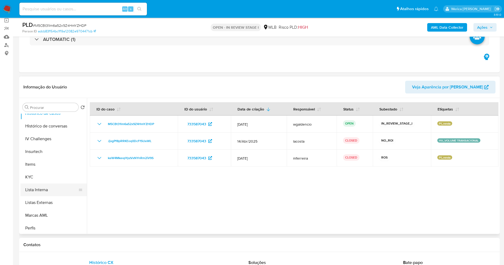
scroll to position [225, 0]
click at [52, 158] on button "Lista Interna" at bounding box center [51, 163] width 62 height 13
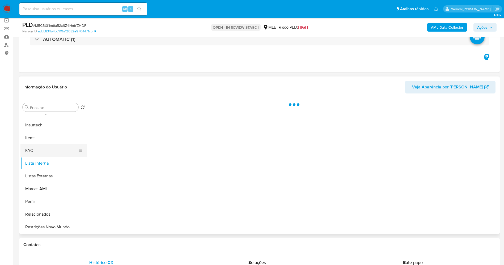
click at [58, 154] on button "KYC" at bounding box center [51, 150] width 62 height 13
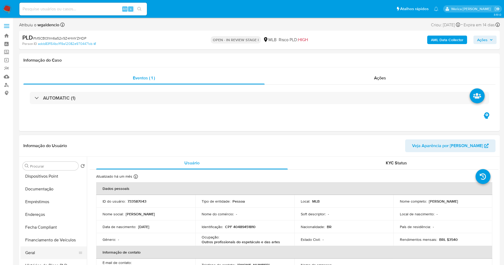
scroll to position [25, 0]
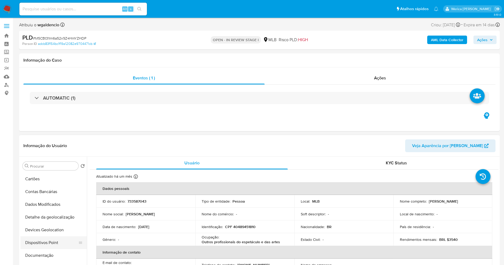
click at [64, 238] on button "Dispositivos Point" at bounding box center [51, 242] width 62 height 13
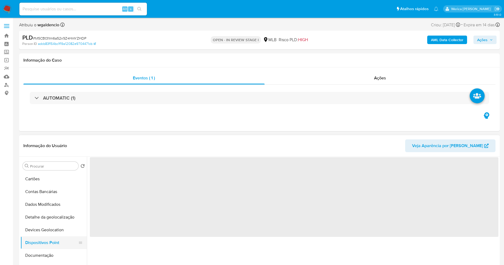
click at [64, 249] on button "Dispositivos Point" at bounding box center [51, 242] width 62 height 13
click at [64, 252] on button "Documentação" at bounding box center [51, 255] width 62 height 13
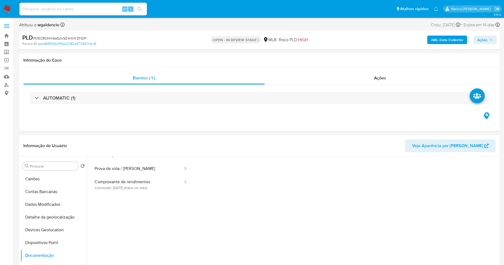
scroll to position [40, 0]
click at [113, 175] on button "Comprovante de rendimentos Concluído: 03/07/2025 (hace un mes)" at bounding box center [137, 172] width 94 height 18
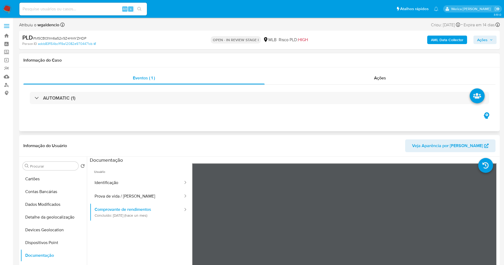
scroll to position [80, 0]
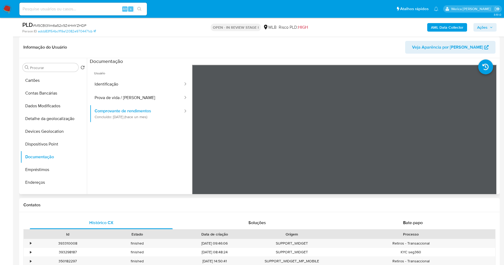
click at [412, 50] on header "Informação do Usuário Veja Aparência por Pessoa" at bounding box center [259, 47] width 472 height 13
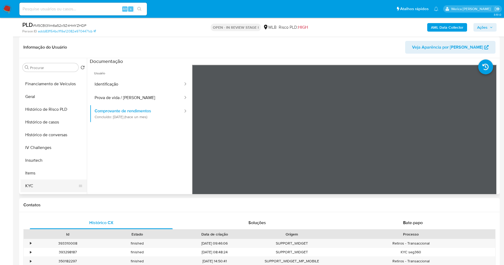
scroll to position [185, 0]
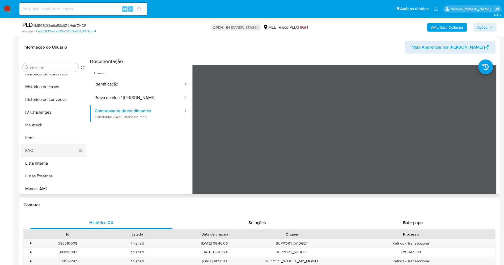
click at [52, 149] on button "KYC" at bounding box center [51, 150] width 62 height 13
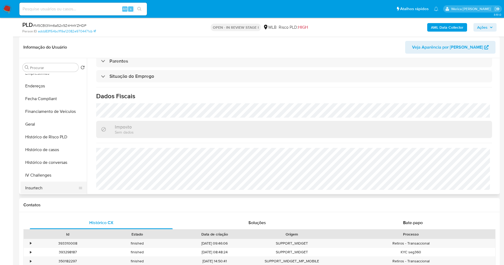
scroll to position [105, 0]
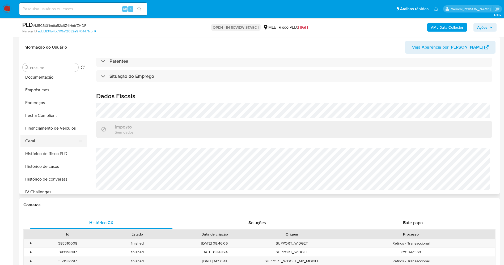
click at [51, 135] on button "Geral" at bounding box center [51, 141] width 62 height 13
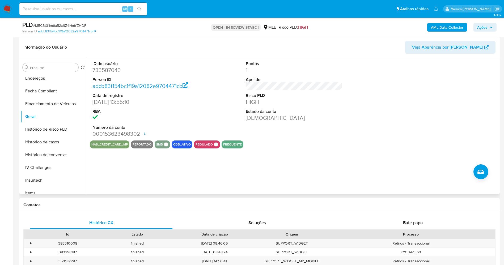
scroll to position [185, 0]
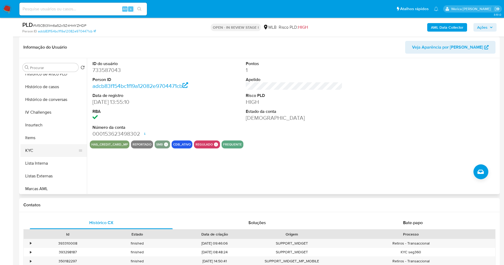
click at [51, 154] on button "KYC" at bounding box center [51, 150] width 62 height 13
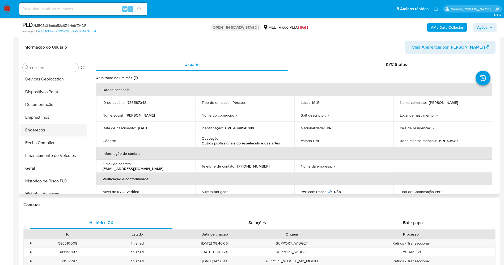
scroll to position [65, 0]
drag, startPoint x: 55, startPoint y: 138, endPoint x: 77, endPoint y: 143, distance: 22.5
click at [55, 137] on button "Endereços" at bounding box center [51, 142] width 62 height 13
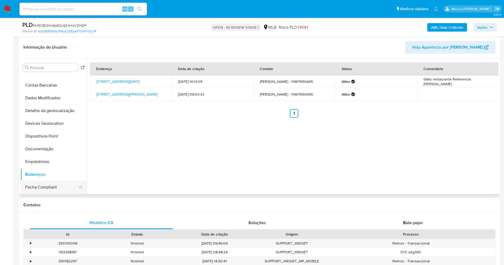
scroll to position [0, 0]
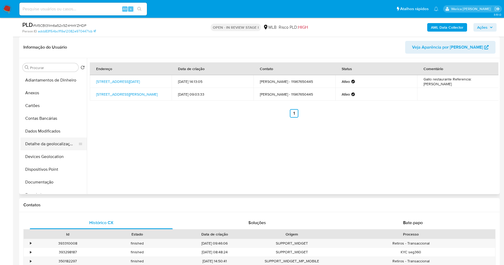
click at [57, 146] on button "Detalhe da geolocalização" at bounding box center [51, 144] width 62 height 13
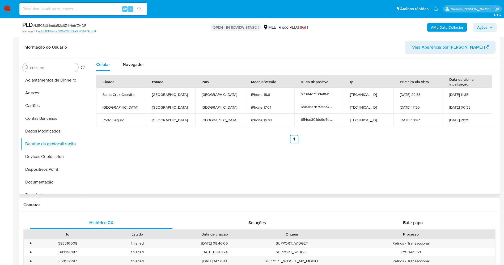
click at [463, 157] on div "Celular Navegador Cidade Estado País Modelo/Versão ID do dispositivo Ip Primeir…" at bounding box center [293, 126] width 412 height 136
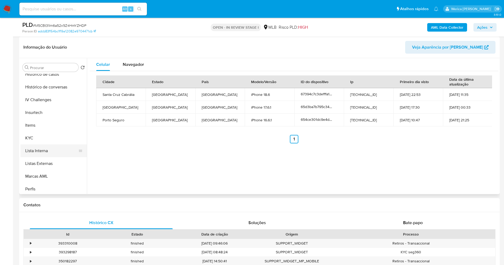
scroll to position [225, 0]
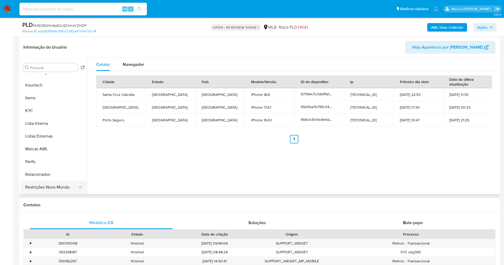
click at [51, 186] on button "Restrições Novo Mundo" at bounding box center [51, 187] width 62 height 13
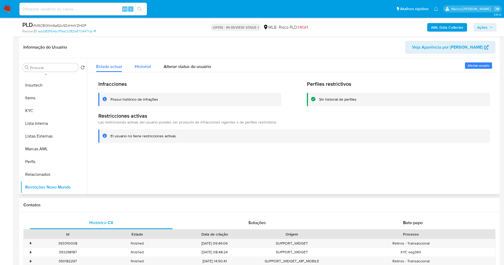
click at [143, 65] on span "Historial" at bounding box center [143, 67] width 16 height 6
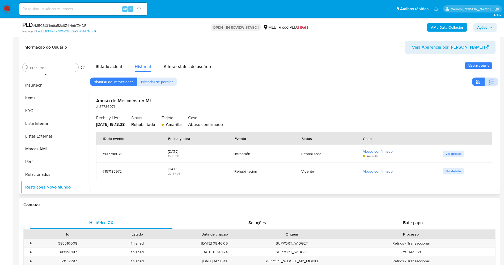
click at [490, 82] on icon "button" at bounding box center [491, 82] width 6 height 6
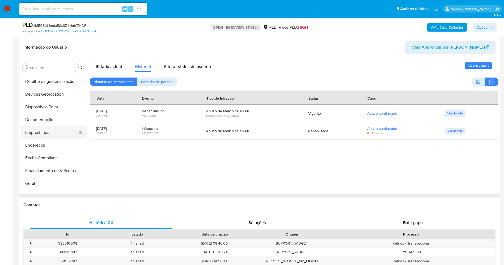
scroll to position [25, 0]
click at [54, 147] on button "Dispositivos Point" at bounding box center [51, 144] width 62 height 13
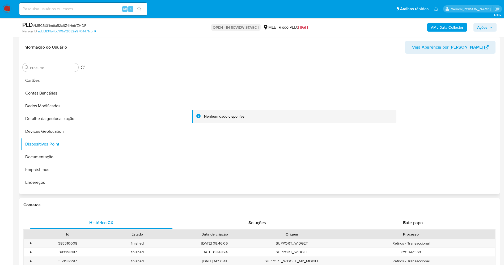
click at [219, 159] on div at bounding box center [294, 116] width 409 height 117
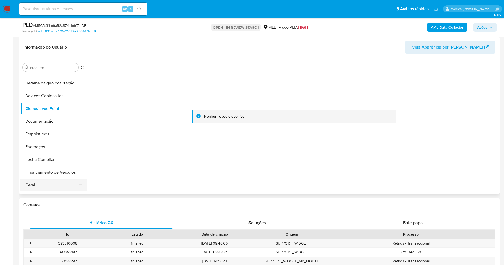
scroll to position [105, 0]
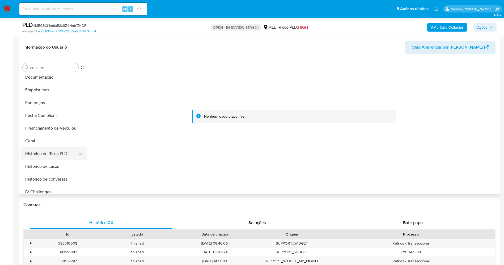
drag, startPoint x: 62, startPoint y: 164, endPoint x: 64, endPoint y: 153, distance: 11.2
click at [62, 162] on button "Histórico de casos" at bounding box center [53, 166] width 66 height 13
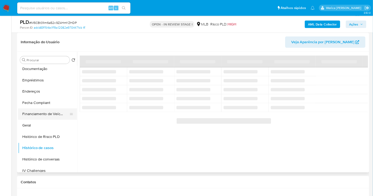
scroll to position [105, 0]
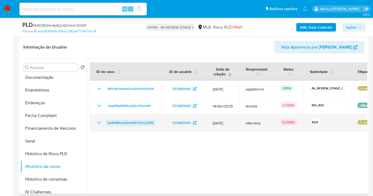
click at [113, 124] on span "keW4MkevpYpzVxNYnRm2iV9S" at bounding box center [131, 123] width 46 height 6
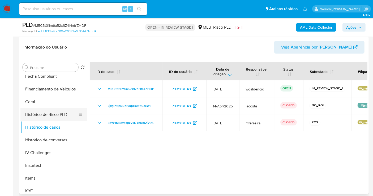
scroll to position [164, 0]
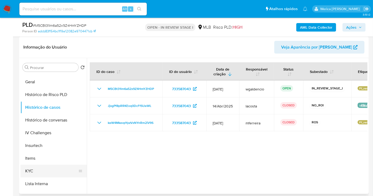
drag, startPoint x: 54, startPoint y: 162, endPoint x: 53, endPoint y: 168, distance: 5.9
click at [54, 162] on button "Items" at bounding box center [53, 158] width 66 height 13
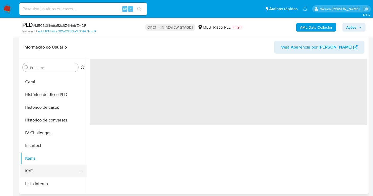
click at [53, 172] on button "KYC" at bounding box center [51, 171] width 62 height 13
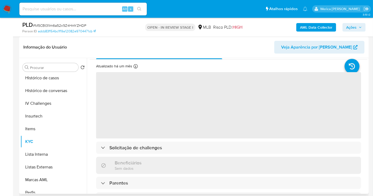
scroll to position [29, 0]
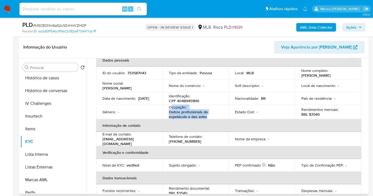
drag, startPoint x: 172, startPoint y: 108, endPoint x: 209, endPoint y: 117, distance: 38.3
click at [209, 117] on div "Ocupação : Outros profissionais do espetáculo e das artes" at bounding box center [196, 112] width 54 height 14
copy div "cupação : Outros profissionais do espetáculo e das artes"
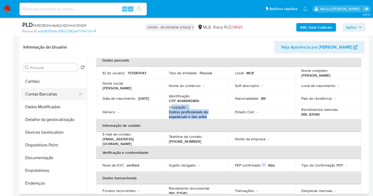
scroll to position [16, 0]
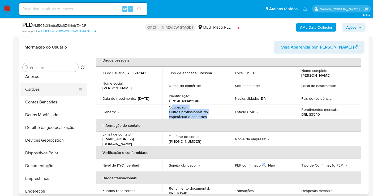
click at [59, 84] on button "Cartões" at bounding box center [51, 89] width 62 height 13
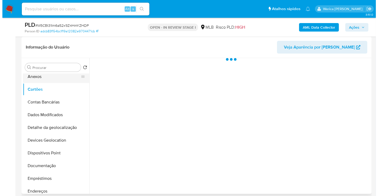
scroll to position [0, 0]
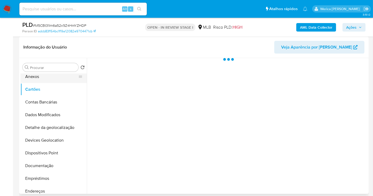
click at [59, 76] on button "Anexos" at bounding box center [51, 76] width 62 height 13
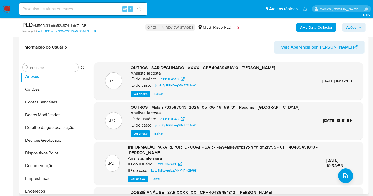
click at [352, 175] on div ".PDF INFORMAÇÃO PARA REPORTE - COAF - SAR - keW4MkevpYpzVxNYnRm2iV9S - CPF 4048…" at bounding box center [229, 164] width 264 height 38
click at [343, 177] on icon "upload-file" at bounding box center [346, 176] width 6 height 6
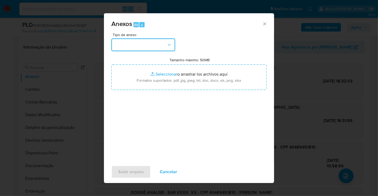
click at [154, 47] on button "button" at bounding box center [143, 45] width 64 height 13
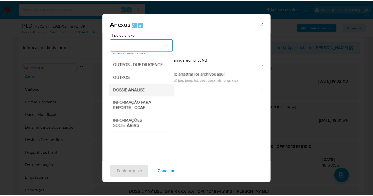
scroll to position [82, 0]
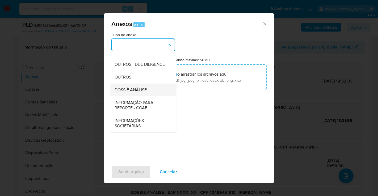
click at [135, 91] on span "DOSSIÊ ANÁLISE" at bounding box center [131, 89] width 32 height 5
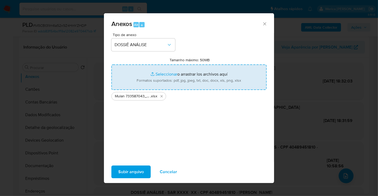
type input "C:\fakepath\2 º SAR - XXXX - CPF 40489451810 - MARCELA GIL GALHA.pdf"
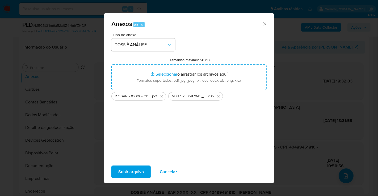
click at [116, 174] on button "Subir arquivo" at bounding box center [130, 172] width 39 height 13
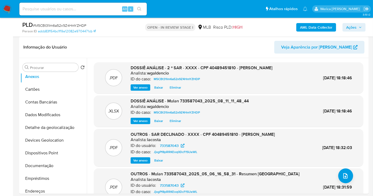
click at [354, 23] on span "Ações" at bounding box center [351, 27] width 10 height 9
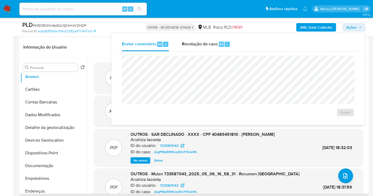
click at [90, 47] on header "Informação do Usuário Veja Aparência por Pessoa" at bounding box center [193, 47] width 341 height 13
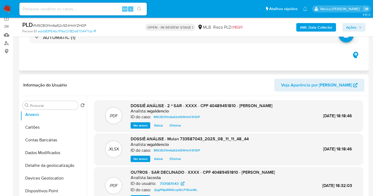
scroll to position [21, 0]
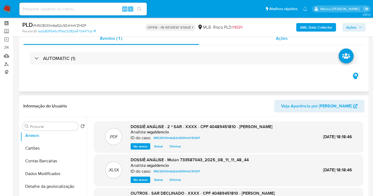
click at [290, 39] on div "Ações" at bounding box center [282, 38] width 166 height 13
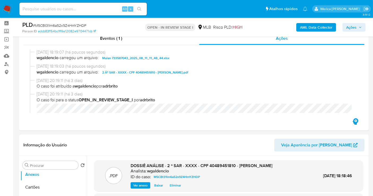
click at [355, 26] on span "Ações" at bounding box center [351, 27] width 10 height 9
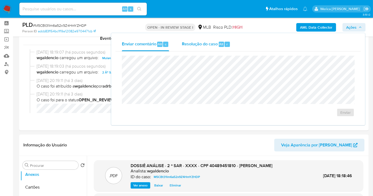
click at [214, 49] on div "Resolução do caso Alt r" at bounding box center [206, 44] width 49 height 14
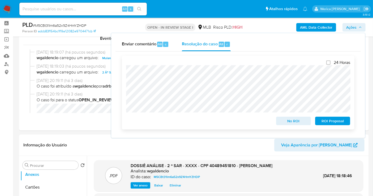
click at [326, 121] on span "ROI Proposal" at bounding box center [333, 120] width 28 height 7
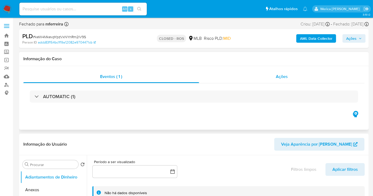
click at [276, 75] on div "Ações" at bounding box center [282, 76] width 166 height 13
select select "10"
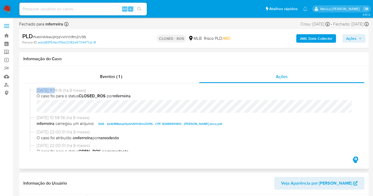
drag, startPoint x: 42, startPoint y: 90, endPoint x: 57, endPoint y: 91, distance: 15.2
click at [57, 91] on div "17/12/2024 11:19:16 (há 8 meses) O caso foi para o status CLOSED_ROS por mferre…" at bounding box center [194, 102] width 329 height 28
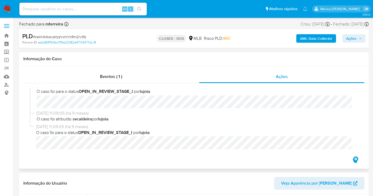
scroll to position [301, 0]
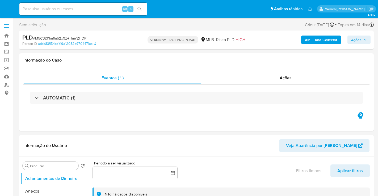
select select "10"
drag, startPoint x: 5, startPoint y: 45, endPoint x: 14, endPoint y: 48, distance: 10.0
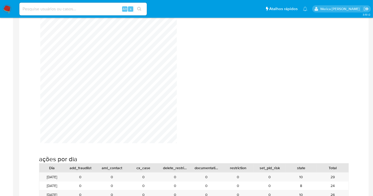
scroll to position [502, 0]
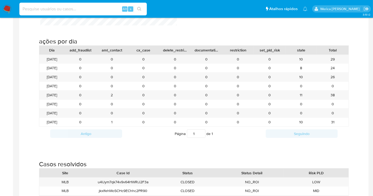
click at [80, 9] on input at bounding box center [83, 9] width 128 height 7
paste input "511716806"
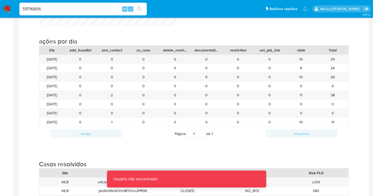
click at [78, 8] on input "511716806" at bounding box center [83, 9] width 128 height 7
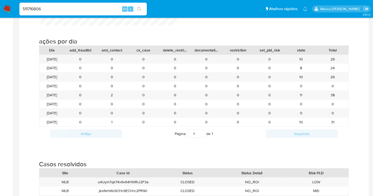
type input "511716806"
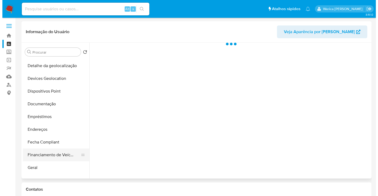
scroll to position [88, 0]
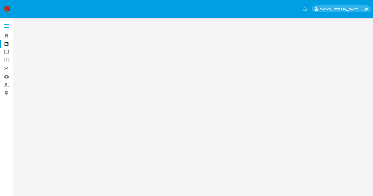
drag, startPoint x: 52, startPoint y: 158, endPoint x: 52, endPoint y: 164, distance: 6.4
click at [52, 164] on main at bounding box center [189, 98] width 378 height 196
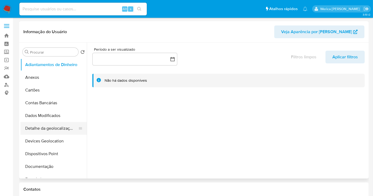
select select "10"
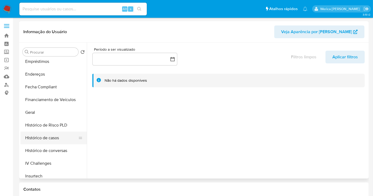
click at [58, 136] on button "Histórico de casos" at bounding box center [51, 138] width 62 height 13
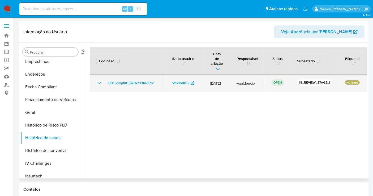
click at [135, 75] on td "FfBT5omgX8T3WDZYC847276f" at bounding box center [126, 83] width 73 height 17
click at [138, 80] on span "FfBT5omgX8T3WDZYC847276f" at bounding box center [131, 83] width 46 height 6
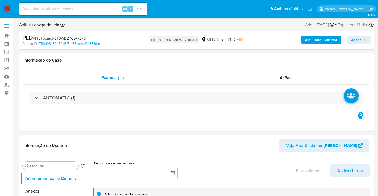
select select "10"
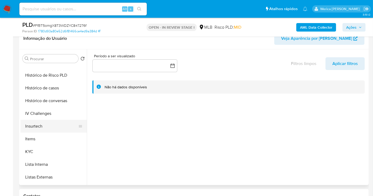
scroll to position [206, 0]
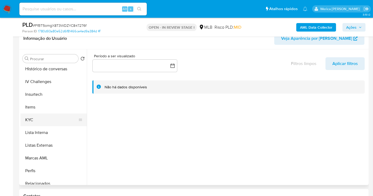
click at [48, 120] on button "KYC" at bounding box center [51, 120] width 62 height 13
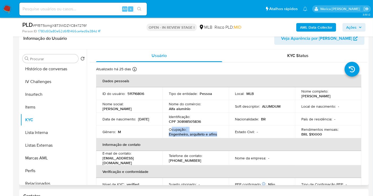
drag, startPoint x: 171, startPoint y: 130, endPoint x: 219, endPoint y: 136, distance: 48.9
click at [219, 136] on div "Ocupação : Engenheiro, arquiteto e afins" at bounding box center [196, 132] width 54 height 10
copy div "cupação : Engenheiro, arquiteto e afins"
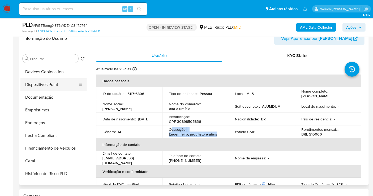
scroll to position [59, 0]
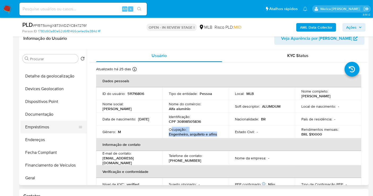
click at [45, 121] on button "Empréstimos" at bounding box center [51, 127] width 62 height 13
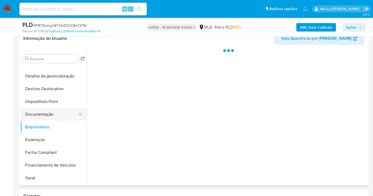
click at [41, 116] on button "Documentação" at bounding box center [51, 114] width 62 height 13
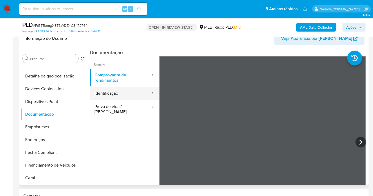
click at [128, 96] on button "Identificação" at bounding box center [120, 94] width 61 height 14
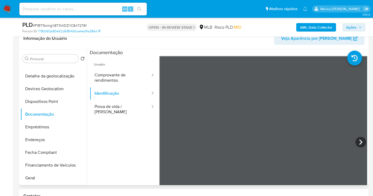
click at [128, 122] on ul "Usuário Comprovante de rendimentos Identificação Prova de vida / Selfie" at bounding box center [125, 132] width 70 height 153
click at [116, 113] on button "Prova de vida / Selfie" at bounding box center [120, 109] width 61 height 18
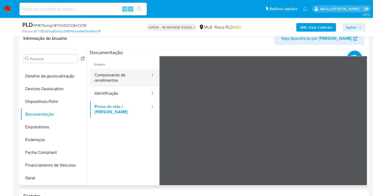
click at [129, 76] on button "Comprovante de rendimentos" at bounding box center [120, 78] width 61 height 18
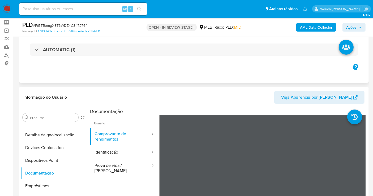
scroll to position [88, 0]
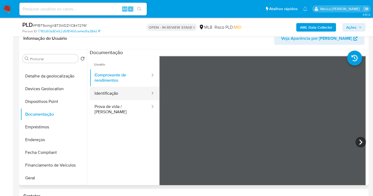
click at [129, 89] on button "Identificação" at bounding box center [120, 94] width 61 height 14
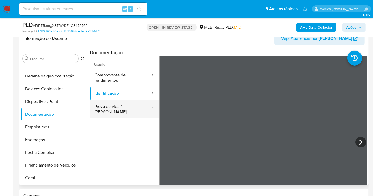
click at [130, 102] on button "Prova de vida / Selfie" at bounding box center [120, 109] width 61 height 18
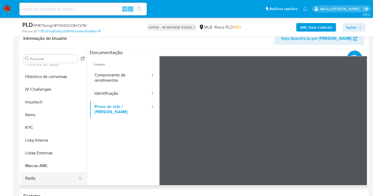
scroll to position [224, 0]
click at [57, 182] on button "Restrições Novo Mundo" at bounding box center [51, 178] width 62 height 13
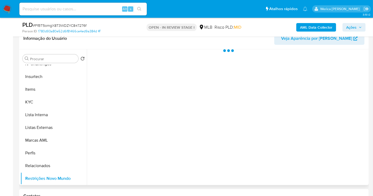
click at [130, 59] on div at bounding box center [227, 117] width 281 height 136
click at [130, 58] on div at bounding box center [227, 117] width 281 height 136
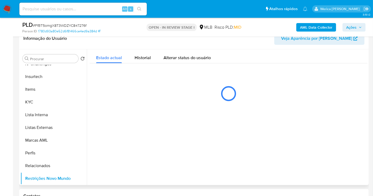
click at [131, 62] on button "Historial" at bounding box center [142, 56] width 29 height 14
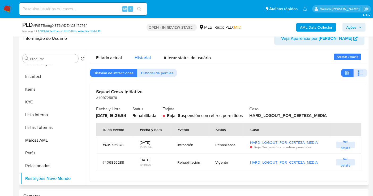
click at [146, 57] on span "Historial" at bounding box center [143, 58] width 16 height 6
click at [358, 72] on icon "button" at bounding box center [359, 73] width 2 height 2
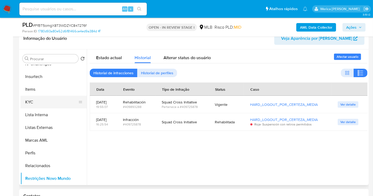
scroll to position [118, 0]
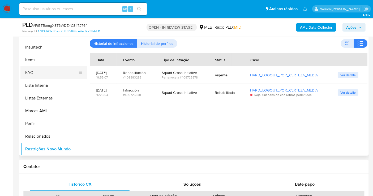
click at [45, 78] on button "KYC" at bounding box center [51, 72] width 62 height 13
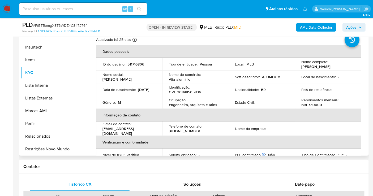
click at [188, 92] on p "CPF 30898505836" at bounding box center [185, 92] width 32 height 5
copy p "30898505836"
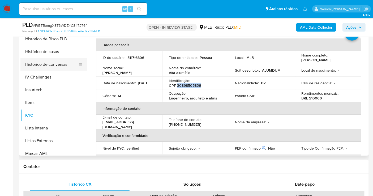
scroll to position [136, 0]
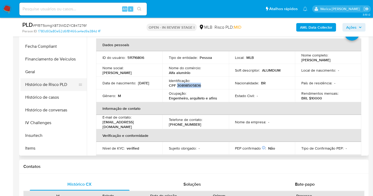
click at [53, 78] on button "Histórico de Risco PLD" at bounding box center [51, 84] width 62 height 13
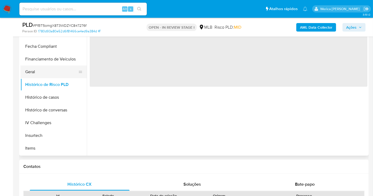
click at [57, 73] on button "Geral" at bounding box center [51, 72] width 62 height 13
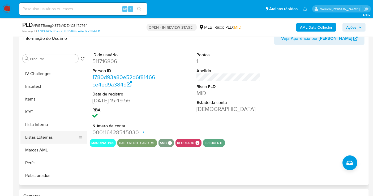
scroll to position [224, 0]
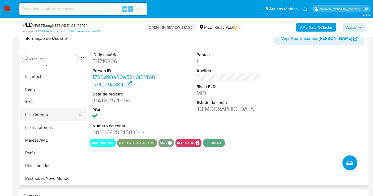
click at [26, 111] on button "Lista Interna" at bounding box center [51, 115] width 62 height 13
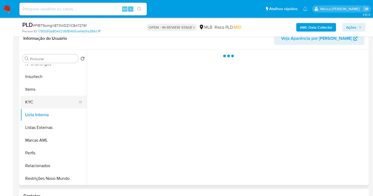
click at [26, 104] on button "KYC" at bounding box center [51, 102] width 62 height 13
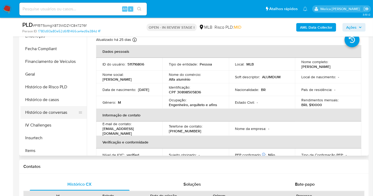
scroll to position [106, 0]
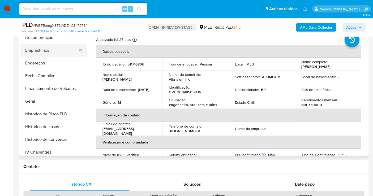
click at [37, 54] on button "Empréstimos" at bounding box center [51, 50] width 62 height 13
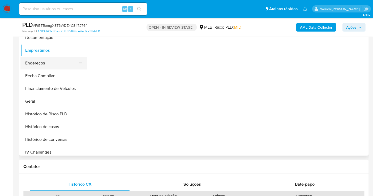
click at [40, 60] on button "Endereços" at bounding box center [51, 63] width 62 height 13
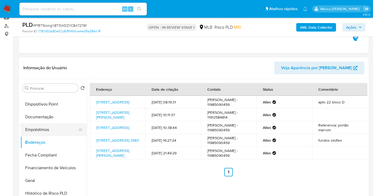
scroll to position [77, 0]
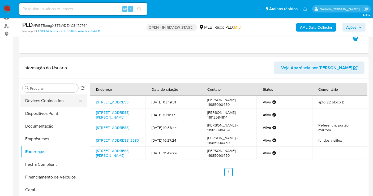
click at [53, 99] on button "Devices Geolocation" at bounding box center [51, 101] width 62 height 13
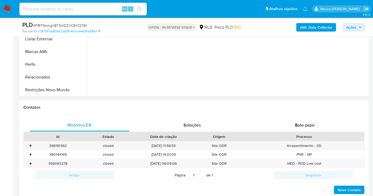
scroll to position [206, 0]
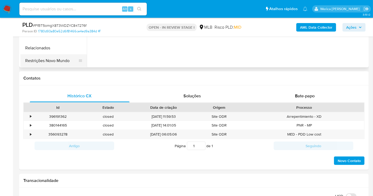
click at [53, 61] on button "Restrições Novo Mundo" at bounding box center [51, 60] width 62 height 13
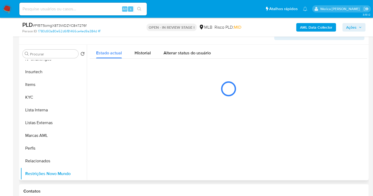
scroll to position [59, 0]
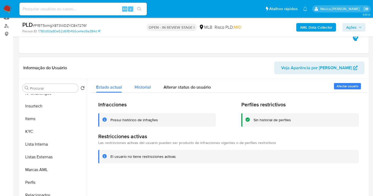
click at [136, 91] on div "Historial" at bounding box center [143, 86] width 16 height 14
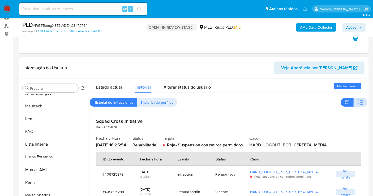
click at [361, 104] on icon "button" at bounding box center [361, 102] width 6 height 6
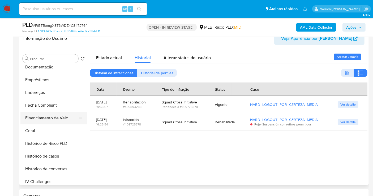
scroll to position [0, 0]
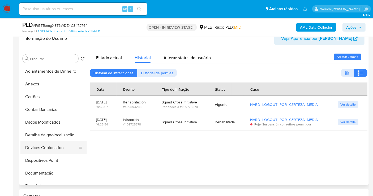
click at [59, 154] on button "Devices Geolocation" at bounding box center [51, 148] width 62 height 13
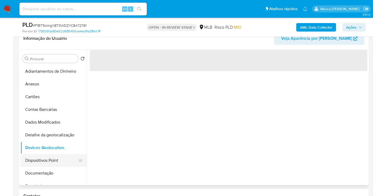
click at [57, 164] on button "Dispositivos Point" at bounding box center [51, 160] width 62 height 13
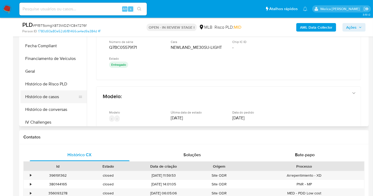
scroll to position [118, 0]
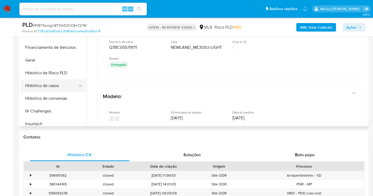
click at [50, 88] on button "Histórico de casos" at bounding box center [51, 85] width 62 height 13
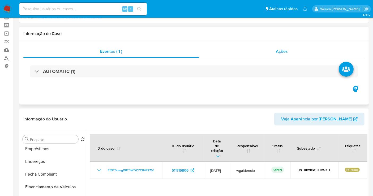
scroll to position [0, 0]
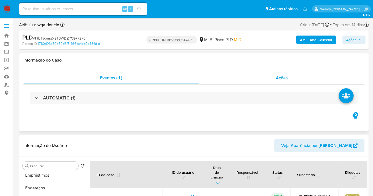
click at [284, 74] on div "Ações" at bounding box center [282, 78] width 166 height 13
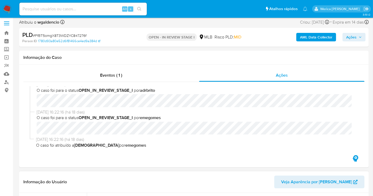
scroll to position [59, 0]
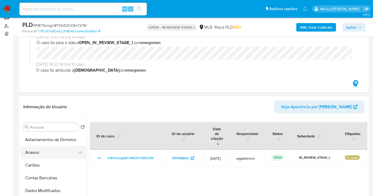
click at [47, 154] on button "Anexos" at bounding box center [51, 152] width 62 height 13
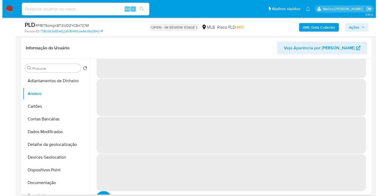
scroll to position [0, 0]
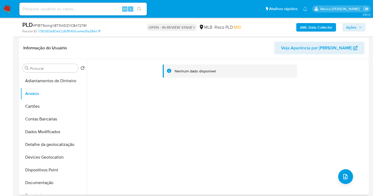
click at [352, 172] on div "Nenhum dado disponível" at bounding box center [227, 127] width 281 height 136
click at [349, 180] on button "upload-file" at bounding box center [346, 177] width 15 height 15
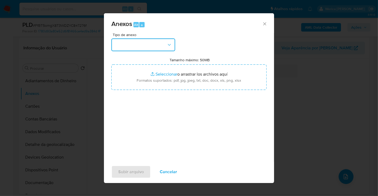
click at [140, 43] on button "button" at bounding box center [143, 45] width 64 height 13
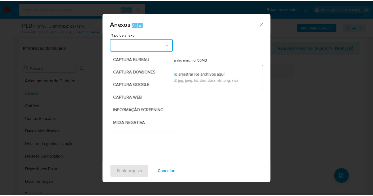
scroll to position [82, 0]
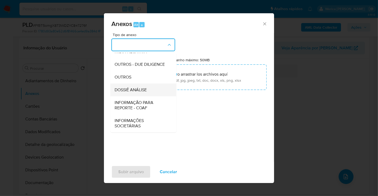
click at [143, 92] on span "DOSSIÊ ANÁLISE" at bounding box center [131, 89] width 32 height 5
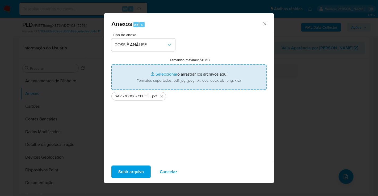
type input "C:\fakepath\Mulan 511716806_2025_08_11_12_07_05 (1).xlsx"
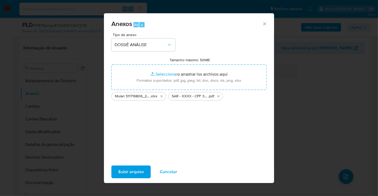
click at [131, 176] on span "Subir arquivo" at bounding box center [131, 172] width 26 height 12
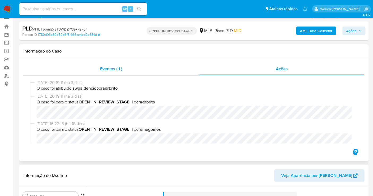
scroll to position [0, 0]
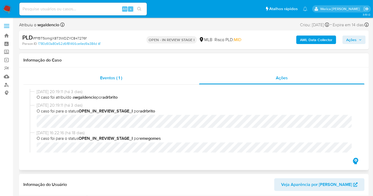
click at [112, 82] on div "Eventos ( 1 )" at bounding box center [111, 78] width 176 height 13
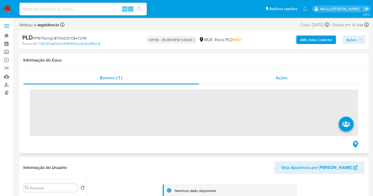
click at [298, 81] on div "Ações" at bounding box center [282, 78] width 166 height 13
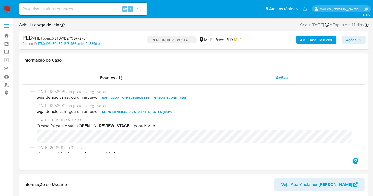
click at [356, 39] on span "Ações" at bounding box center [351, 40] width 10 height 9
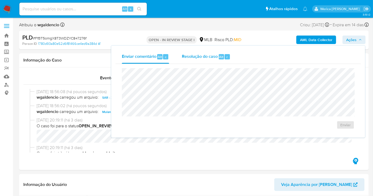
click at [215, 58] on span "Resolução do caso" at bounding box center [200, 57] width 36 height 6
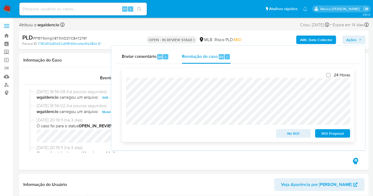
click at [333, 132] on span "ROI Proposal" at bounding box center [333, 133] width 28 height 7
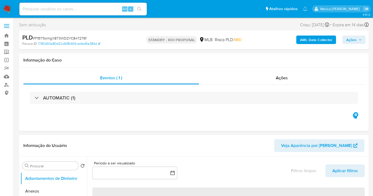
select select "10"
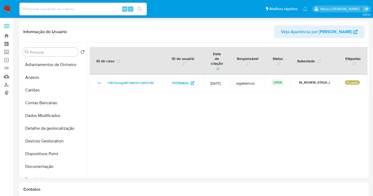
select select "10"
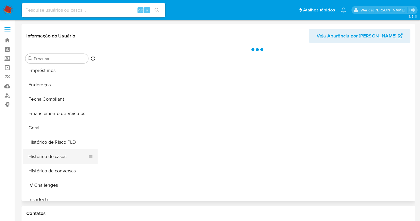
scroll to position [118, 0]
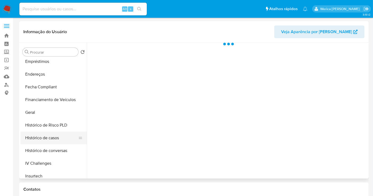
click at [53, 136] on button "Histórico de casos" at bounding box center [51, 138] width 62 height 13
select select "10"
click at [132, 100] on div at bounding box center [227, 111] width 281 height 136
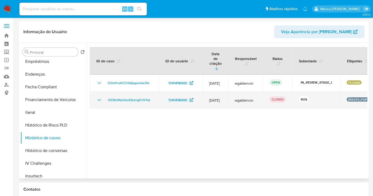
drag, startPoint x: 316, startPoint y: 85, endPoint x: 358, endPoint y: 91, distance: 43.0
click at [357, 92] on tr "G536UNyLVusEljxzngDJVYaz 1341418490 [DATE] wgaldencio CLOSED ROS BOLETO_PORTADO…" at bounding box center [247, 100] width 314 height 17
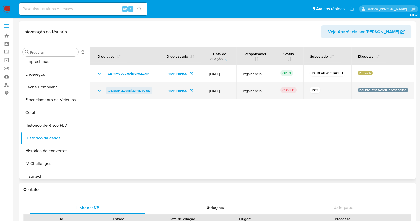
click at [141, 91] on span "G536UNyLVusEljxzngDJVYaz" at bounding box center [129, 90] width 43 height 6
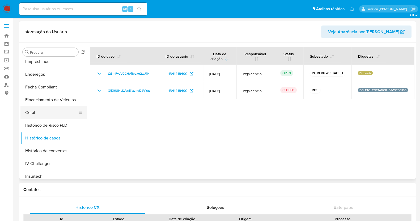
click at [51, 108] on button "Geral" at bounding box center [51, 112] width 62 height 13
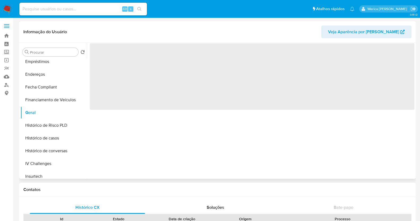
click at [127, 74] on span "‌" at bounding box center [252, 76] width 325 height 66
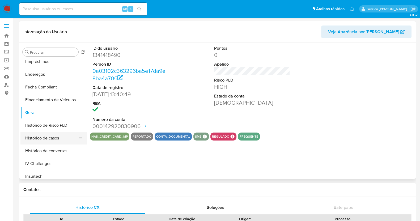
click at [60, 139] on button "Histórico de casos" at bounding box center [51, 138] width 62 height 13
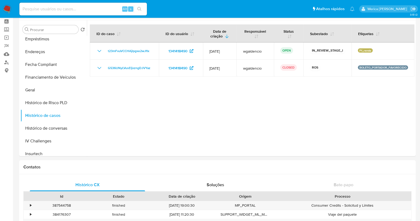
scroll to position [33, 0]
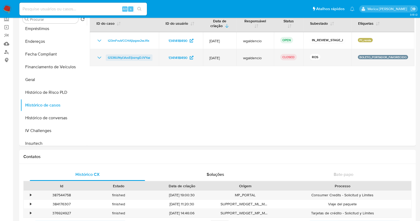
click at [131, 56] on span "G536UNyLVusEljxzngDJVYaz" at bounding box center [129, 57] width 43 height 6
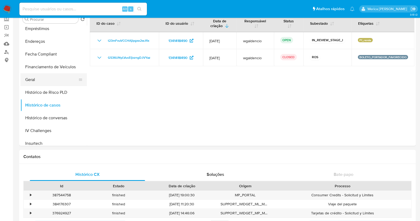
click at [64, 79] on button "Geral" at bounding box center [51, 79] width 62 height 13
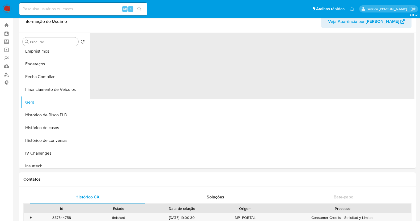
scroll to position [0, 0]
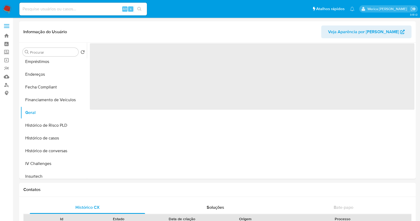
click at [116, 73] on span "‌" at bounding box center [252, 76] width 325 height 66
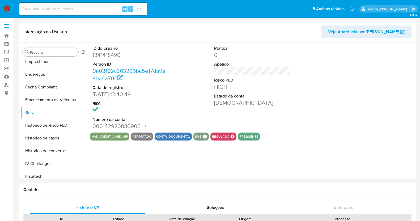
click at [117, 54] on dd "1341418490" at bounding box center [130, 54] width 76 height 7
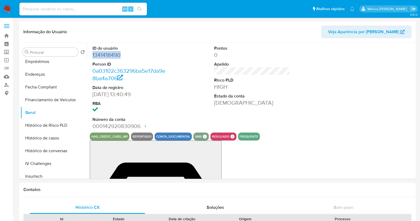
copy dd "1341418490"
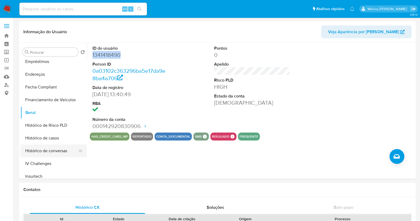
click at [49, 145] on button "Histórico de conversas" at bounding box center [51, 151] width 62 height 13
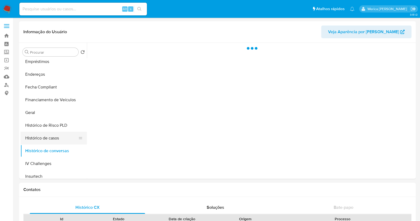
click at [45, 139] on button "Histórico de casos" at bounding box center [51, 138] width 62 height 13
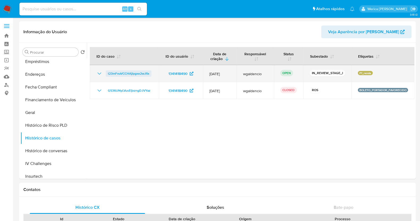
click at [138, 72] on span "t23mFvuVCCHAjlpgxe2wJfIx" at bounding box center [128, 73] width 41 height 6
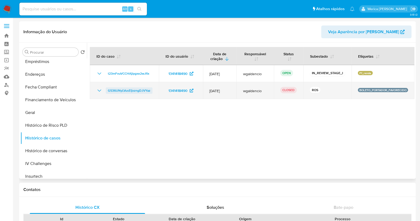
click at [132, 90] on span "G536UNyLVusEljxzngDJVYaz" at bounding box center [129, 90] width 43 height 6
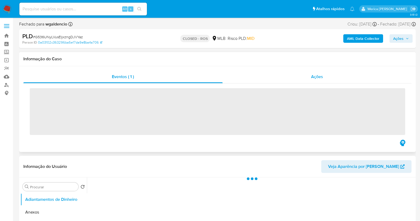
click at [328, 75] on div "Ações" at bounding box center [317, 76] width 189 height 13
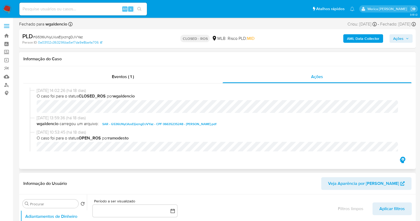
select select "10"
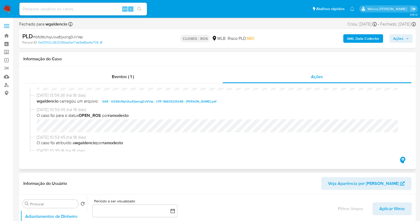
scroll to position [33, 0]
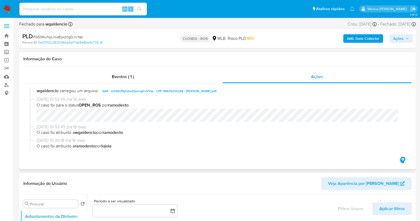
click at [216, 90] on span "SAR - G536UNyLVusEljxzngDJVYaz - CPF 06635235248 - [PERSON_NAME].pdf" at bounding box center [159, 91] width 114 height 6
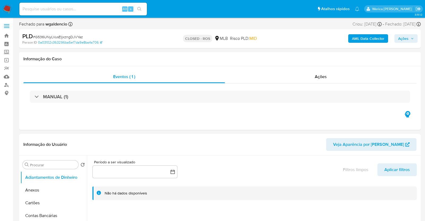
select select "10"
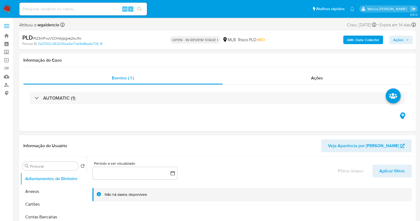
select select "10"
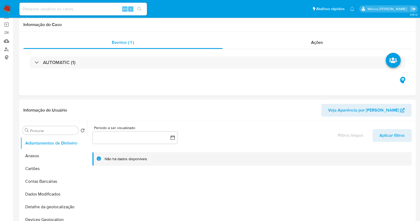
scroll to position [66, 0]
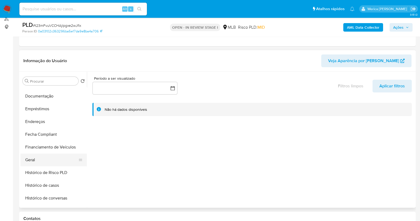
click at [48, 162] on button "Geral" at bounding box center [51, 160] width 62 height 13
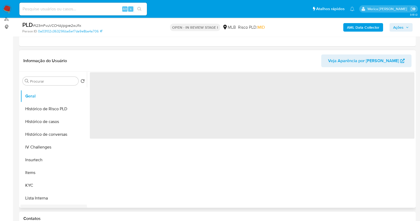
scroll to position [199, 0]
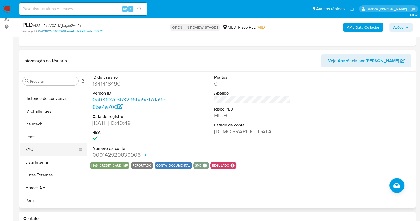
click at [43, 153] on button "KYC" at bounding box center [51, 149] width 62 height 13
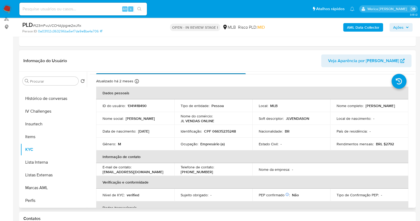
scroll to position [0, 0]
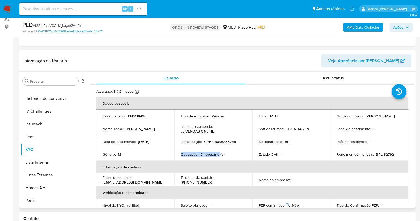
drag, startPoint x: 181, startPoint y: 154, endPoint x: 219, endPoint y: 153, distance: 38.3
click at [219, 153] on div "Ocupação : Empresário (a)" at bounding box center [213, 154] width 65 height 5
copy div "Ocupação : Empresário"
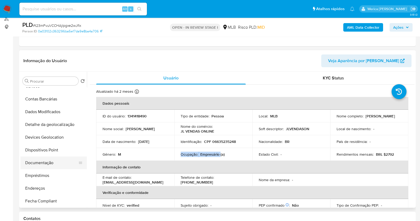
drag, startPoint x: 58, startPoint y: 164, endPoint x: 63, endPoint y: 165, distance: 4.8
click at [59, 164] on button "Documentação" at bounding box center [51, 163] width 62 height 13
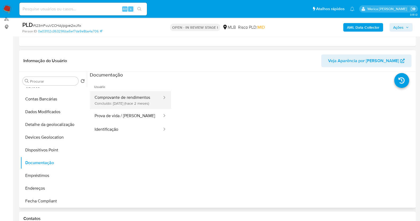
click at [117, 109] on button "Comprovante de rendimentos Concluído: 16/06/2025 (hace 2 meses)" at bounding box center [126, 100] width 73 height 18
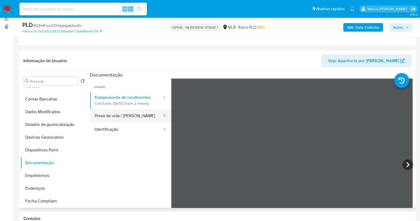
click at [137, 123] on button "Prova de vida / Selfie" at bounding box center [126, 116] width 73 height 14
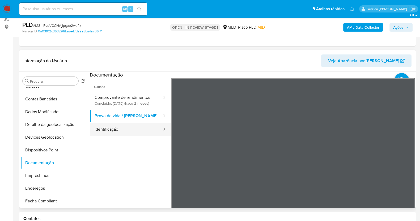
click at [134, 136] on button "Identificação" at bounding box center [126, 130] width 73 height 14
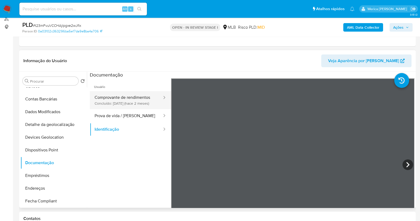
click at [122, 99] on button "Comprovante de rendimentos Concluído: 16/06/2025 (hace 2 meses)" at bounding box center [126, 100] width 73 height 18
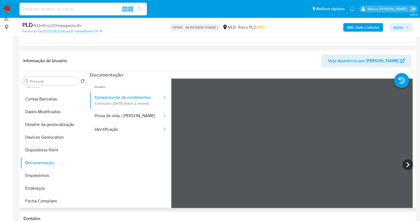
click at [358, 72] on div "Documentação" at bounding box center [252, 75] width 325 height 7
click at [306, 33] on div "AML Data Collector Ações" at bounding box center [348, 27] width 129 height 12
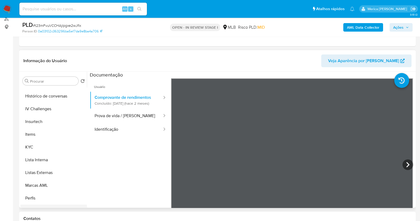
scroll to position [224, 0]
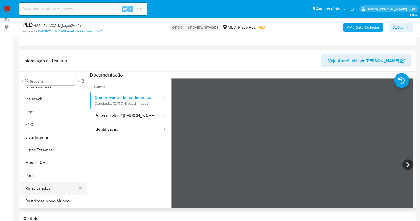
drag, startPoint x: 63, startPoint y: 192, endPoint x: 68, endPoint y: 193, distance: 4.9
click at [64, 192] on button "Relacionados" at bounding box center [51, 188] width 62 height 13
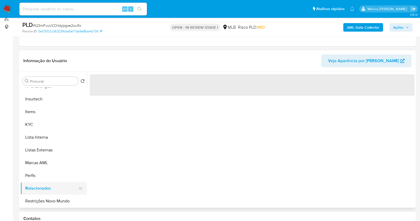
drag, startPoint x: 69, startPoint y: 198, endPoint x: 77, endPoint y: 191, distance: 11.5
click at [69, 198] on button "Restrições Novo Mundo" at bounding box center [53, 201] width 66 height 13
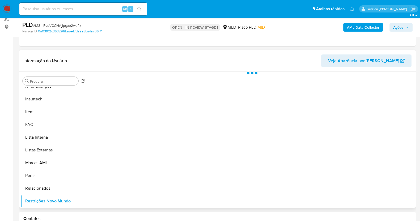
click at [127, 88] on div at bounding box center [251, 140] width 328 height 136
click at [159, 79] on button "Alterar status do usuário" at bounding box center [187, 79] width 60 height 14
click at [142, 81] on span "Historial" at bounding box center [143, 80] width 16 height 6
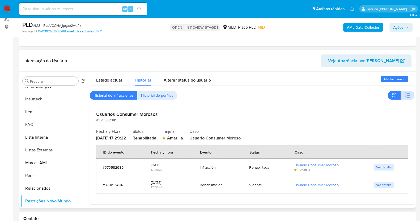
click at [406, 97] on icon "button" at bounding box center [407, 95] width 6 height 6
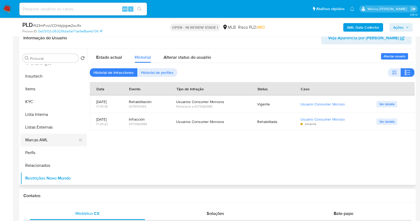
scroll to position [100, 0]
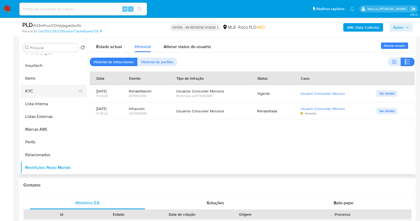
click at [40, 86] on button "KYC" at bounding box center [51, 91] width 62 height 13
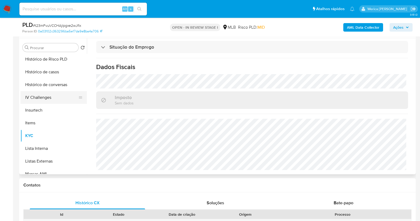
scroll to position [125, 0]
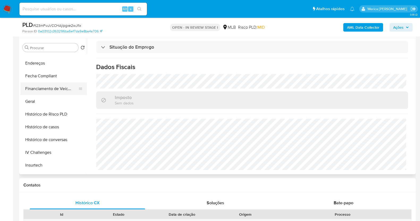
click at [41, 94] on button "Financiamento de Veículos" at bounding box center [51, 88] width 62 height 13
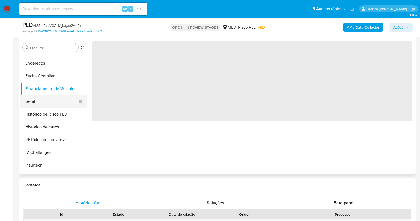
drag, startPoint x: 41, startPoint y: 102, endPoint x: 51, endPoint y: 106, distance: 10.5
click at [42, 102] on button "Geral" at bounding box center [51, 101] width 62 height 13
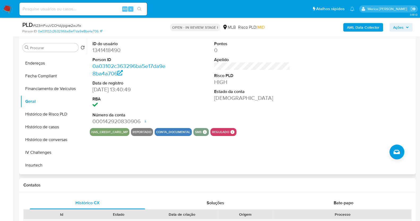
click at [397, 78] on div at bounding box center [373, 83] width 81 height 90
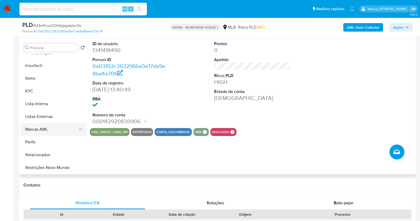
click at [44, 134] on button "Marcas AML" at bounding box center [51, 129] width 62 height 13
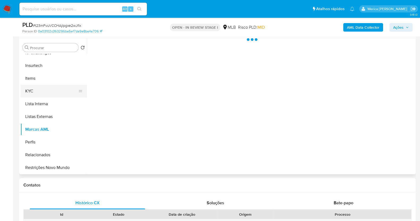
click at [32, 95] on button "KYC" at bounding box center [51, 91] width 62 height 13
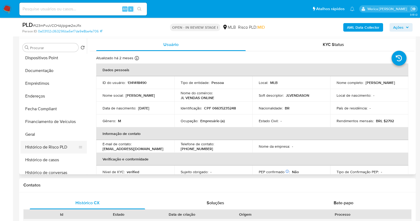
scroll to position [58, 0]
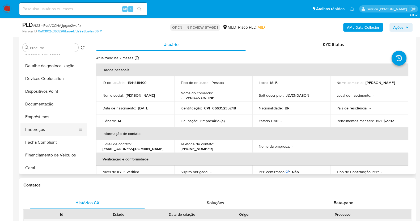
click at [45, 128] on button "Endereços" at bounding box center [51, 129] width 62 height 13
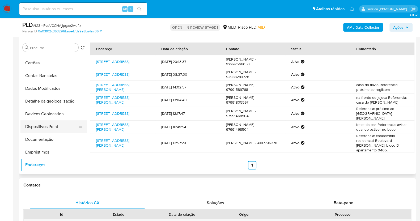
scroll to position [0, 0]
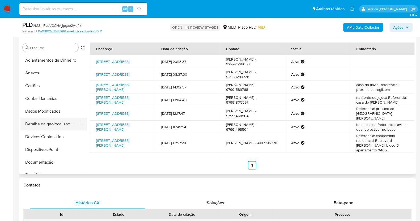
click at [57, 124] on button "Detalhe da geolocalização" at bounding box center [51, 124] width 62 height 13
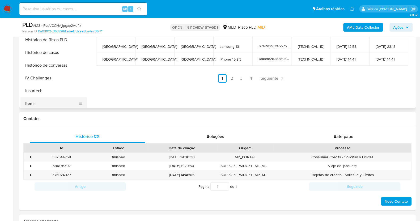
scroll to position [224, 0]
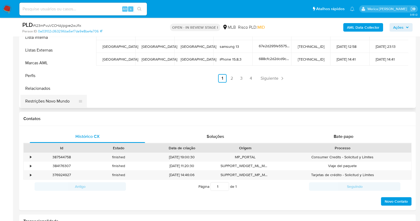
click at [62, 107] on button "Restrições Novo Mundo" at bounding box center [51, 101] width 62 height 13
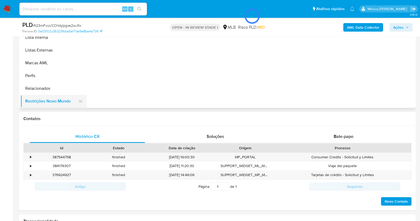
click at [68, 104] on button "Restrições Novo Mundo" at bounding box center [51, 101] width 62 height 13
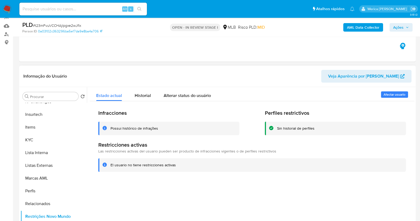
scroll to position [33, 0]
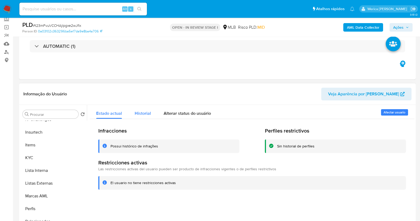
click at [145, 117] on div "Historial" at bounding box center [143, 112] width 16 height 14
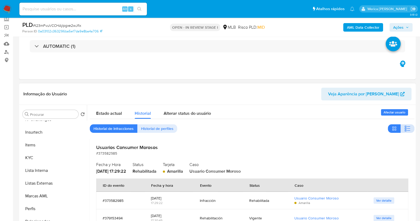
click at [405, 127] on icon "button" at bounding box center [407, 128] width 6 height 6
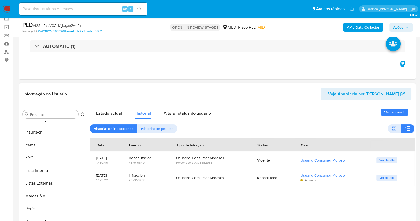
scroll to position [100, 0]
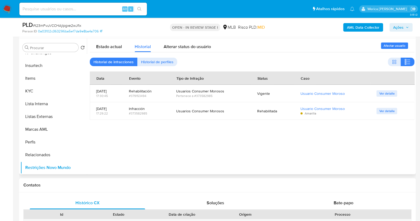
click at [160, 151] on div at bounding box center [251, 106] width 328 height 136
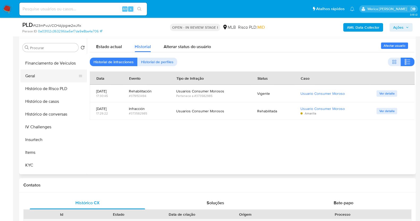
scroll to position [92, 0]
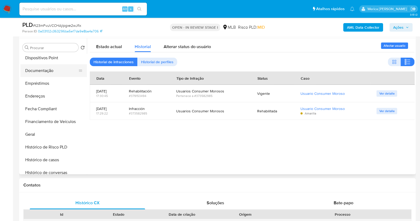
click at [47, 71] on button "Documentação" at bounding box center [51, 70] width 62 height 13
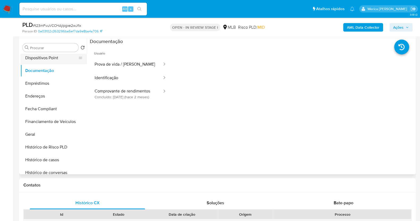
click at [39, 61] on button "Dispositivos Point" at bounding box center [51, 58] width 62 height 13
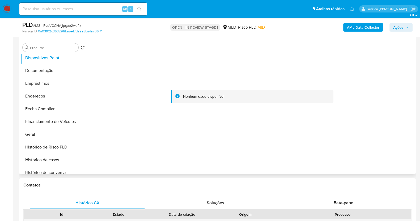
click at [108, 152] on div at bounding box center [252, 96] width 325 height 117
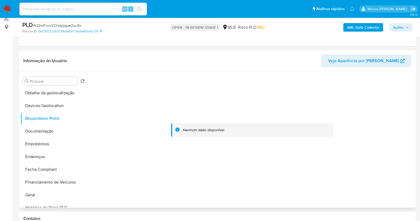
scroll to position [0, 0]
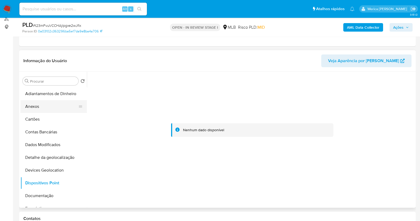
click at [46, 107] on button "Anexos" at bounding box center [51, 106] width 62 height 13
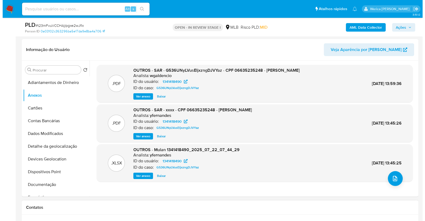
scroll to position [133, 0]
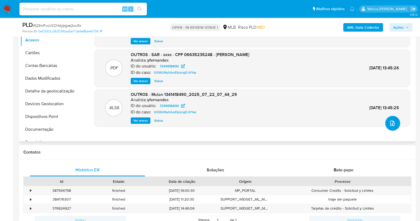
click at [390, 123] on icon "upload-file" at bounding box center [392, 123] width 4 height 5
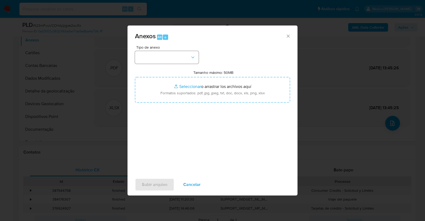
click at [192, 63] on div "Tipo de anexo Tamanho máximo: 50MB Seleccionar archivos Seleccionar o arrastrar…" at bounding box center [212, 107] width 155 height 125
click at [183, 62] on button "button" at bounding box center [167, 57] width 64 height 13
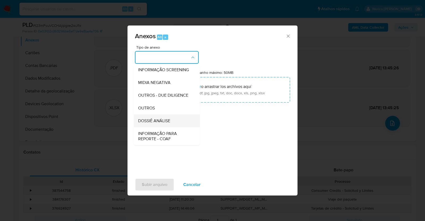
scroll to position [66, 0]
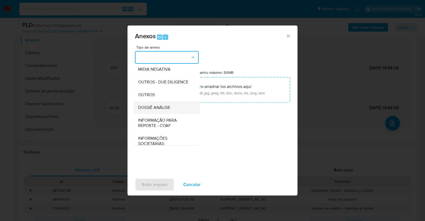
click at [175, 114] on div "DOSSIÊ ANÁLISE" at bounding box center [165, 107] width 54 height 13
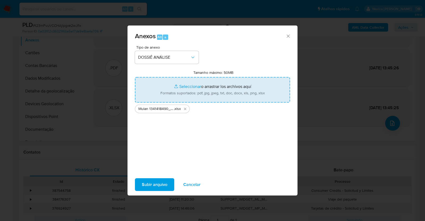
type input "C:\fakepath\Declinio - t23mFvuVCCHAjlpgxe2wJfIx - CPF 06635235248 - JOSIEL VIEI…"
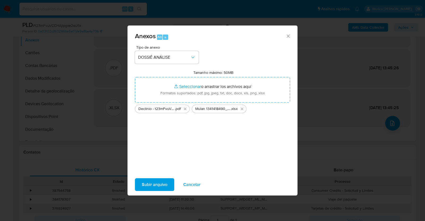
click at [146, 188] on span "Subir arquivo" at bounding box center [155, 185] width 26 height 12
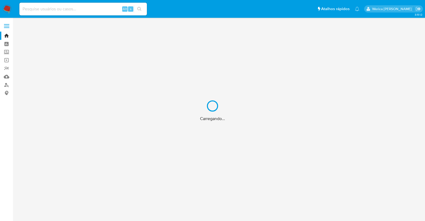
click at [108, 11] on div "Carregando..." at bounding box center [212, 110] width 425 height 221
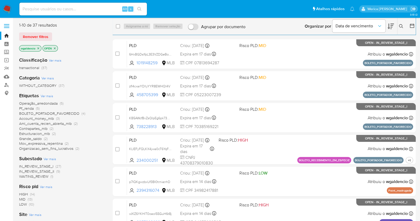
click at [402, 26] on icon at bounding box center [401, 26] width 4 height 4
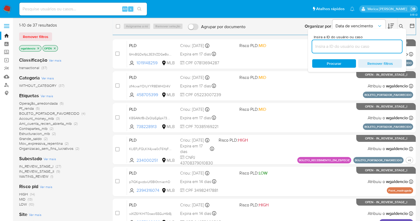
click at [324, 49] on input at bounding box center [357, 46] width 90 height 7
type input "164153943"
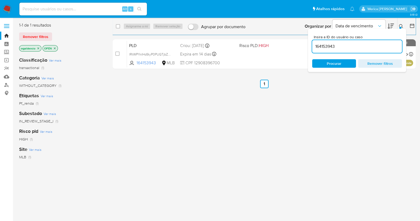
click at [402, 23] on button at bounding box center [402, 26] width 9 height 6
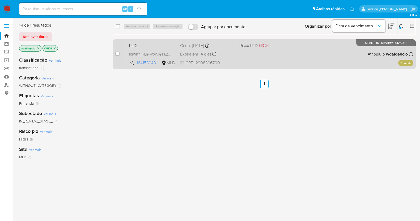
click at [315, 51] on div "PLD lRtWPYnIHd9iyP0PUGTjbZOC 164153943 MLB Risco PLD: HIGH Criou: [DATE] Criou:…" at bounding box center [270, 54] width 286 height 27
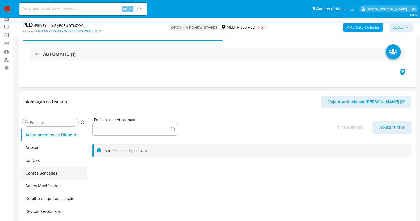
select select "10"
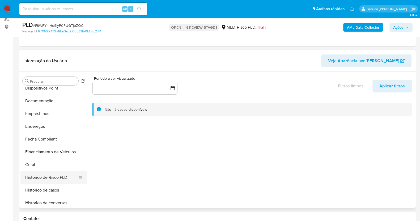
scroll to position [133, 0]
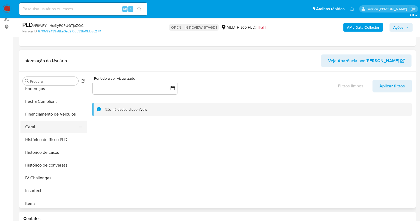
click at [51, 127] on button "Geral" at bounding box center [51, 127] width 62 height 13
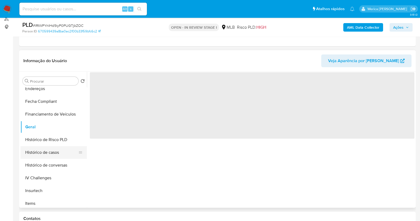
click at [60, 149] on button "Histórico de casos" at bounding box center [51, 152] width 62 height 13
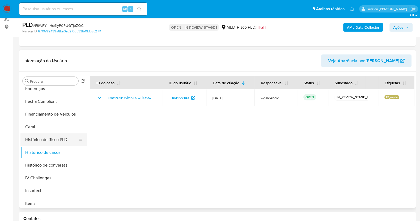
click at [35, 133] on button "Histórico de Risco PLD" at bounding box center [51, 139] width 62 height 13
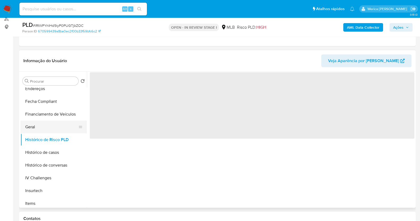
click at [33, 128] on button "Geral" at bounding box center [51, 127] width 62 height 13
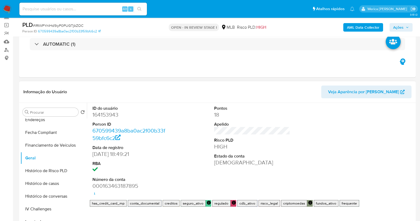
scroll to position [100, 0]
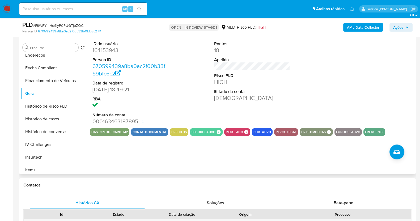
click at [113, 47] on dd "164153943" at bounding box center [130, 50] width 76 height 7
copy dd "164153943"
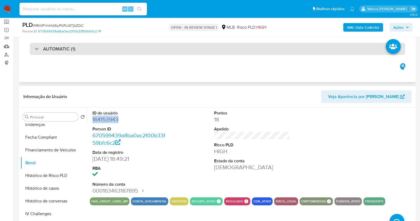
scroll to position [0, 0]
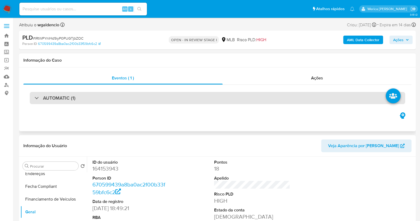
click at [192, 95] on div "AUTOMATIC (1)" at bounding box center [217, 98] width 375 height 12
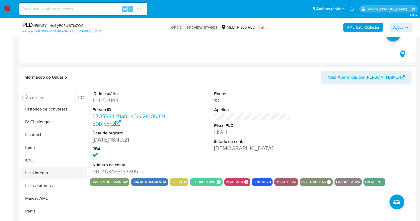
scroll to position [224, 0]
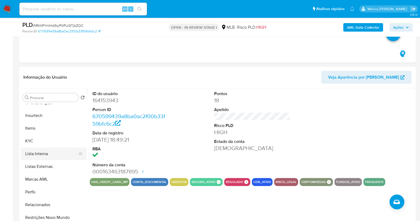
click at [43, 141] on button "KYC" at bounding box center [53, 141] width 66 height 13
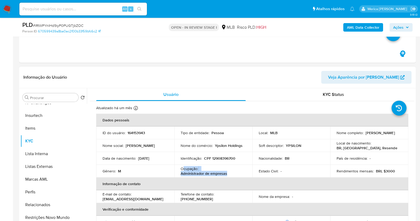
drag, startPoint x: 185, startPoint y: 168, endPoint x: 231, endPoint y: 175, distance: 47.4
click at [231, 175] on div "Ocupação : Administrador de empresas" at bounding box center [213, 171] width 65 height 10
copy div "cupação : Administrador de empresas"
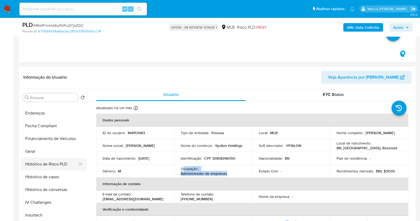
scroll to position [25, 0]
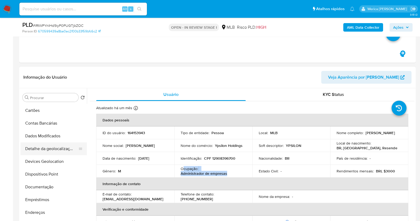
click at [67, 151] on button "Detalhe da geolocalização" at bounding box center [51, 148] width 62 height 13
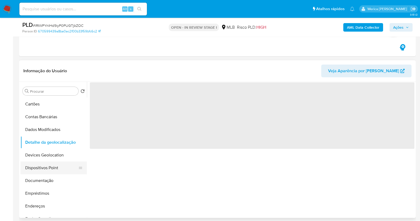
click at [68, 163] on button "Dispositivos Point" at bounding box center [51, 168] width 62 height 13
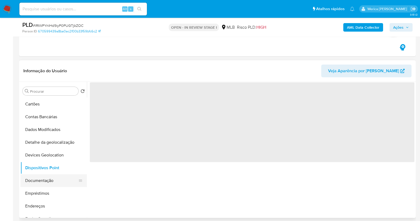
click at [56, 179] on button "Documentação" at bounding box center [51, 180] width 62 height 13
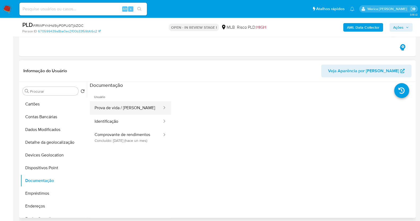
click at [133, 112] on button "Prova de vida / [PERSON_NAME]" at bounding box center [126, 108] width 73 height 14
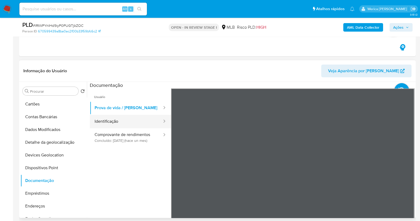
click at [118, 124] on button "Identificação" at bounding box center [126, 122] width 73 height 14
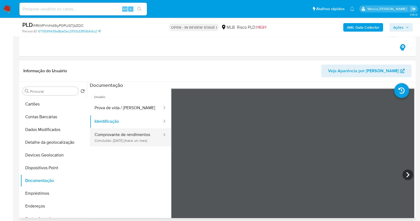
click at [143, 138] on button "Comprovante de rendimentos Concluído: [DATE] (hace un mes)" at bounding box center [126, 137] width 73 height 18
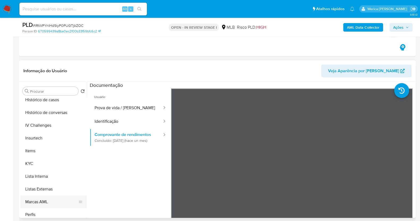
scroll to position [224, 0]
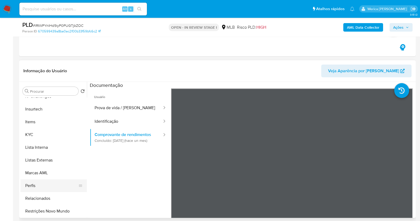
click at [43, 187] on button "Perfis" at bounding box center [51, 185] width 62 height 13
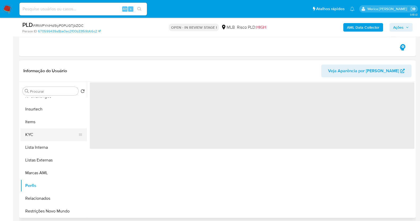
click at [49, 132] on button "KYC" at bounding box center [51, 134] width 62 height 13
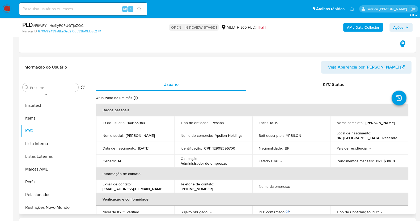
scroll to position [199, 0]
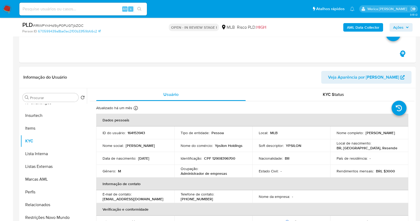
click at [225, 159] on p "CPF 12908396700" at bounding box center [219, 158] width 31 height 5
copy p "12908396700"
click at [138, 129] on td "ID do usuário : 164153943" at bounding box center [135, 132] width 78 height 13
click at [138, 133] on p "164153943" at bounding box center [137, 132] width 18 height 5
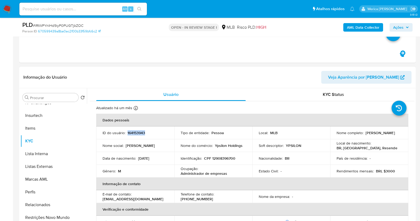
click at [138, 133] on p "164153943" at bounding box center [137, 132] width 18 height 5
copy p "164153943"
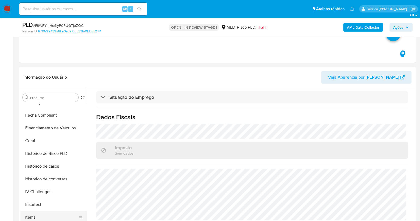
scroll to position [125, 0]
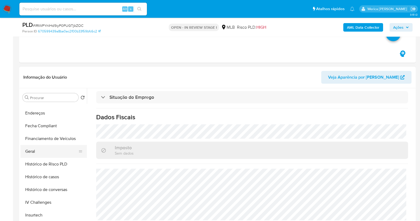
click at [57, 145] on button "Geral" at bounding box center [51, 151] width 62 height 13
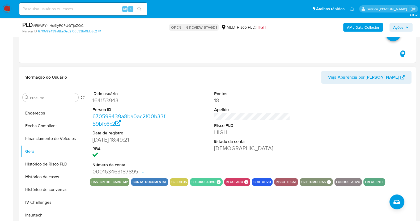
drag, startPoint x: 353, startPoint y: 126, endPoint x: 364, endPoint y: 125, distance: 10.7
click at [354, 126] on div at bounding box center [373, 133] width 81 height 90
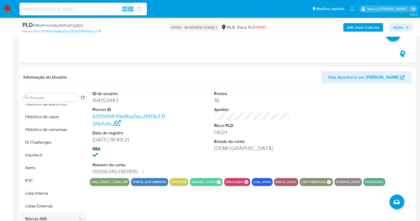
scroll to position [224, 0]
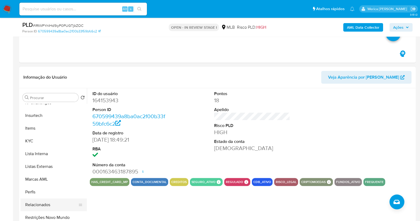
click at [44, 193] on button "Perfis" at bounding box center [53, 192] width 66 height 13
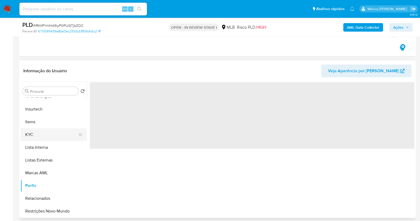
click at [46, 132] on button "KYC" at bounding box center [51, 134] width 62 height 13
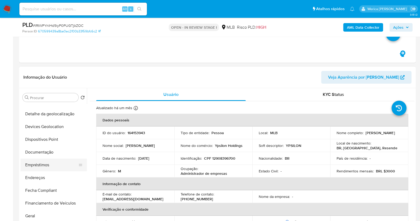
scroll to position [58, 0]
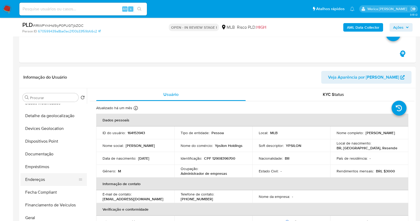
click at [56, 175] on button "Endereços" at bounding box center [51, 179] width 62 height 13
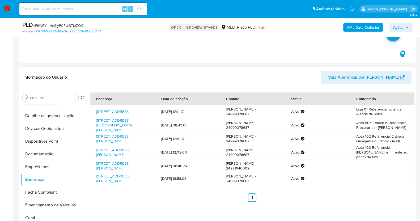
click at [354, 137] on td "Apto 102 Referencia: Entrada Garagem do Edifício Gaudí" at bounding box center [382, 138] width 65 height 13
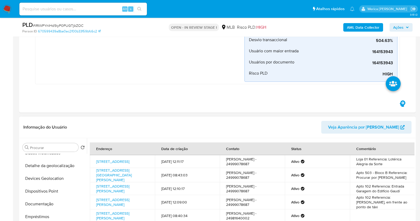
scroll to position [232, 0]
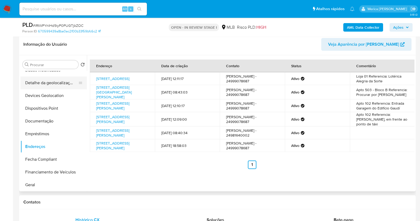
click at [52, 83] on button "Detalhe da geolocalização" at bounding box center [51, 83] width 62 height 13
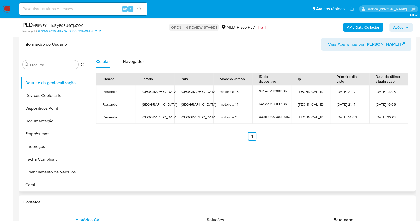
click at [381, 116] on td "06-08-2023 22:02" at bounding box center [388, 117] width 39 height 13
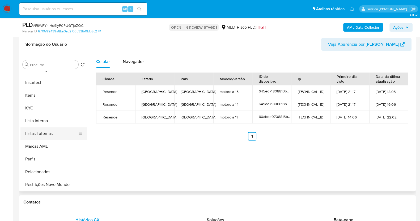
scroll to position [224, 0]
click at [54, 189] on button "Restrições Novo Mundo" at bounding box center [51, 184] width 62 height 13
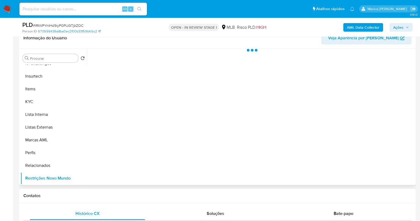
click at [142, 67] on div at bounding box center [251, 117] width 328 height 136
click at [149, 77] on div at bounding box center [251, 117] width 328 height 136
click at [137, 66] on div at bounding box center [251, 117] width 328 height 136
click at [129, 56] on button "Historial" at bounding box center [142, 56] width 29 height 14
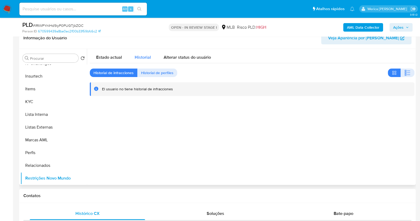
click at [134, 56] on button "Historial" at bounding box center [142, 56] width 29 height 14
click at [405, 72] on icon "button" at bounding box center [406, 73] width 2 height 2
click at [138, 60] on div "Historial" at bounding box center [143, 56] width 16 height 14
click at [408, 71] on icon "button" at bounding box center [407, 73] width 6 height 6
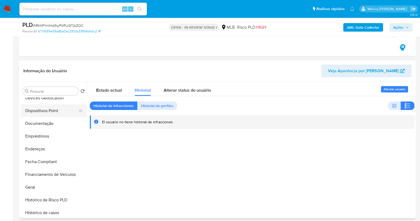
scroll to position [58, 0]
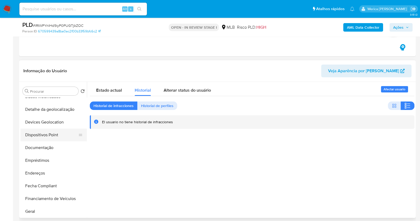
click at [51, 134] on button "Dispositivos Point" at bounding box center [51, 135] width 62 height 13
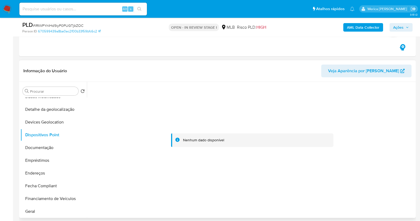
click at [360, 117] on div at bounding box center [252, 140] width 325 height 117
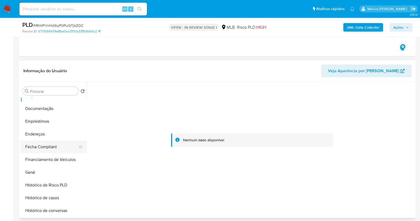
scroll to position [125, 0]
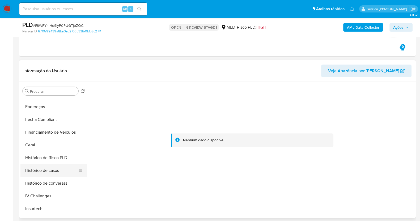
click at [53, 173] on button "Histórico de casos" at bounding box center [51, 170] width 62 height 13
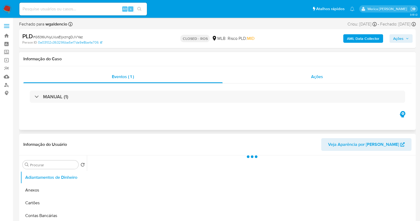
click at [315, 75] on span "Ações" at bounding box center [317, 77] width 12 height 6
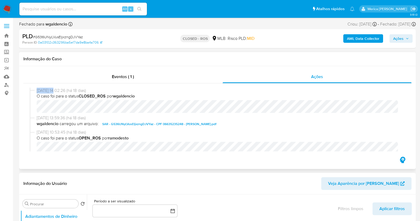
select select "10"
drag, startPoint x: 36, startPoint y: 91, endPoint x: 98, endPoint y: 93, distance: 61.9
click at [98, 93] on div "[DATE] 14:02:26 (há 18 dias) O caso foi para o status CLOSED_ROS por wgaldencio" at bounding box center [217, 102] width 375 height 28
copy span "[DATE] 14:02:26 (há 18 dias)"
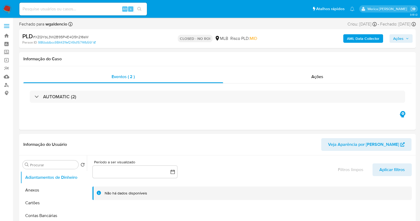
select select "10"
click at [322, 81] on div "Ações" at bounding box center [317, 76] width 189 height 13
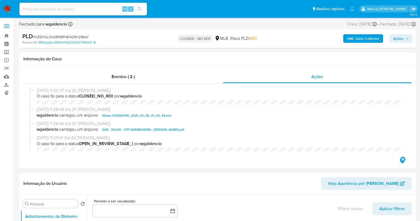
select select "10"
